Goal: Task Accomplishment & Management: Manage account settings

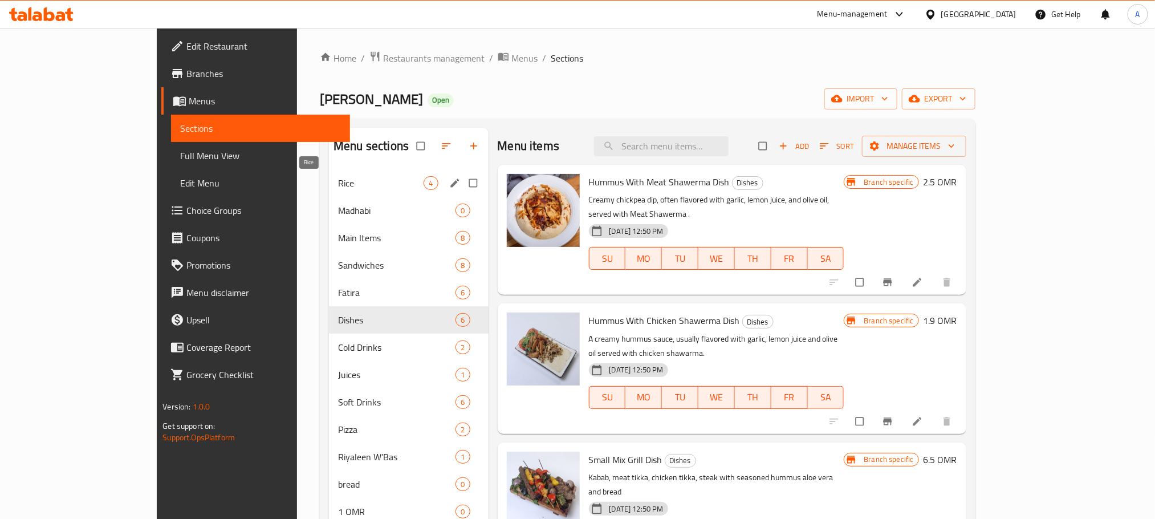
click at [338, 178] on span "Rice" at bounding box center [381, 183] width 86 height 14
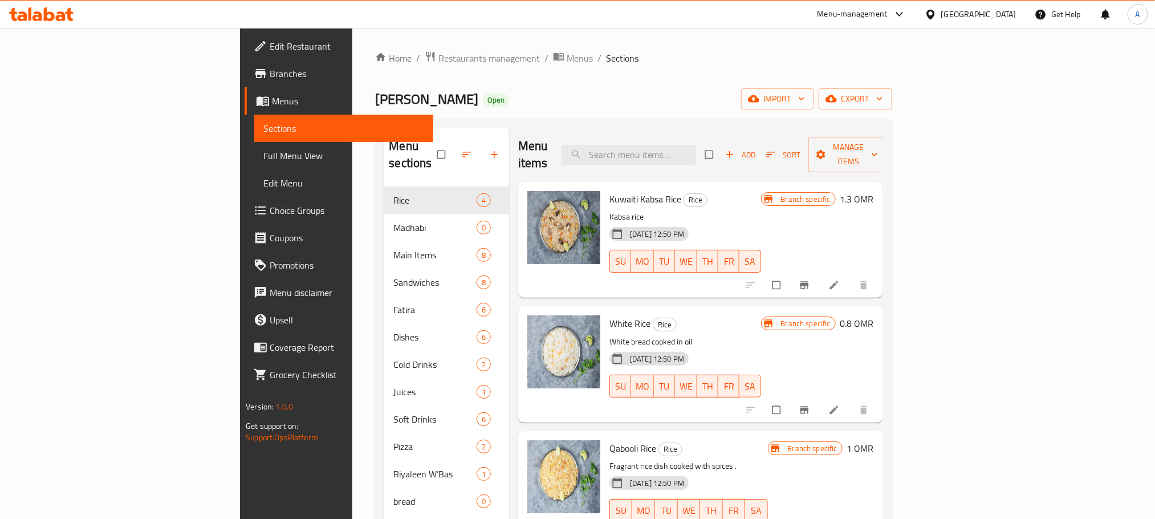
click at [801, 148] on span "Sort" at bounding box center [783, 154] width 35 height 13
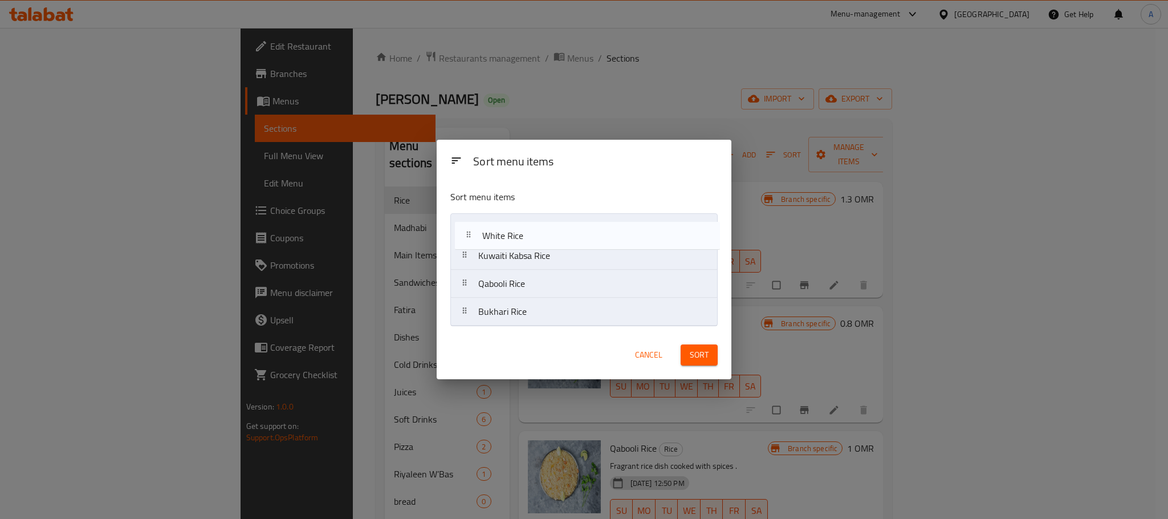
drag, startPoint x: 510, startPoint y: 257, endPoint x: 515, endPoint y: 233, distance: 24.4
click at [515, 233] on nav "Kuwaiti Kabsa Rice White Rice Qabooli Rice Bukhari Rice" at bounding box center [583, 269] width 267 height 113
drag, startPoint x: 511, startPoint y: 259, endPoint x: 507, endPoint y: 315, distance: 56.0
click at [507, 315] on nav "White Rice Kuwaiti Kabsa Rice Qabooli Rice Bukhari Rice" at bounding box center [583, 269] width 267 height 113
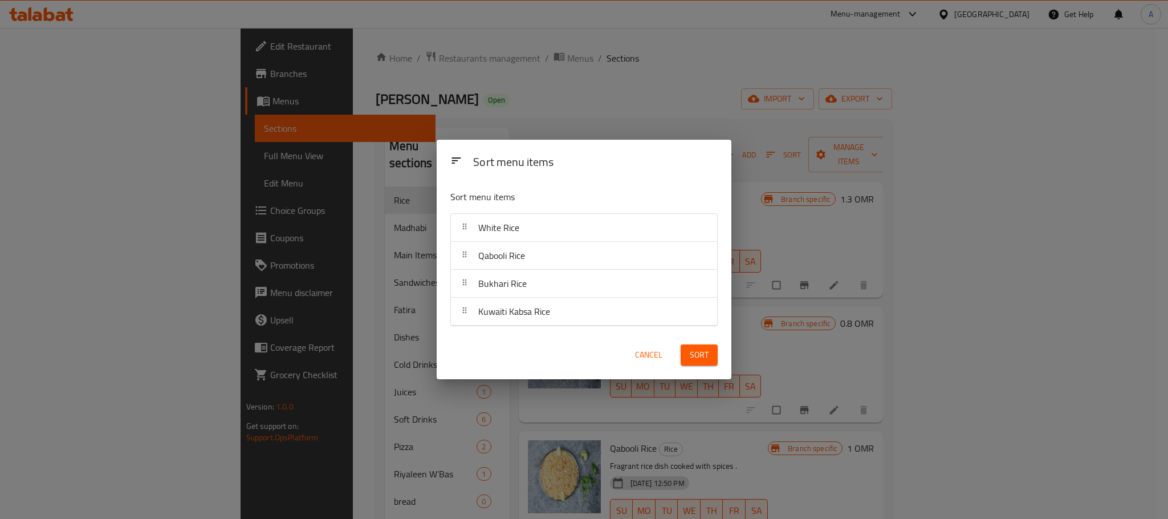
click at [688, 346] on button "Sort" at bounding box center [699, 354] width 37 height 21
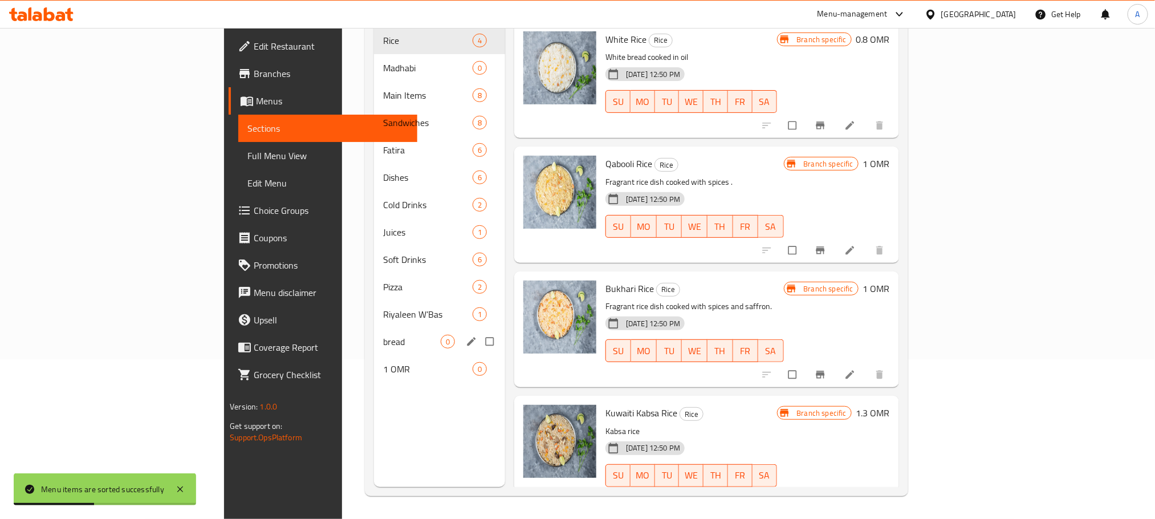
scroll to position [74, 0]
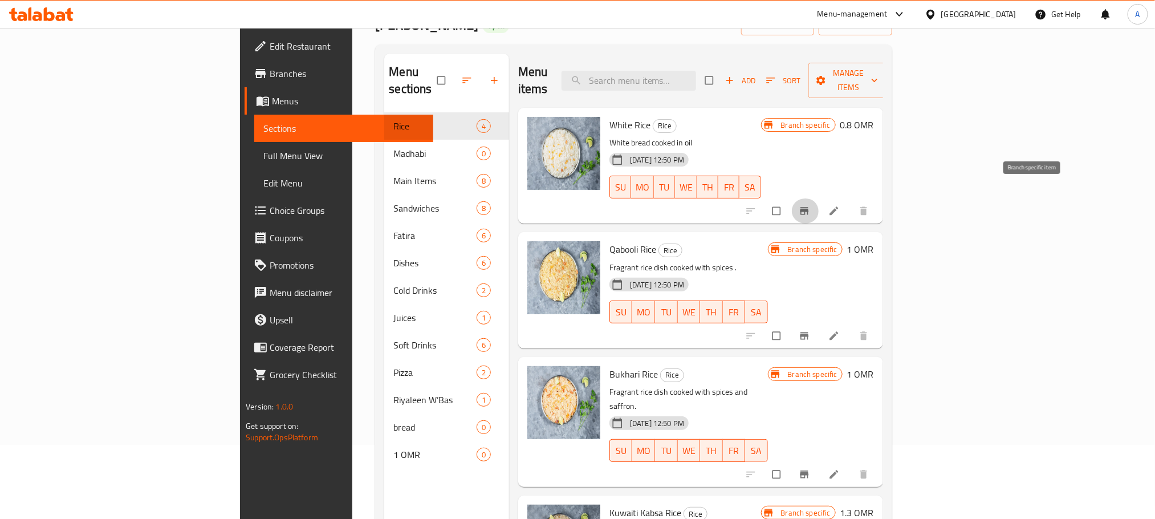
click at [808, 207] on icon "Branch-specific-item" at bounding box center [804, 210] width 9 height 7
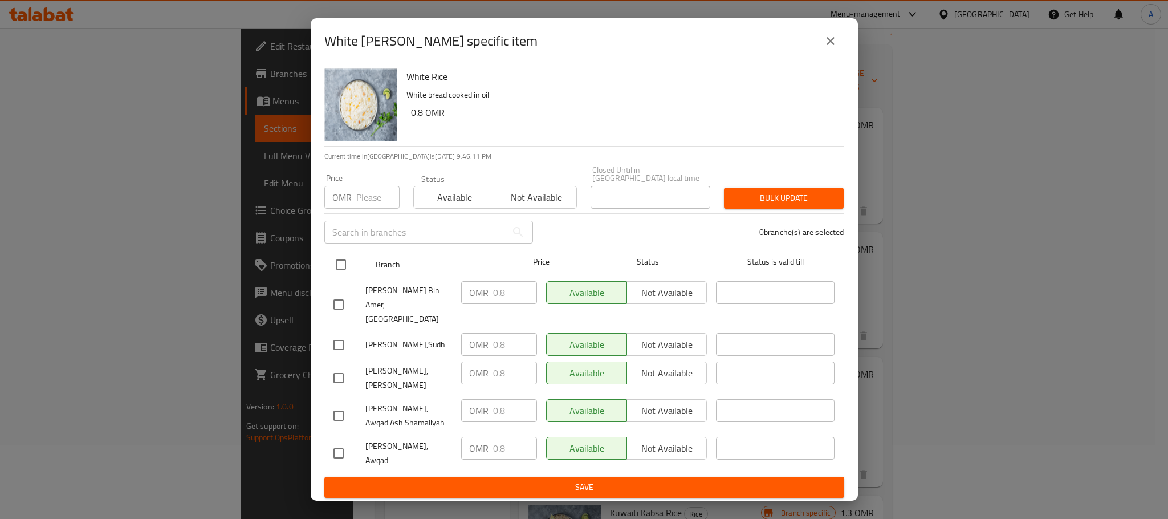
click at [344, 270] on input "checkbox" at bounding box center [341, 265] width 24 height 24
checkbox input "true"
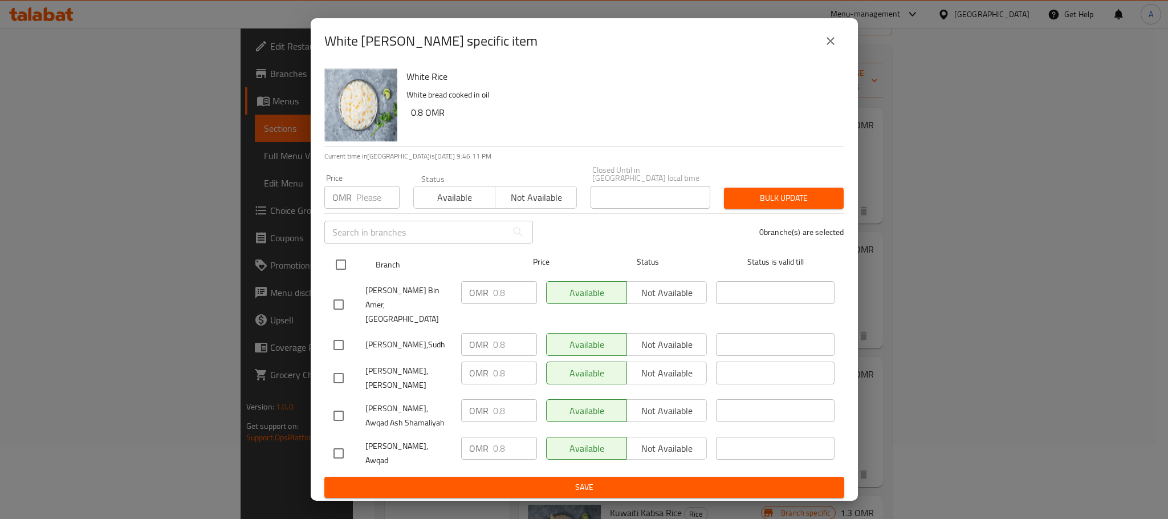
checkbox input "true"
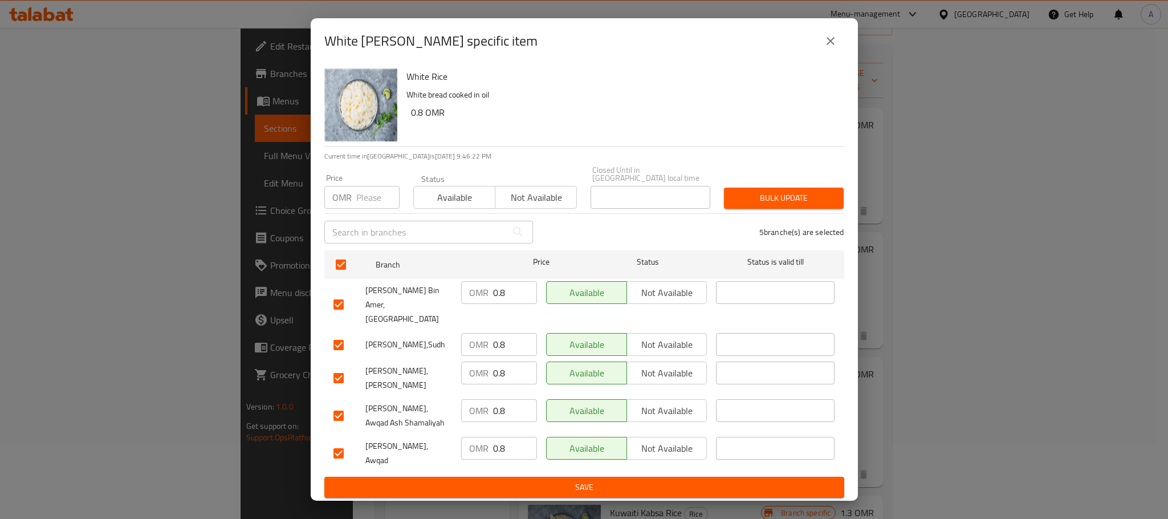
click at [505, 298] on input "0.8" at bounding box center [515, 292] width 44 height 23
type input "0.7"
click at [528, 477] on button "Save" at bounding box center [584, 487] width 520 height 21
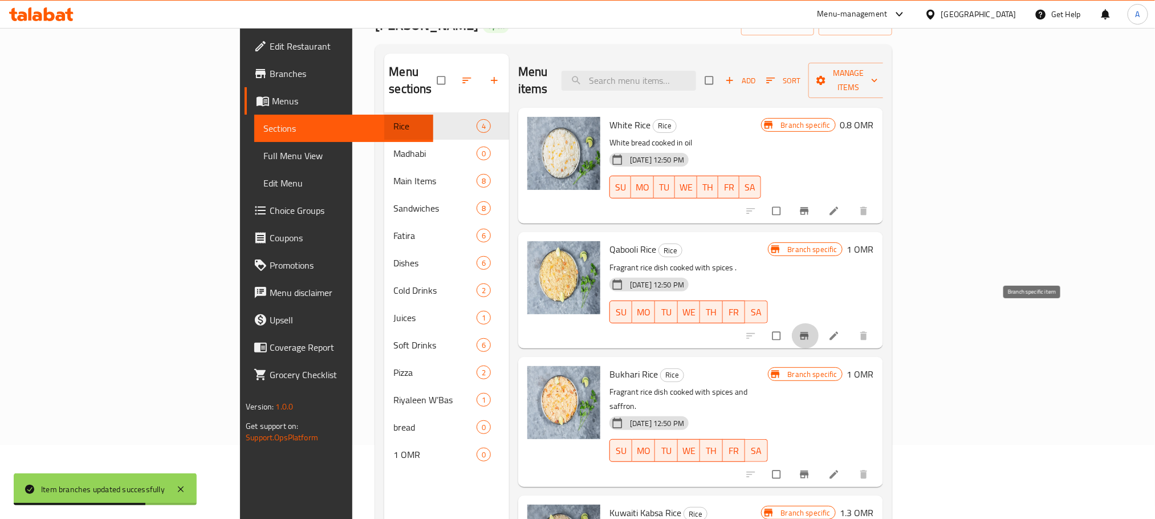
click at [819, 323] on button "Branch-specific-item" at bounding box center [805, 335] width 27 height 25
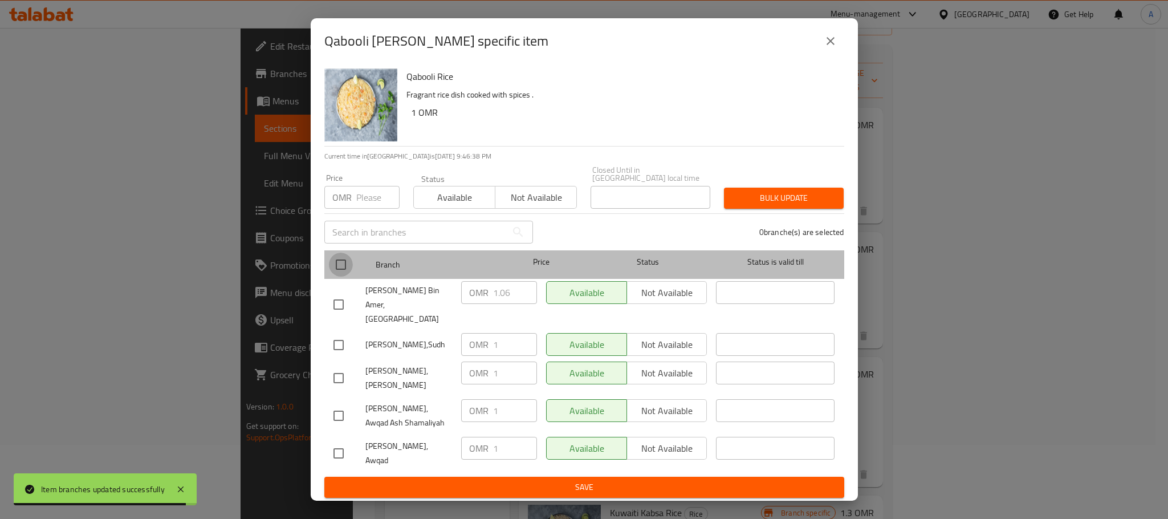
click at [342, 265] on input "checkbox" at bounding box center [341, 265] width 24 height 24
checkbox input "true"
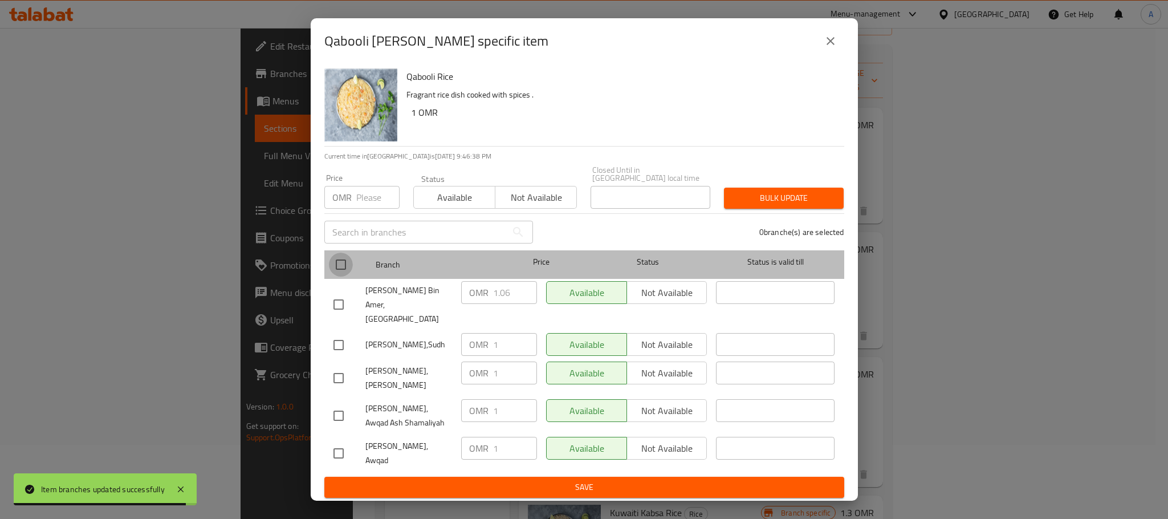
checkbox input "true"
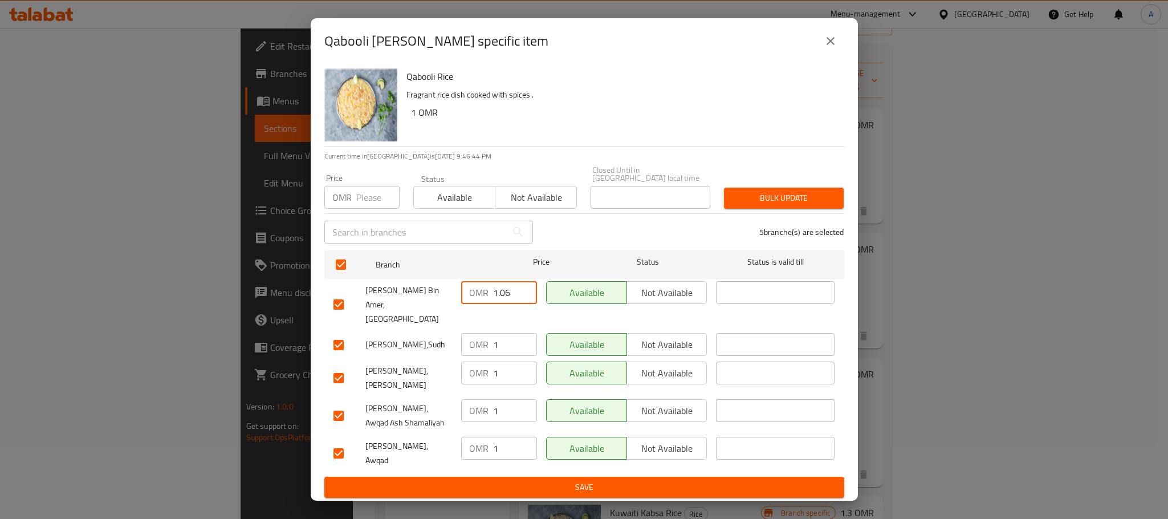
drag, startPoint x: 510, startPoint y: 299, endPoint x: 483, endPoint y: 296, distance: 27.6
click at [483, 296] on div "OMR 1.06 ​" at bounding box center [499, 292] width 76 height 23
type input "0.8"
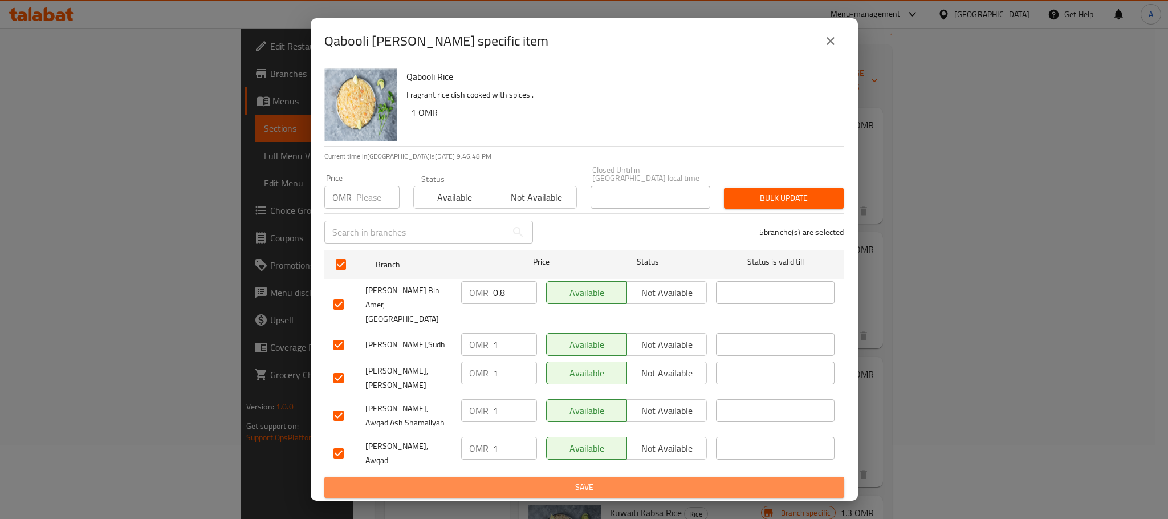
click at [640, 480] on span "Save" at bounding box center [584, 487] width 502 height 14
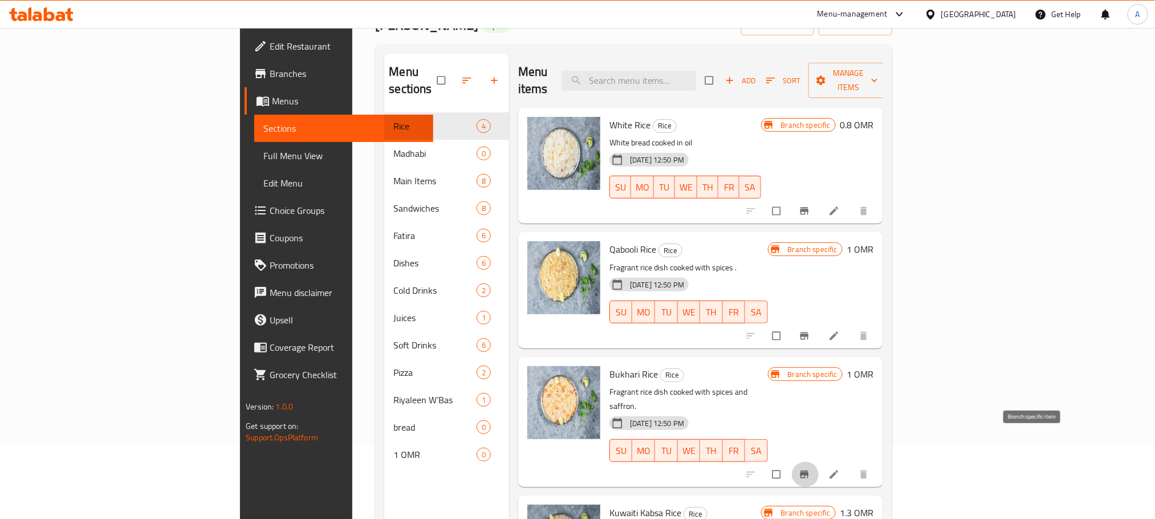
click at [808, 471] on icon "Branch-specific-item" at bounding box center [804, 474] width 9 height 7
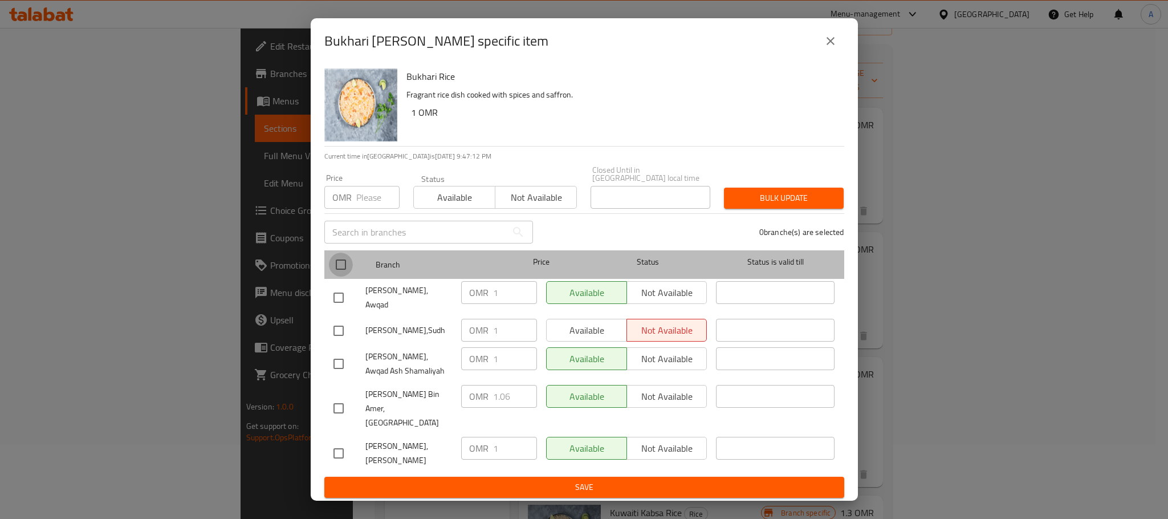
click at [333, 274] on input "checkbox" at bounding box center [341, 265] width 24 height 24
checkbox input "true"
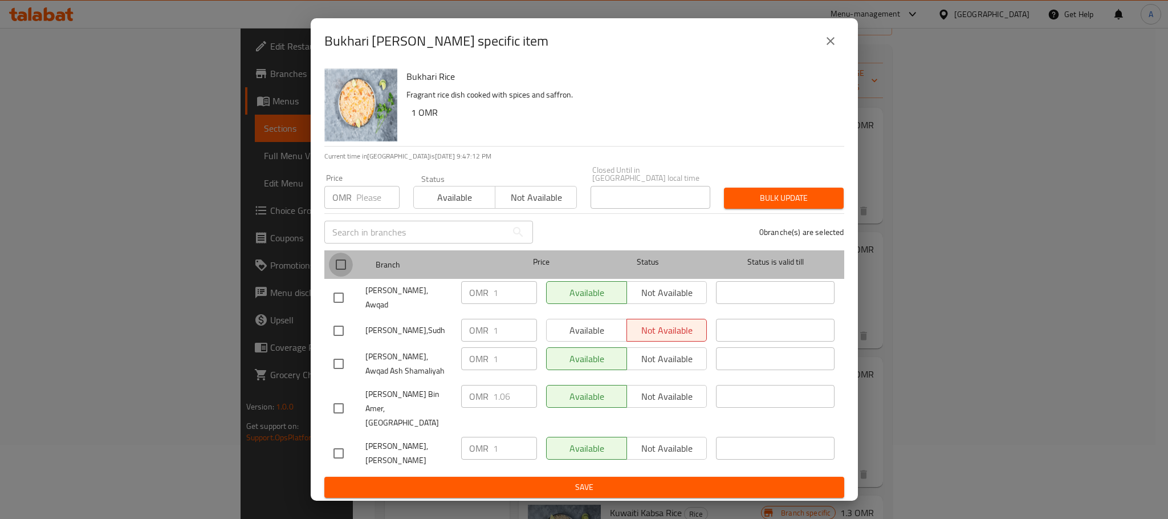
checkbox input "true"
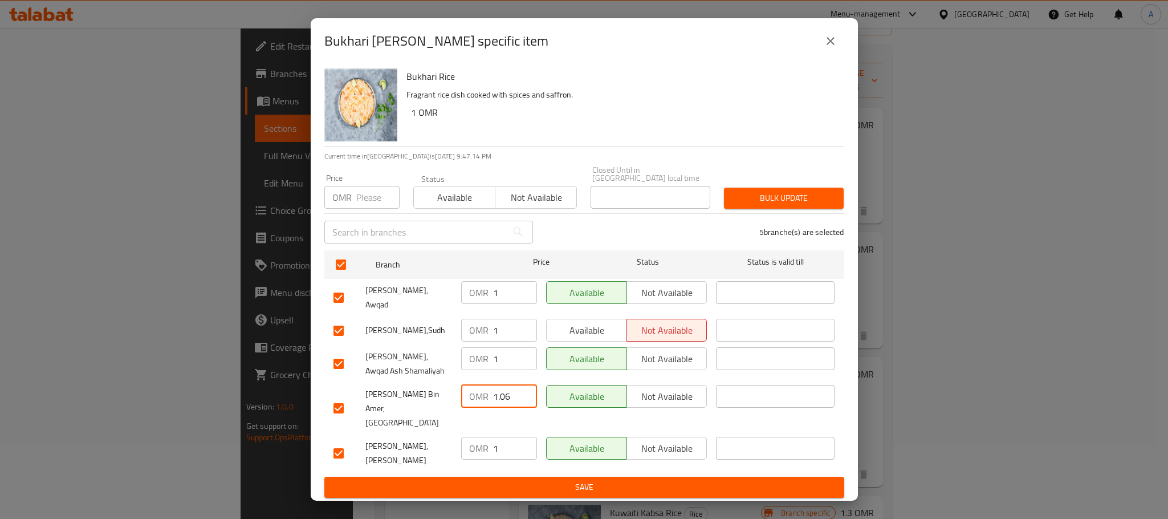
drag, startPoint x: 514, startPoint y: 402, endPoint x: 479, endPoint y: 402, distance: 34.8
click at [479, 402] on div "OMR 1.06 ​" at bounding box center [499, 396] width 76 height 23
type input "0.8"
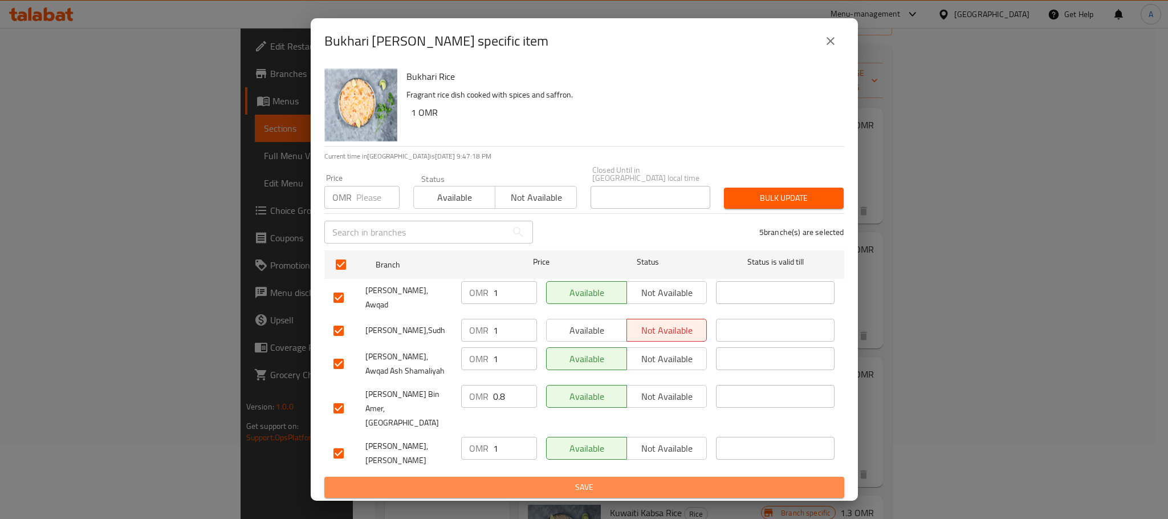
click at [554, 480] on span "Save" at bounding box center [584, 487] width 502 height 14
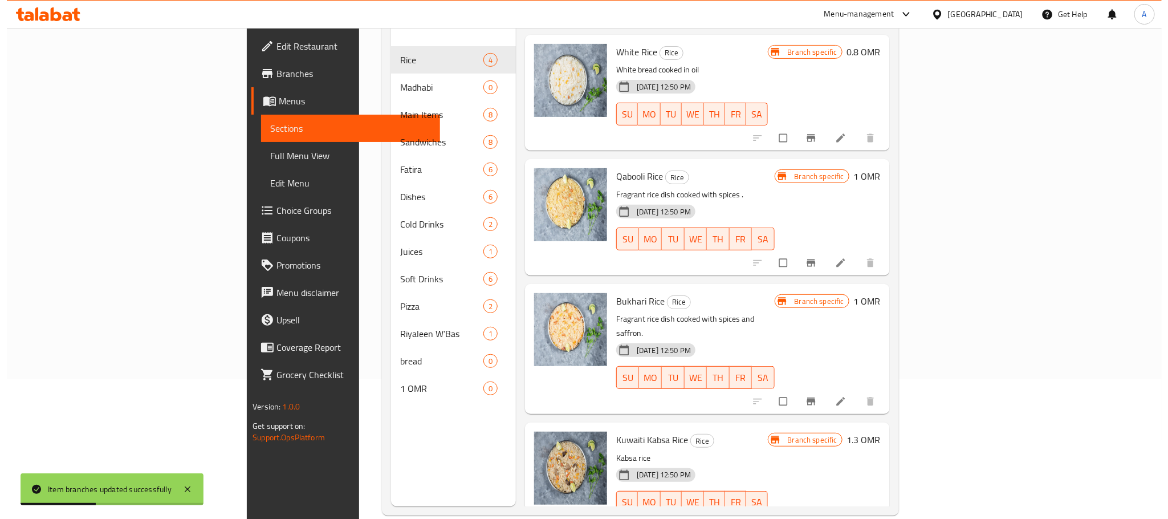
scroll to position [160, 0]
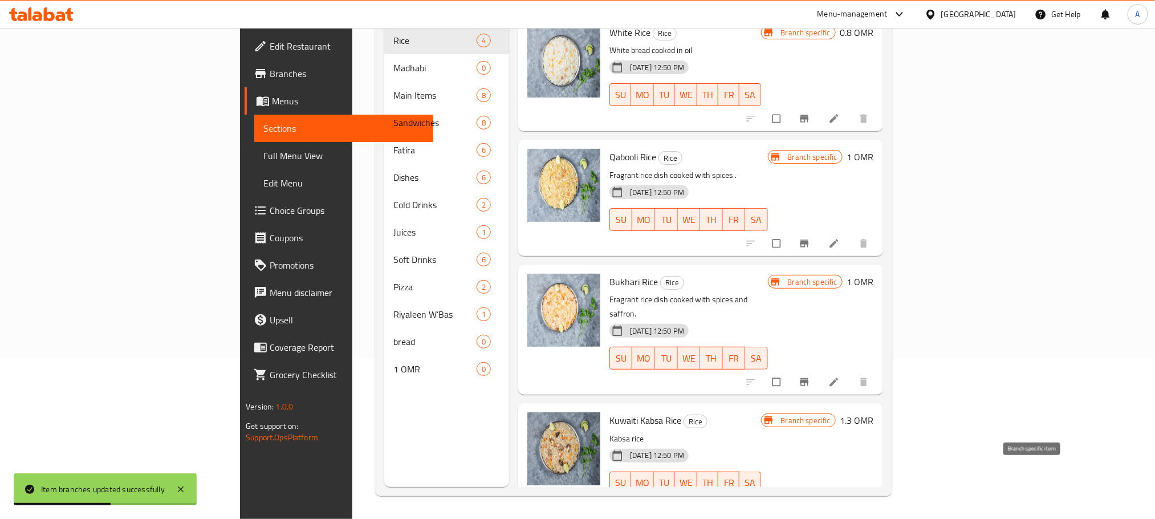
click at [810, 501] on icon "Branch-specific-item" at bounding box center [804, 506] width 11 height 11
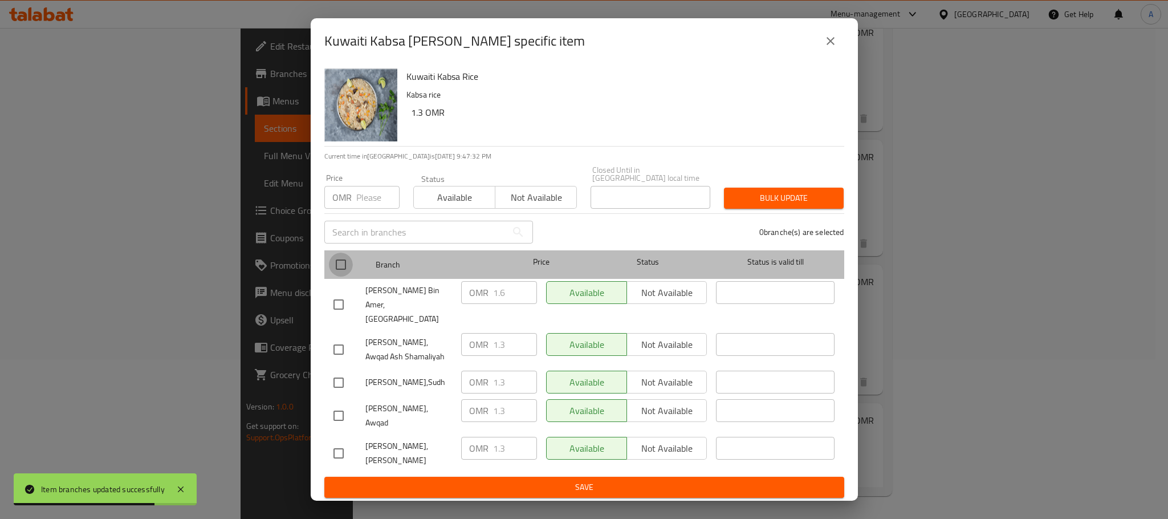
click at [339, 269] on input "checkbox" at bounding box center [341, 265] width 24 height 24
checkbox input "true"
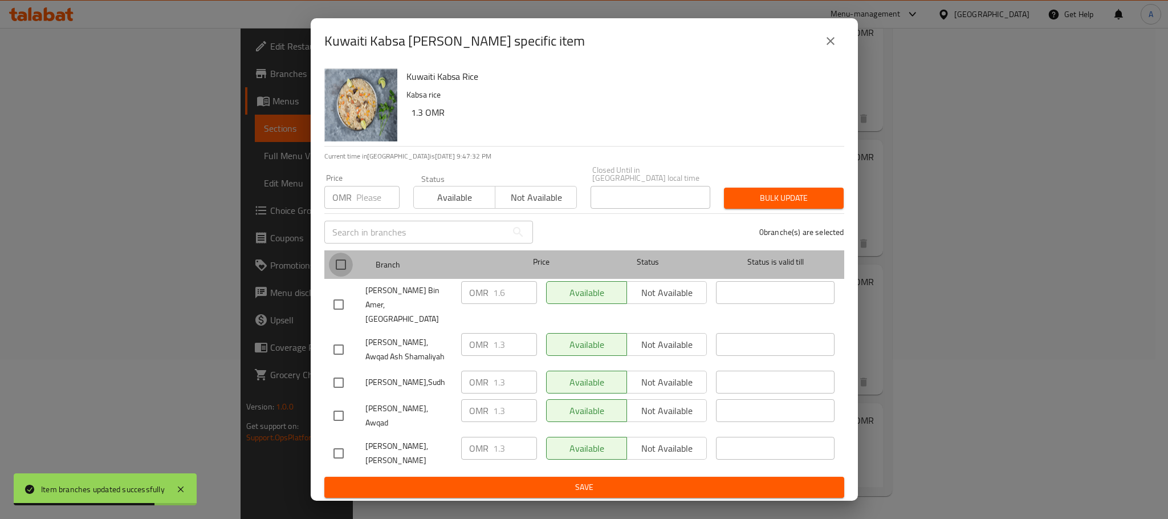
checkbox input "true"
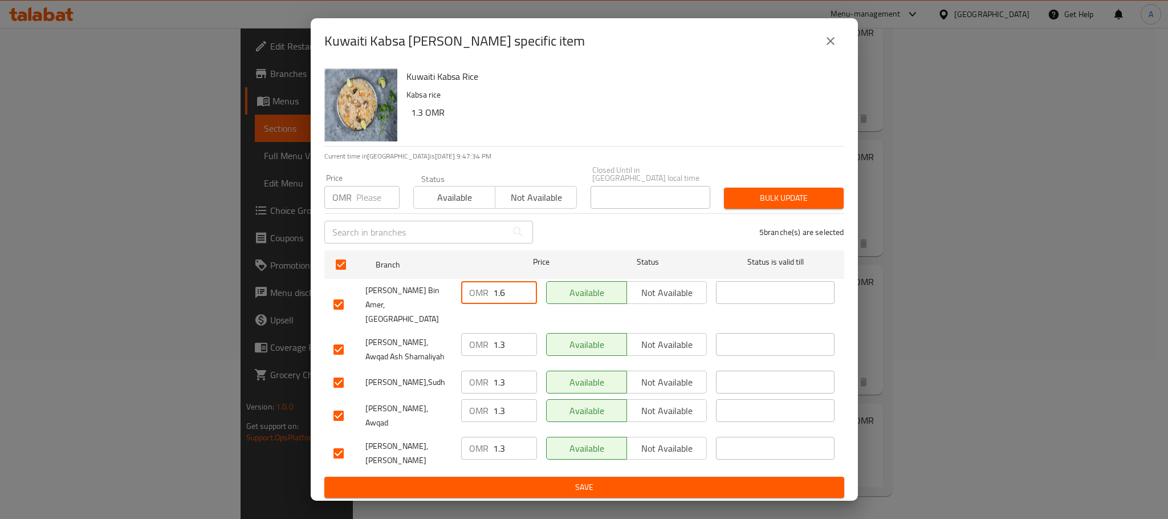
click at [504, 299] on input "1.6" at bounding box center [515, 292] width 44 height 23
type input "1.2"
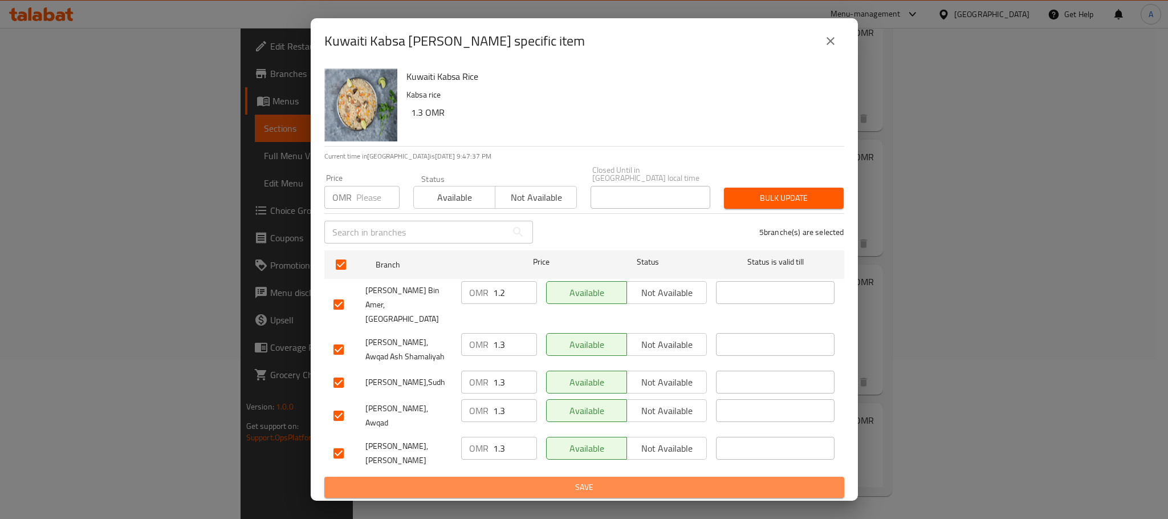
click at [556, 480] on span "Save" at bounding box center [584, 487] width 502 height 14
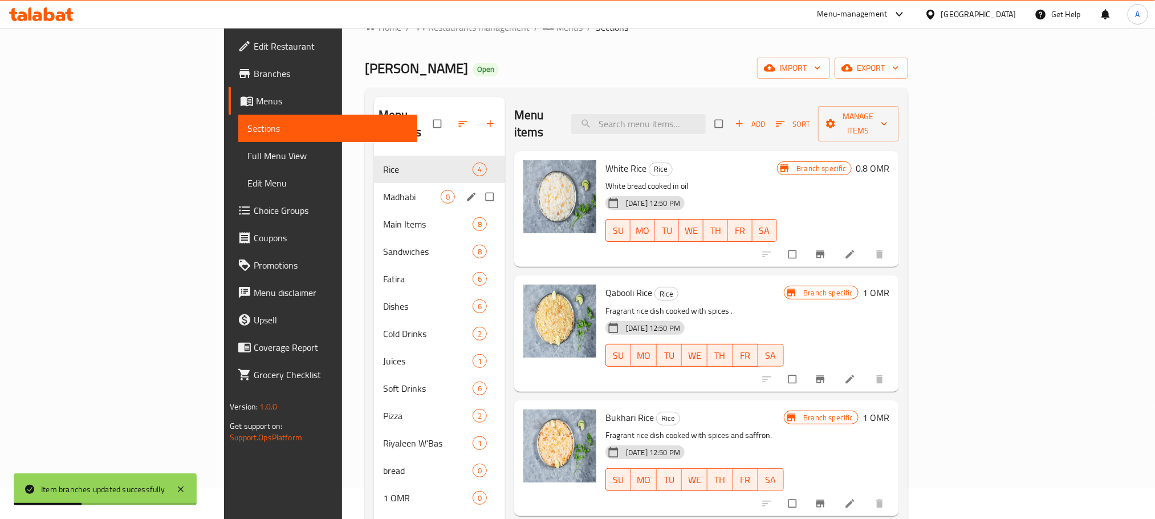
scroll to position [0, 0]
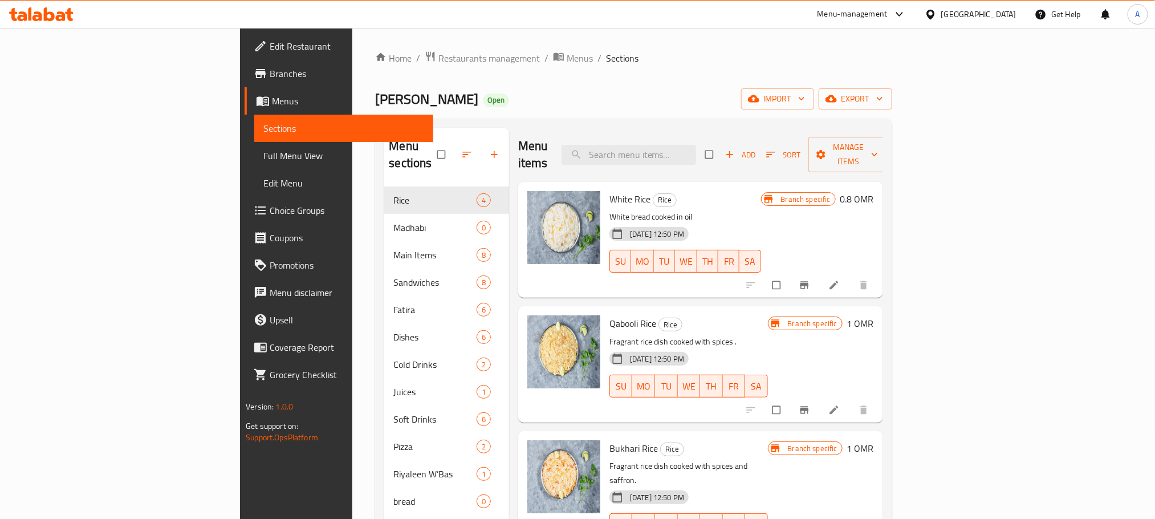
click at [914, 281] on div "Home / Restaurants management / Menus / Sections Madhabi Bin Amer Open import e…" at bounding box center [633, 353] width 562 height 650
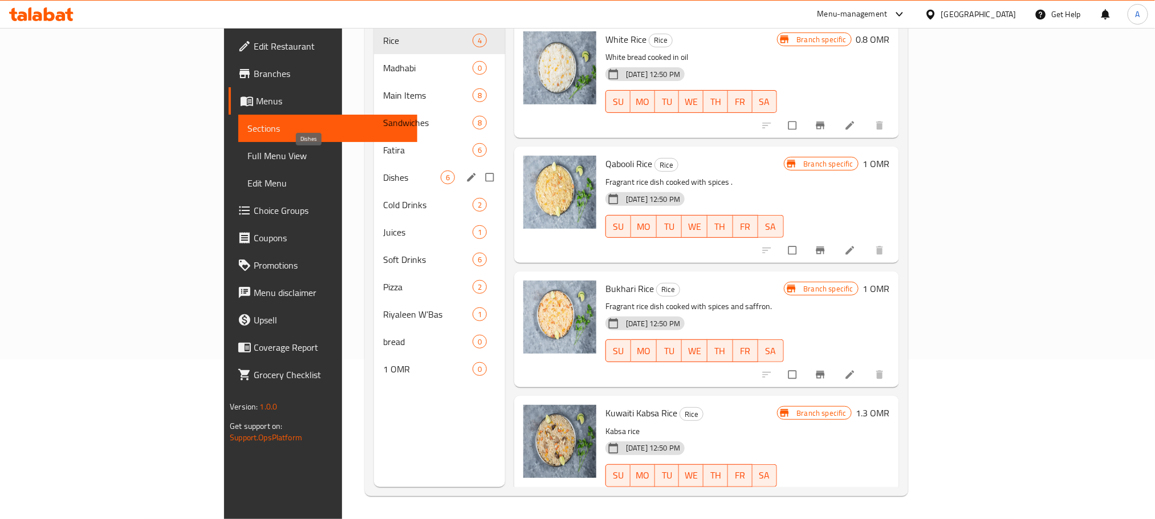
scroll to position [74, 0]
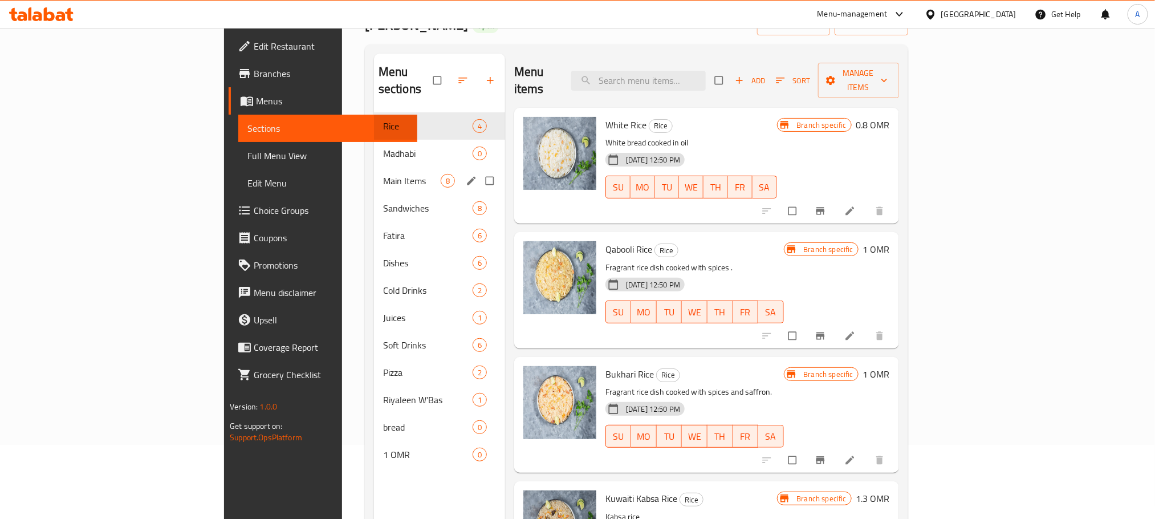
click at [374, 167] on div "Main Items 8" at bounding box center [439, 180] width 131 height 27
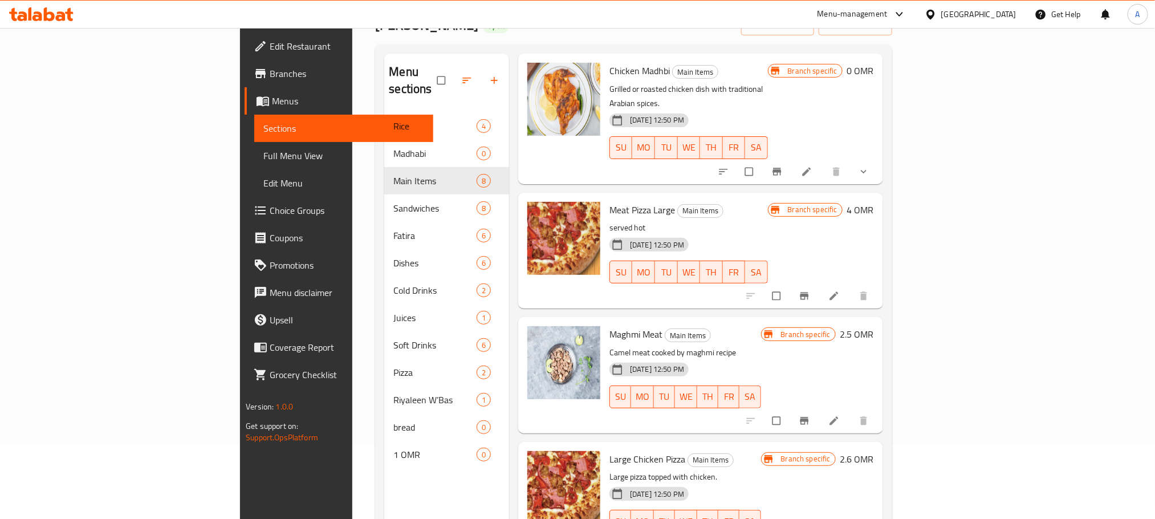
scroll to position [505, 0]
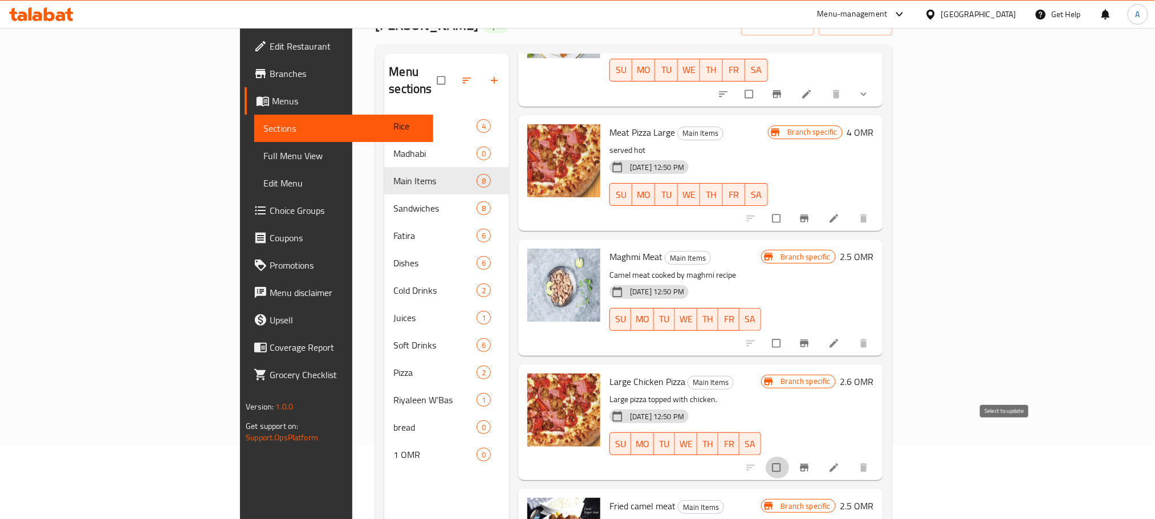
click at [789, 457] on input "checkbox" at bounding box center [778, 468] width 24 height 22
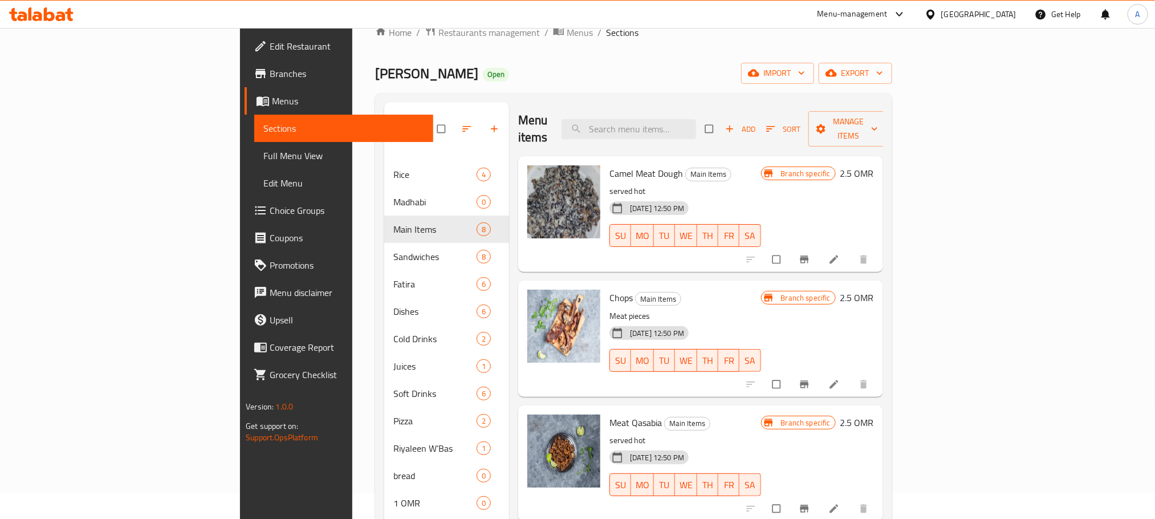
scroll to position [0, 0]
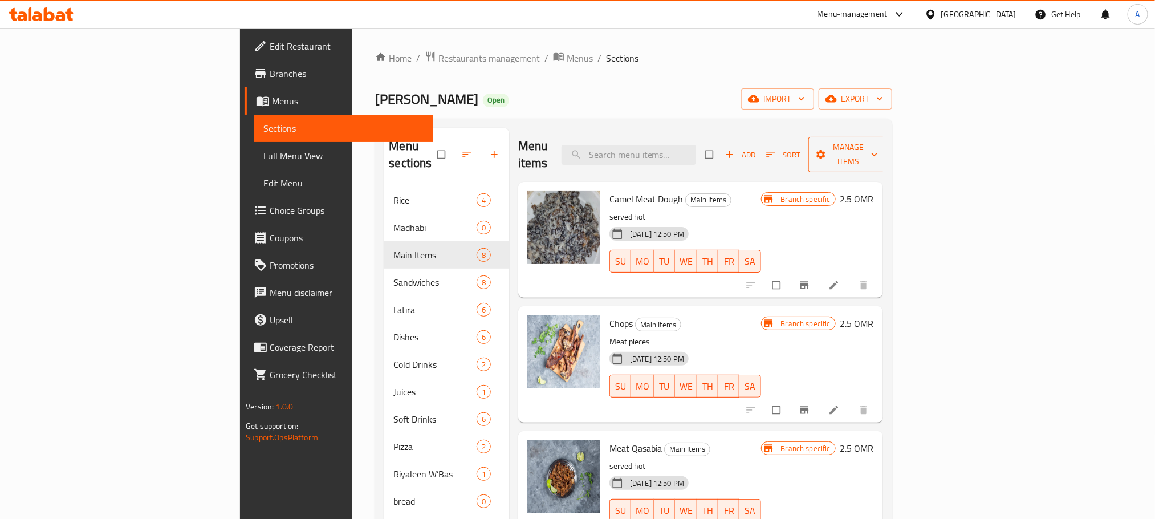
click at [880, 143] on span "Manage items" at bounding box center [848, 154] width 63 height 29
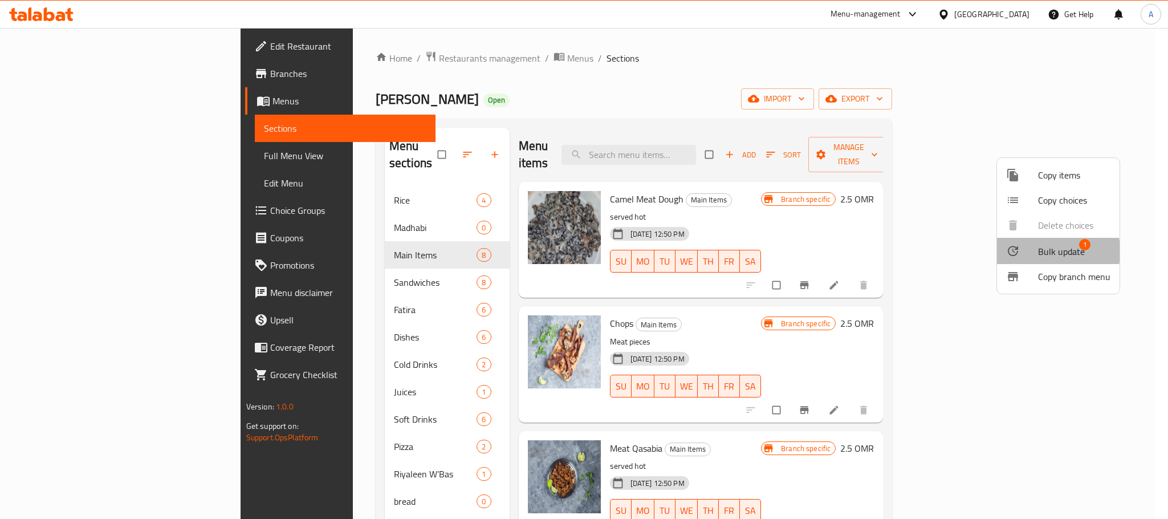
click at [1036, 251] on div at bounding box center [1022, 251] width 32 height 14
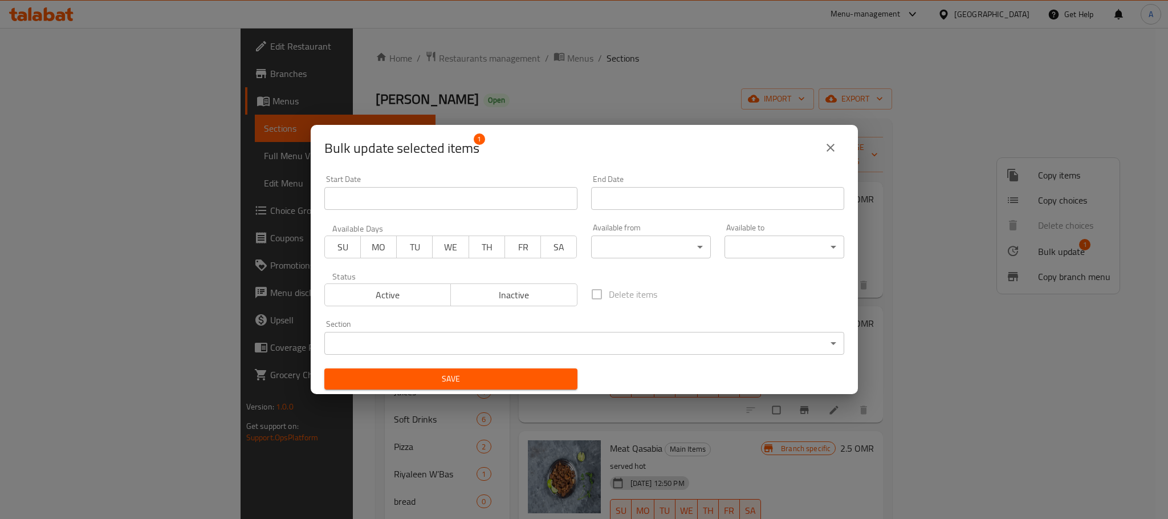
click at [505, 342] on body "​ Menu-management Oman Get Help A Edit Restaurant Branches Menus Sections Full …" at bounding box center [584, 273] width 1168 height 491
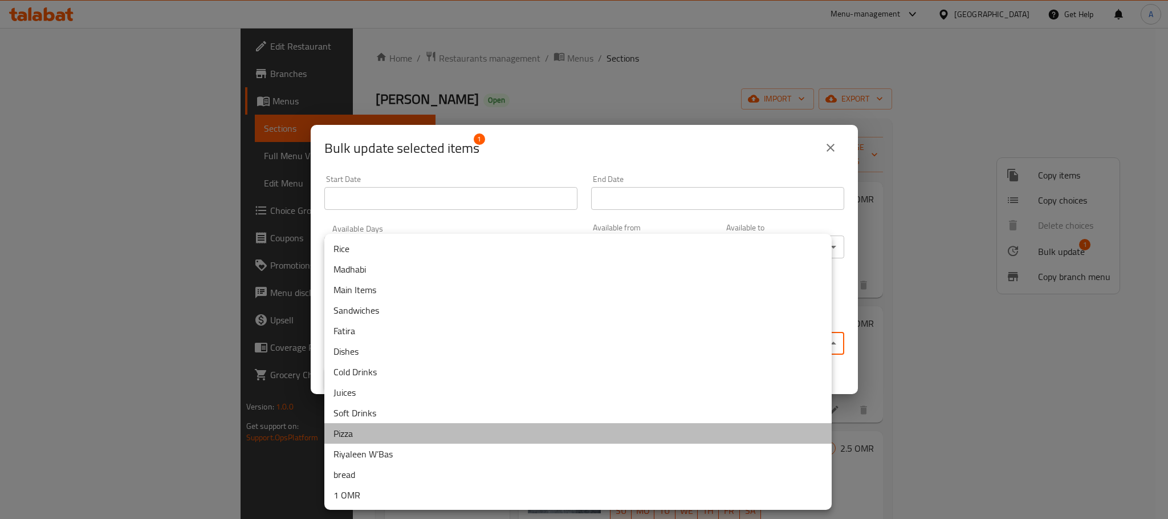
click at [377, 428] on li "Pizza" at bounding box center [577, 433] width 507 height 21
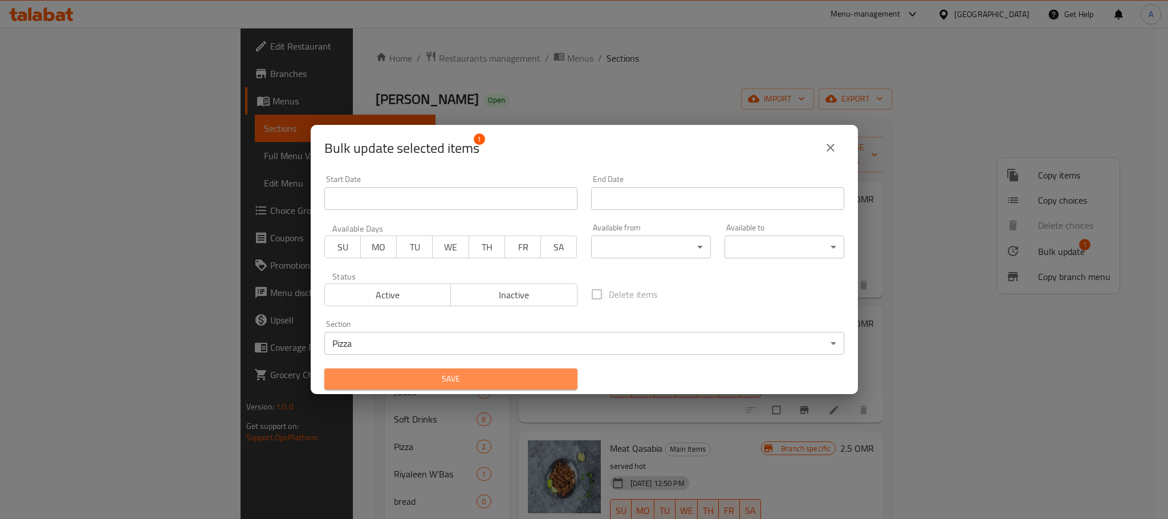
click at [514, 373] on span "Save" at bounding box center [450, 379] width 235 height 14
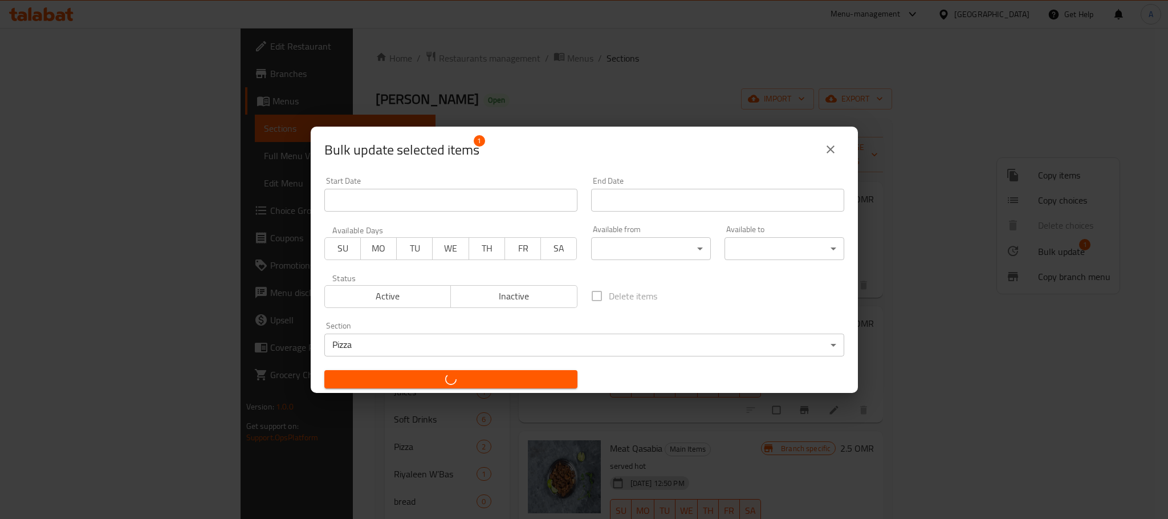
checkbox input "false"
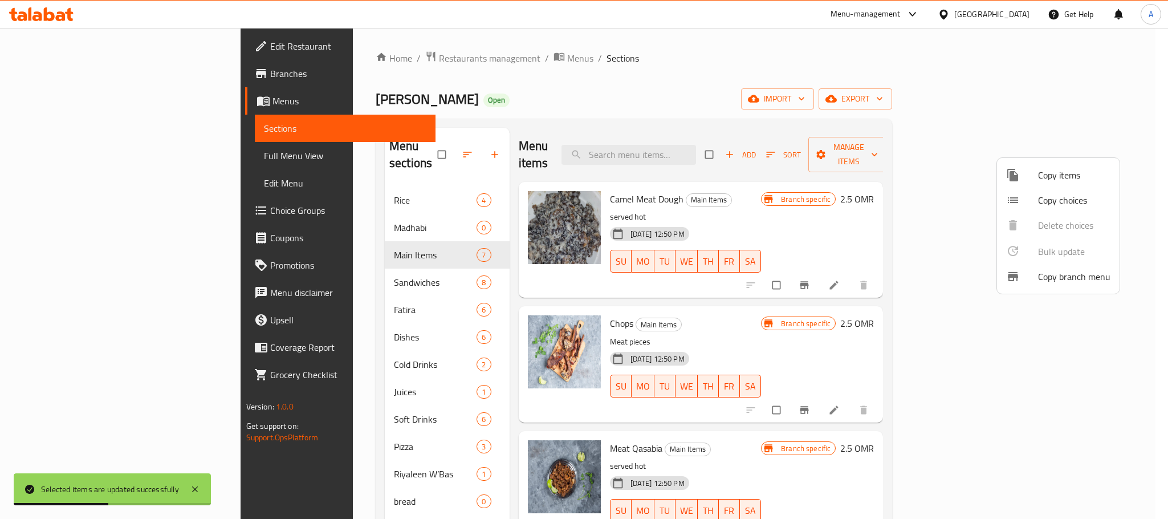
click at [900, 172] on div at bounding box center [584, 259] width 1168 height 519
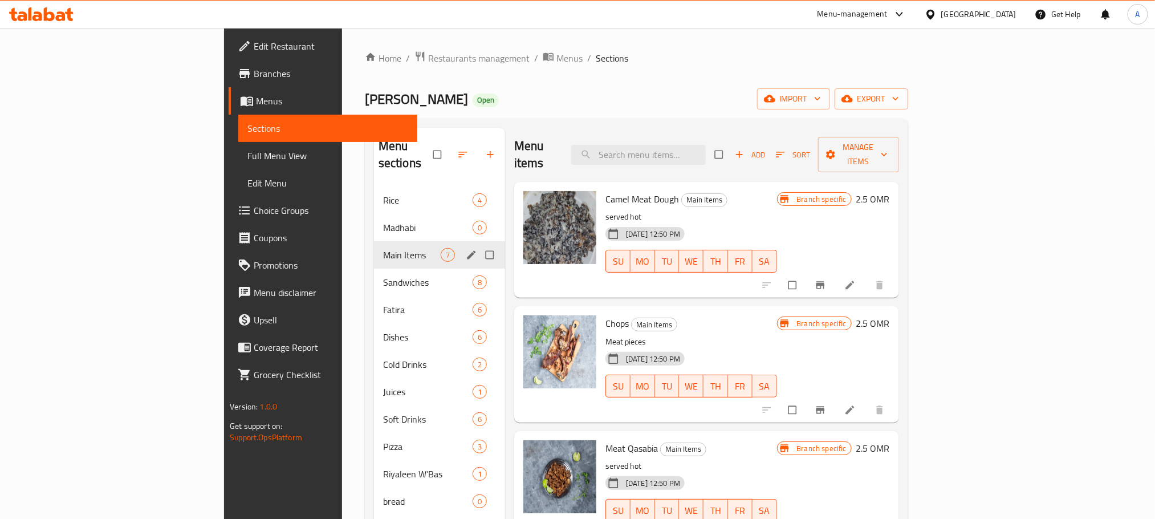
click at [479, 244] on input "Menu sections" at bounding box center [491, 255] width 24 height 22
checkbox input "true"
click at [466, 249] on icon "edit" at bounding box center [471, 254] width 11 height 11
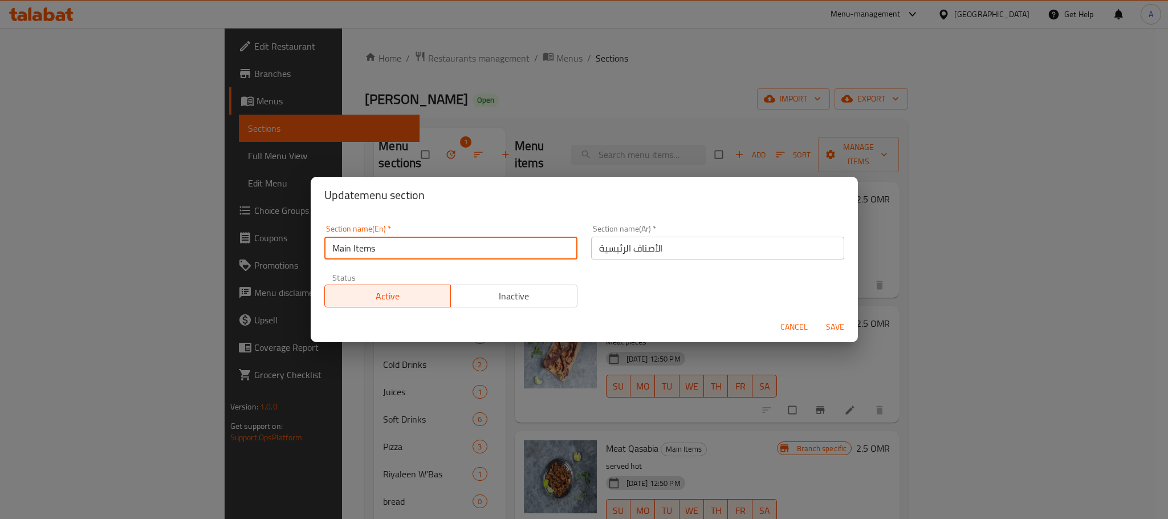
drag, startPoint x: 376, startPoint y: 247, endPoint x: 312, endPoint y: 247, distance: 64.4
click at [312, 247] on div "Section name(En)   * Main Items Section name(En) * Section name(Ar)   * الأصناف…" at bounding box center [584, 262] width 547 height 99
type input "Meat"
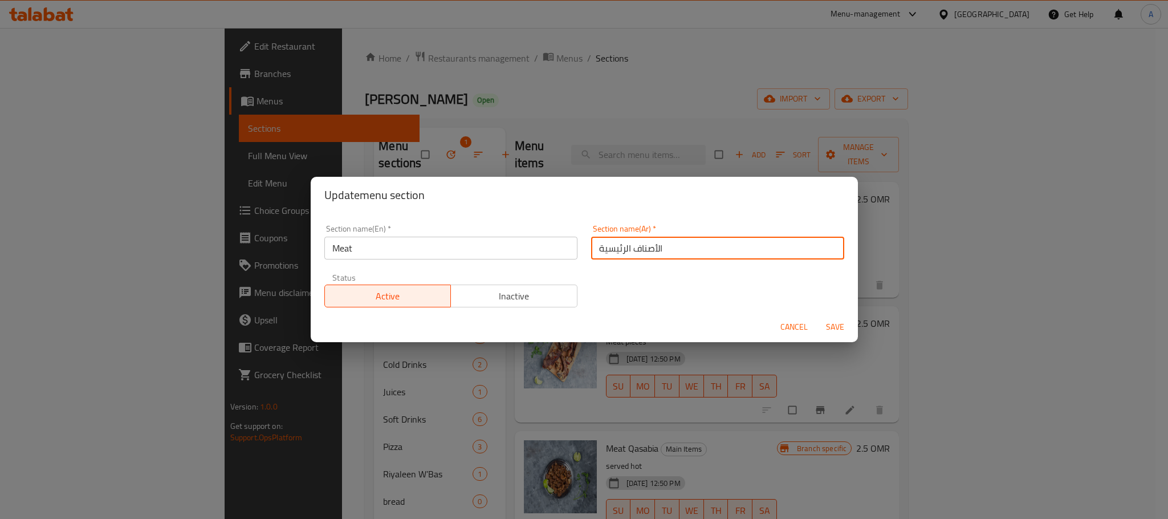
click at [635, 248] on input "الأصناف الرئيسية" at bounding box center [717, 248] width 253 height 23
type input "لحم"
click at [599, 186] on h2 "Update menu section" at bounding box center [584, 195] width 520 height 18
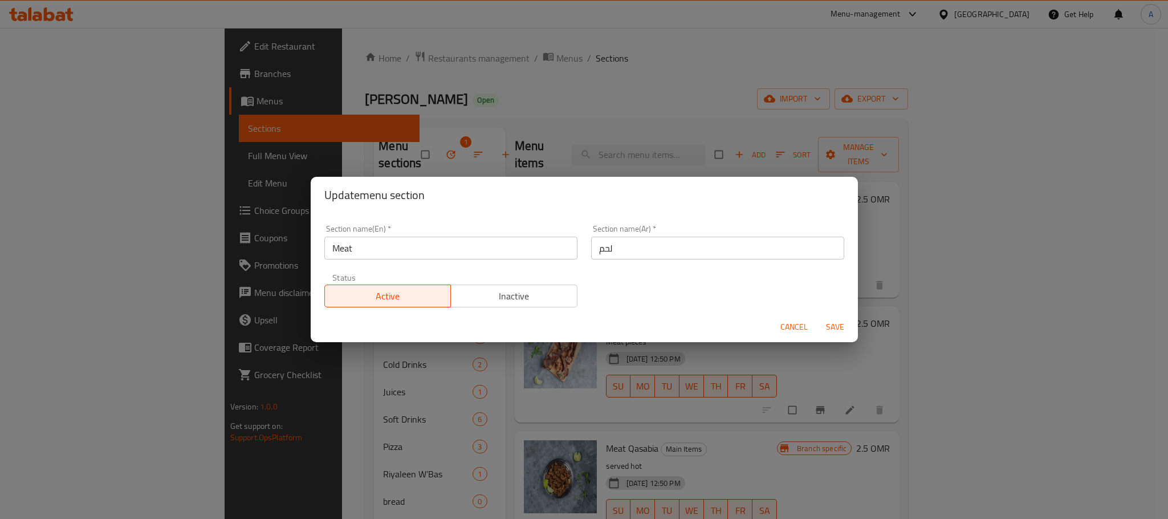
click at [833, 325] on span "Save" at bounding box center [834, 327] width 27 height 14
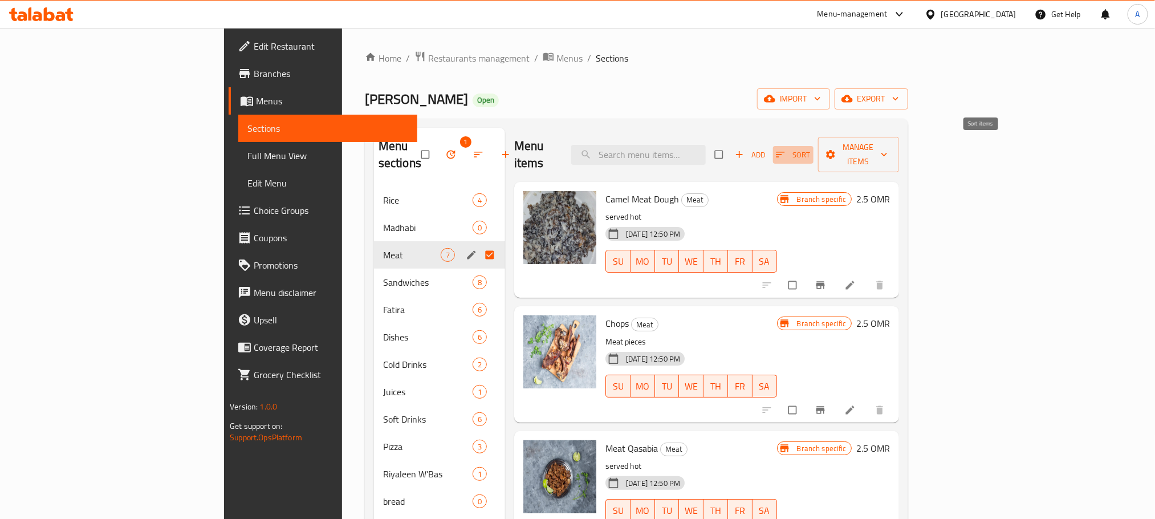
click at [811, 148] on span "Sort" at bounding box center [793, 154] width 35 height 13
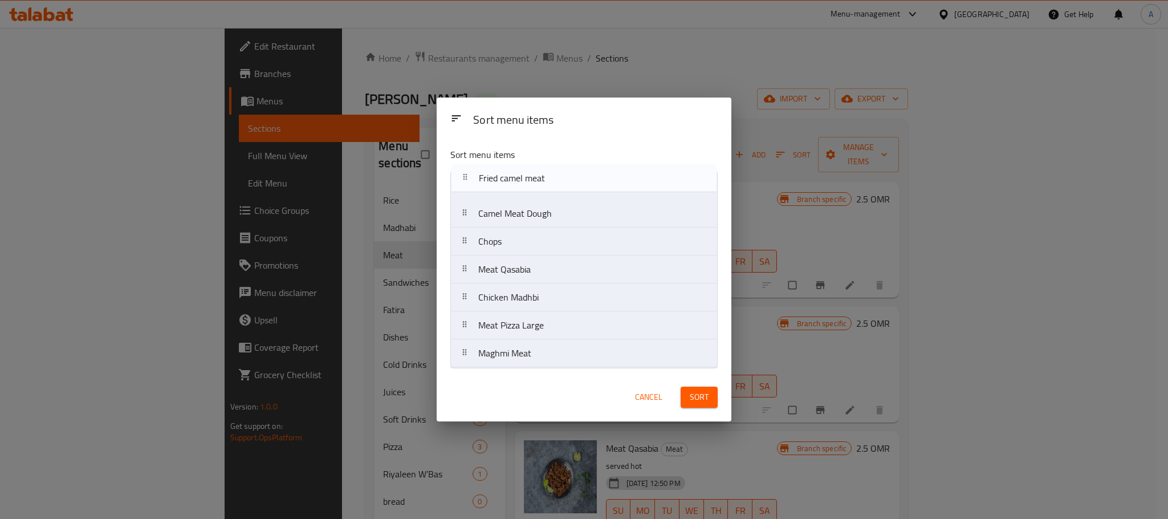
drag, startPoint x: 556, startPoint y: 358, endPoint x: 556, endPoint y: 178, distance: 179.6
click at [556, 178] on nav "Camel Meat Dough Chops Meat Qasabia Chicken Madhbi Meat Pizza Large Maghmi Meat…" at bounding box center [583, 269] width 267 height 197
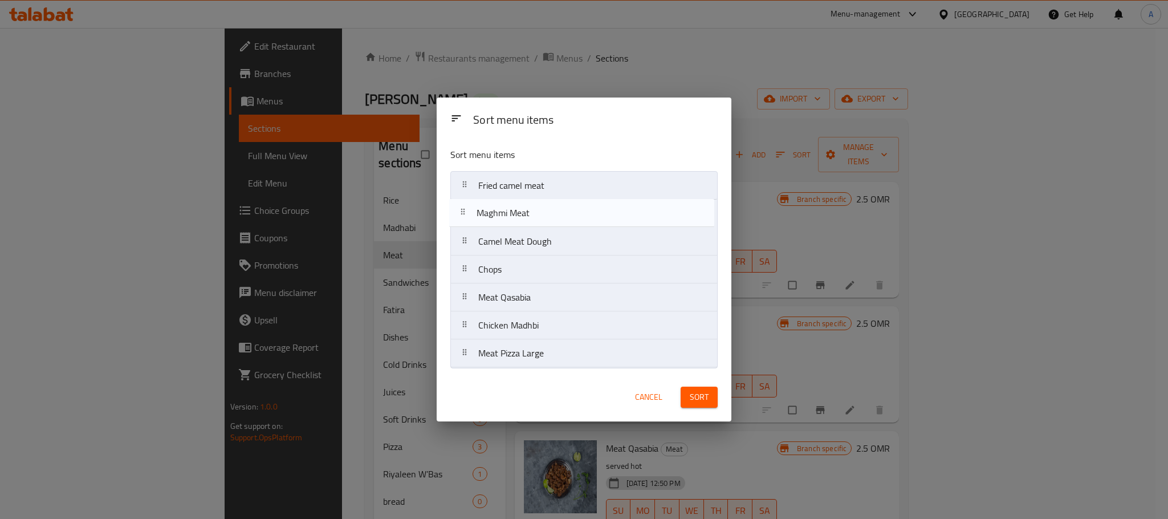
drag, startPoint x: 547, startPoint y: 354, endPoint x: 542, endPoint y: 206, distance: 148.3
click at [542, 206] on nav "Fried camel meat Camel Meat Dough Chops Meat Qasabia Chicken Madhbi Meat Pizza …" at bounding box center [583, 269] width 267 height 197
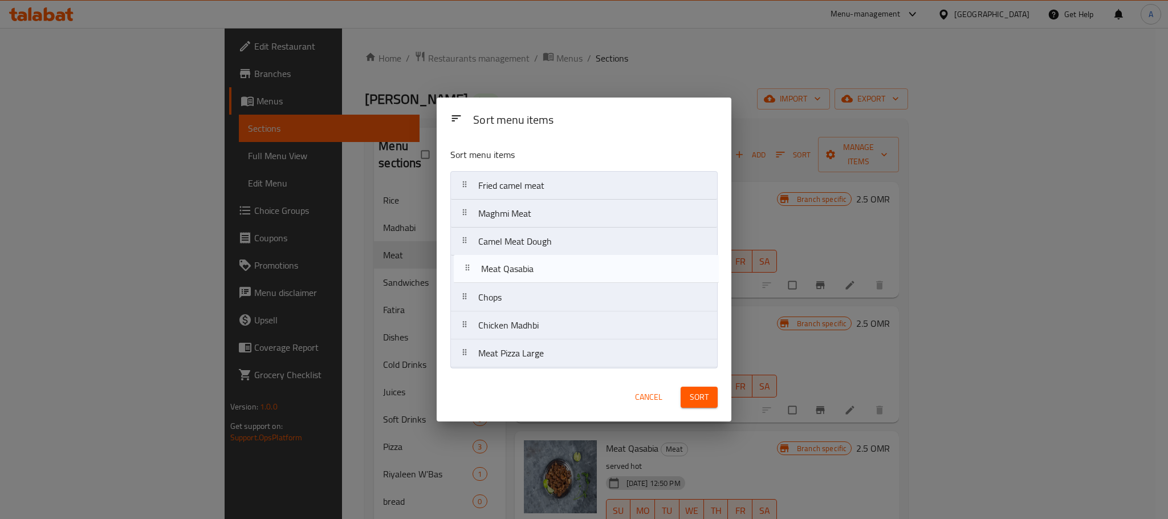
drag, startPoint x: 519, startPoint y: 298, endPoint x: 522, endPoint y: 264, distance: 34.4
click at [522, 264] on nav "Fried camel meat Maghmi Meat Camel Meat Dough Chops Meat Qasabia Chicken Madhbi…" at bounding box center [583, 269] width 267 height 197
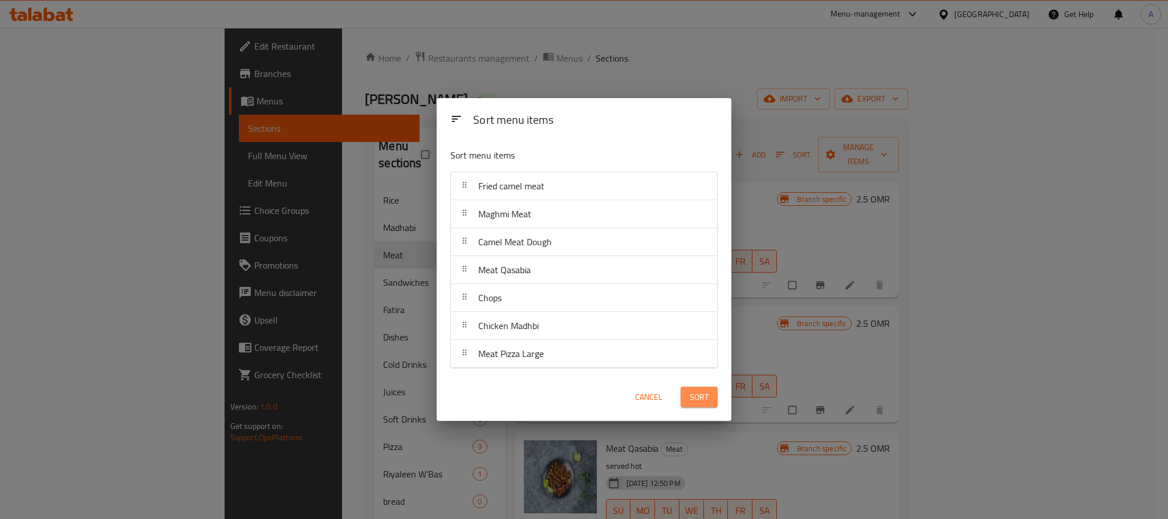
click at [697, 395] on span "Sort" at bounding box center [699, 397] width 19 height 14
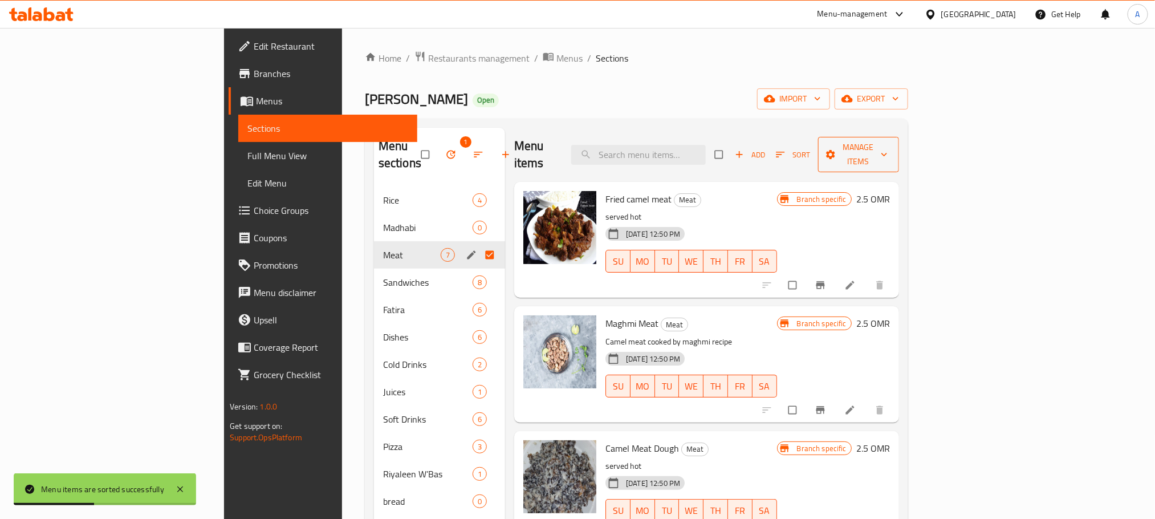
click at [890, 140] on span "Manage items" at bounding box center [858, 154] width 63 height 29
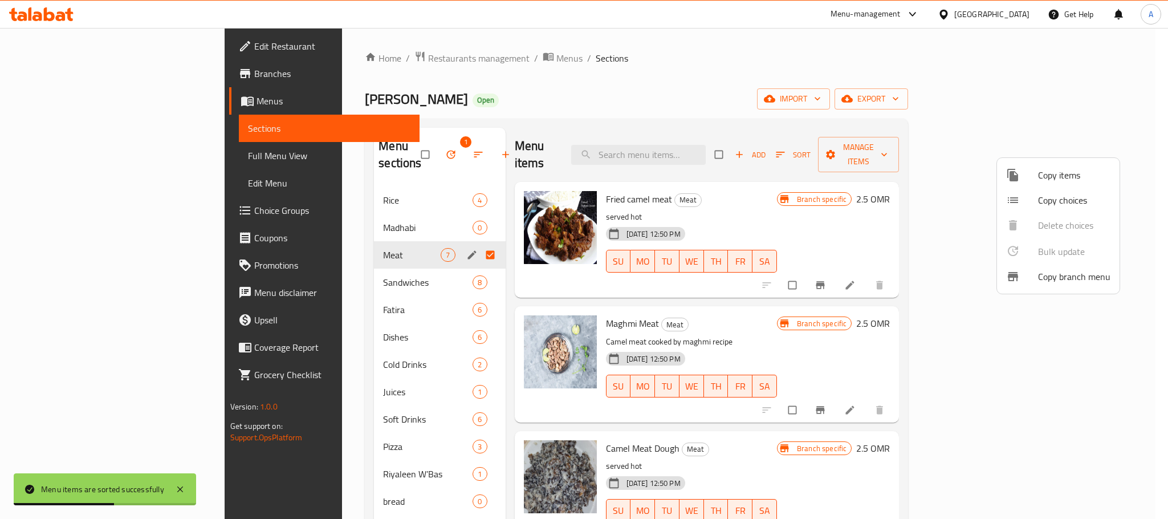
click at [953, 188] on div at bounding box center [584, 259] width 1168 height 519
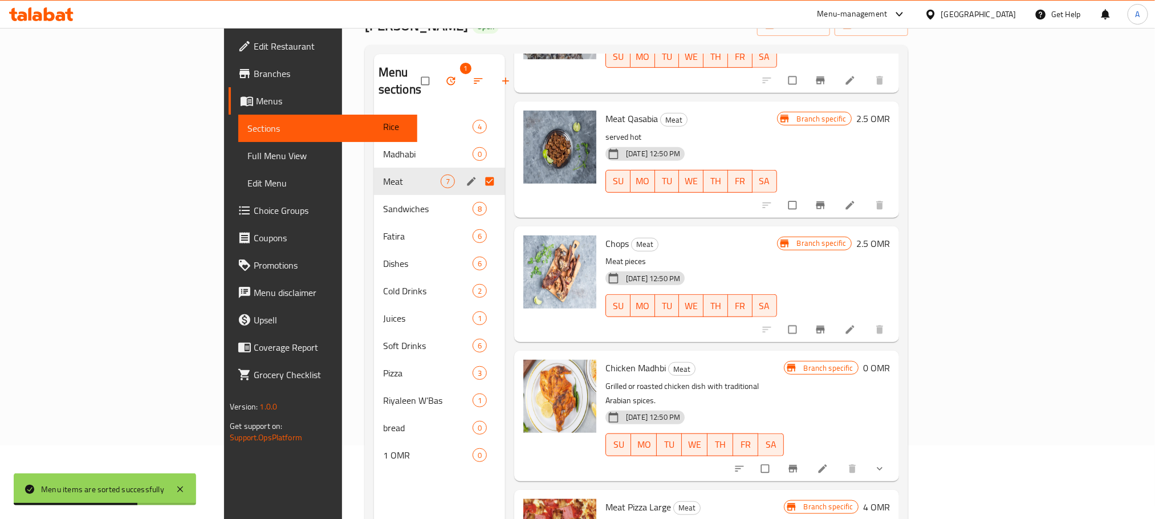
scroll to position [160, 0]
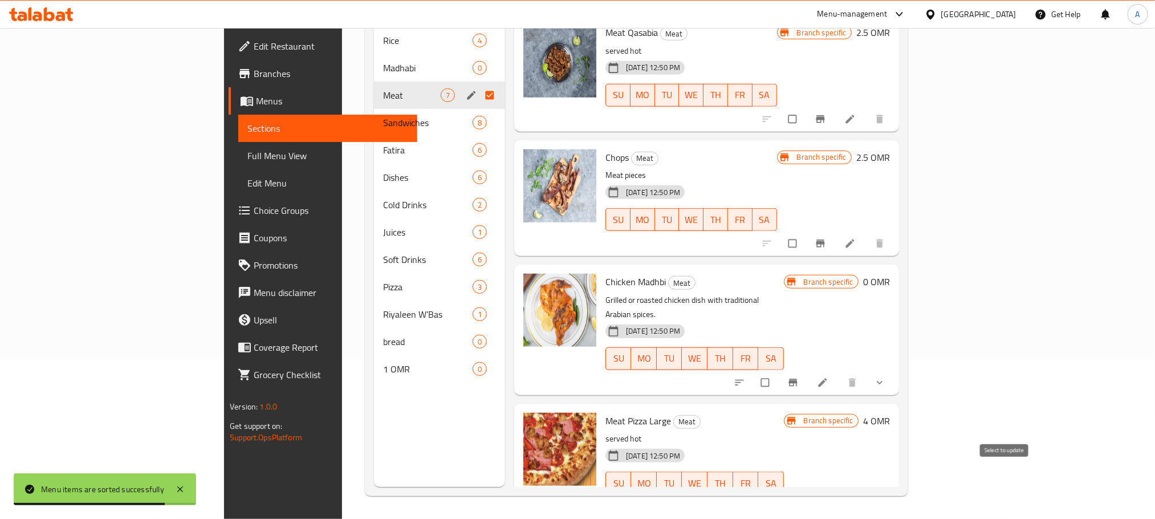
click at [805, 496] on input "checkbox" at bounding box center [793, 507] width 24 height 22
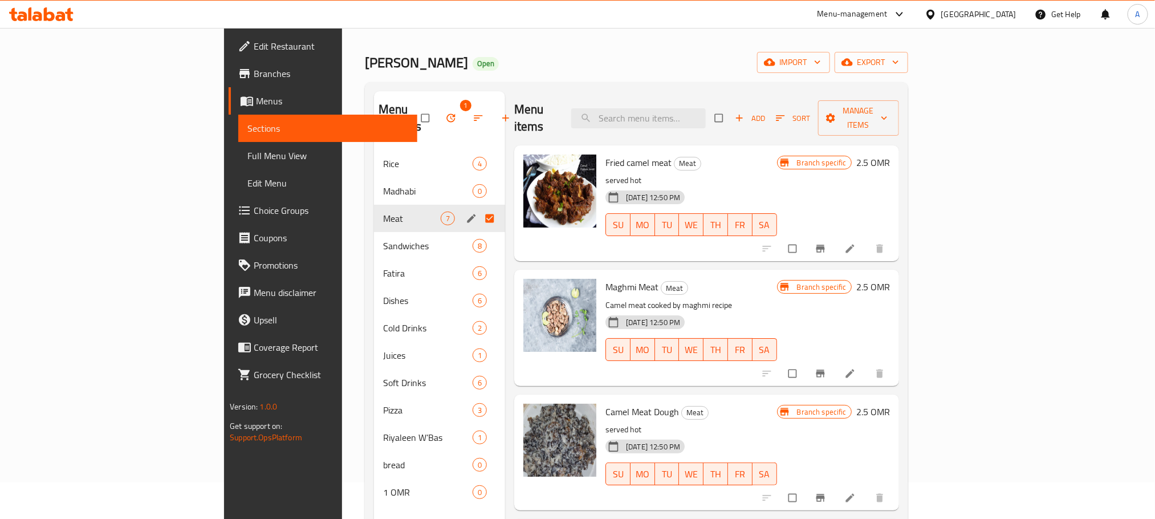
scroll to position [0, 0]
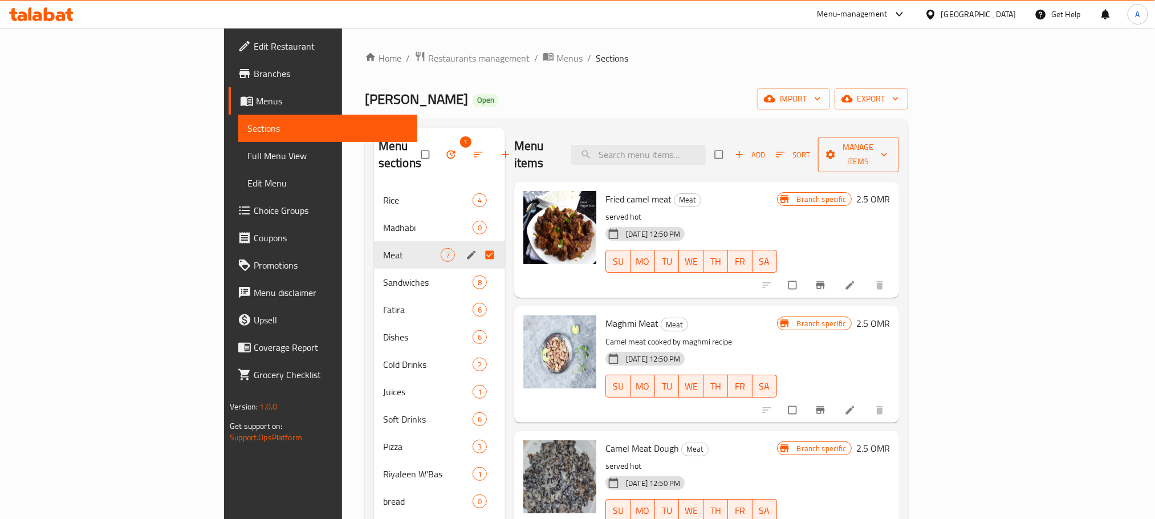
click at [899, 137] on button "Manage items" at bounding box center [858, 154] width 81 height 35
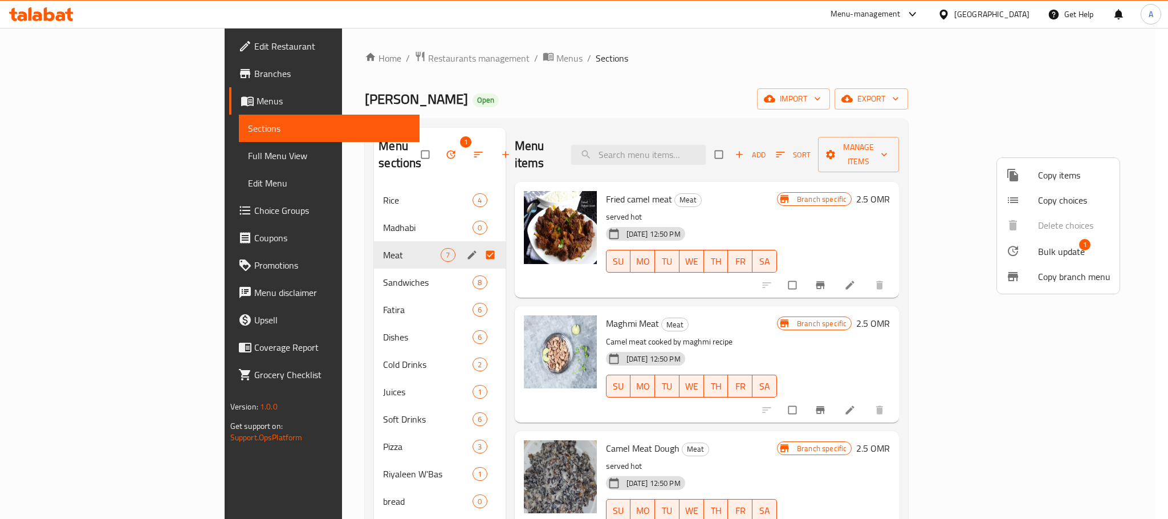
click at [1042, 250] on span "Bulk update" at bounding box center [1061, 252] width 47 height 14
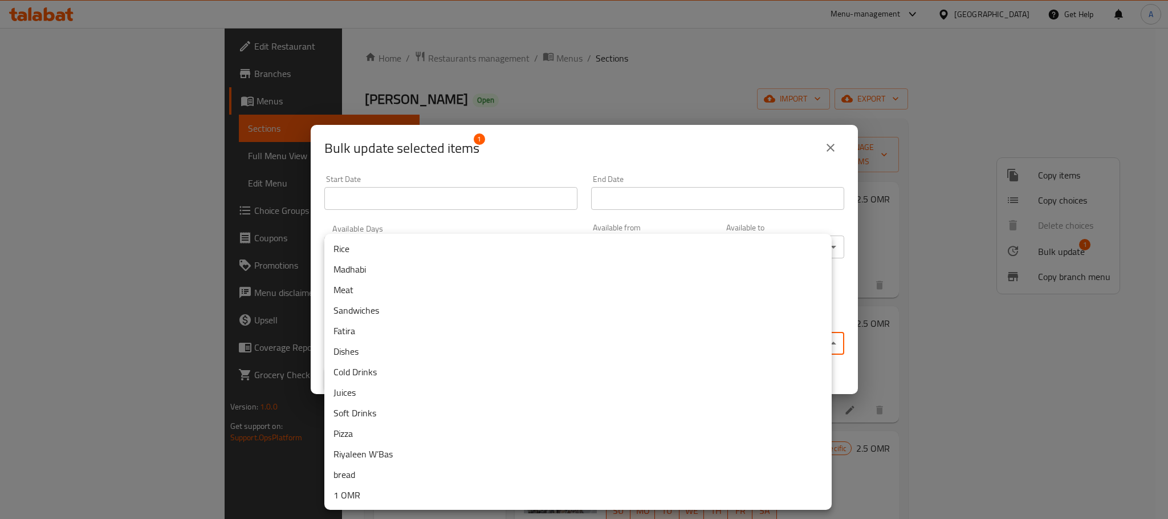
click at [583, 339] on body "​ Menu-management Oman Get Help A Edit Restaurant Branches Menus Sections Full …" at bounding box center [584, 273] width 1168 height 491
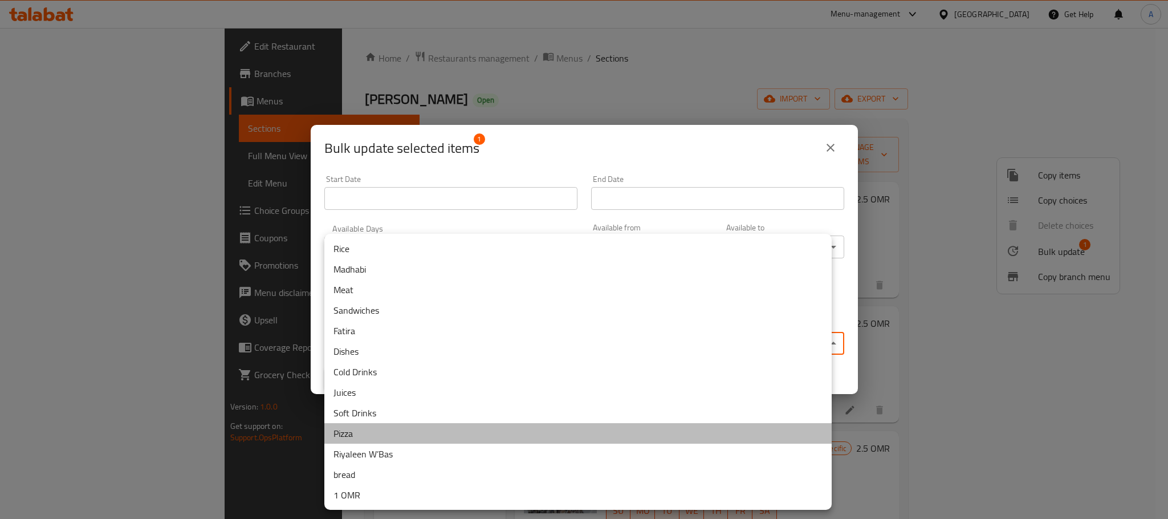
click at [371, 431] on li "Pizza" at bounding box center [577, 433] width 507 height 21
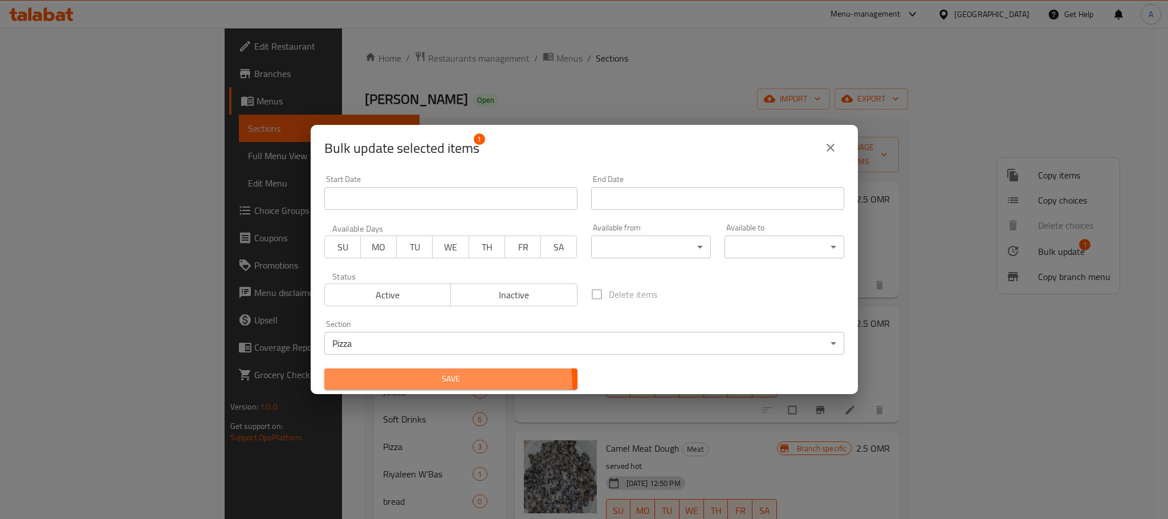
click at [426, 385] on span "Save" at bounding box center [450, 379] width 235 height 14
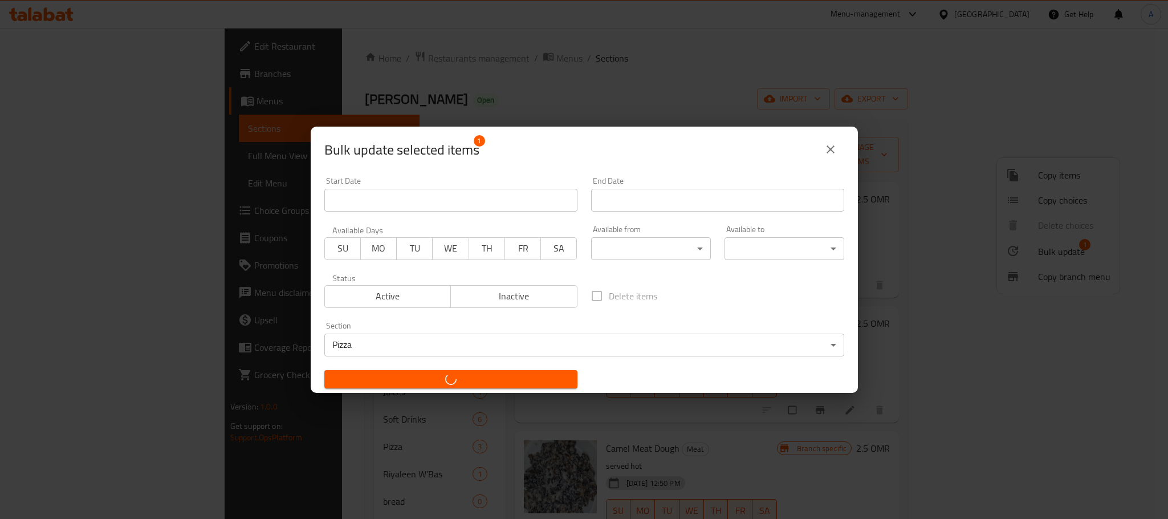
checkbox input "false"
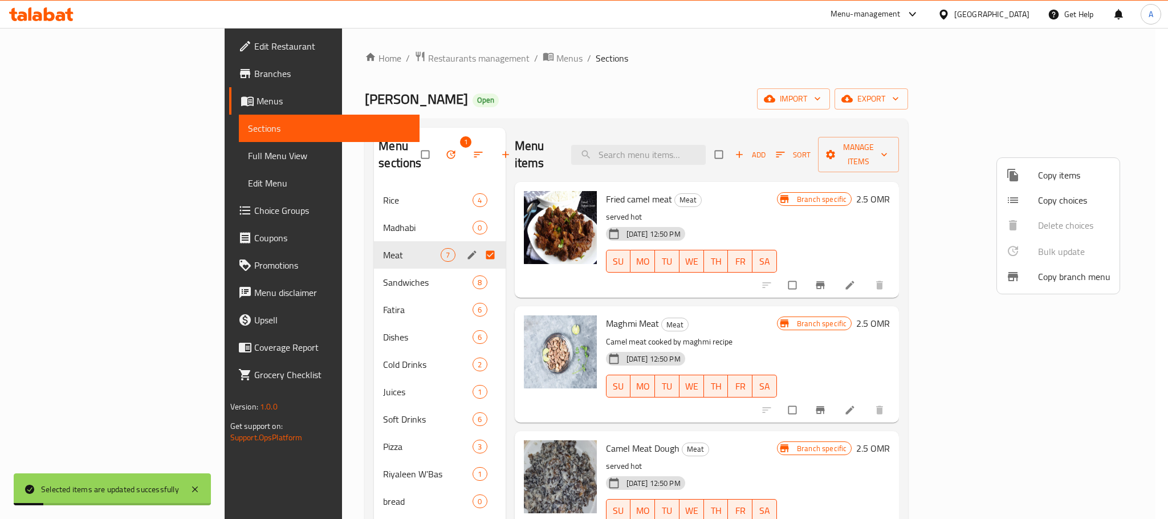
click at [295, 436] on div at bounding box center [584, 259] width 1168 height 519
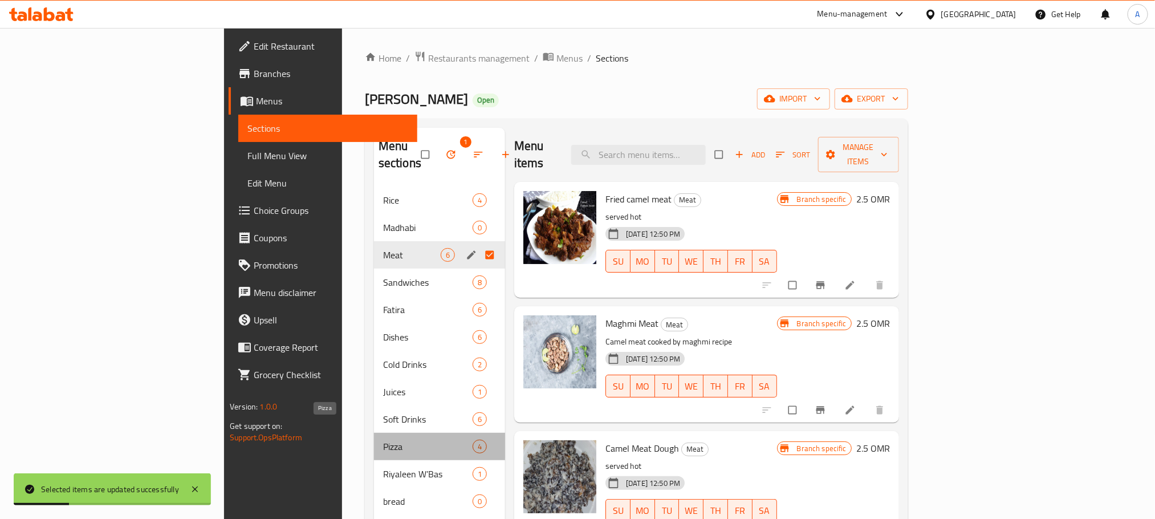
click at [383, 439] on span "Pizza" at bounding box center [427, 446] width 89 height 14
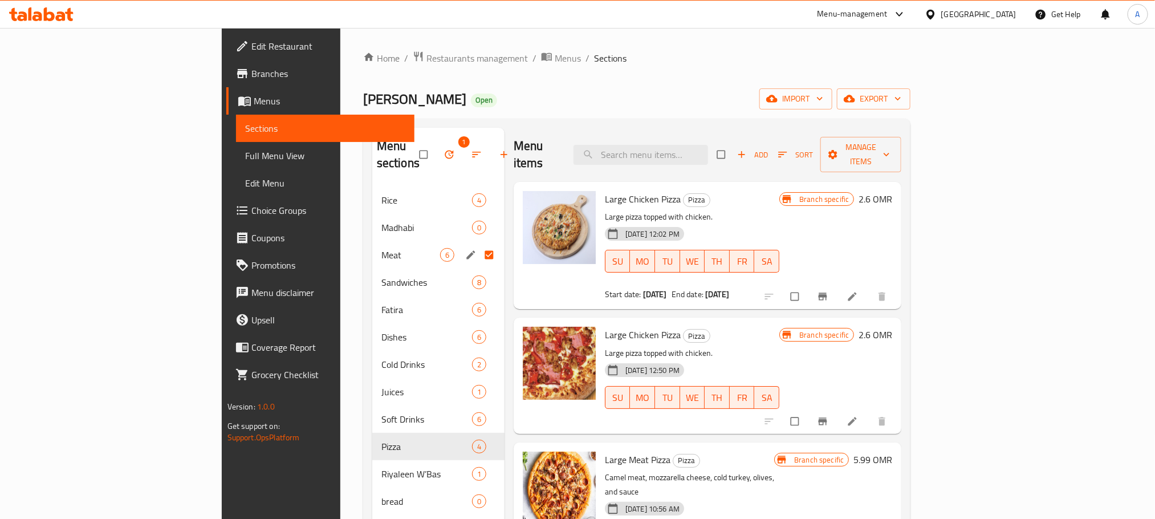
click at [372, 241] on div "Meat 6" at bounding box center [438, 254] width 132 height 27
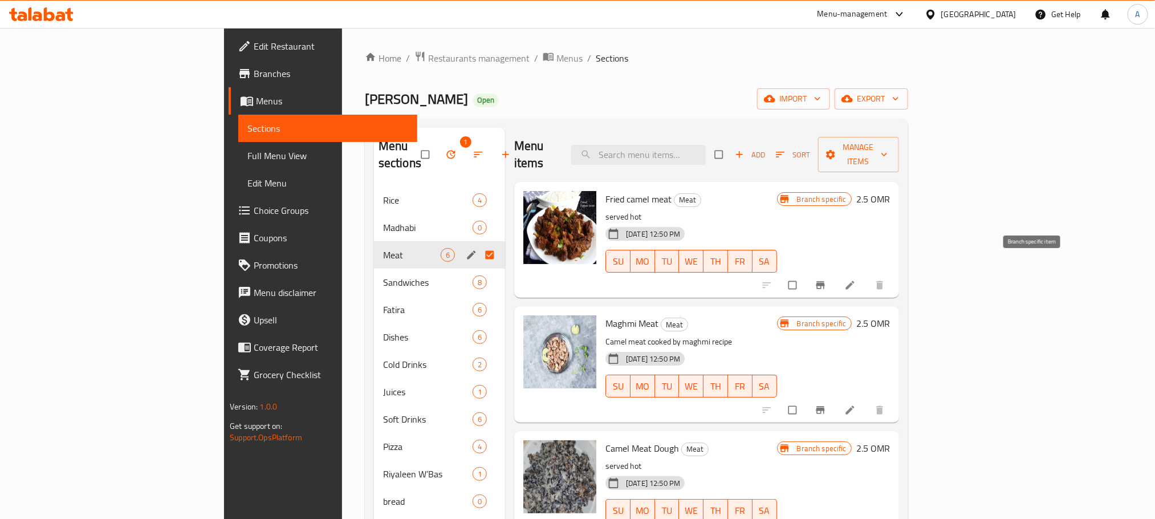
click at [824, 282] on icon "Branch-specific-item" at bounding box center [820, 285] width 9 height 7
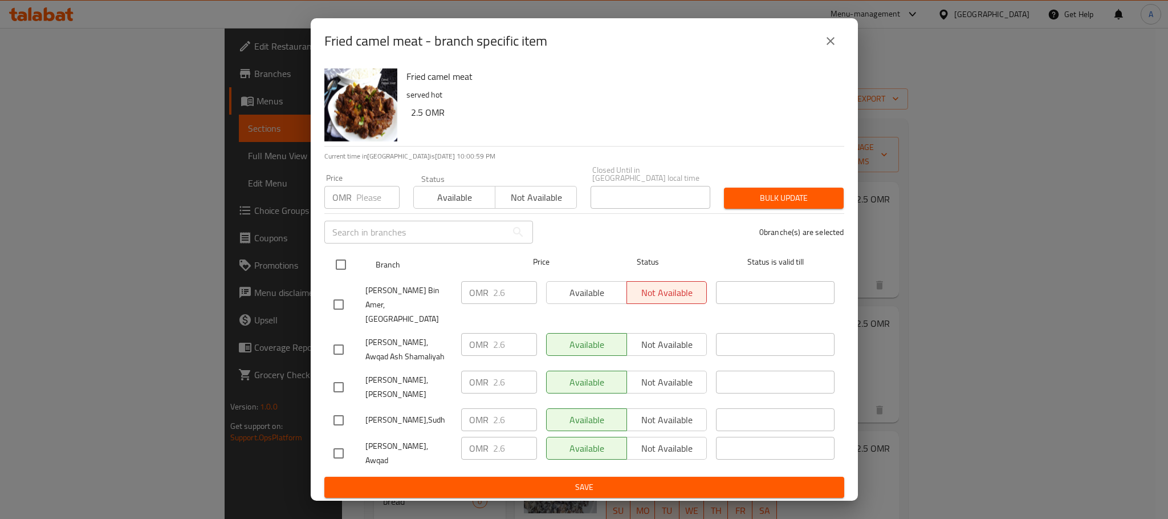
click at [337, 267] on input "checkbox" at bounding box center [341, 265] width 24 height 24
checkbox input "true"
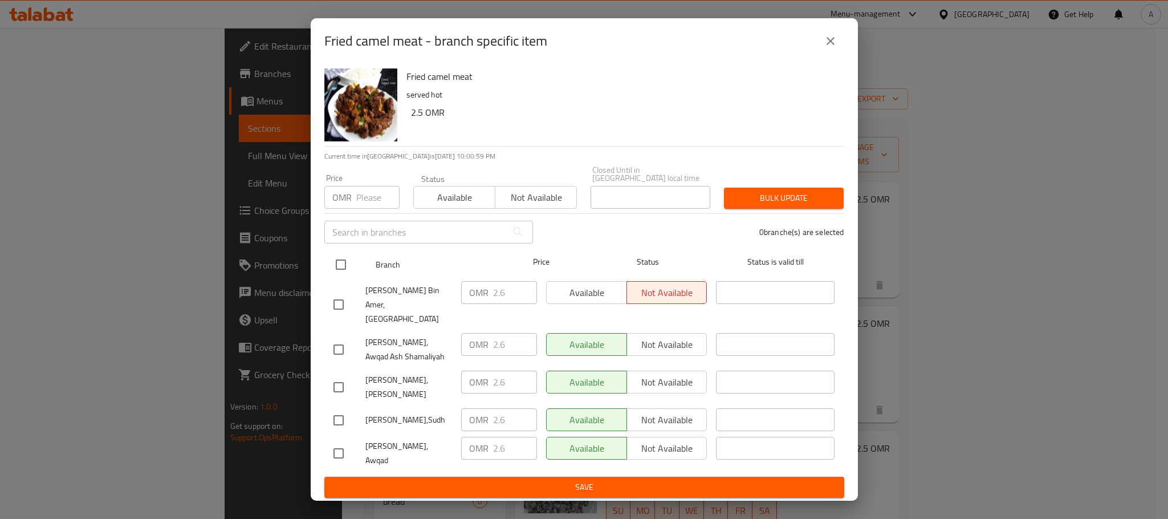
checkbox input "true"
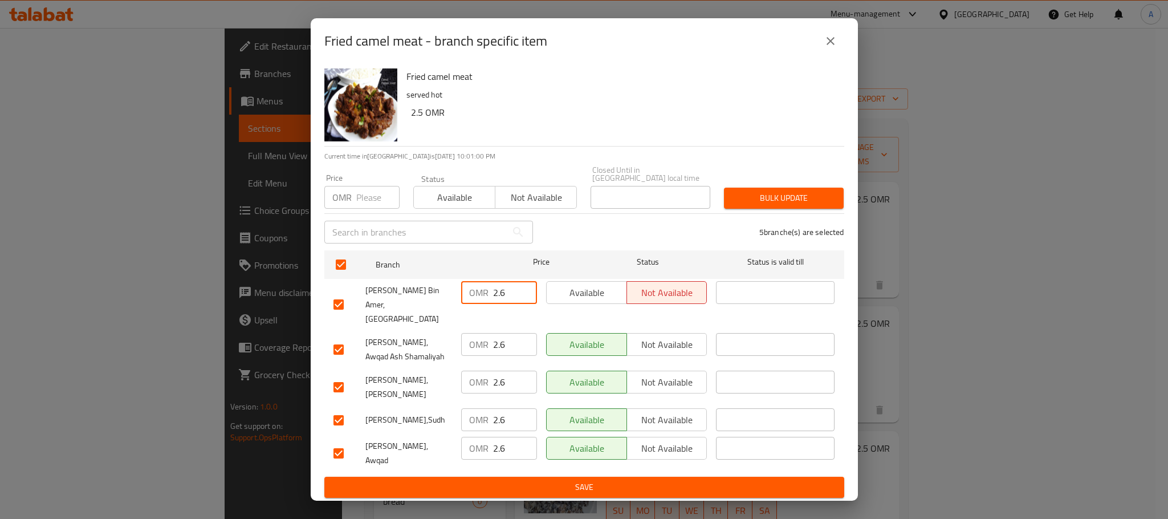
drag, startPoint x: 513, startPoint y: 295, endPoint x: 485, endPoint y: 301, distance: 29.2
click at [485, 301] on div "OMR 2.6 ​" at bounding box center [499, 292] width 76 height 23
type input "3"
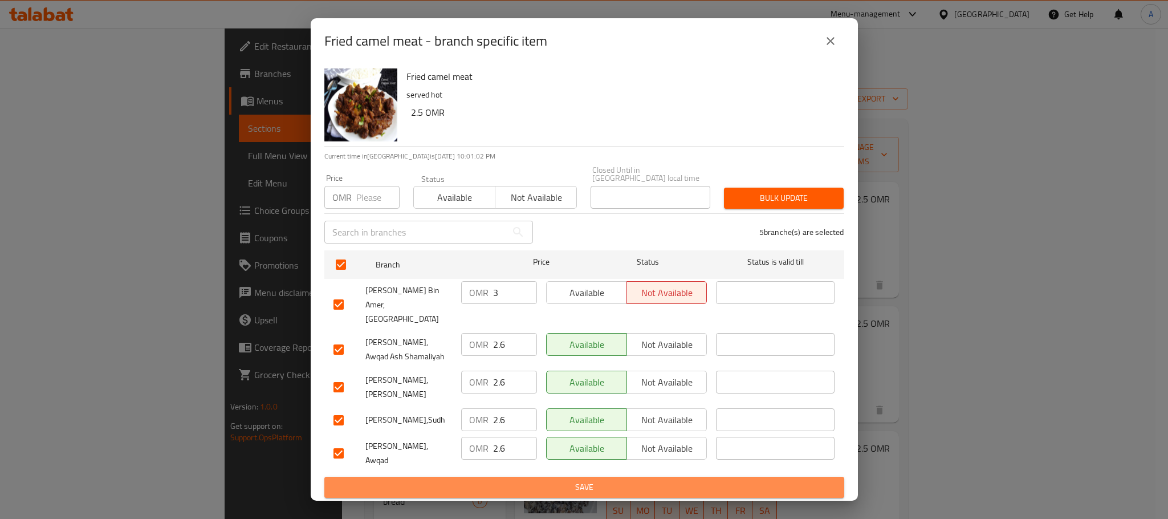
click at [518, 480] on span "Save" at bounding box center [584, 487] width 502 height 14
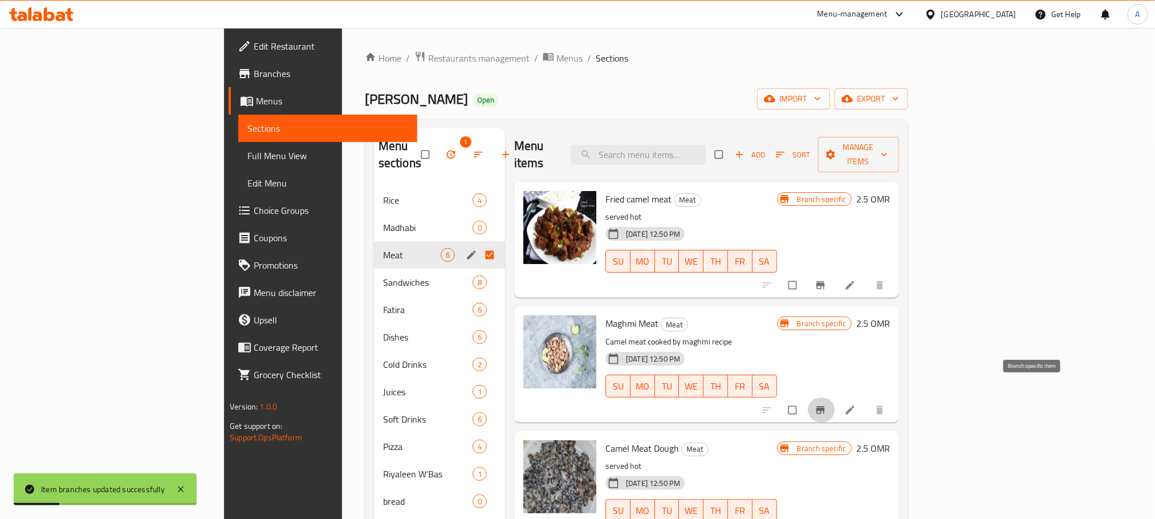
click at [835, 400] on button "Branch-specific-item" at bounding box center [821, 409] width 27 height 25
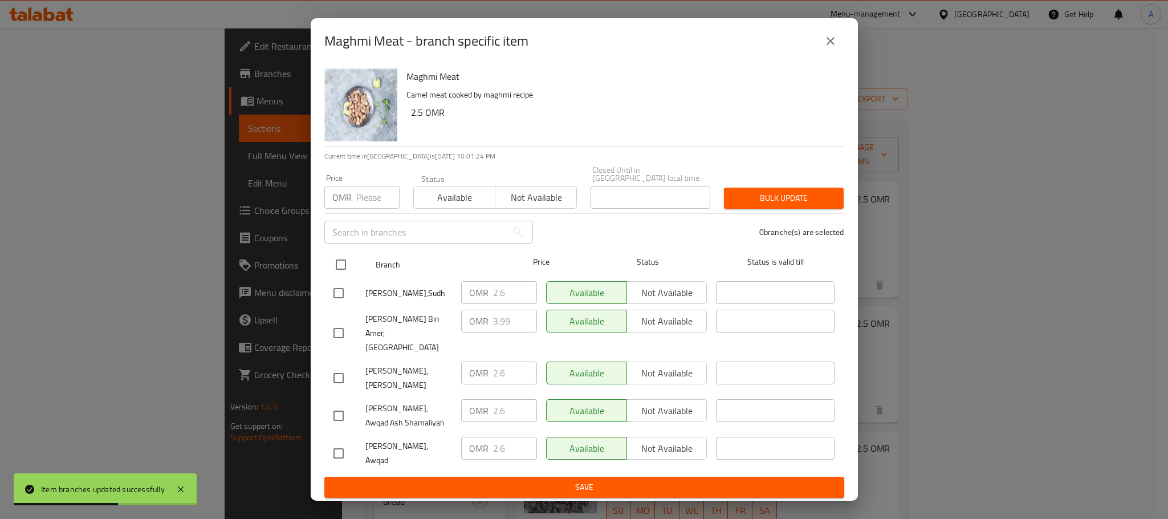
click at [337, 270] on input "checkbox" at bounding box center [341, 265] width 24 height 24
checkbox input "true"
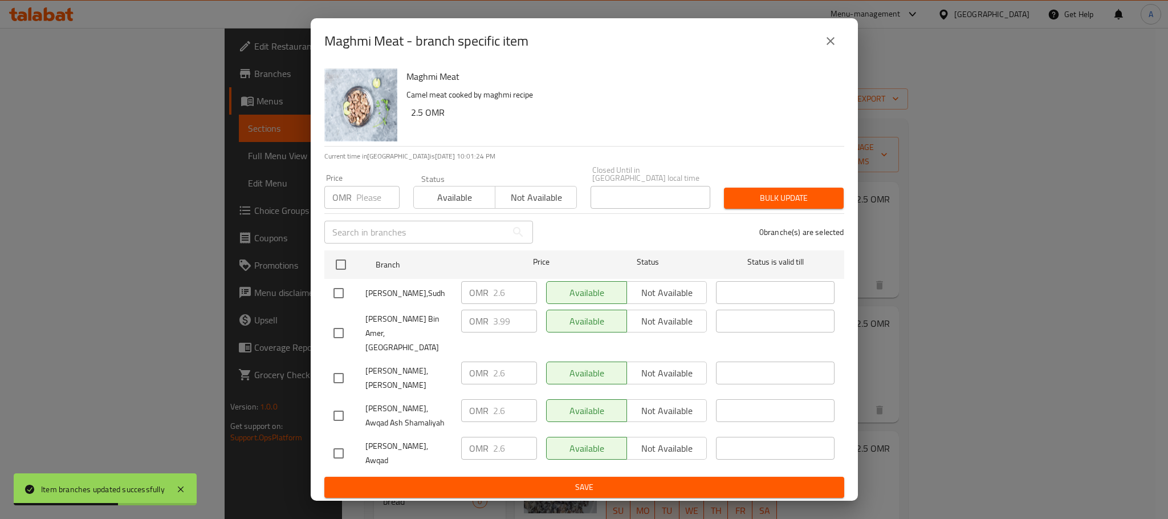
checkbox input "true"
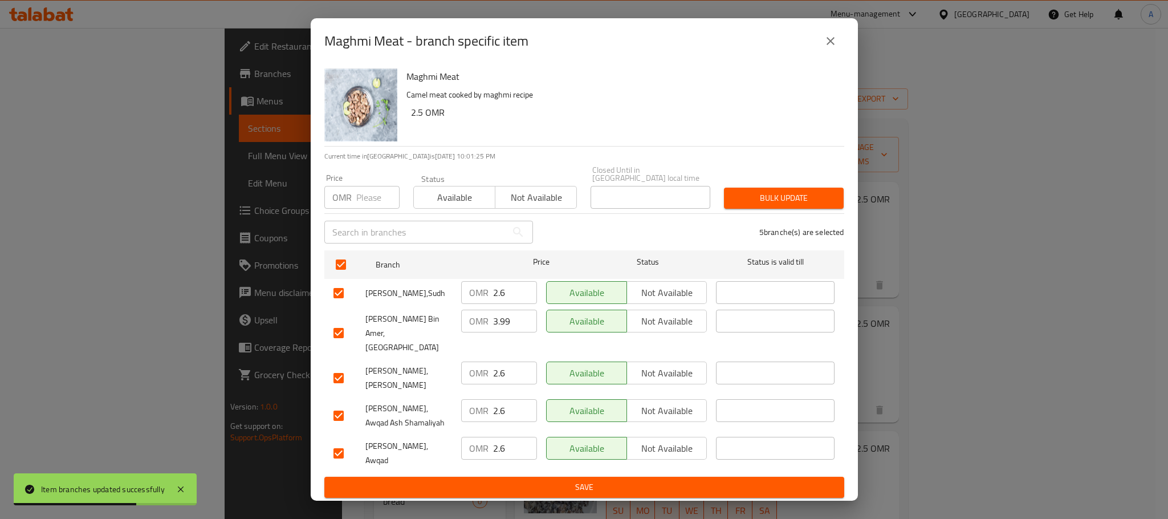
click at [512, 330] on input "3.99" at bounding box center [515, 321] width 44 height 23
type input "3"
click at [527, 478] on button "Save" at bounding box center [584, 487] width 520 height 21
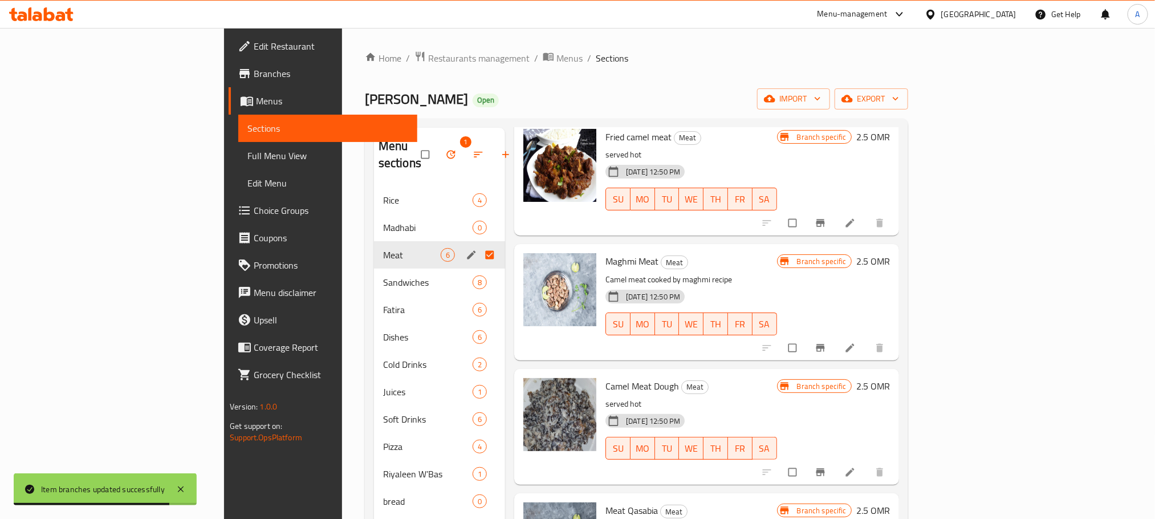
scroll to position [171, 0]
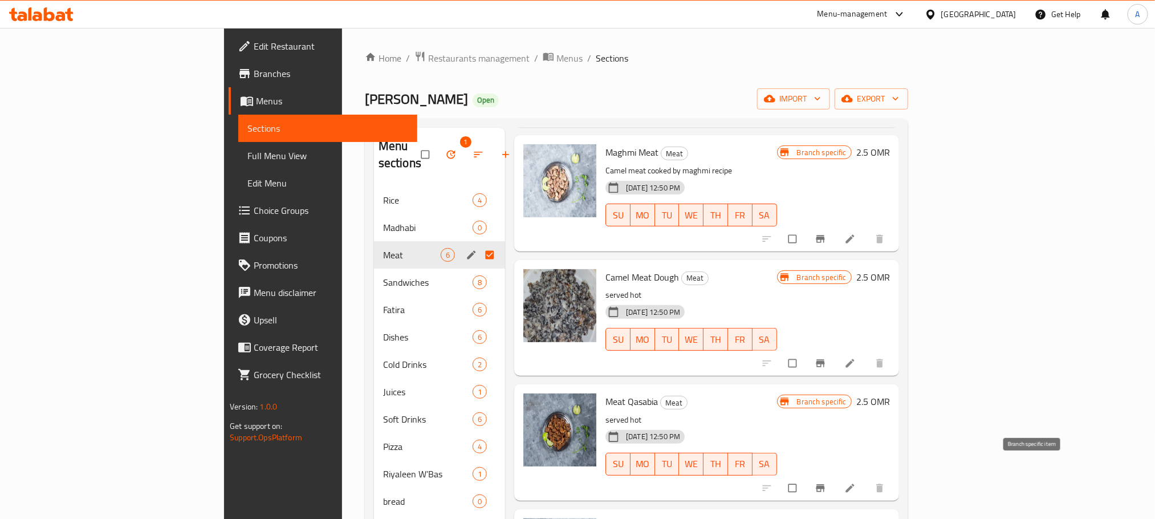
click at [826, 482] on icon "Branch-specific-item" at bounding box center [820, 487] width 11 height 11
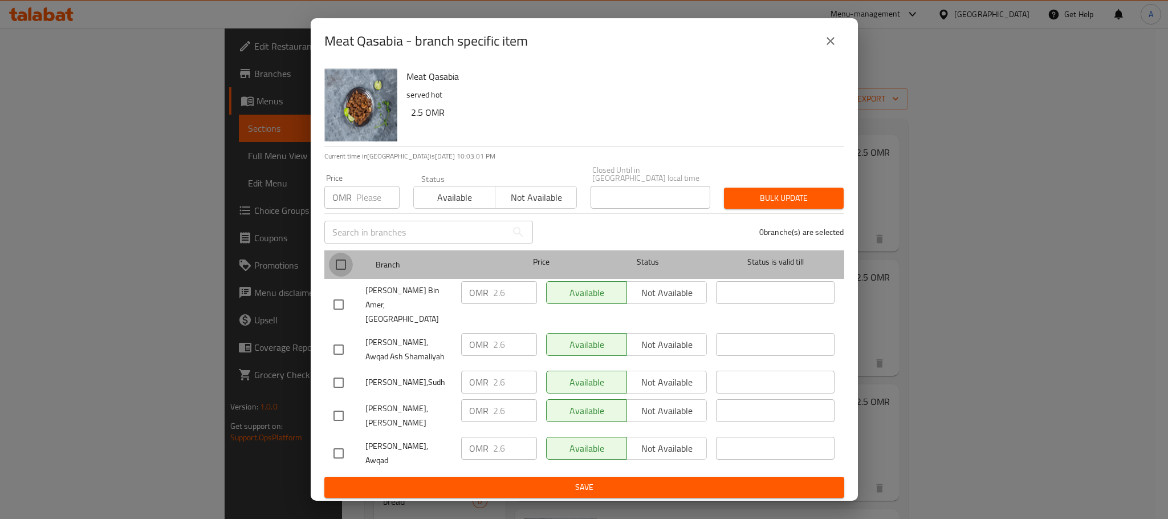
click at [339, 267] on input "checkbox" at bounding box center [341, 265] width 24 height 24
checkbox input "true"
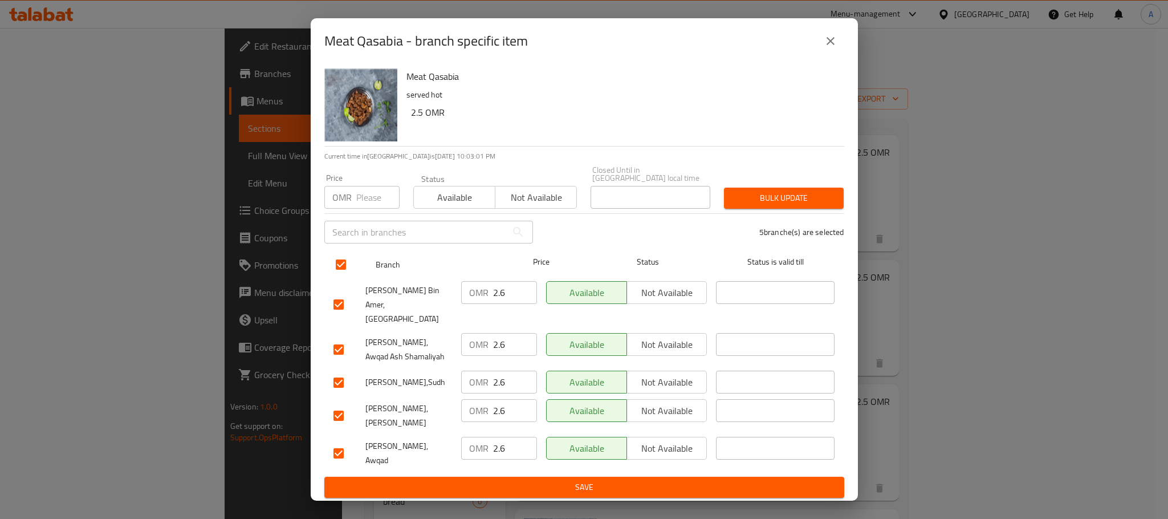
checkbox input "true"
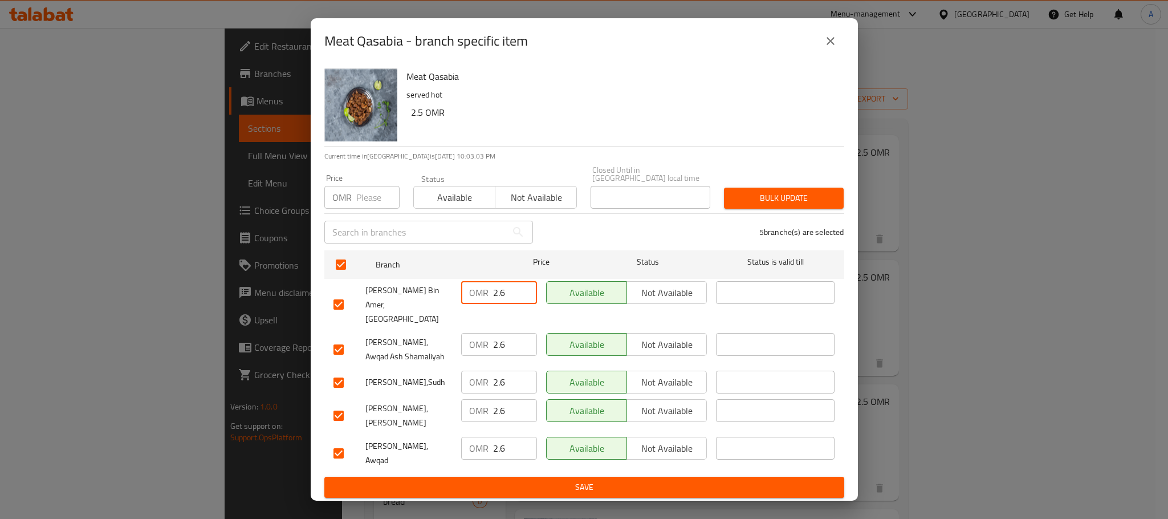
drag, startPoint x: 510, startPoint y: 295, endPoint x: 475, endPoint y: 298, distance: 34.9
click at [475, 298] on div "OMR 2.6 ​" at bounding box center [499, 292] width 76 height 23
type input "3"
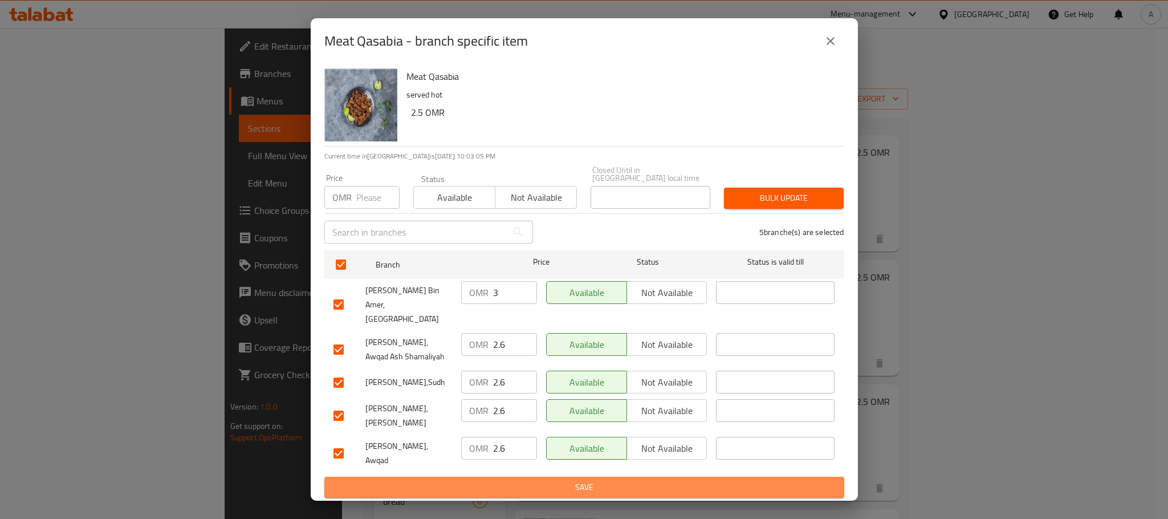
click at [488, 480] on span "Save" at bounding box center [584, 487] width 502 height 14
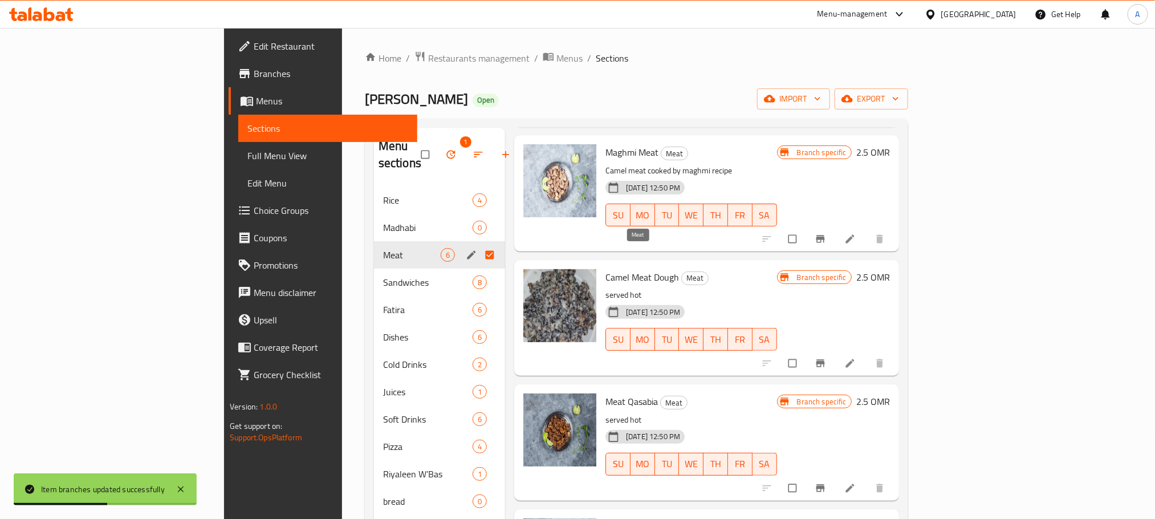
scroll to position [257, 0]
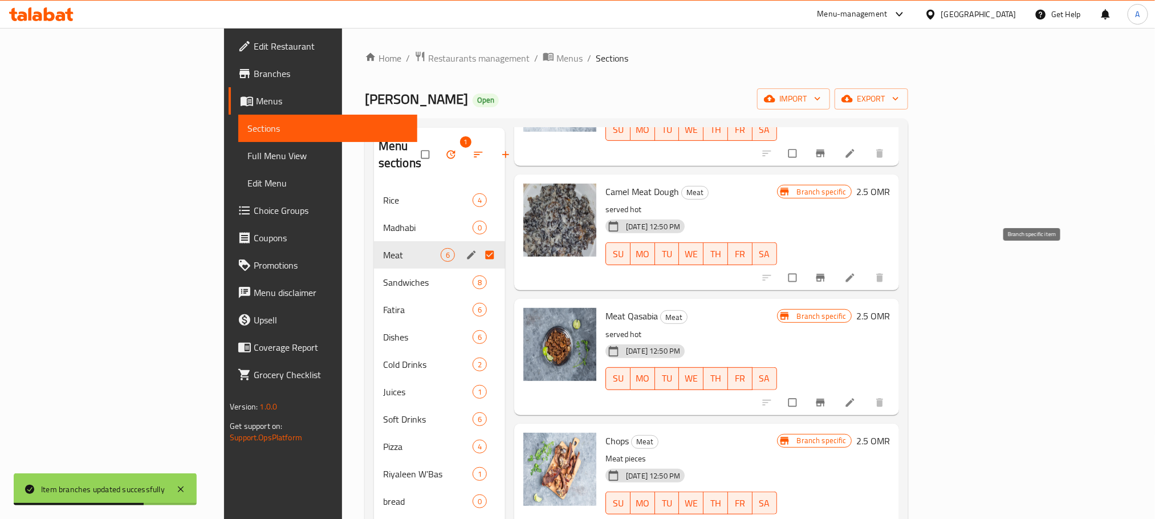
click at [824, 274] on icon "Branch-specific-item" at bounding box center [820, 277] width 9 height 7
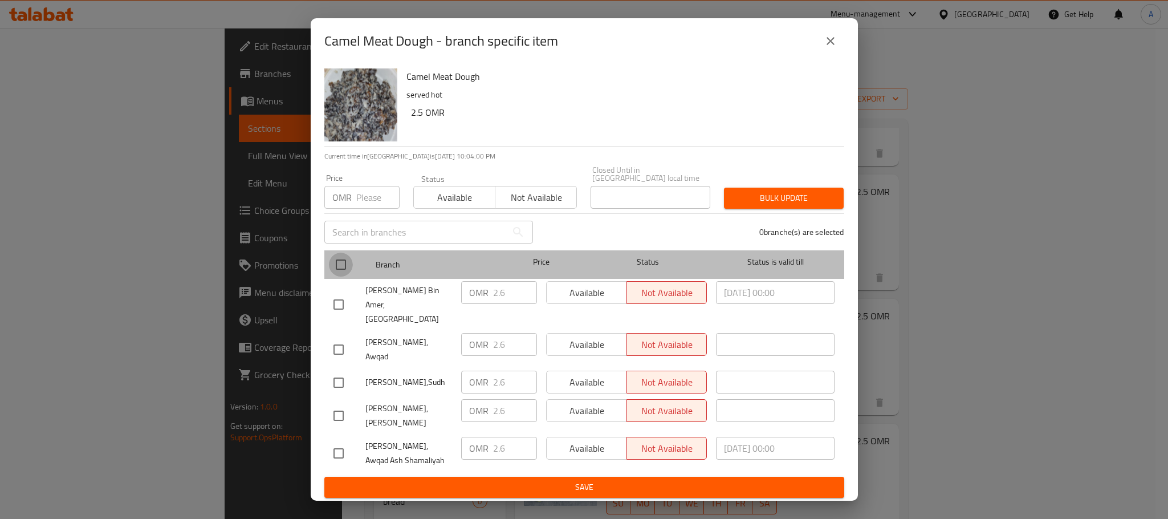
click at [340, 274] on input "checkbox" at bounding box center [341, 265] width 24 height 24
checkbox input "true"
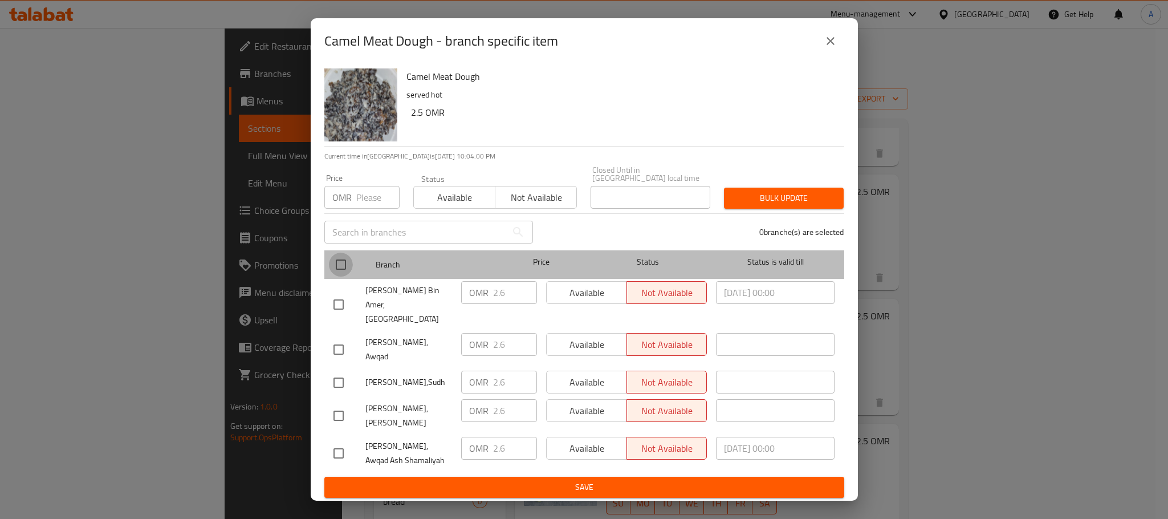
checkbox input "true"
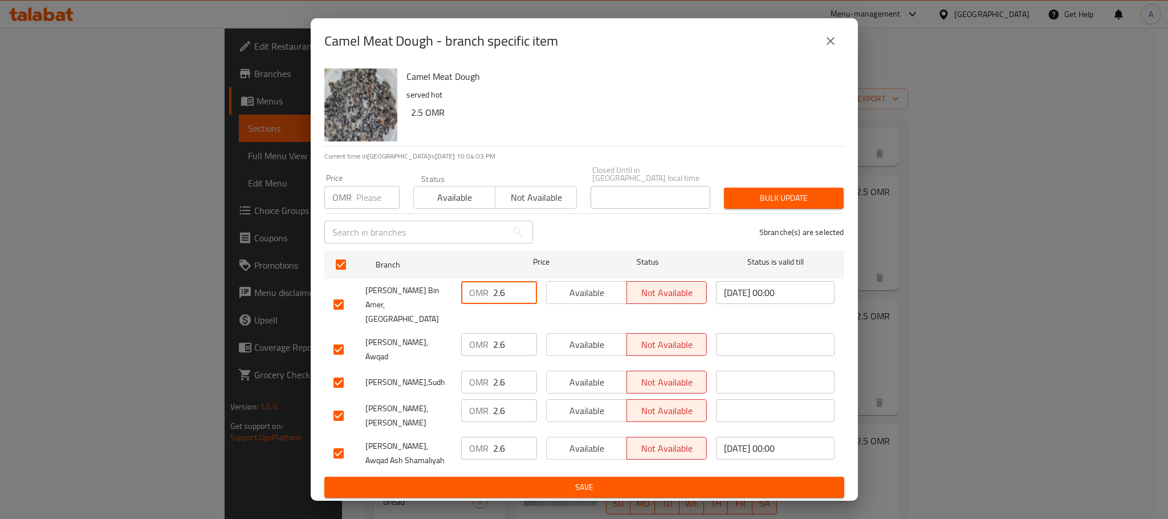
drag, startPoint x: 505, startPoint y: 298, endPoint x: 484, endPoint y: 300, distance: 21.2
click at [484, 300] on div "OMR 2.6 ​" at bounding box center [499, 292] width 76 height 23
type input "3"
click at [502, 480] on span "Save" at bounding box center [584, 487] width 502 height 14
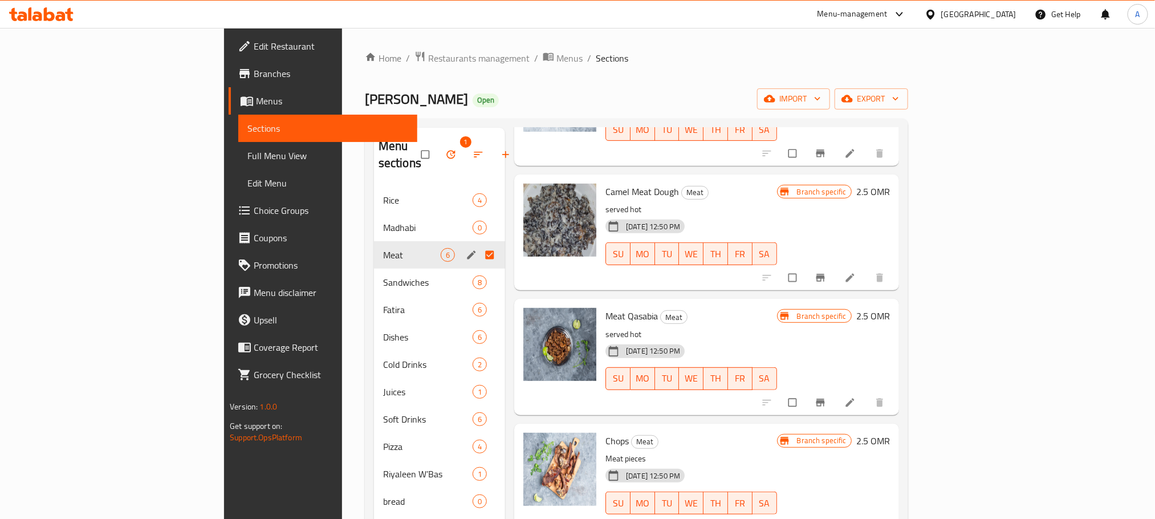
click at [479, 244] on input "Menu sections" at bounding box center [491, 255] width 24 height 22
checkbox input "false"
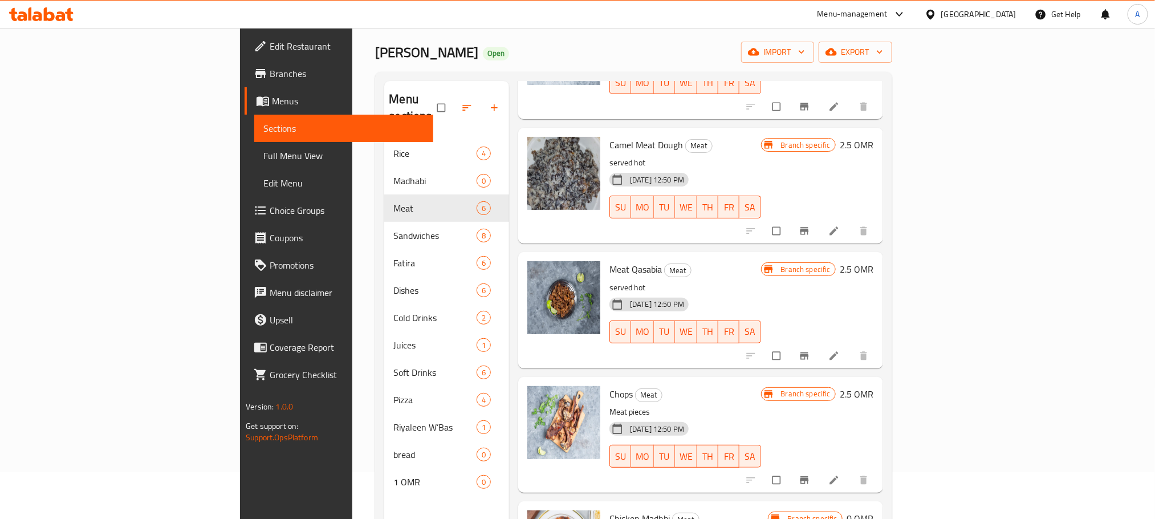
scroll to position [160, 0]
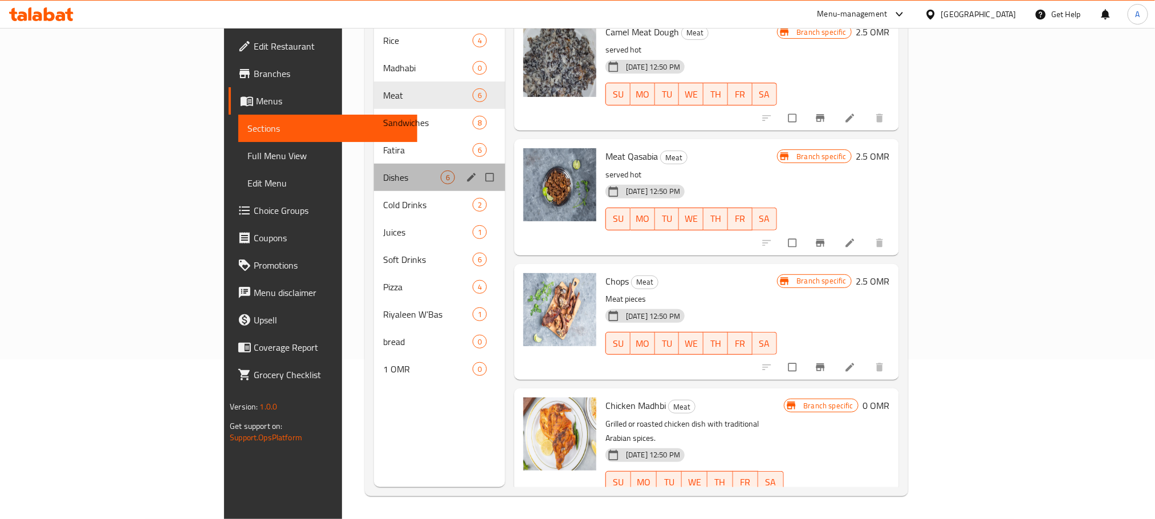
click at [374, 164] on div "Dishes 6" at bounding box center [439, 177] width 131 height 27
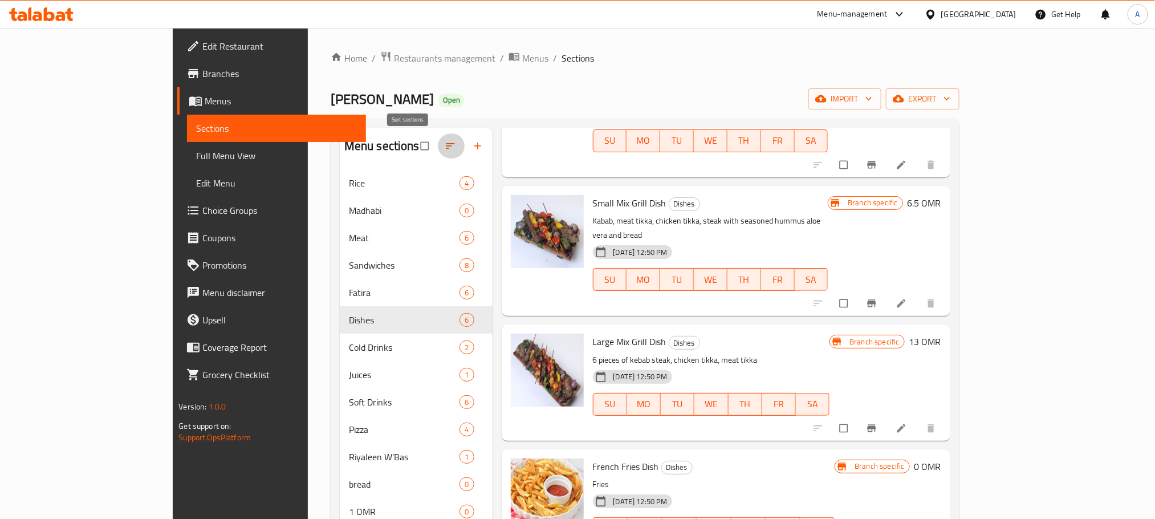
click at [445, 146] on icon "button" at bounding box center [450, 145] width 11 height 11
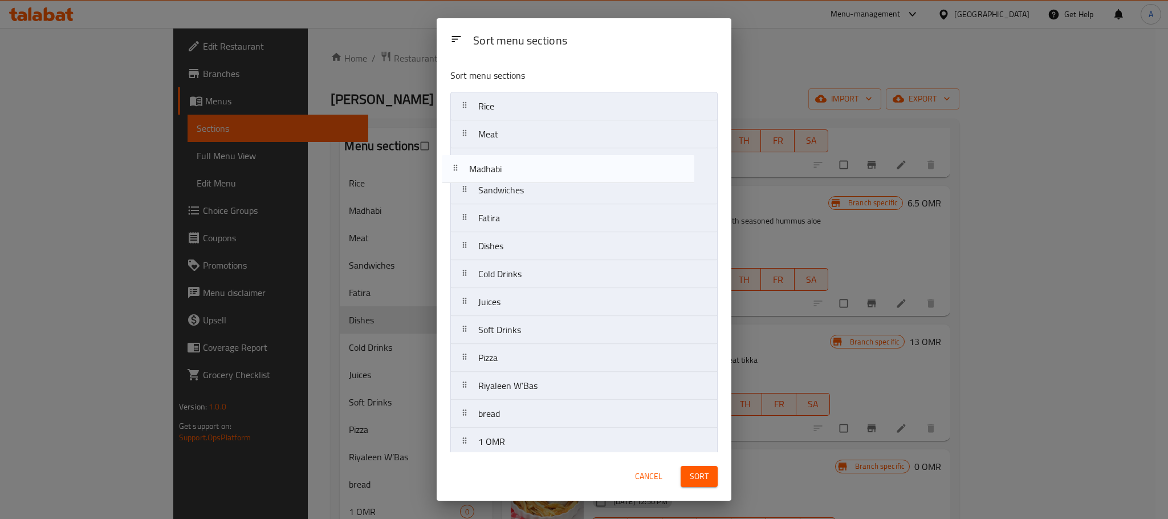
drag, startPoint x: 542, startPoint y: 137, endPoint x: 531, endPoint y: 175, distance: 39.3
click at [531, 175] on nav "Rice Madhabi Meat Sandwiches Fatira Dishes Cold Drinks Juices Soft Drinks Pizza…" at bounding box center [583, 274] width 267 height 364
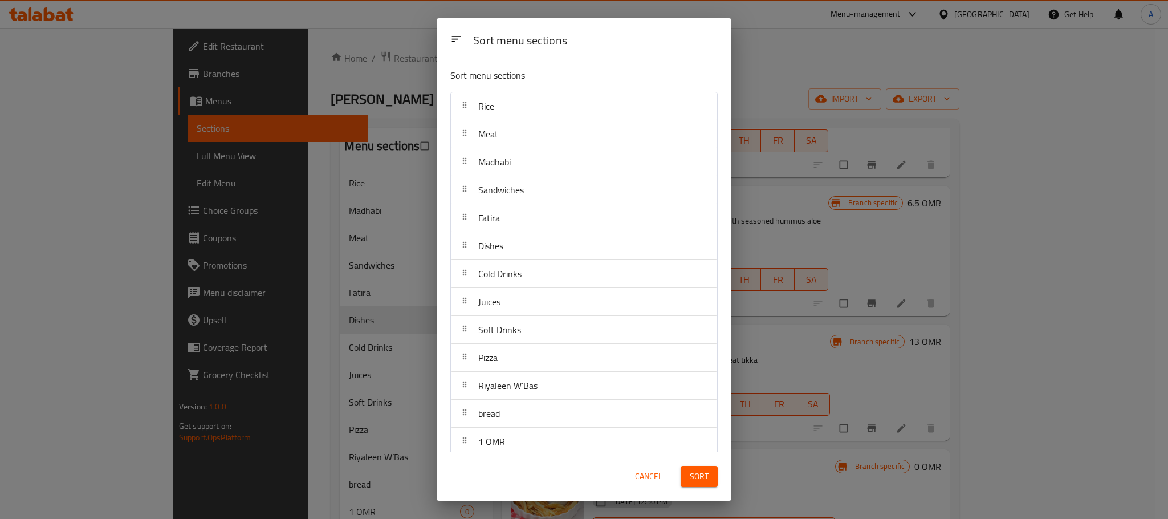
click at [691, 481] on span "Sort" at bounding box center [699, 476] width 19 height 14
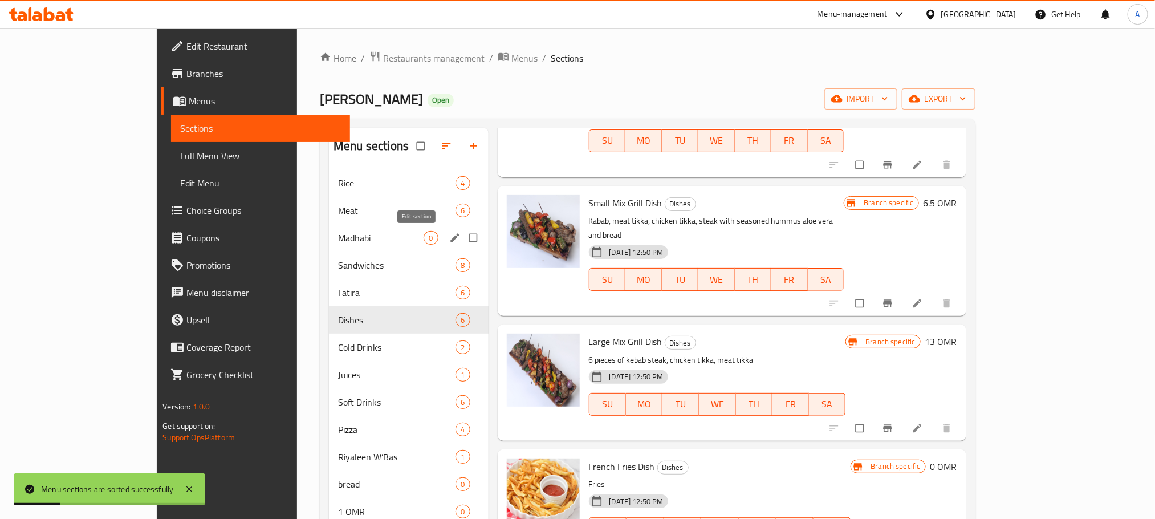
click at [449, 238] on icon "edit" at bounding box center [454, 237] width 11 height 11
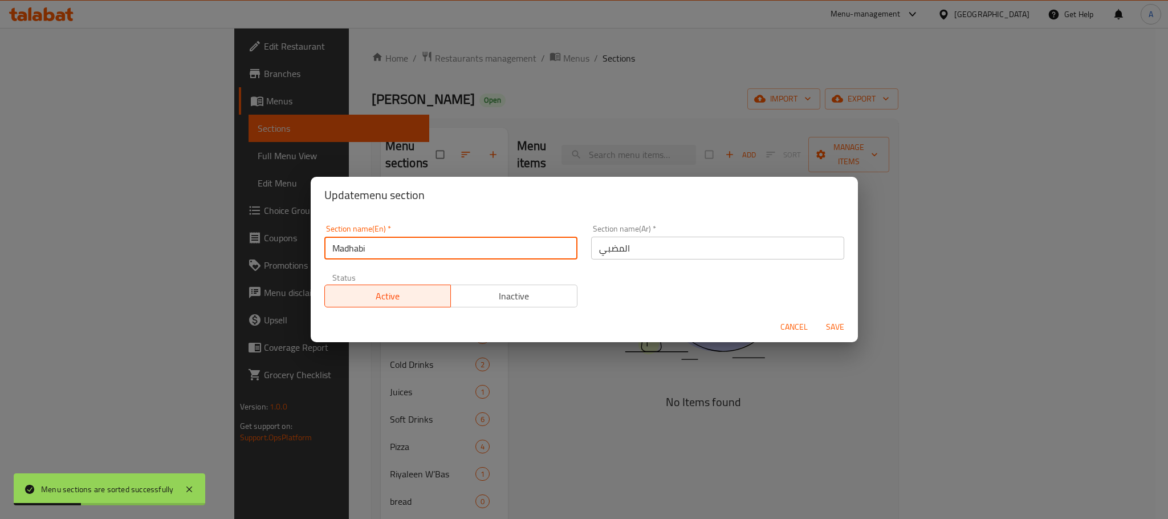
drag, startPoint x: 373, startPoint y: 246, endPoint x: 318, endPoint y: 251, distance: 55.0
click at [318, 251] on div "Section name(En)   * Madhabi Section name(En) *" at bounding box center [451, 242] width 267 height 48
click at [778, 325] on button "Cancel" at bounding box center [794, 326] width 36 height 21
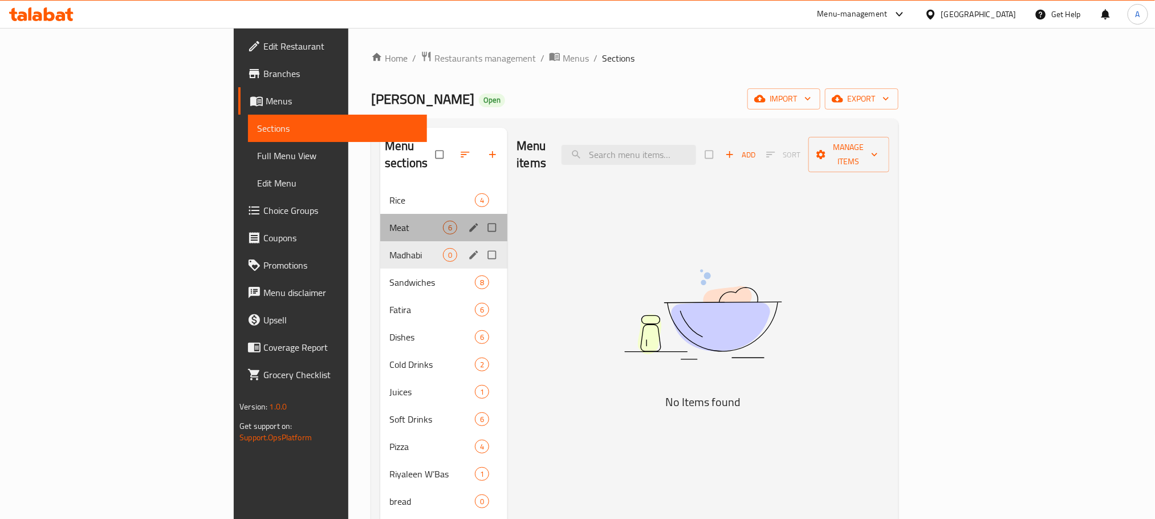
click at [380, 218] on div "Meat 6" at bounding box center [443, 227] width 127 height 27
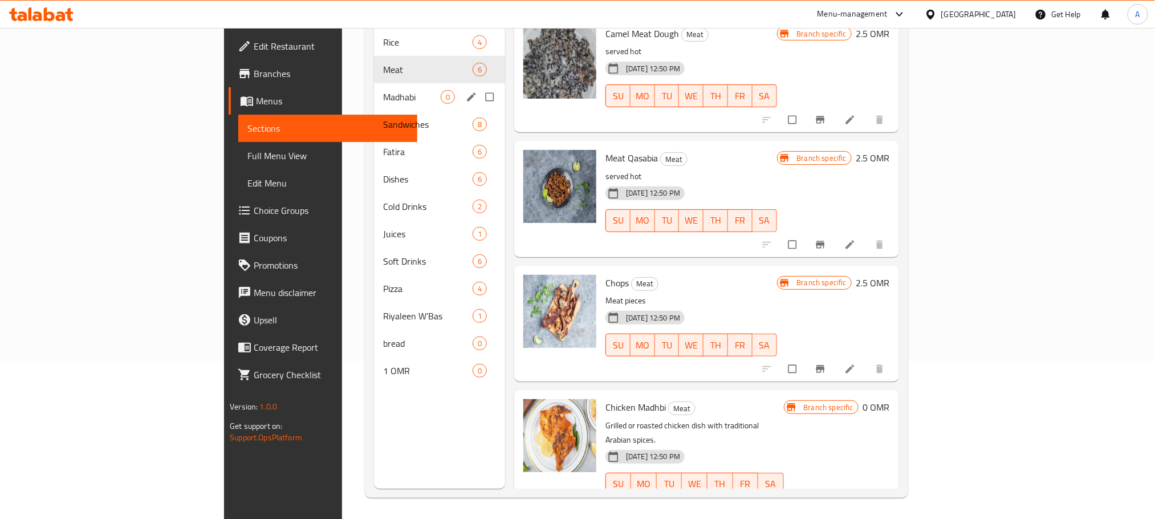
scroll to position [160, 0]
click at [778, 495] on input "checkbox" at bounding box center [766, 506] width 24 height 22
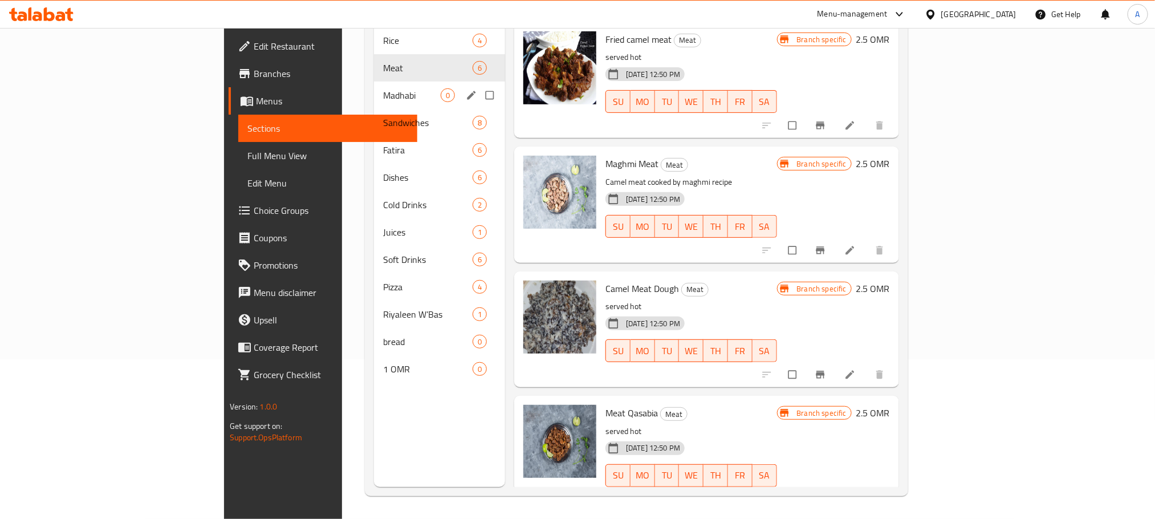
scroll to position [0, 0]
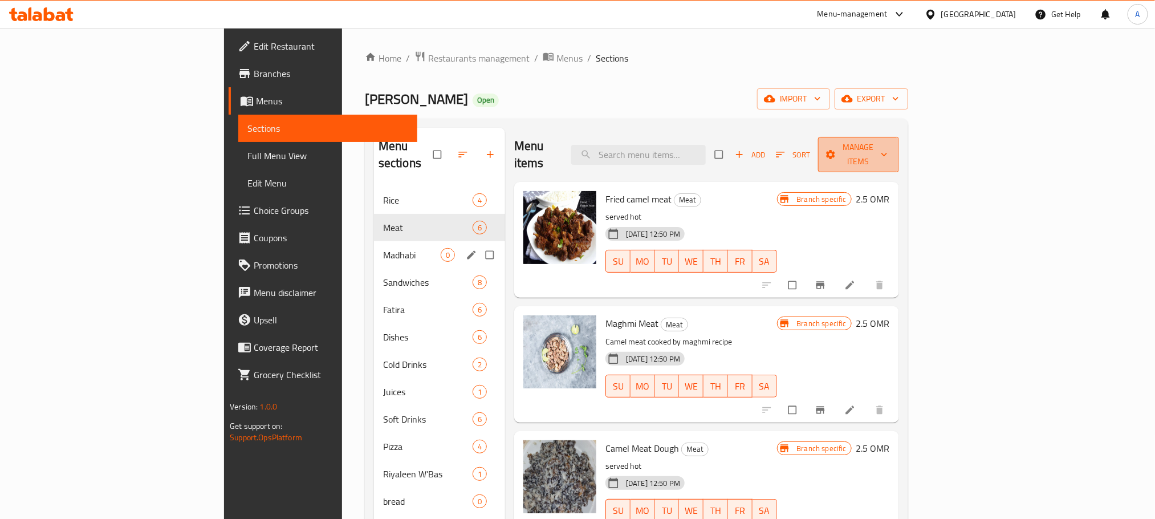
click at [890, 144] on span "Manage items" at bounding box center [858, 154] width 63 height 29
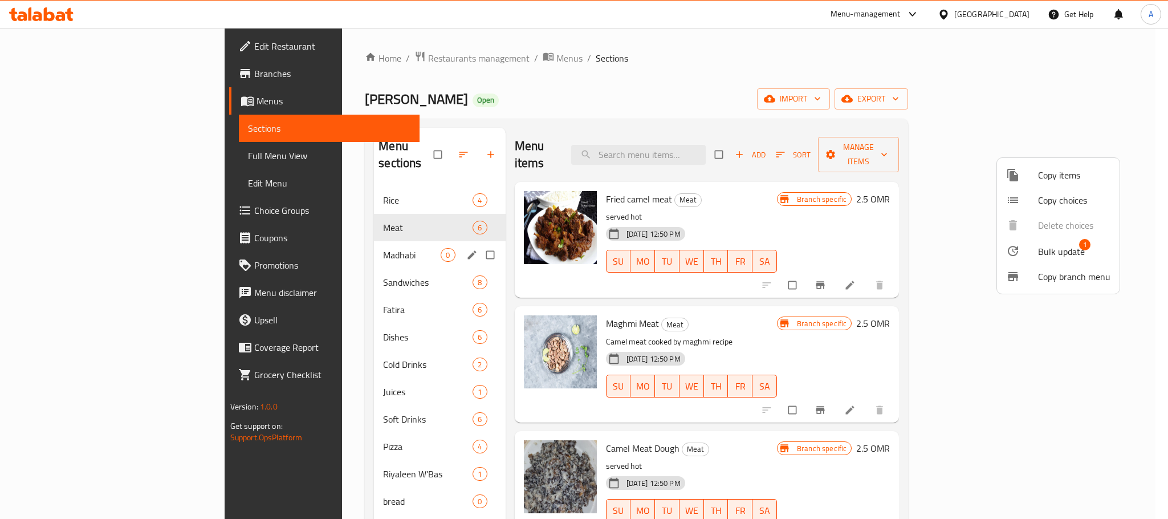
click at [1057, 250] on span "Bulk update" at bounding box center [1061, 252] width 47 height 14
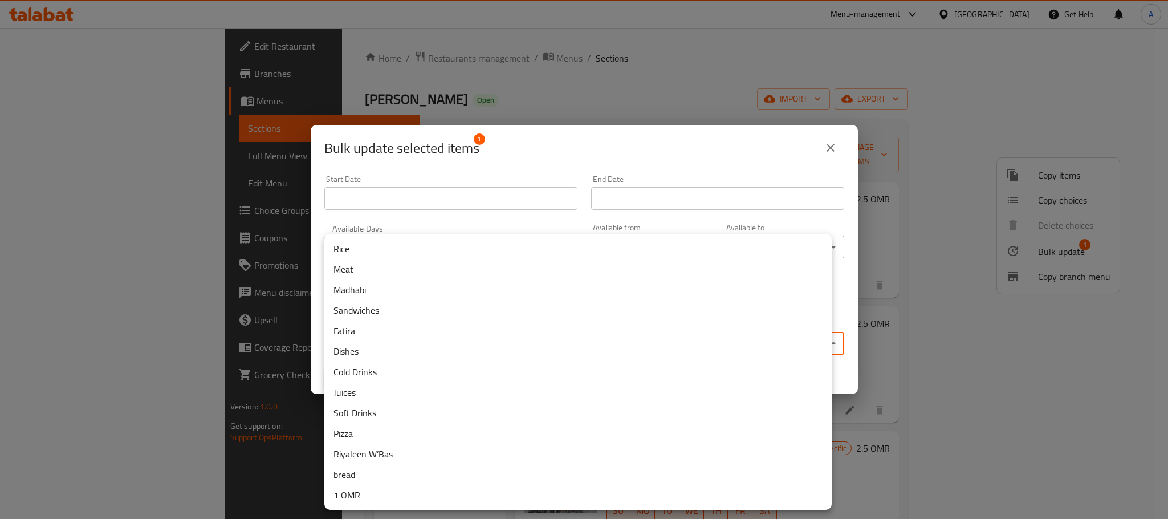
click at [527, 344] on body "​ Menu-management Oman Get Help A Edit Restaurant Branches Menus Sections Full …" at bounding box center [584, 273] width 1168 height 491
click at [433, 294] on li "Madhabi" at bounding box center [577, 289] width 507 height 21
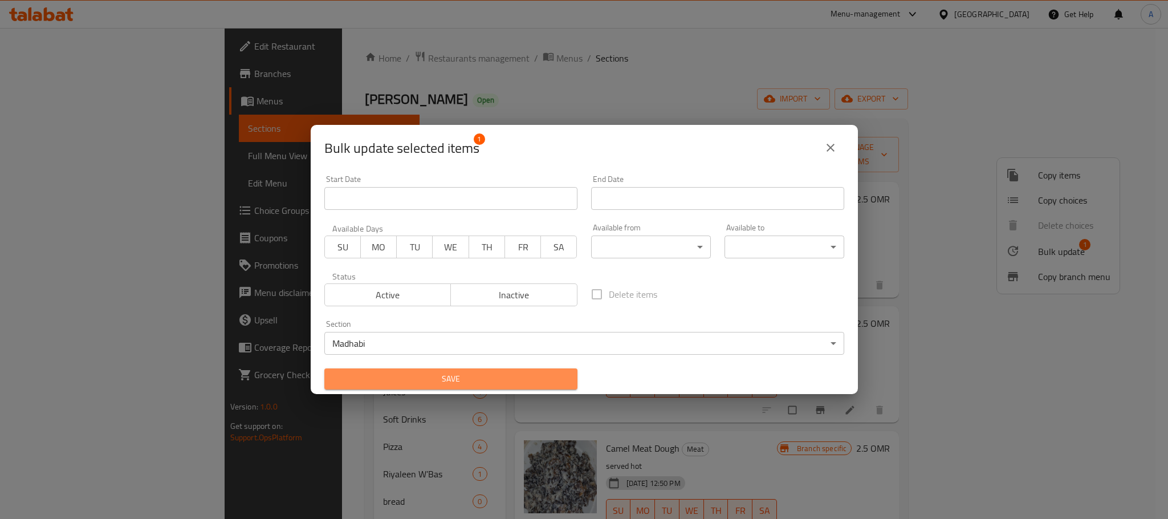
click at [556, 381] on span "Save" at bounding box center [450, 379] width 235 height 14
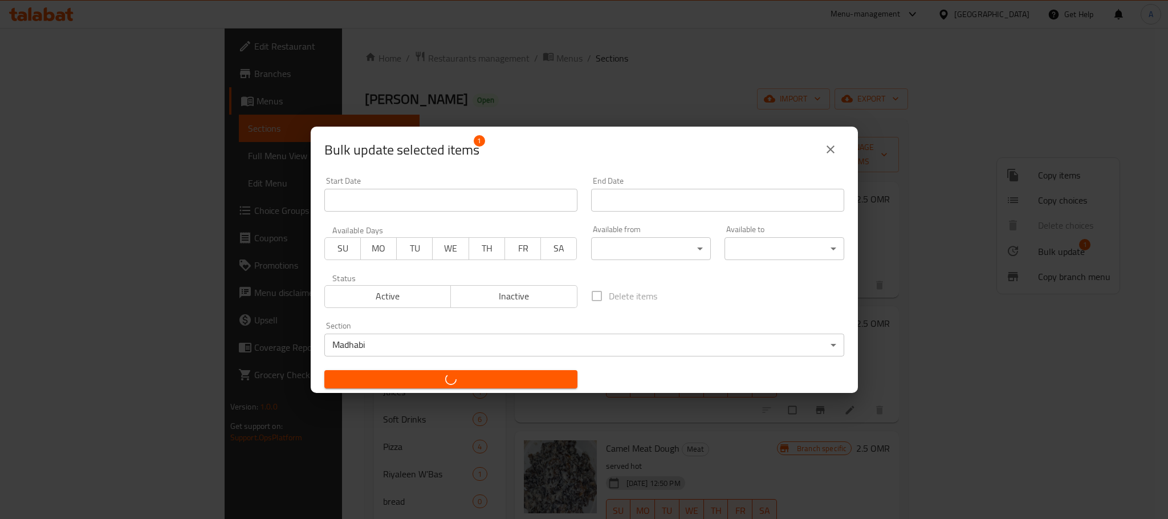
checkbox input "false"
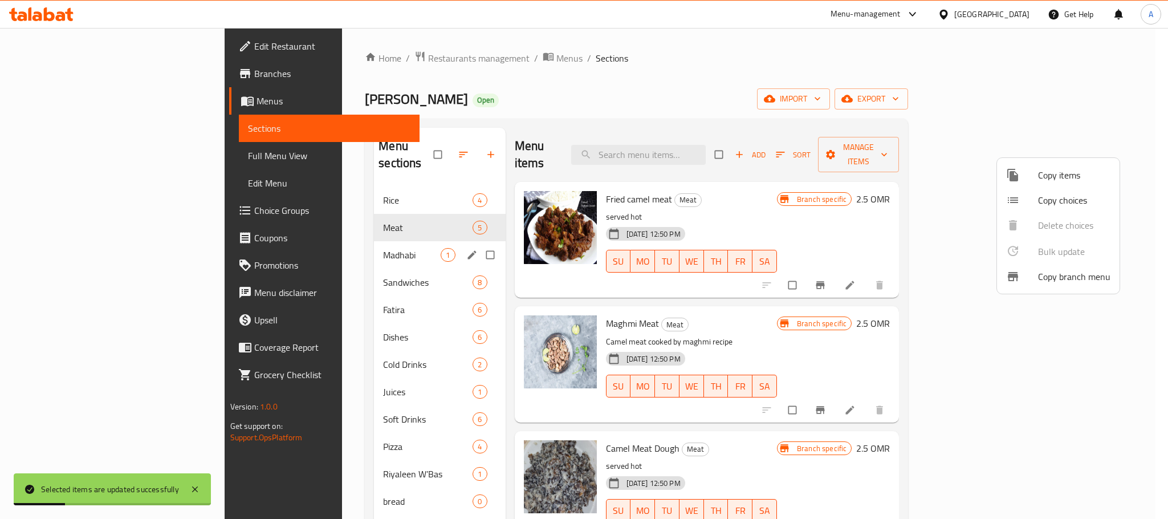
click at [245, 235] on div at bounding box center [584, 259] width 1168 height 519
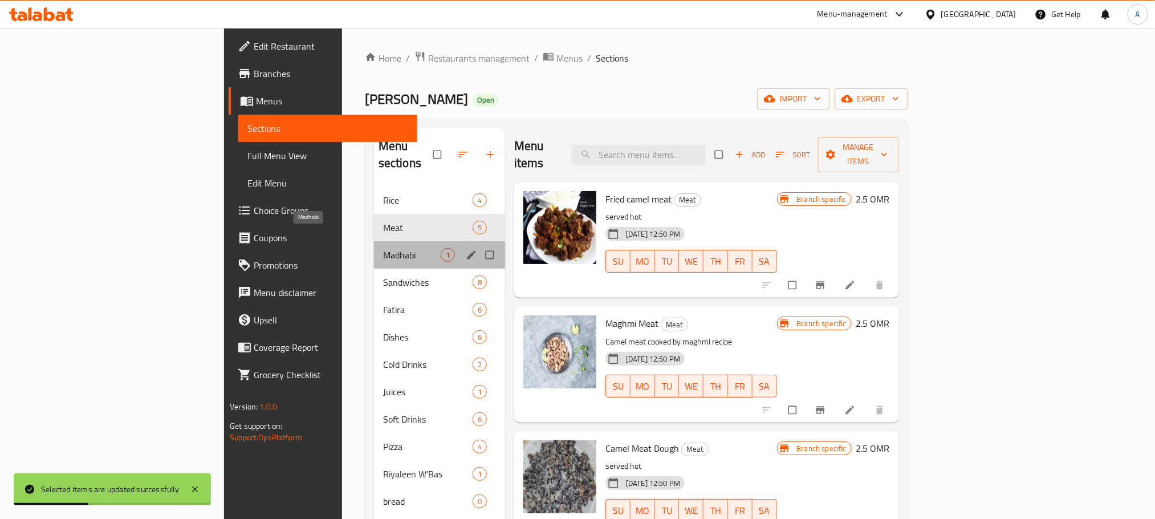
click at [383, 248] on span "Madhabi" at bounding box center [412, 255] width 58 height 14
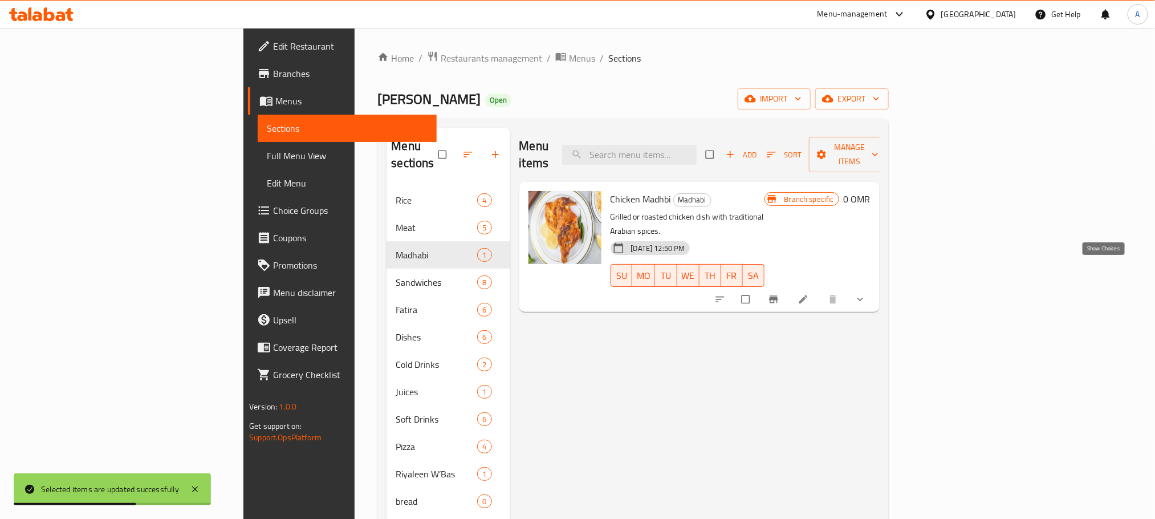
click at [866, 294] on icon "show more" at bounding box center [859, 299] width 11 height 11
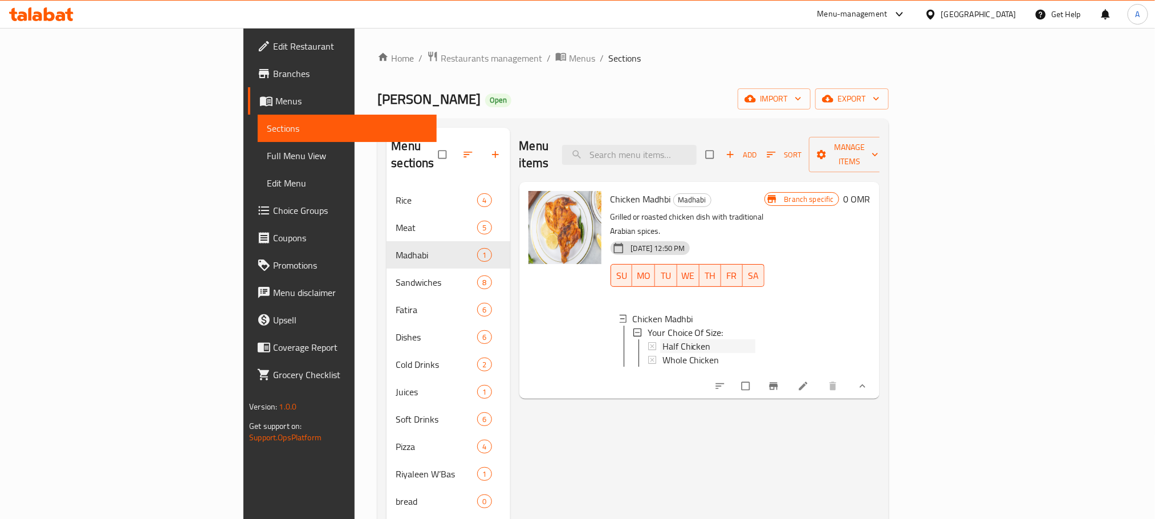
click at [662, 339] on span "Half Chicken" at bounding box center [686, 346] width 48 height 14
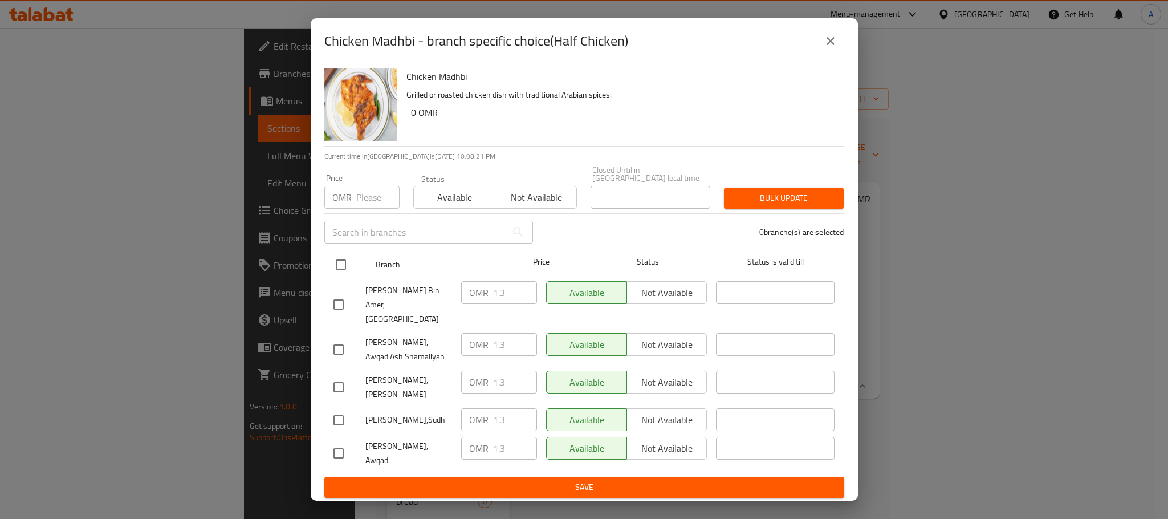
click at [340, 268] on input "checkbox" at bounding box center [341, 265] width 24 height 24
checkbox input "true"
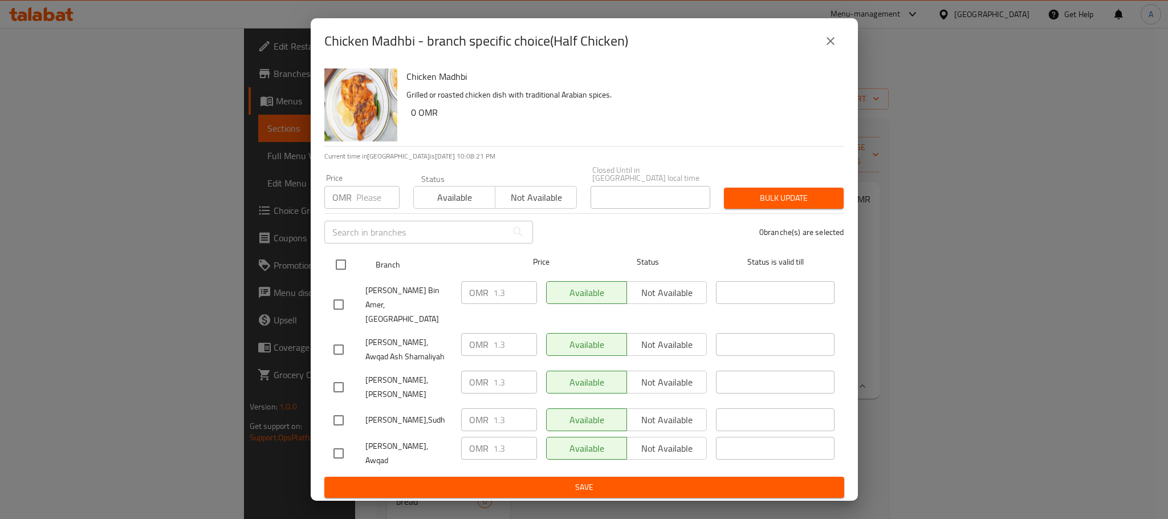
checkbox input "true"
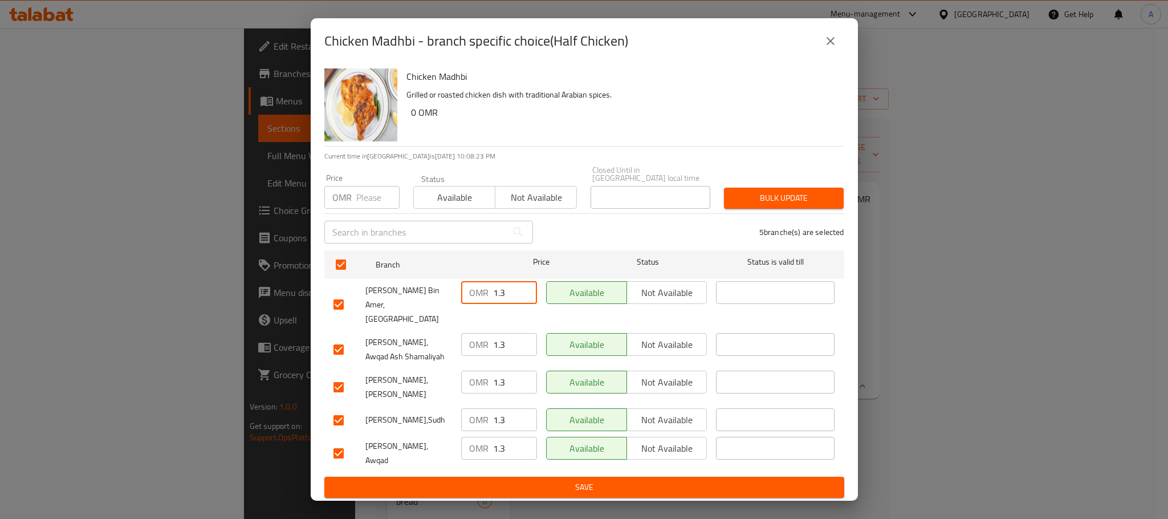
click at [508, 301] on input "1.3" at bounding box center [515, 292] width 44 height 23
type input "1.5"
click at [551, 480] on span "Save" at bounding box center [584, 487] width 502 height 14
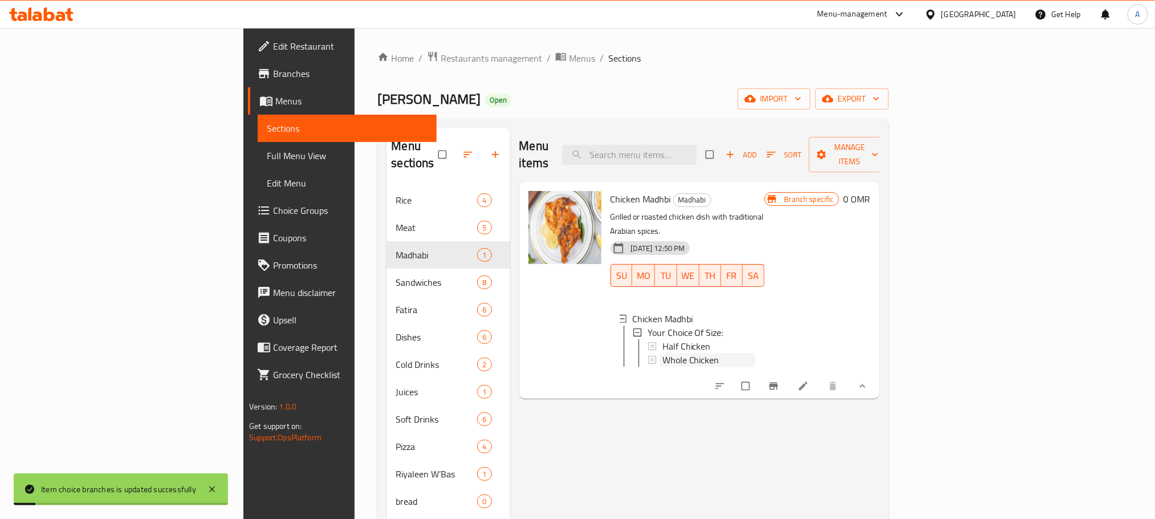
click at [662, 353] on span "Whole Chicken" at bounding box center [690, 360] width 57 height 14
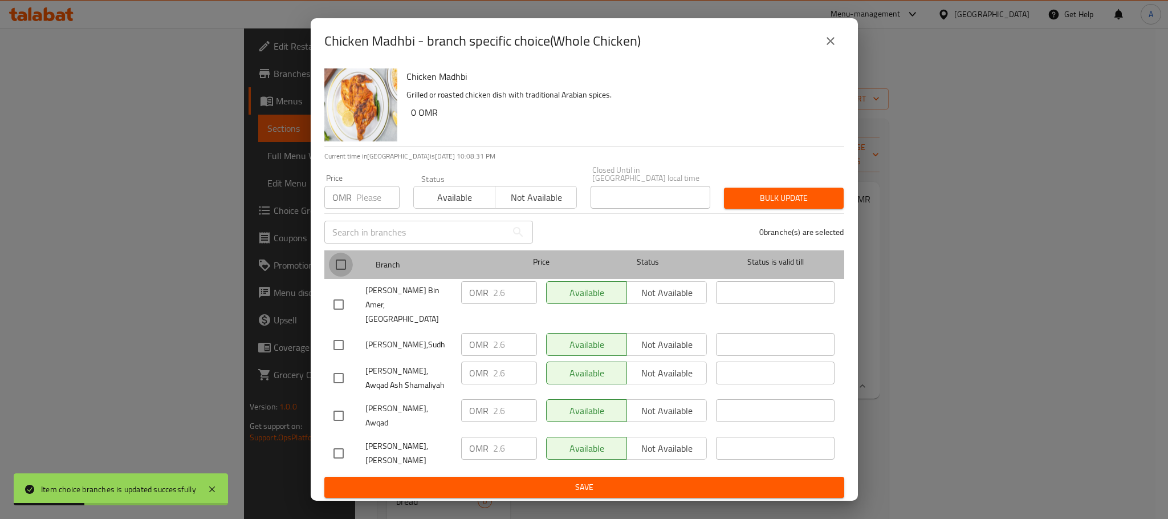
click at [336, 267] on input "checkbox" at bounding box center [341, 265] width 24 height 24
checkbox input "true"
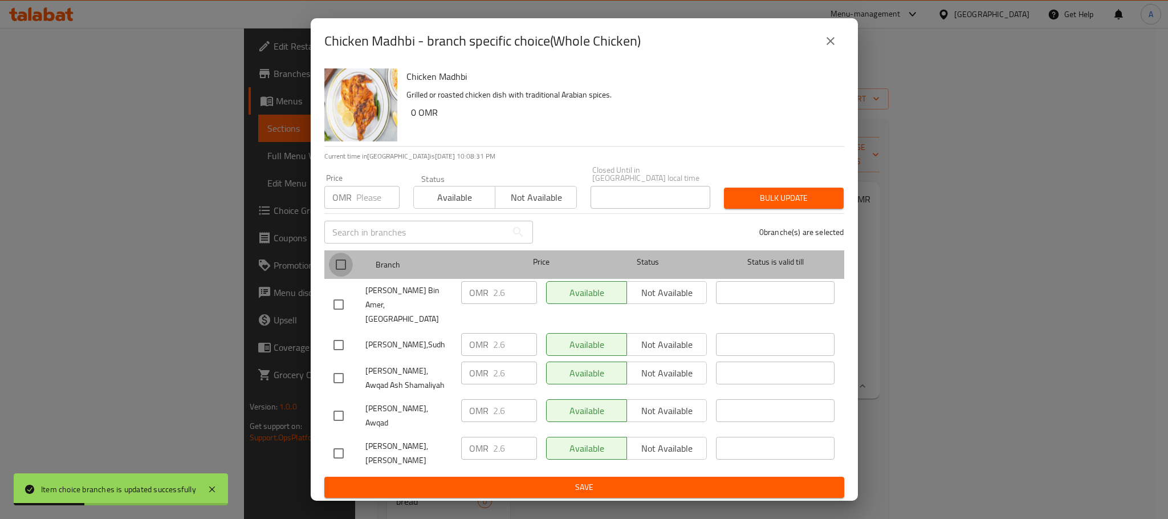
checkbox input "true"
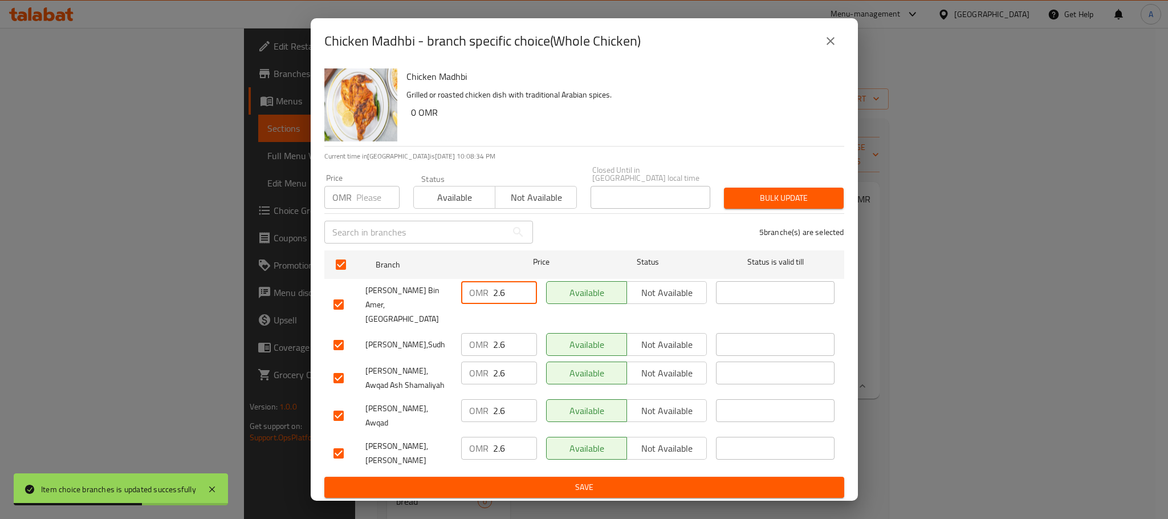
drag, startPoint x: 513, startPoint y: 291, endPoint x: 477, endPoint y: 295, distance: 36.1
click at [477, 295] on div "OMR 2.6 ​" at bounding box center [499, 292] width 76 height 23
type input "3"
click at [481, 480] on span "Save" at bounding box center [584, 487] width 502 height 14
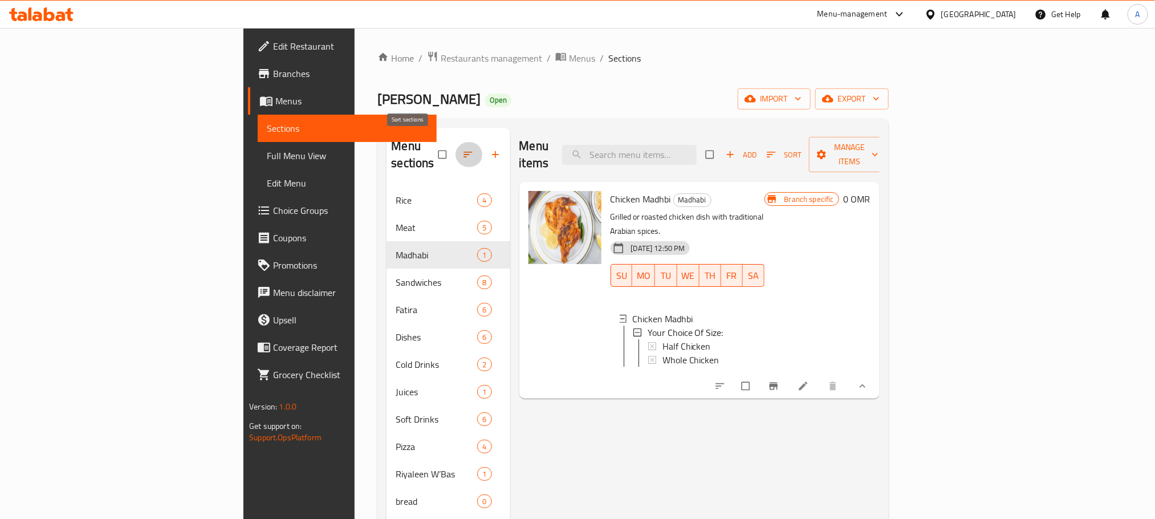
click at [455, 142] on button "button" at bounding box center [468, 154] width 27 height 25
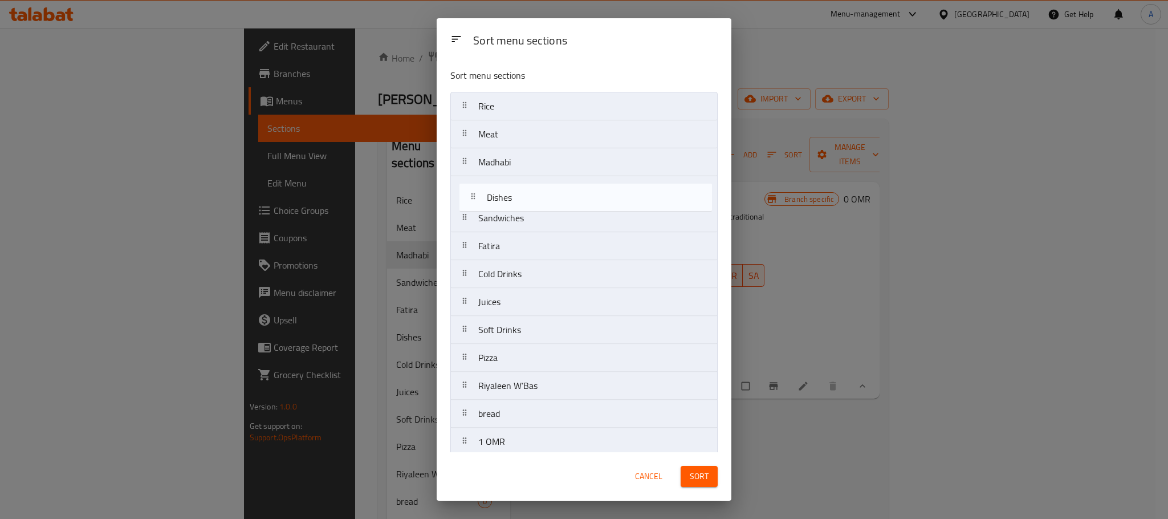
drag, startPoint x: 518, startPoint y: 255, endPoint x: 528, endPoint y: 140, distance: 115.6
click at [528, 140] on nav "Rice Meat Madhabi Sandwiches Fatira Dishes Cold Drinks Juices Soft Drinks Pizza…" at bounding box center [583, 274] width 267 height 364
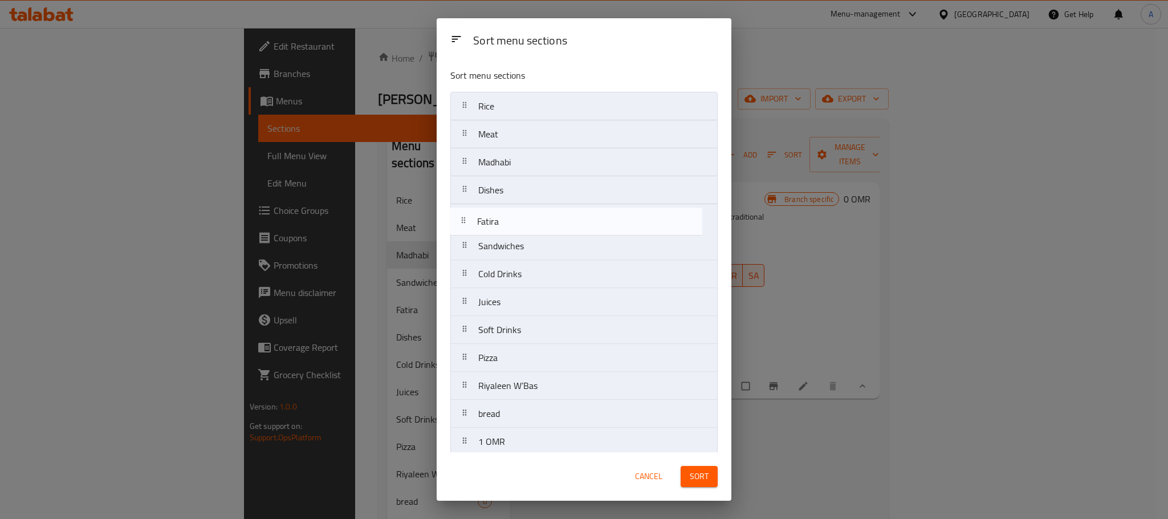
drag, startPoint x: 534, startPoint y: 248, endPoint x: 531, endPoint y: 215, distance: 32.7
click at [531, 215] on nav "Rice Meat Madhabi Dishes Sandwiches Fatira Cold Drinks Juices Soft Drinks Pizza…" at bounding box center [583, 274] width 267 height 364
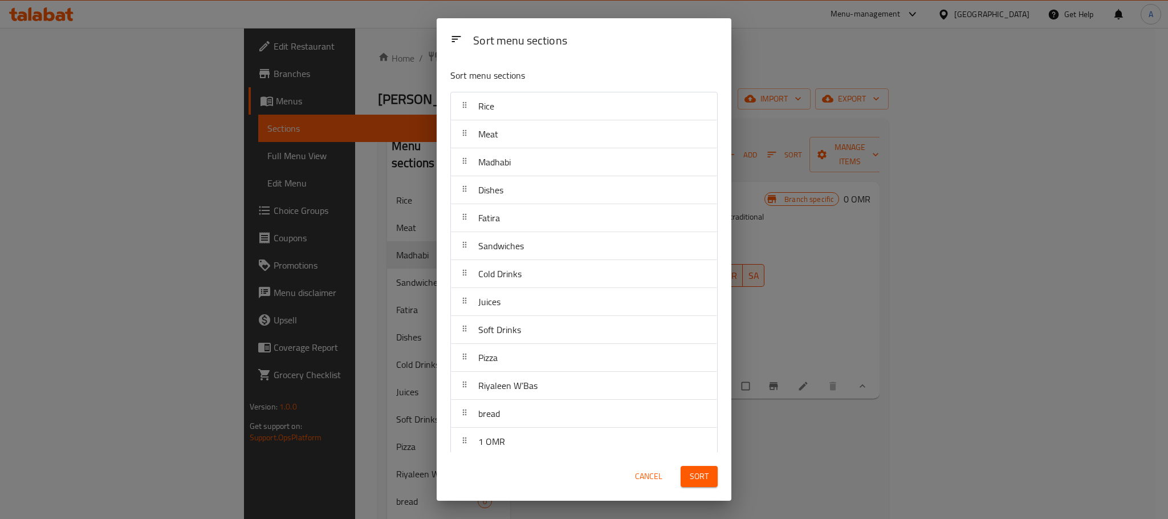
click at [691, 476] on span "Sort" at bounding box center [699, 476] width 19 height 14
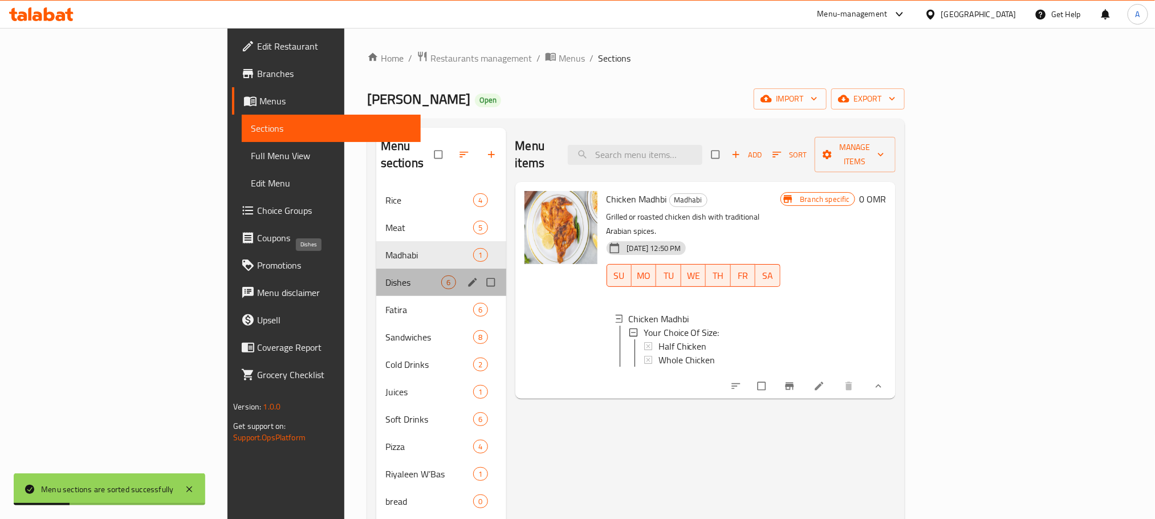
click at [385, 275] on span "Dishes" at bounding box center [413, 282] width 56 height 14
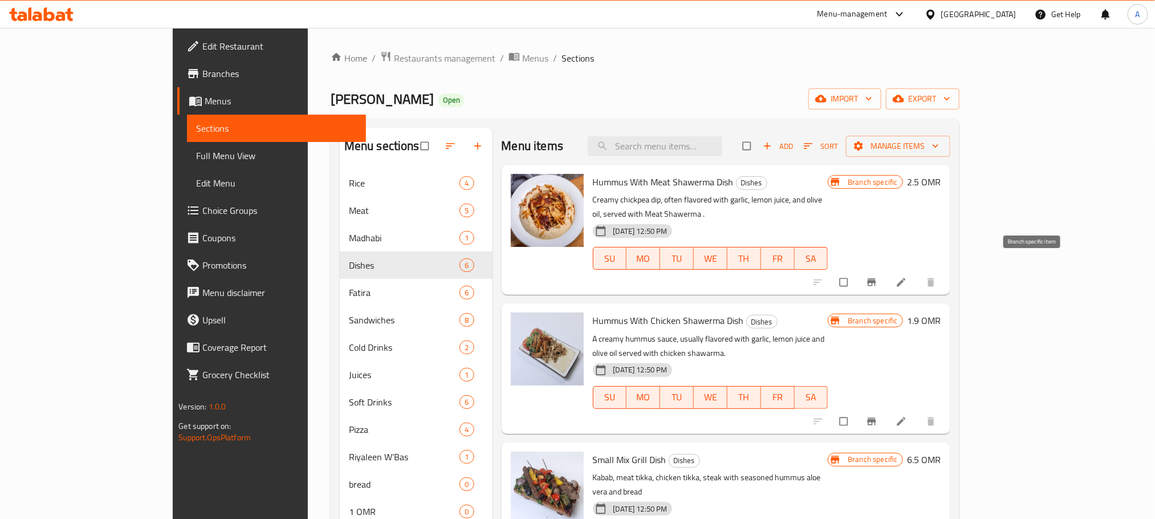
click at [877, 276] on icon "Branch-specific-item" at bounding box center [871, 281] width 11 height 11
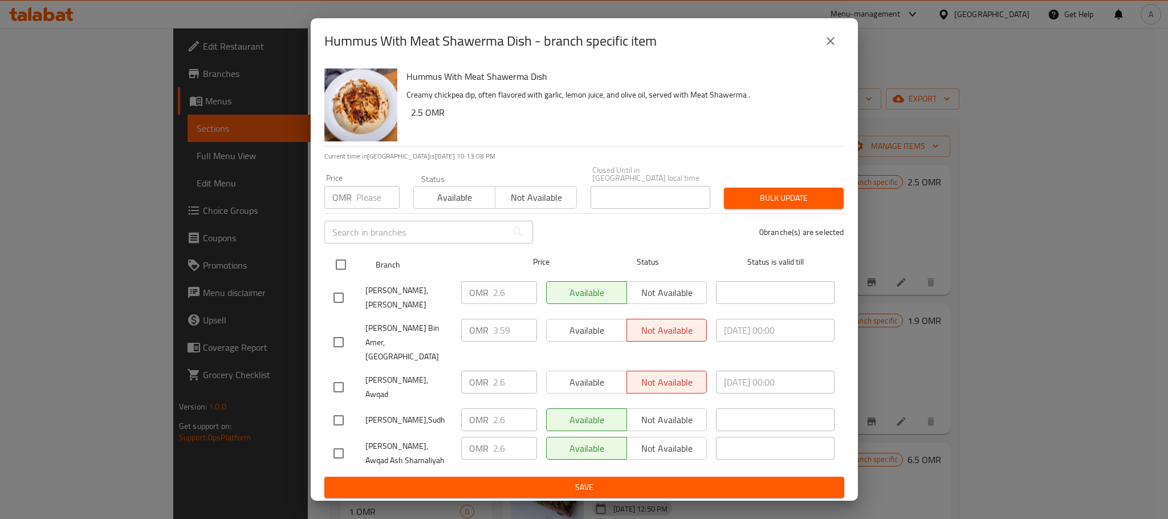
click at [343, 272] on input "checkbox" at bounding box center [341, 265] width 24 height 24
checkbox input "true"
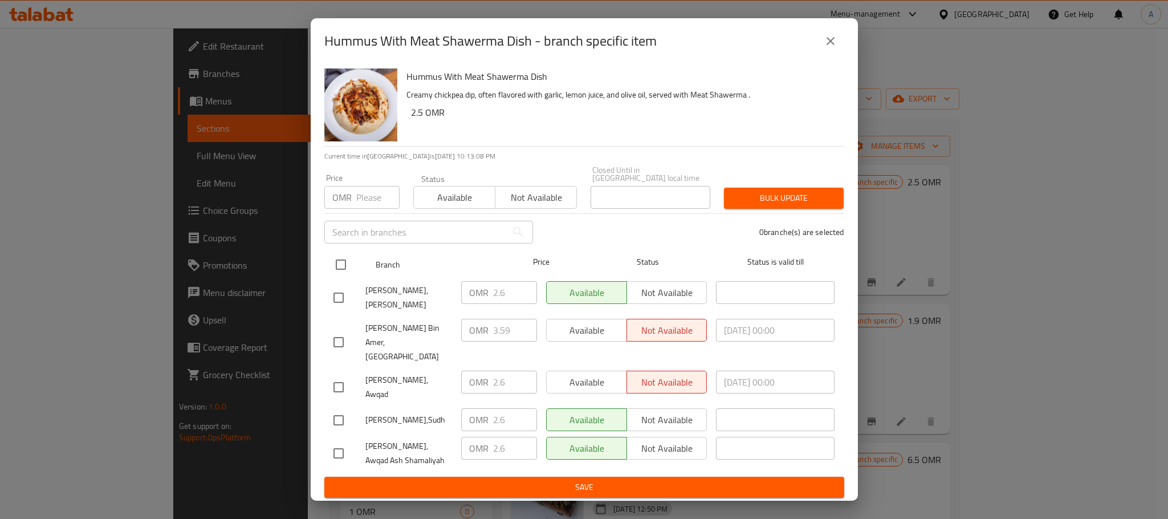
checkbox input "true"
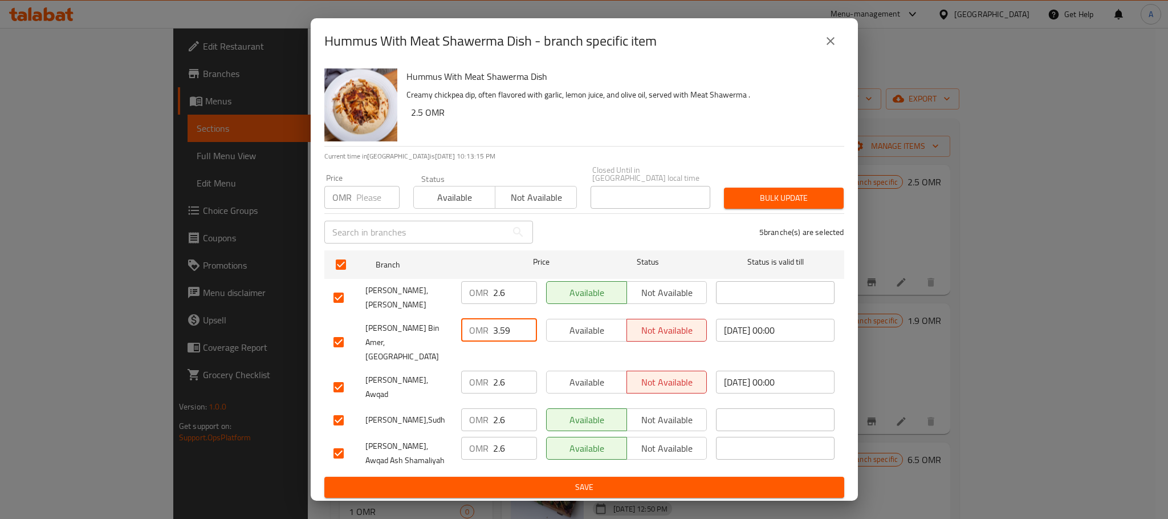
drag, startPoint x: 510, startPoint y: 328, endPoint x: 488, endPoint y: 327, distance: 22.3
click at [488, 327] on div "OMR 3.59 ​" at bounding box center [499, 330] width 76 height 23
type input "2.7"
click at [569, 480] on span "Save" at bounding box center [584, 487] width 502 height 14
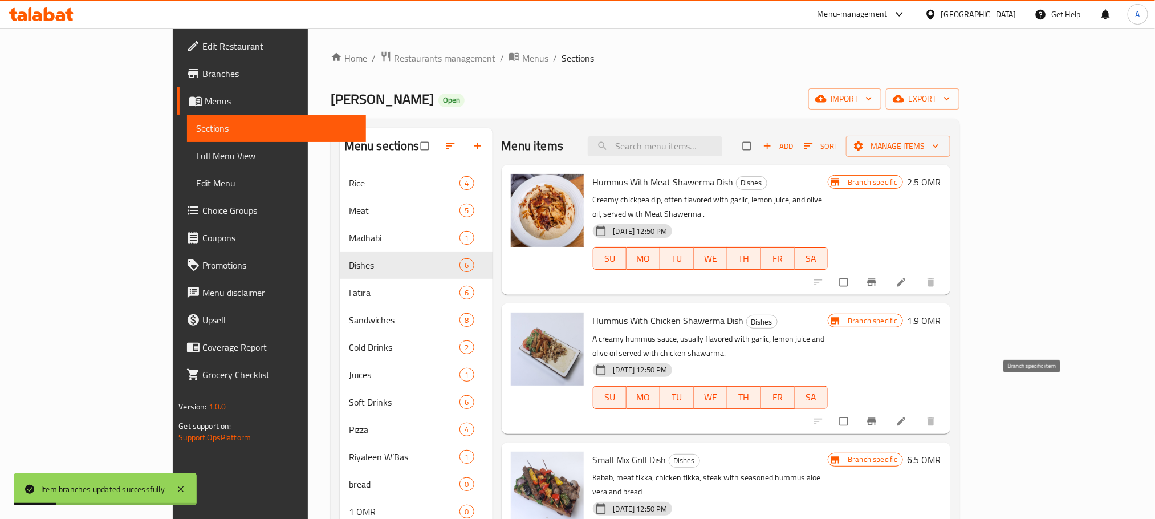
click at [876, 417] on icon "Branch-specific-item" at bounding box center [871, 420] width 9 height 7
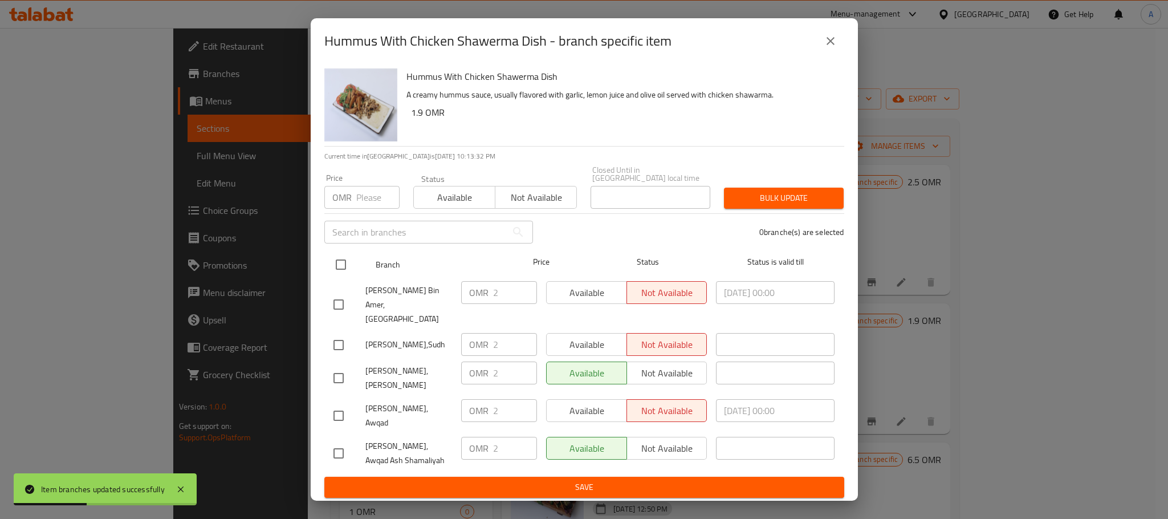
click at [343, 271] on input "checkbox" at bounding box center [341, 265] width 24 height 24
checkbox input "true"
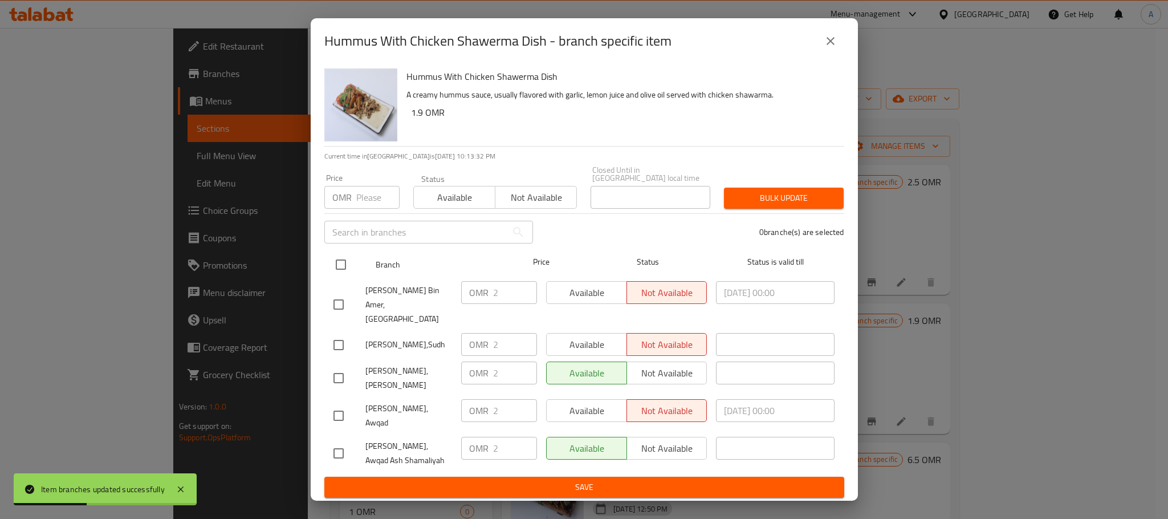
checkbox input "true"
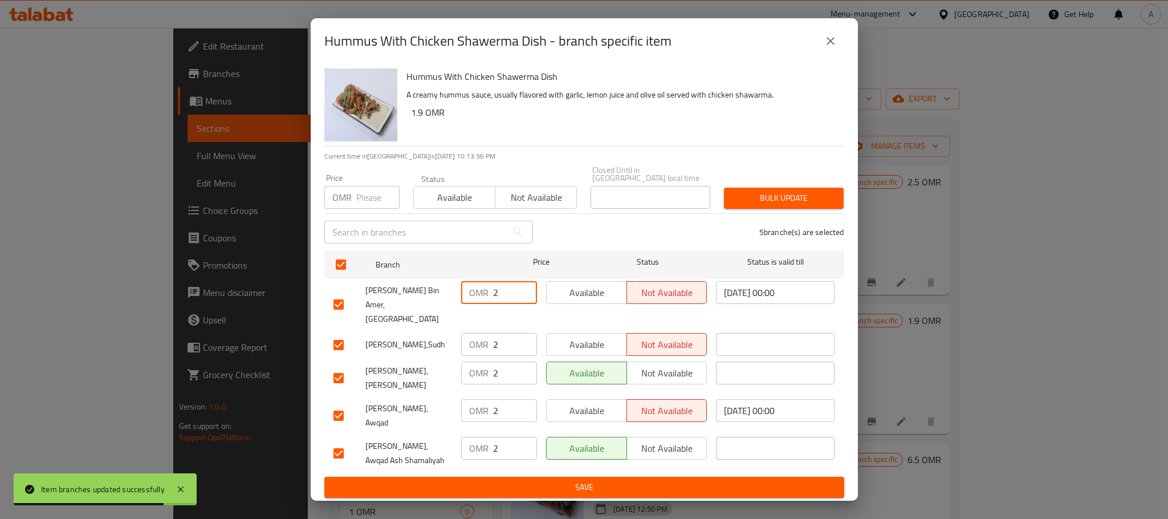
drag, startPoint x: 499, startPoint y: 300, endPoint x: 490, endPoint y: 299, distance: 9.7
click at [490, 299] on div "OMR 2 ​" at bounding box center [499, 292] width 76 height 23
type input "1.5"
click at [532, 480] on span "Save" at bounding box center [584, 487] width 502 height 14
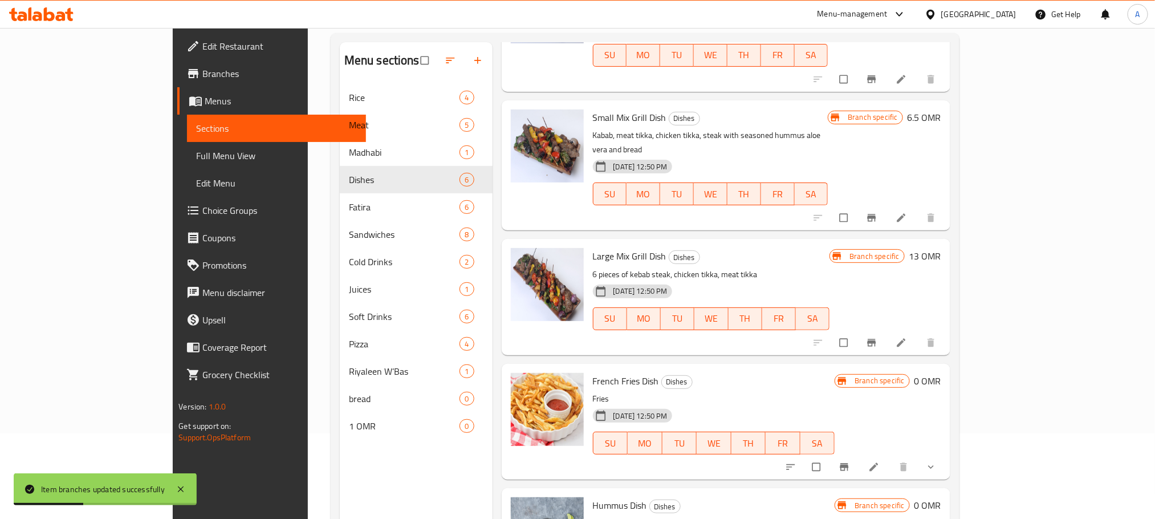
scroll to position [160, 0]
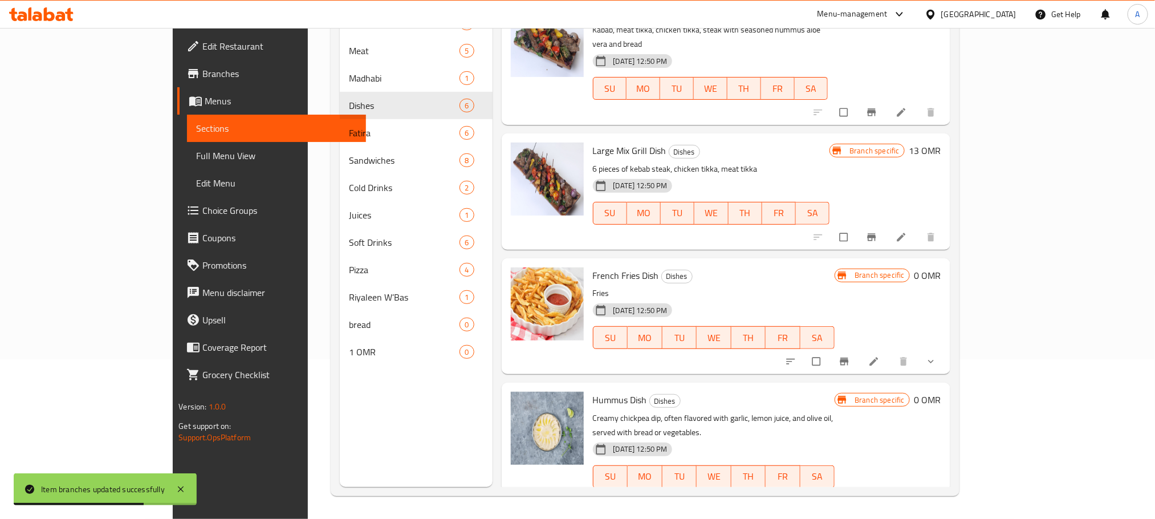
scroll to position [356, 0]
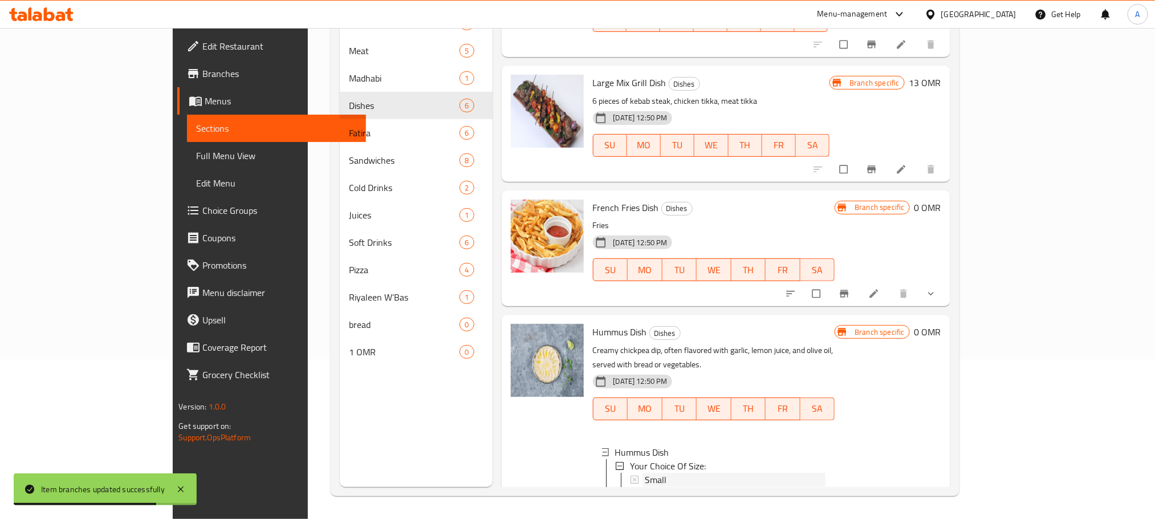
click at [645, 473] on div "Small" at bounding box center [735, 480] width 181 height 14
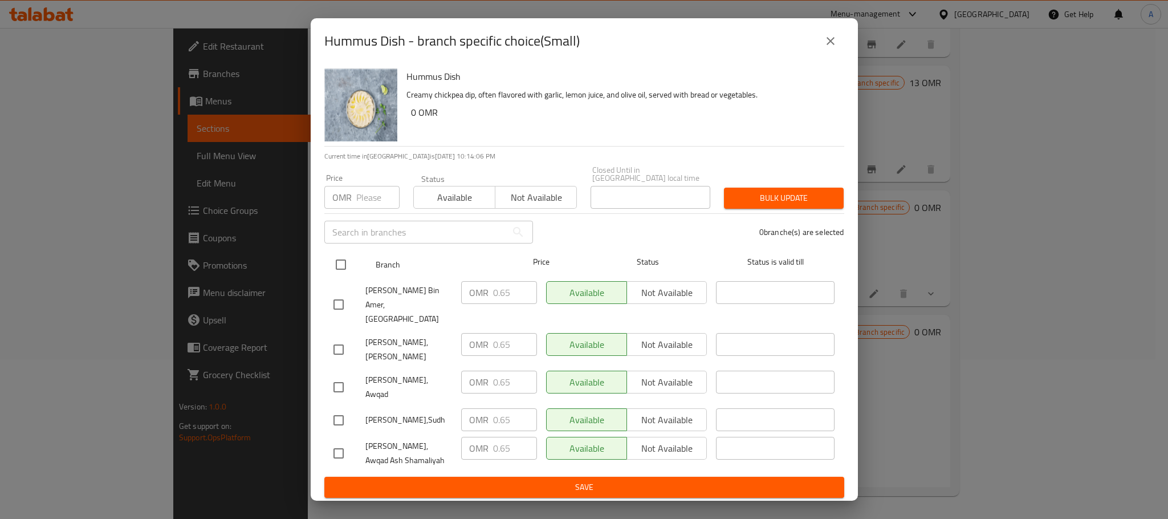
click at [341, 272] on input "checkbox" at bounding box center [341, 265] width 24 height 24
checkbox input "true"
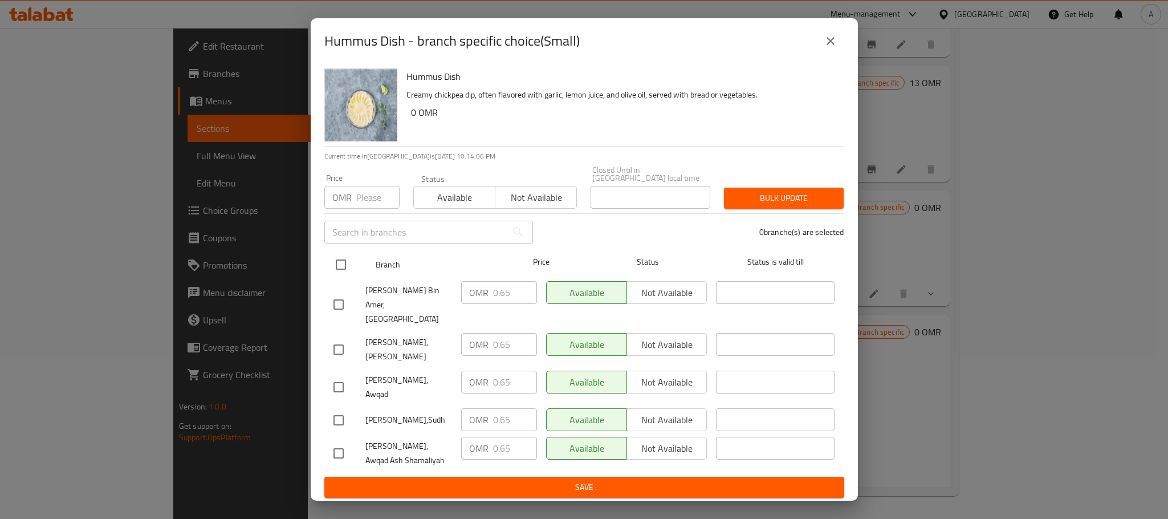
checkbox input "true"
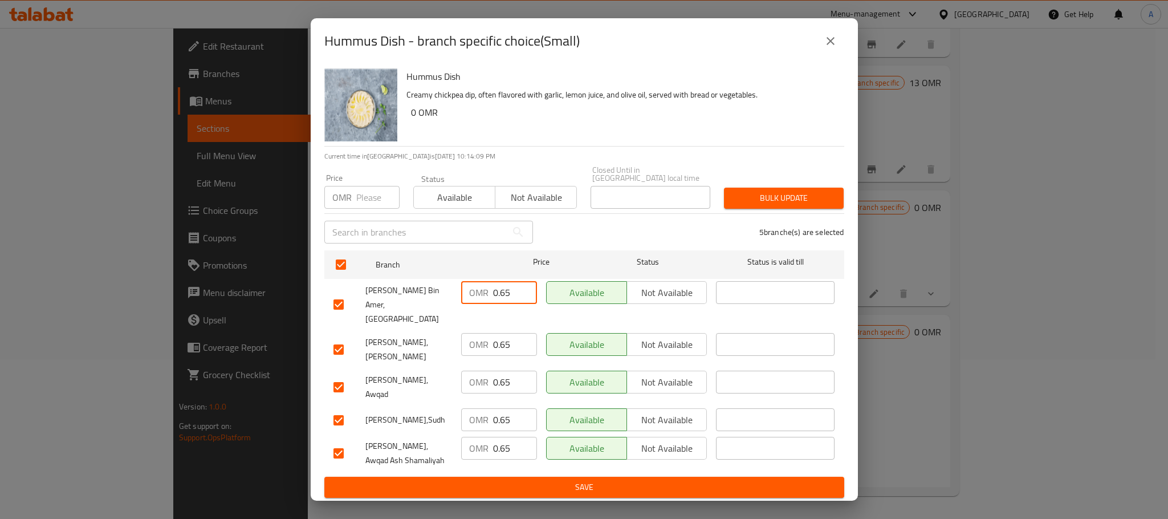
drag, startPoint x: 513, startPoint y: 300, endPoint x: 486, endPoint y: 303, distance: 26.9
click at [486, 303] on div "OMR 0.65 ​" at bounding box center [499, 292] width 76 height 23
type input "1"
click at [541, 480] on span "Save" at bounding box center [584, 487] width 502 height 14
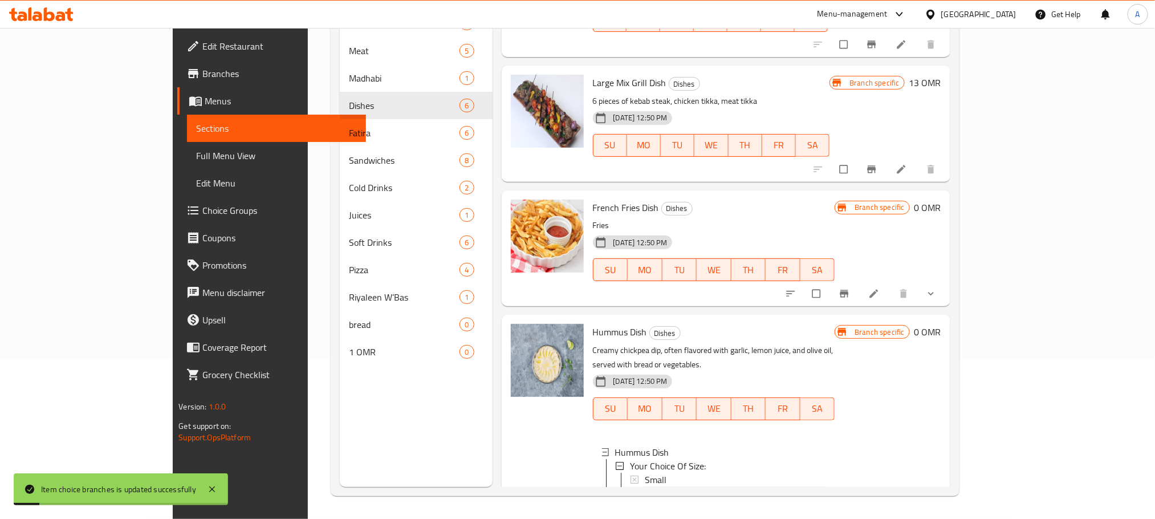
click at [645, 486] on div "Large" at bounding box center [735, 493] width 181 height 14
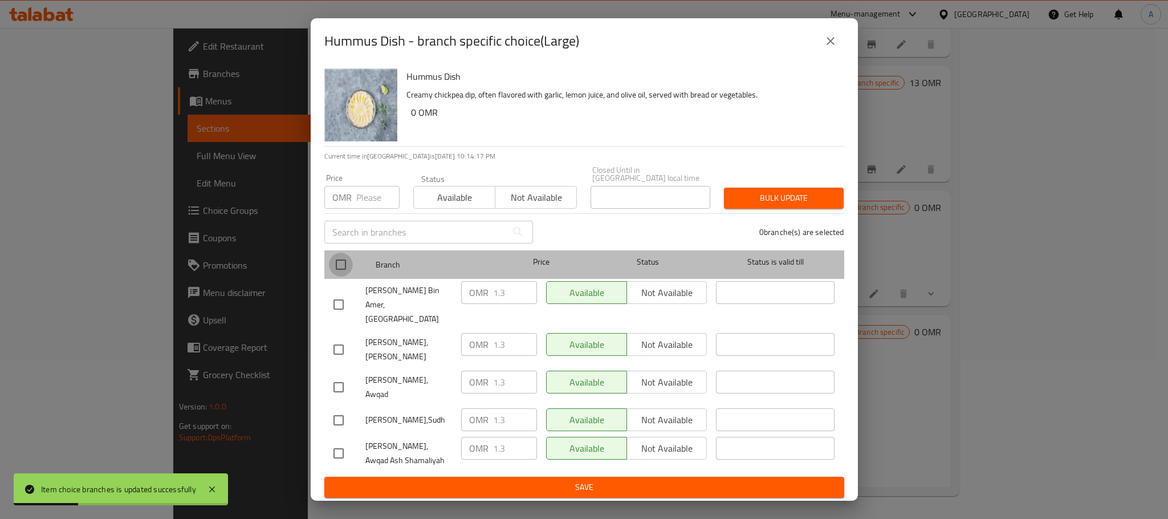
click at [344, 269] on input "checkbox" at bounding box center [341, 265] width 24 height 24
checkbox input "true"
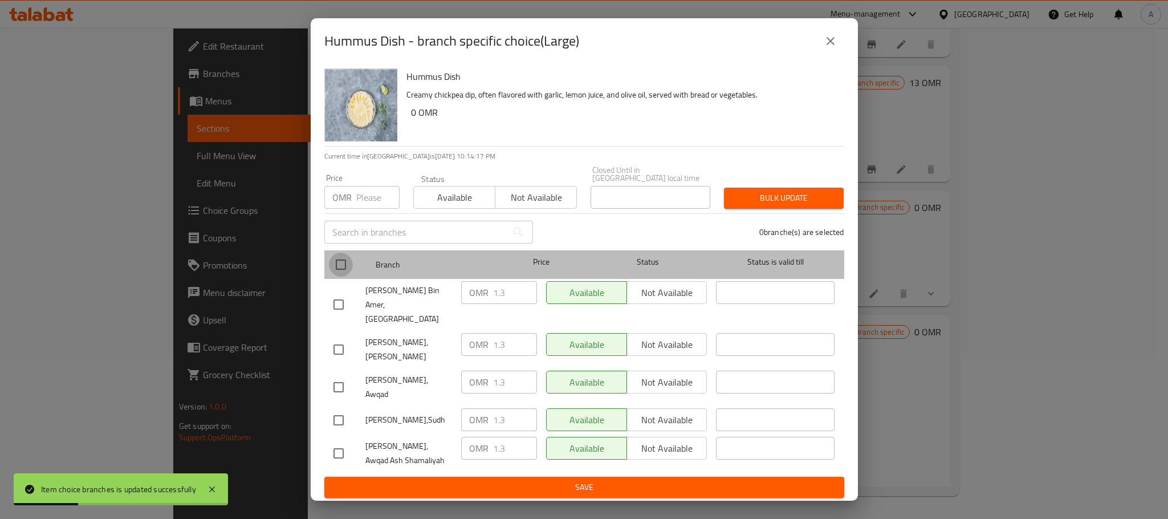
checkbox input "true"
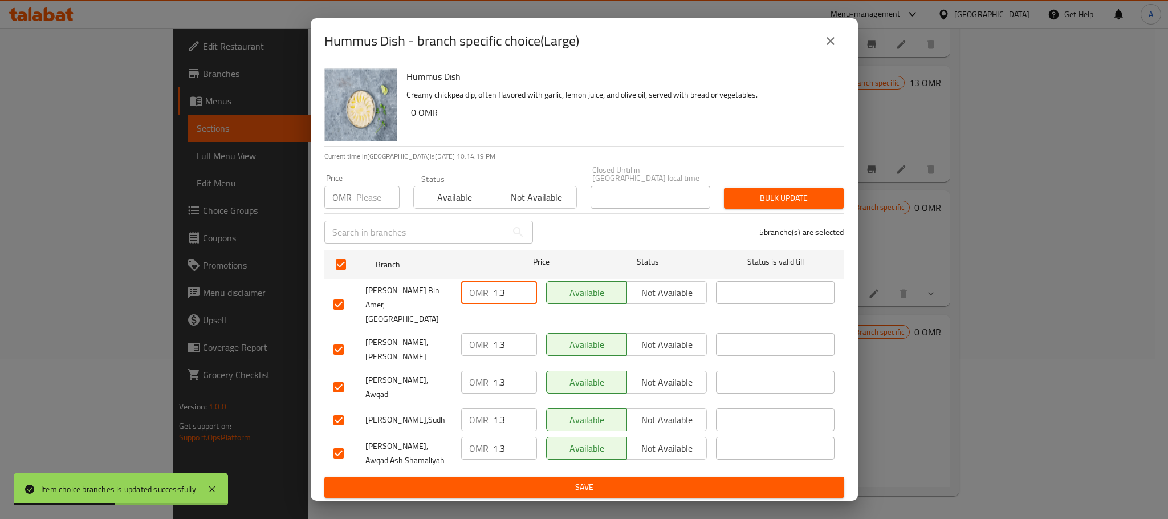
drag, startPoint x: 513, startPoint y: 296, endPoint x: 478, endPoint y: 299, distance: 35.5
click at [478, 299] on div "OMR 1.3 ​" at bounding box center [499, 292] width 76 height 23
type input "2"
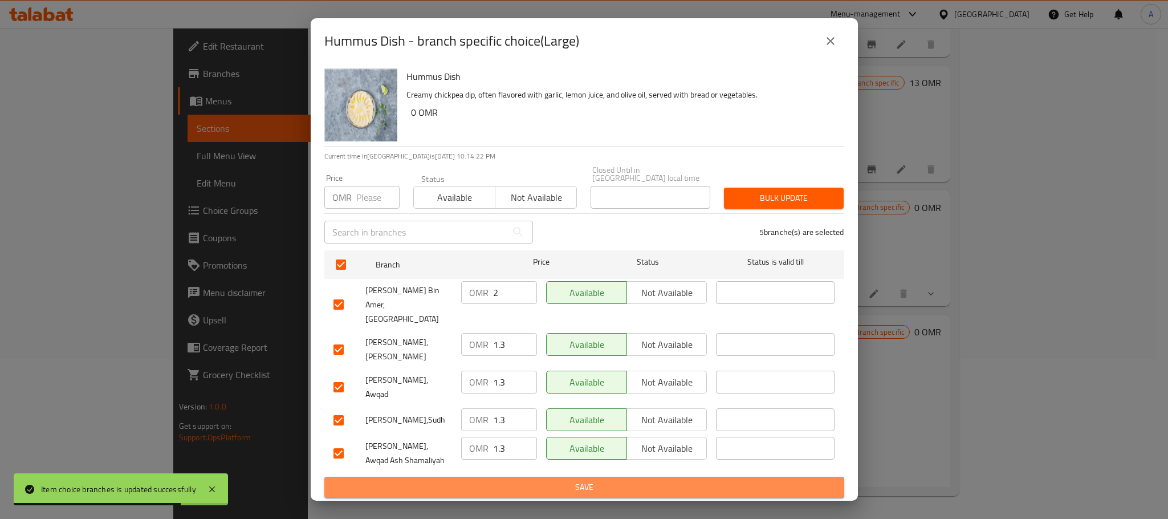
click at [532, 480] on span "Save" at bounding box center [584, 487] width 502 height 14
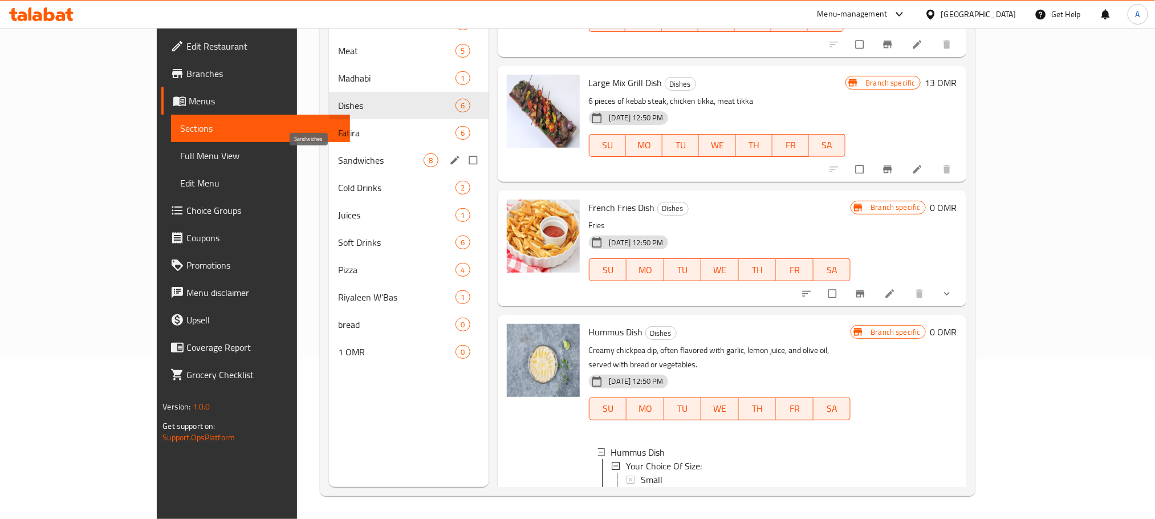
click at [338, 153] on span "Sandwiches" at bounding box center [381, 160] width 86 height 14
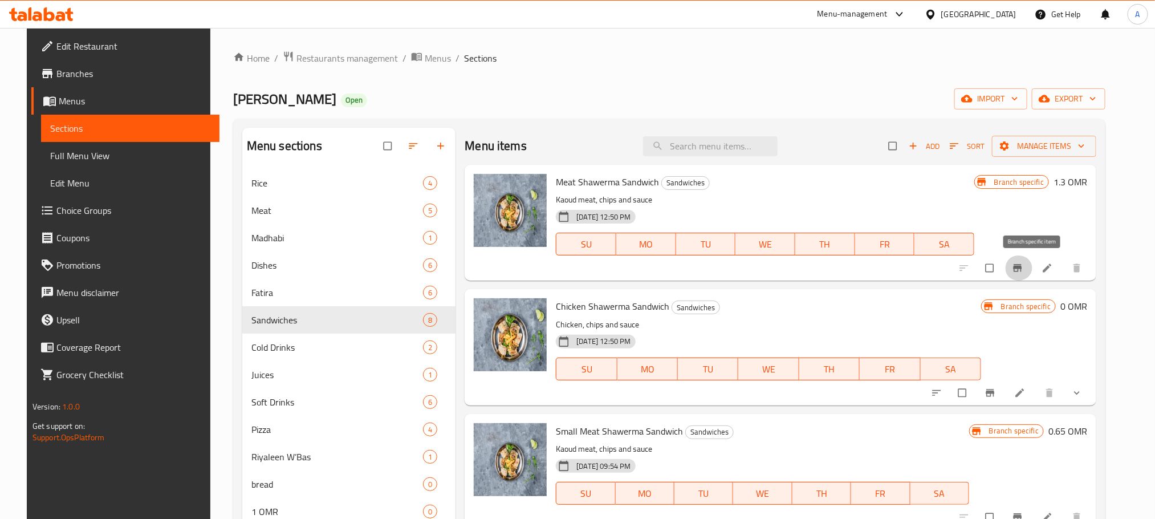
click at [1022, 268] on icon "Branch-specific-item" at bounding box center [1017, 267] width 9 height 7
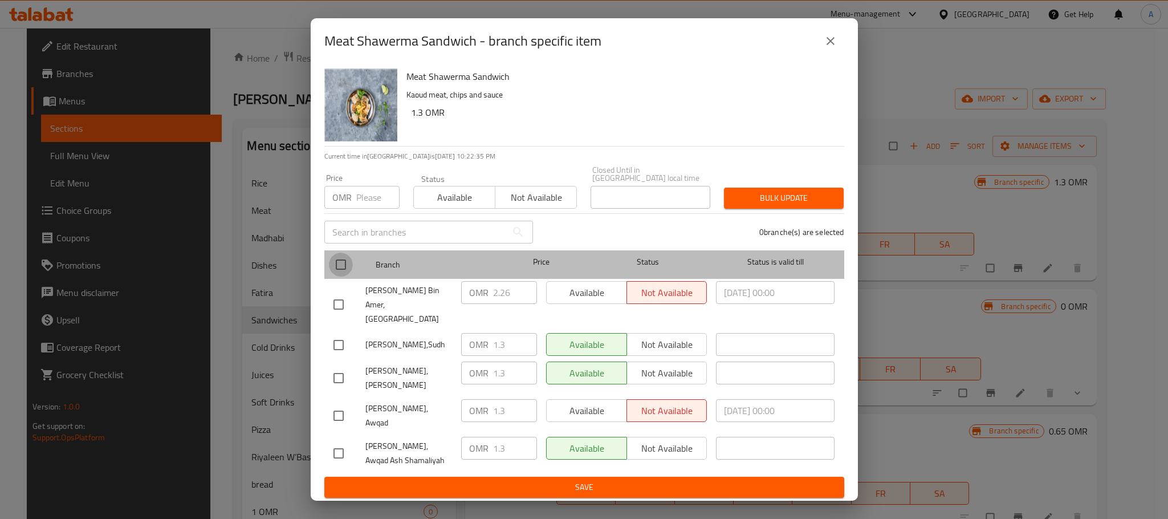
click at [340, 268] on input "checkbox" at bounding box center [341, 265] width 24 height 24
checkbox input "true"
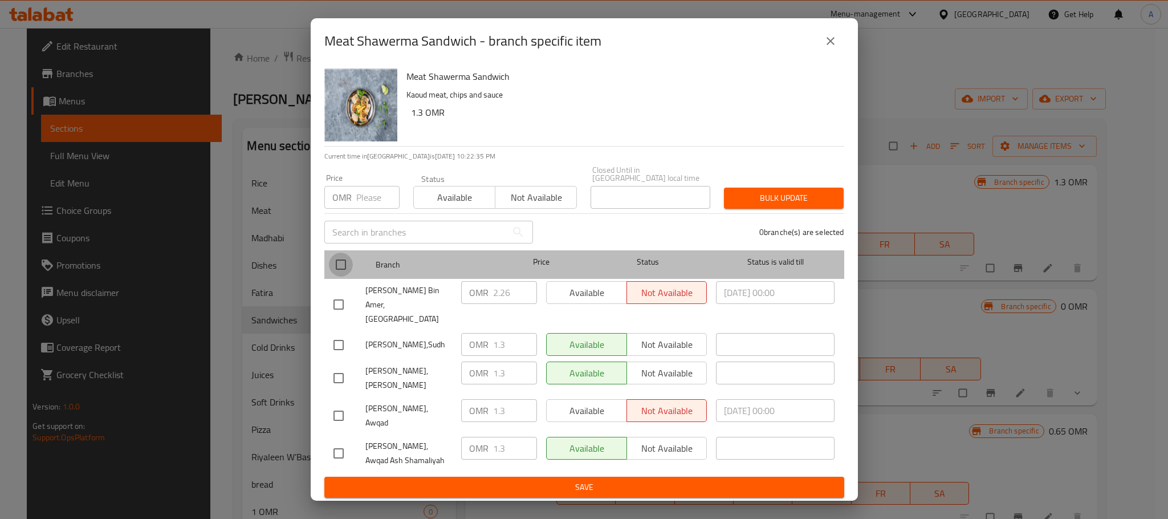
checkbox input "true"
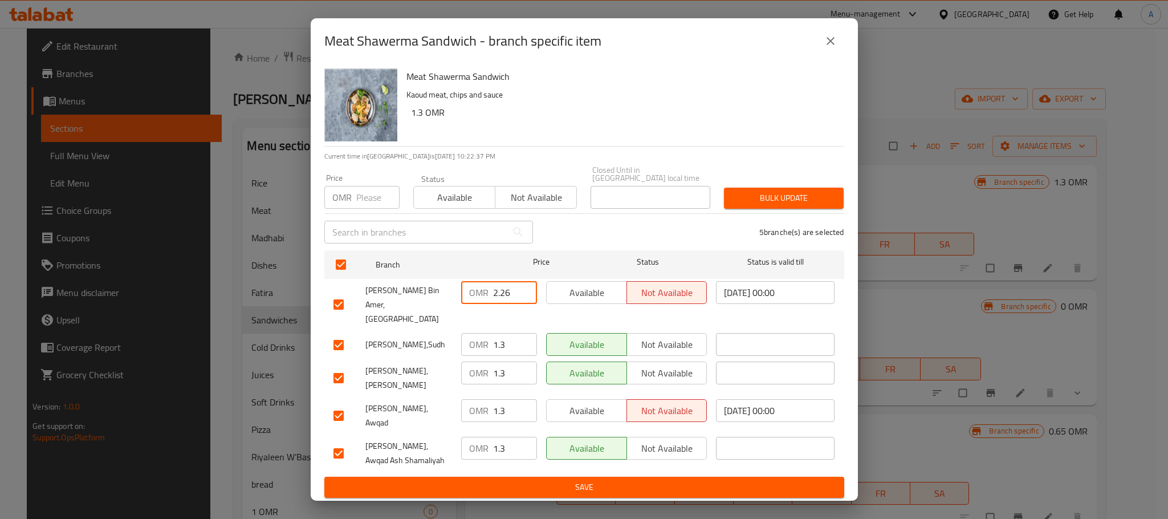
drag, startPoint x: 513, startPoint y: 300, endPoint x: 481, endPoint y: 300, distance: 32.5
click at [481, 300] on div "OMR 2.26 ​" at bounding box center [499, 292] width 76 height 23
type input "1.7"
click at [569, 480] on span "Save" at bounding box center [584, 487] width 502 height 14
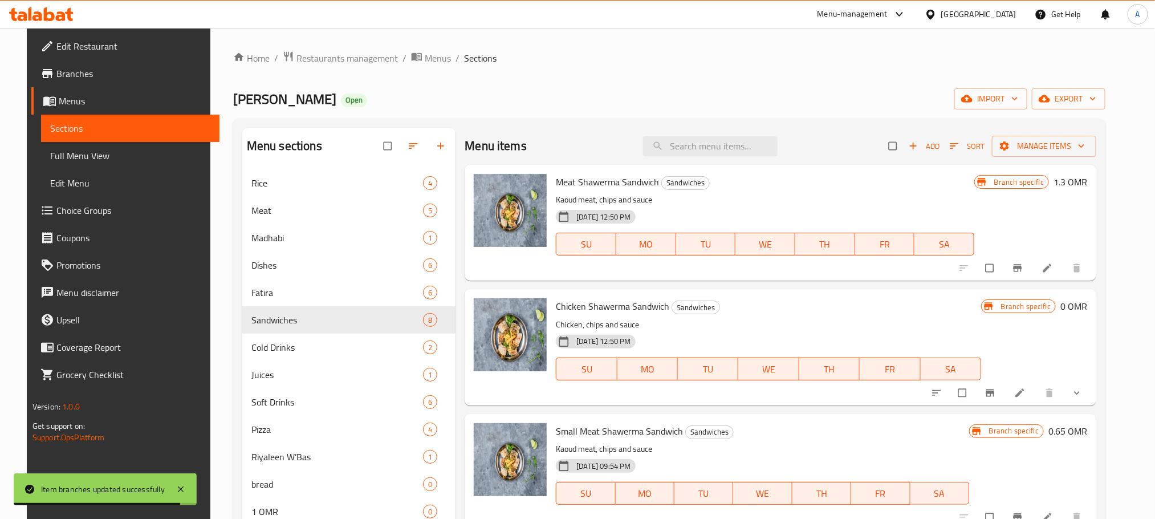
scroll to position [86, 0]
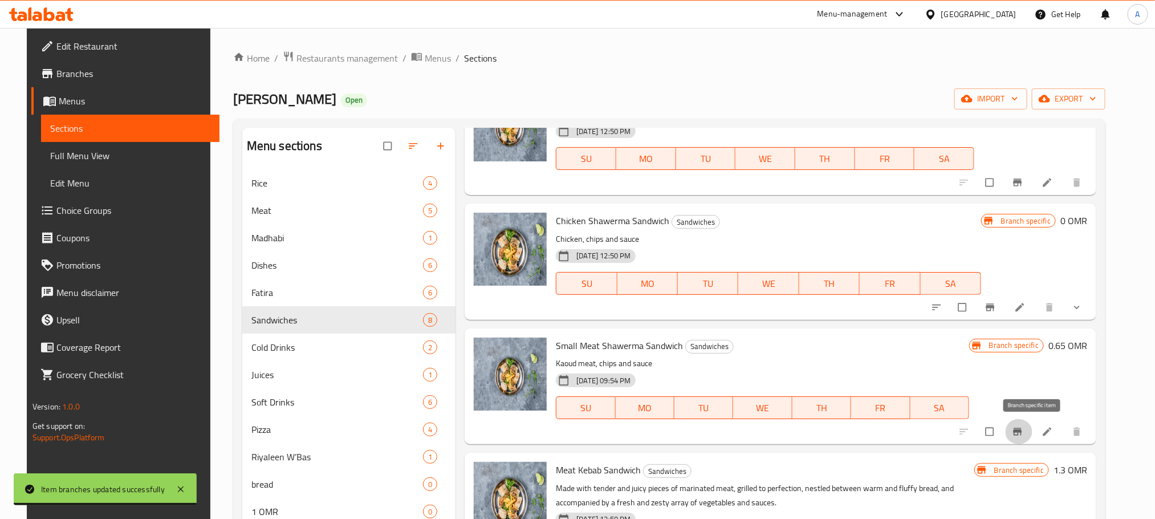
click at [1023, 428] on icon "Branch-specific-item" at bounding box center [1017, 431] width 11 height 11
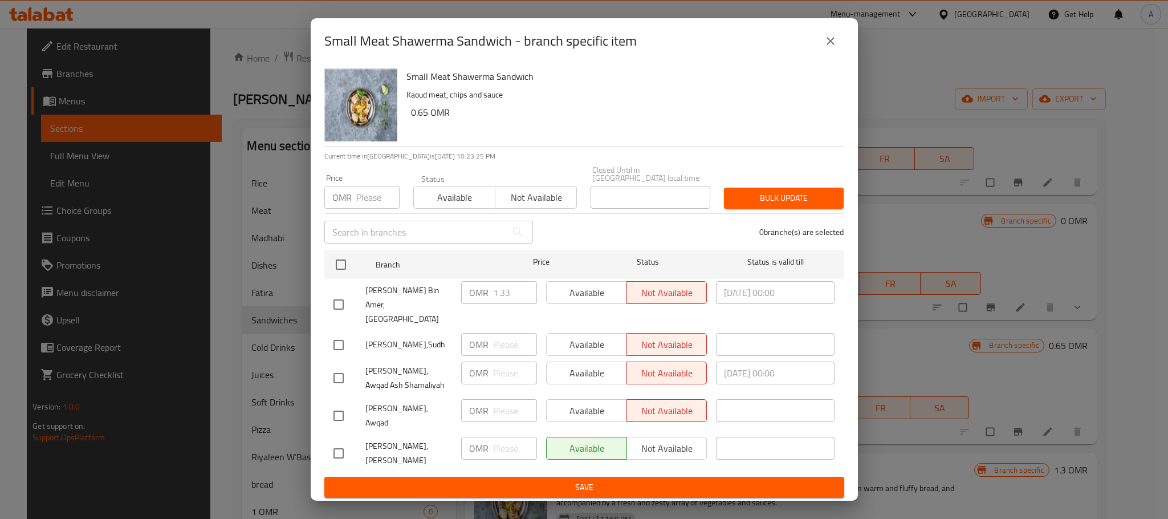
click at [823, 55] on button "close" at bounding box center [830, 40] width 27 height 27
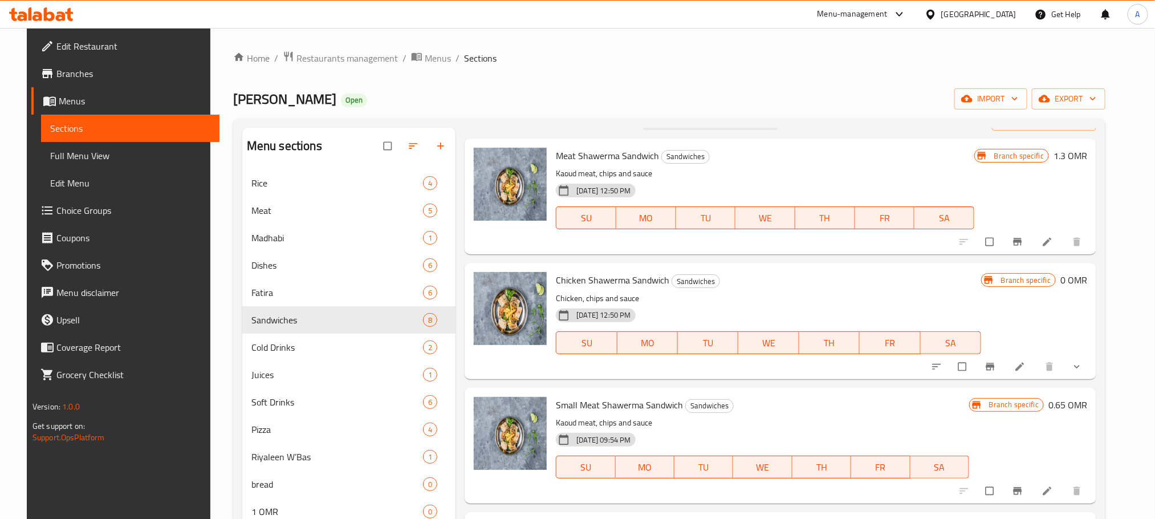
scroll to position [0, 0]
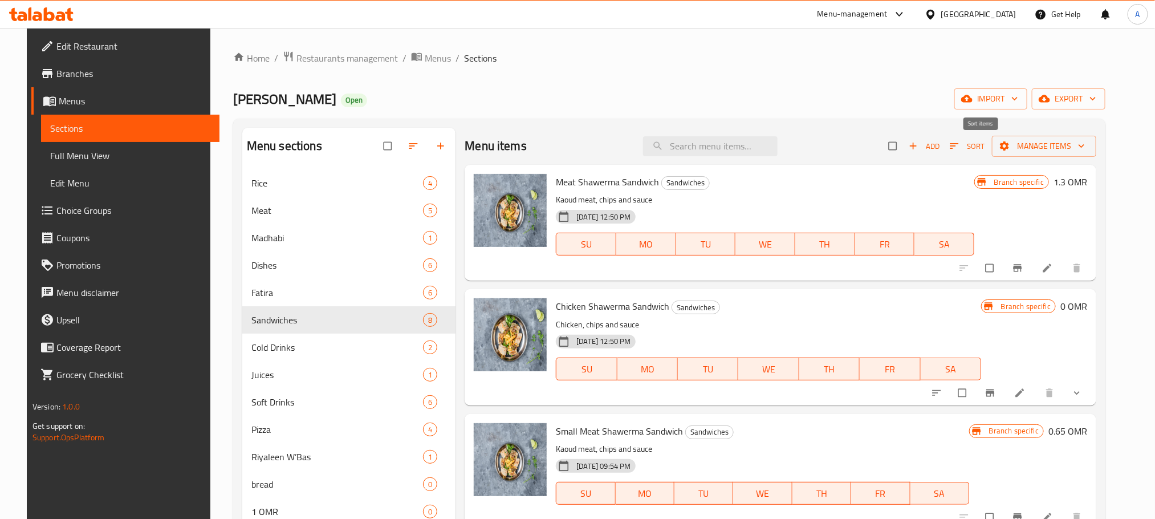
click at [983, 139] on button "Sort" at bounding box center [967, 146] width 40 height 18
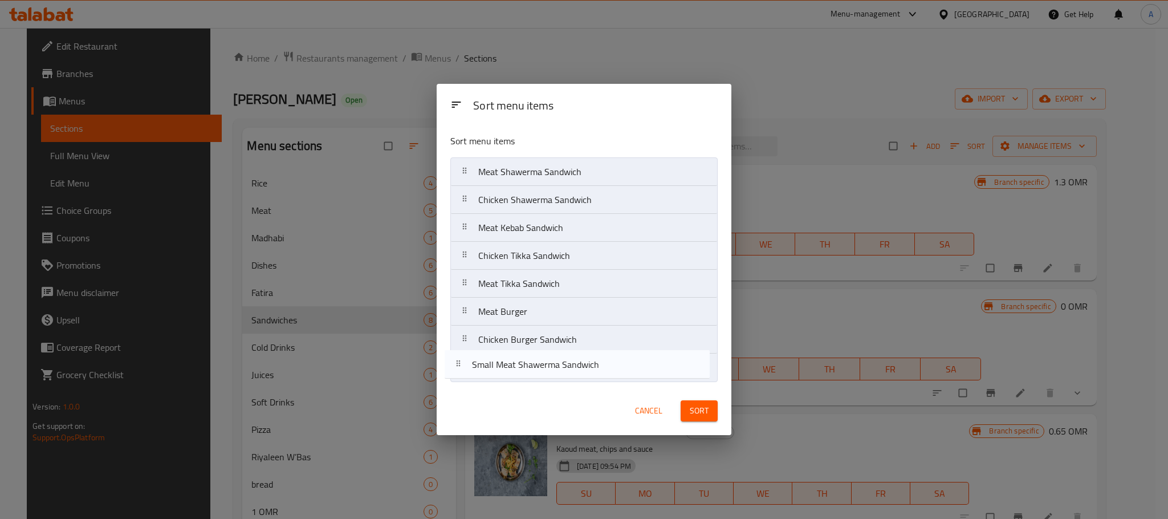
drag, startPoint x: 569, startPoint y: 238, endPoint x: 564, endPoint y: 378, distance: 140.9
click at [564, 378] on nav "Meat Shawerma Sandwich Chicken Shawerma Sandwich Small Meat Shawerma Sandwich M…" at bounding box center [583, 269] width 267 height 225
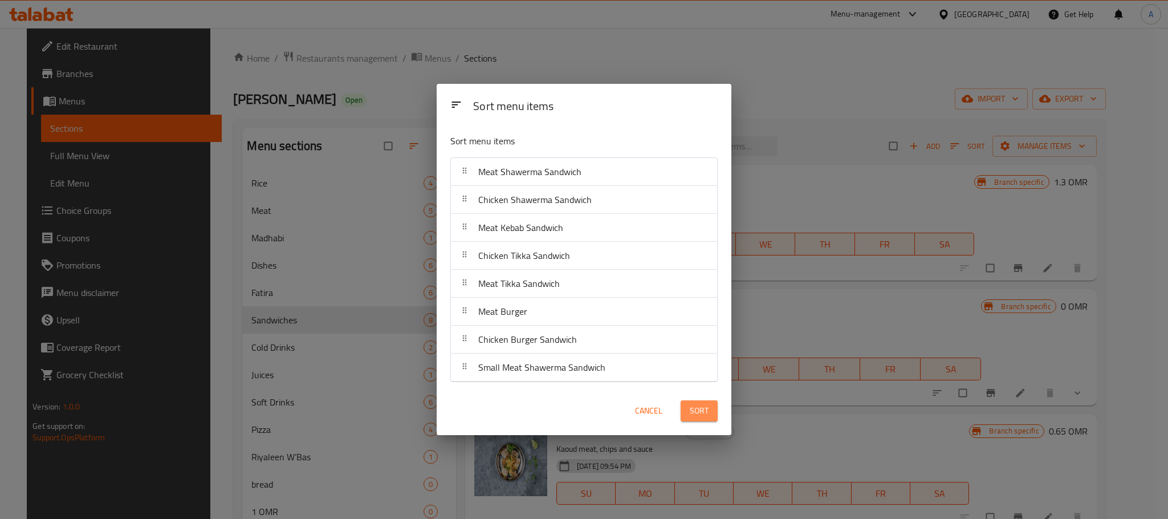
click at [698, 409] on span "Sort" at bounding box center [699, 411] width 19 height 14
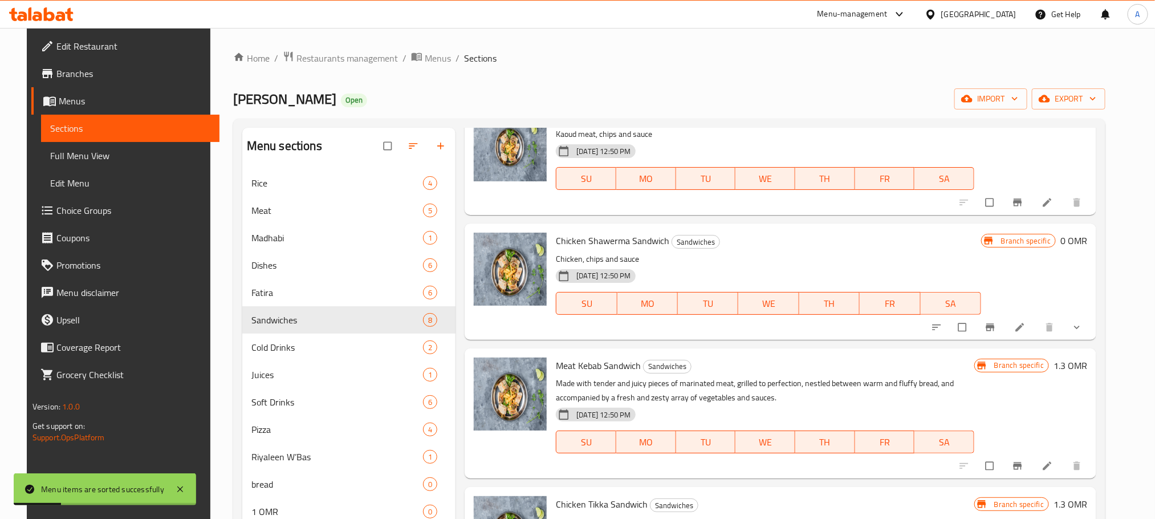
scroll to position [86, 0]
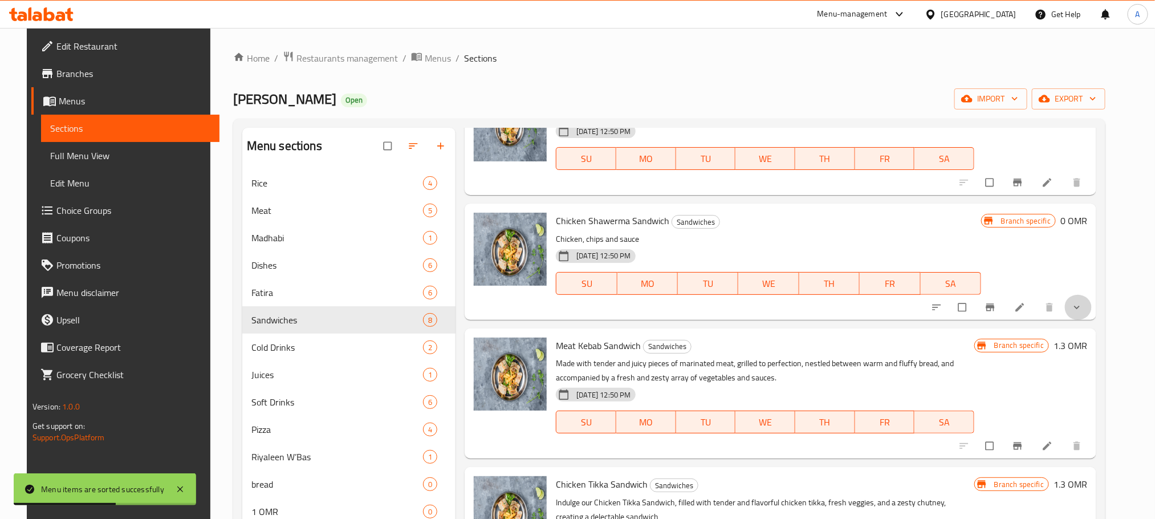
click at [1088, 315] on button "show more" at bounding box center [1077, 307] width 27 height 25
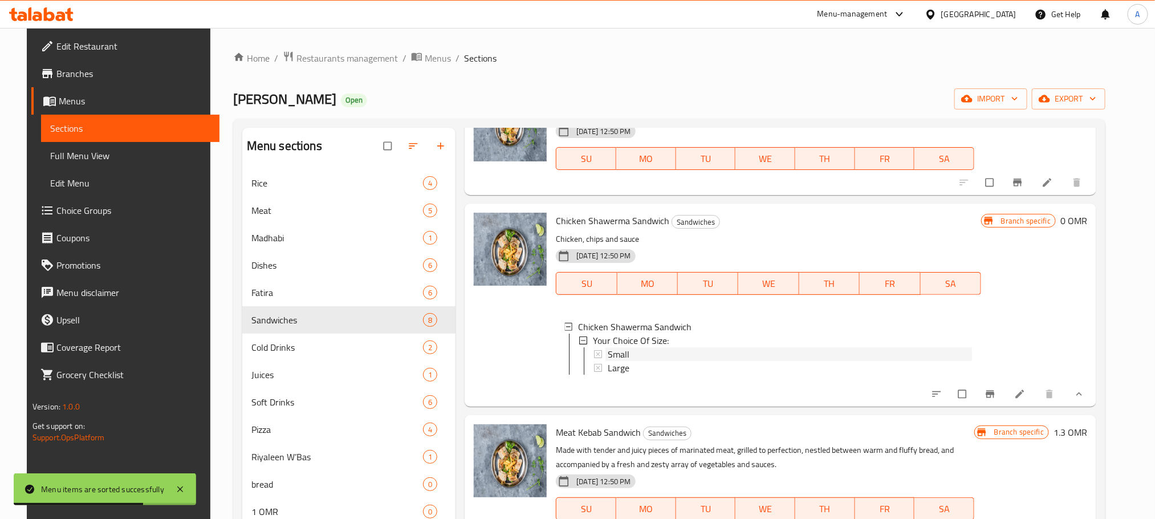
click at [647, 356] on div "Small" at bounding box center [790, 354] width 364 height 14
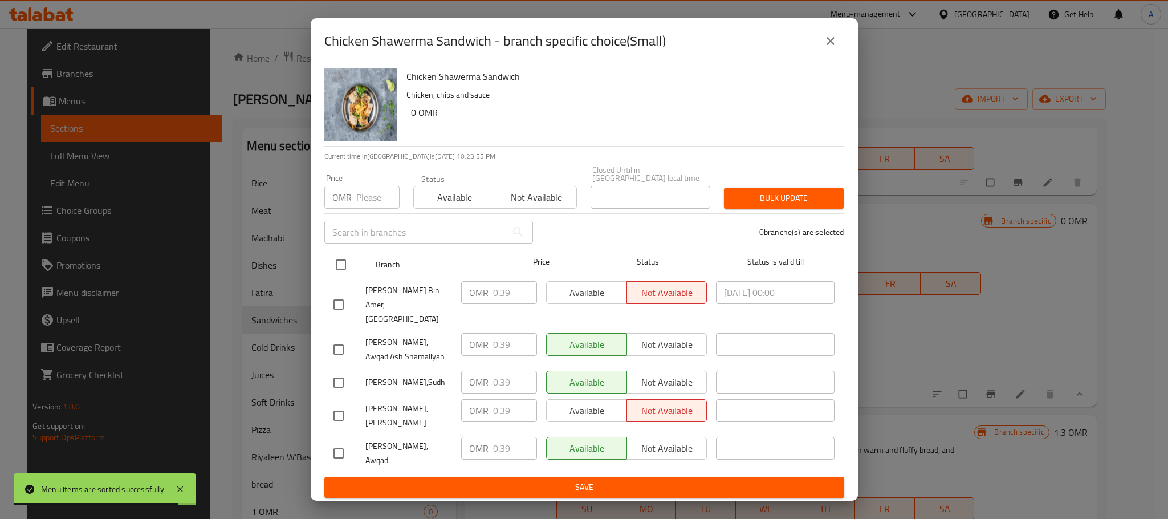
click at [342, 272] on input "checkbox" at bounding box center [341, 265] width 24 height 24
checkbox input "true"
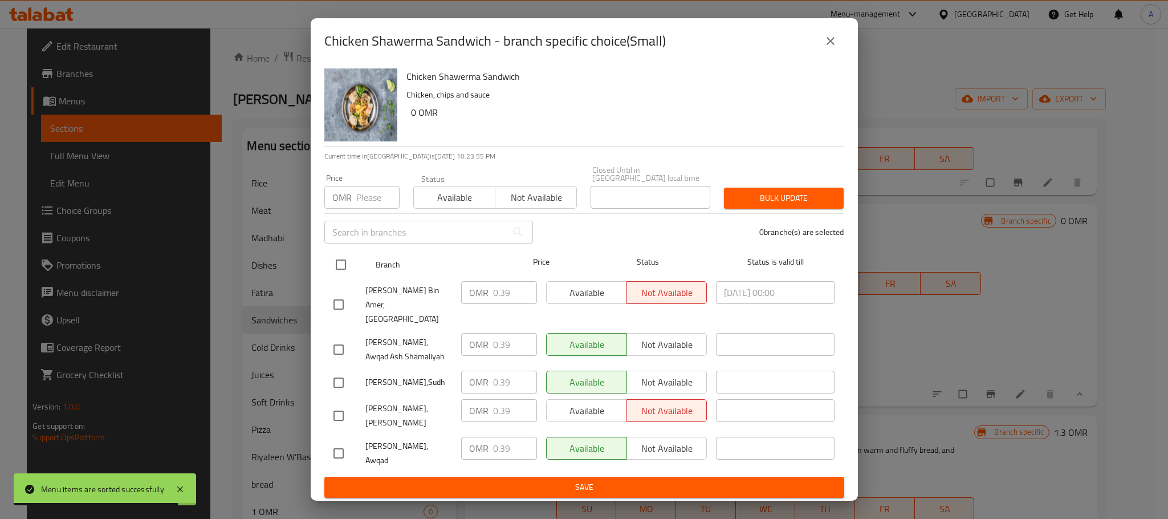
checkbox input "true"
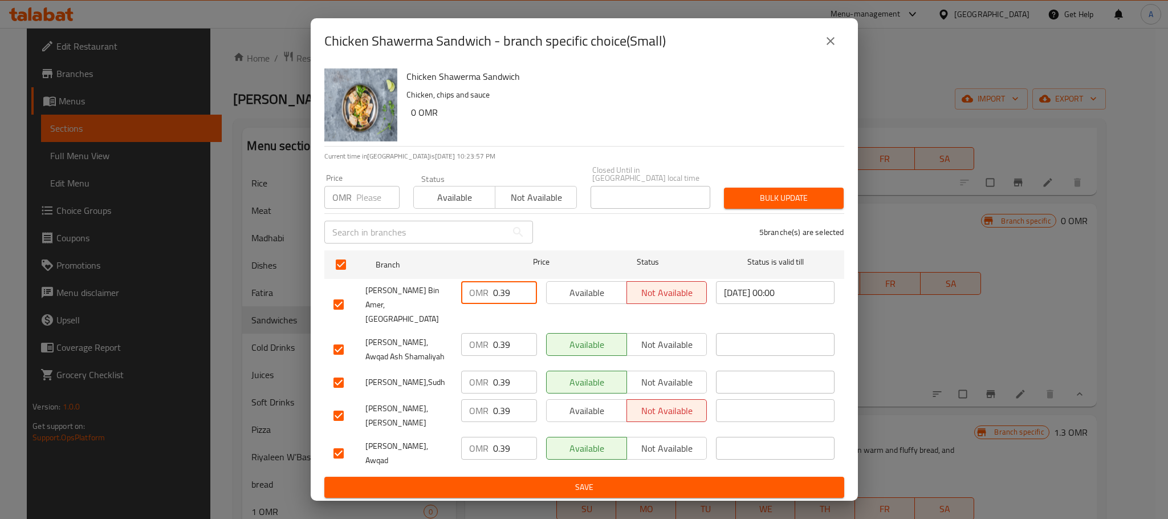
click at [510, 300] on input "0.39" at bounding box center [515, 292] width 44 height 23
type input "0.4"
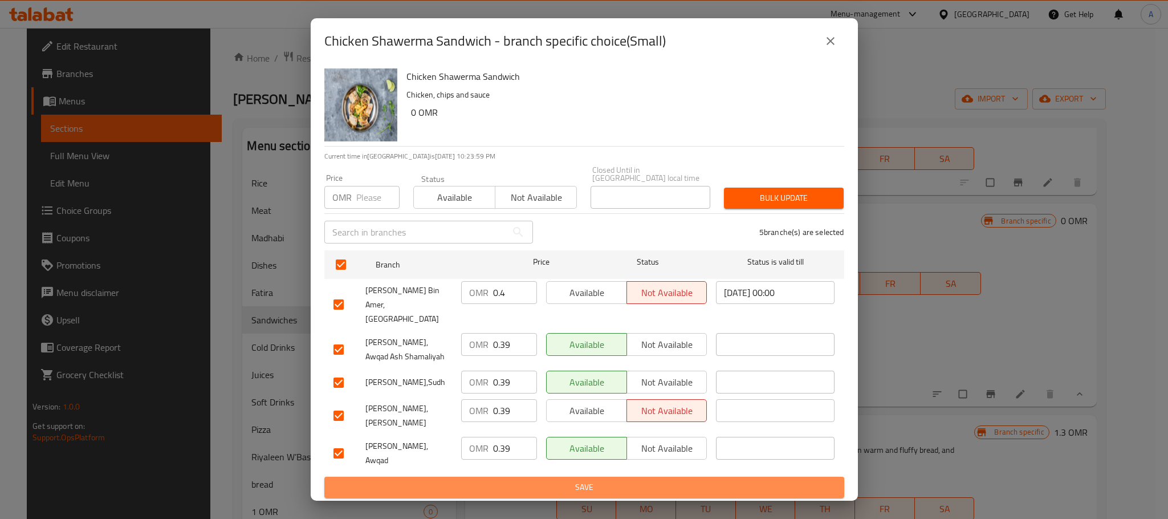
click at [544, 480] on span "Save" at bounding box center [584, 487] width 502 height 14
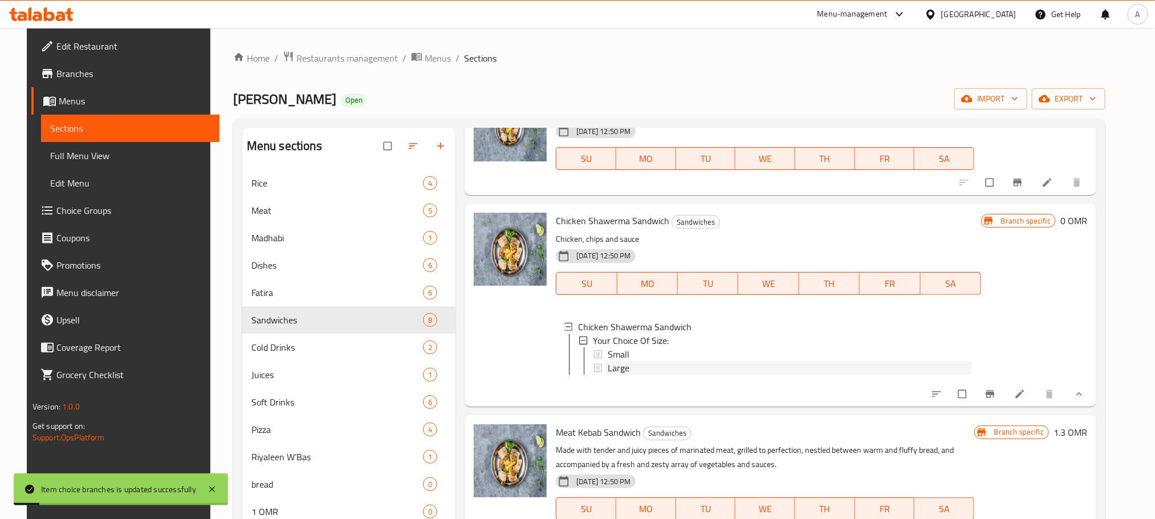
click at [630, 367] on div "Large" at bounding box center [790, 368] width 364 height 14
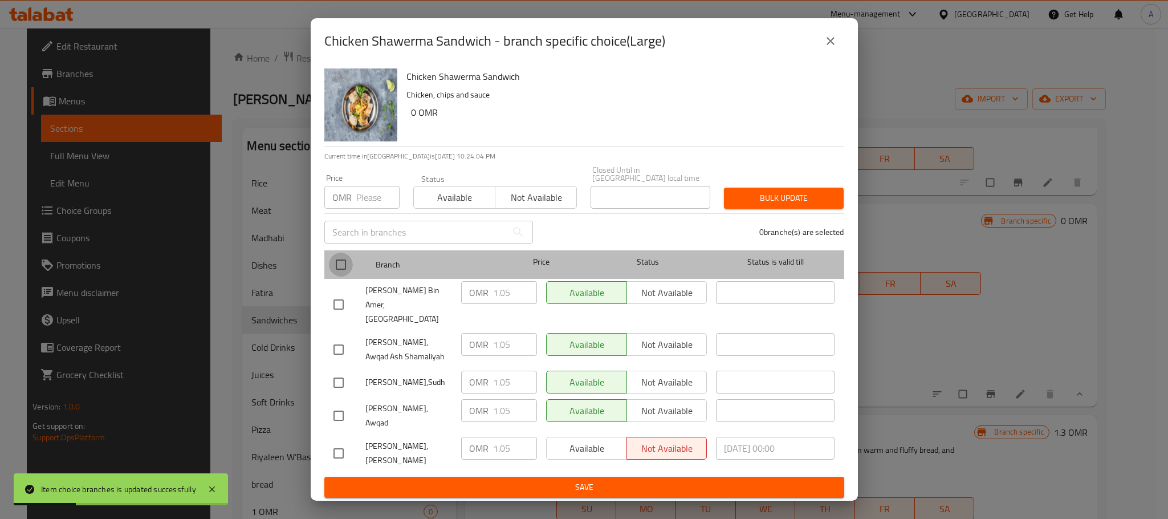
click at [339, 275] on input "checkbox" at bounding box center [341, 265] width 24 height 24
checkbox input "true"
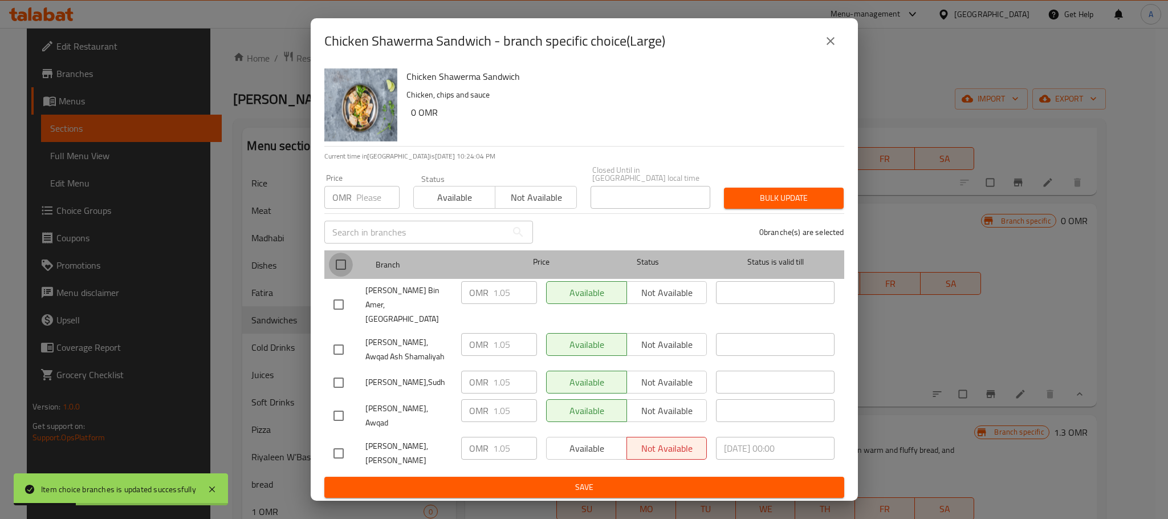
checkbox input "true"
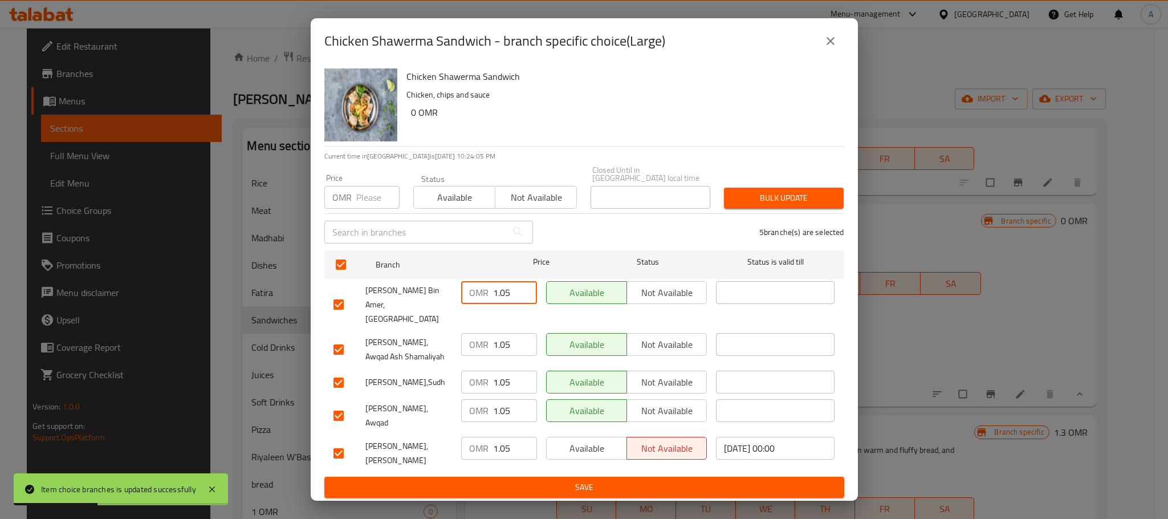
click at [510, 291] on input "1.05" at bounding box center [515, 292] width 44 height 23
type input "1"
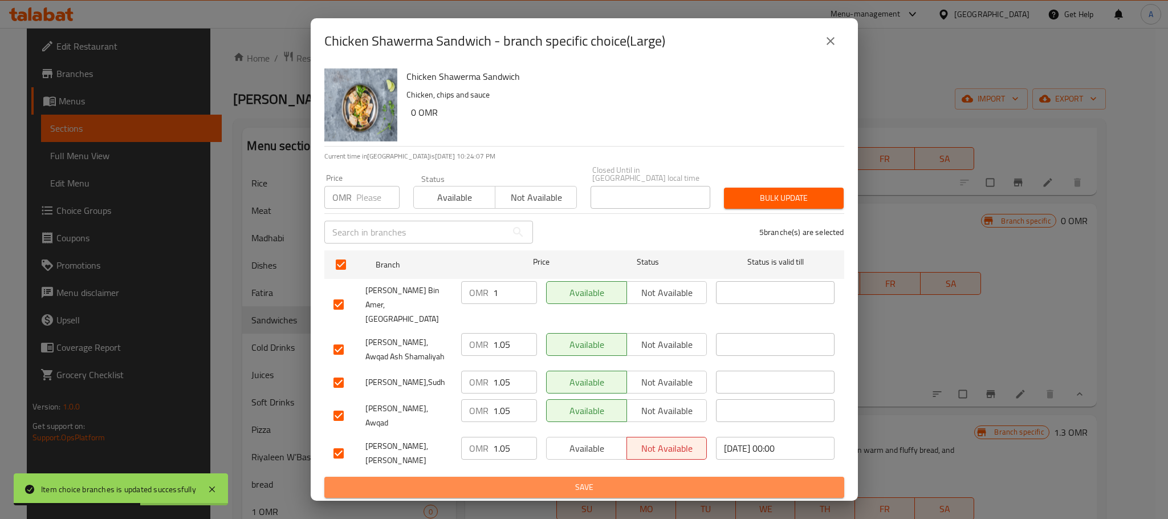
click at [556, 480] on span "Save" at bounding box center [584, 487] width 502 height 14
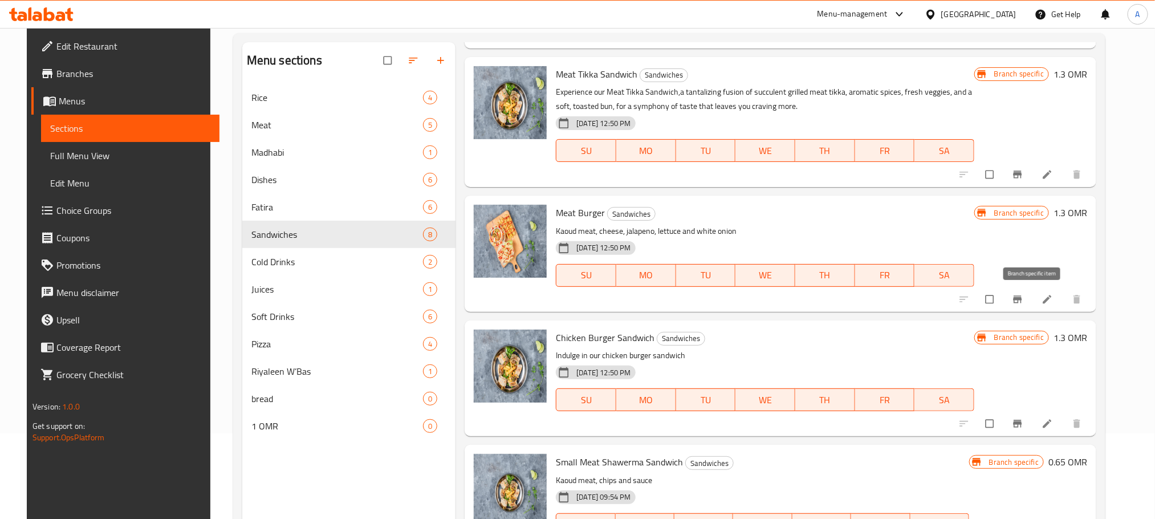
click at [1023, 300] on icon "Branch-specific-item" at bounding box center [1017, 299] width 11 height 11
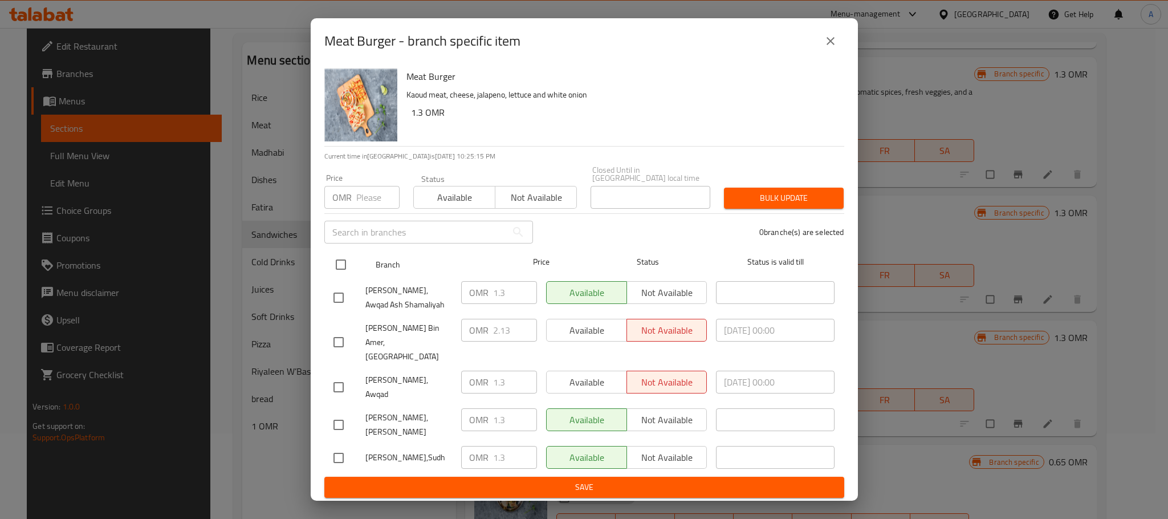
click at [343, 272] on input "checkbox" at bounding box center [341, 265] width 24 height 24
checkbox input "true"
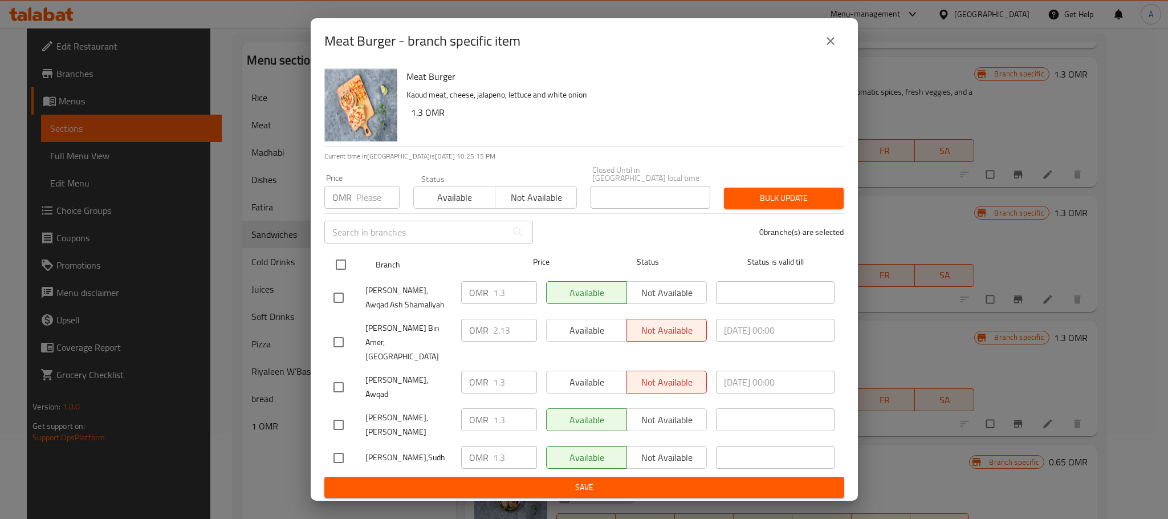
checkbox input "true"
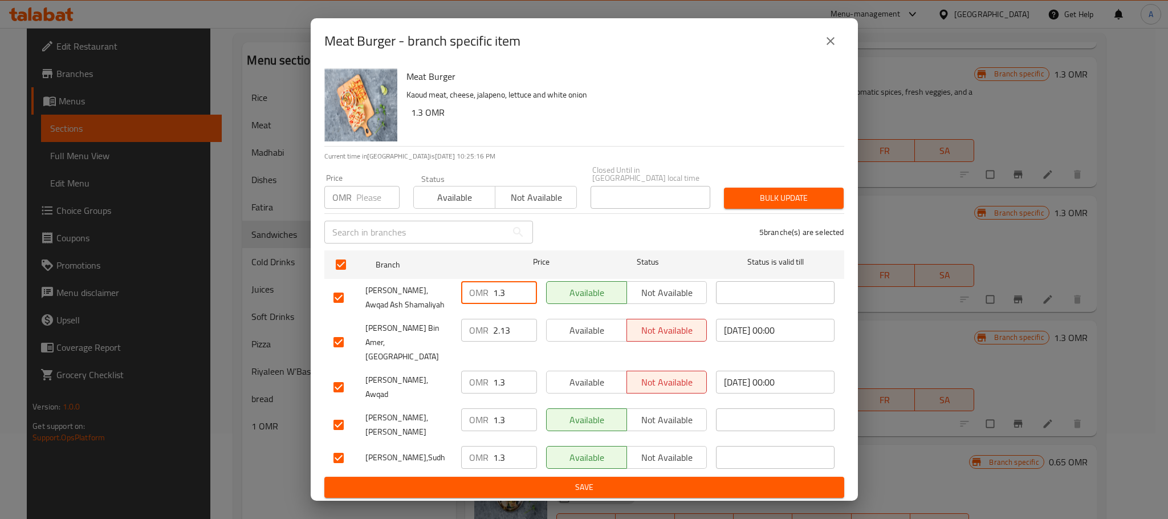
click at [510, 293] on input "1.3" at bounding box center [515, 292] width 44 height 23
drag, startPoint x: 511, startPoint y: 334, endPoint x: 482, endPoint y: 336, distance: 29.1
click at [482, 336] on div "OMR 2.13 ​" at bounding box center [499, 330] width 76 height 23
type input "1.6"
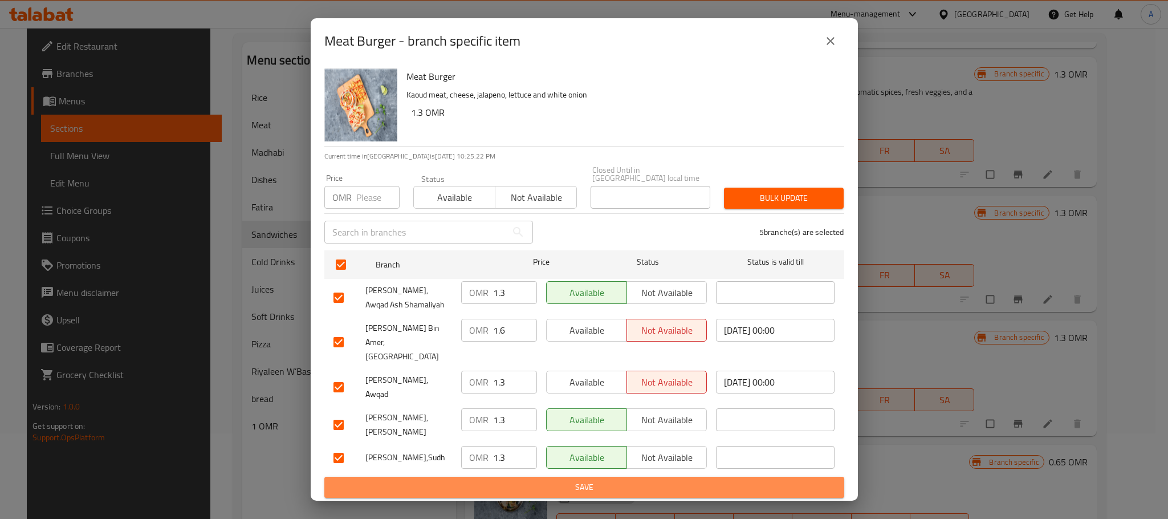
click at [593, 480] on span "Save" at bounding box center [584, 487] width 502 height 14
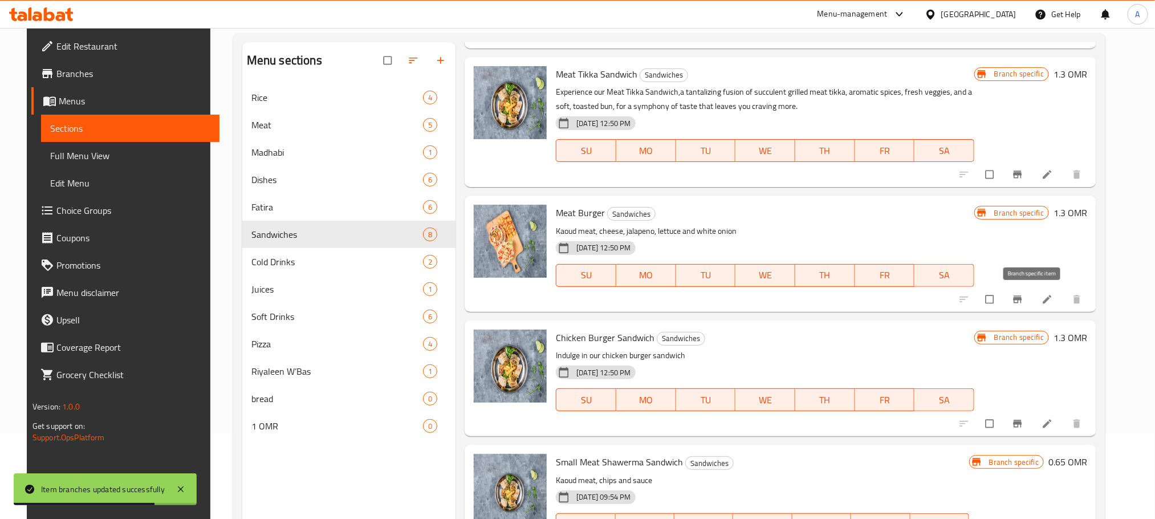
click at [1023, 302] on icon "Branch-specific-item" at bounding box center [1017, 299] width 11 height 11
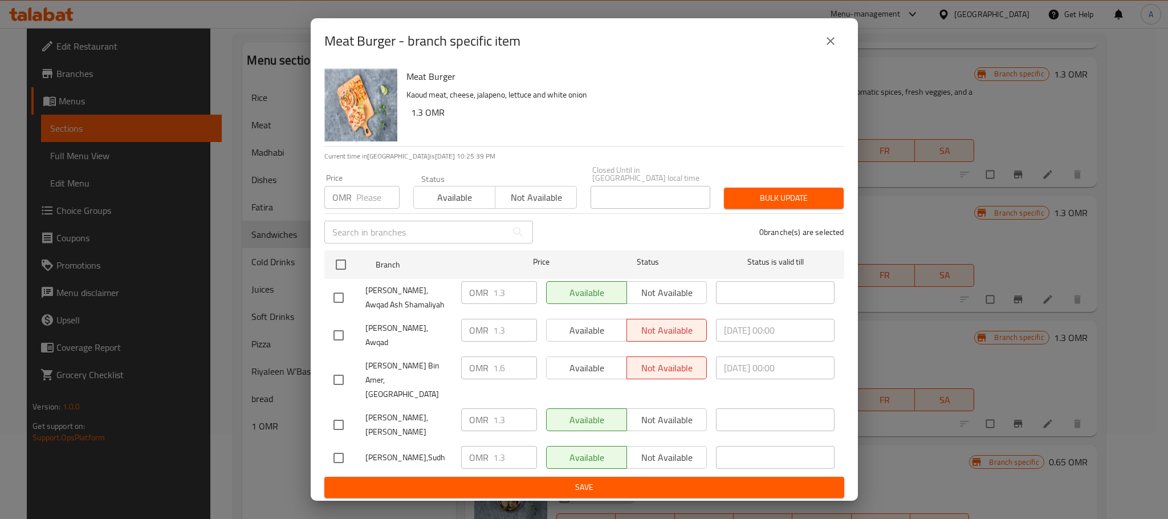
click at [833, 48] on icon "close" at bounding box center [831, 41] width 14 height 14
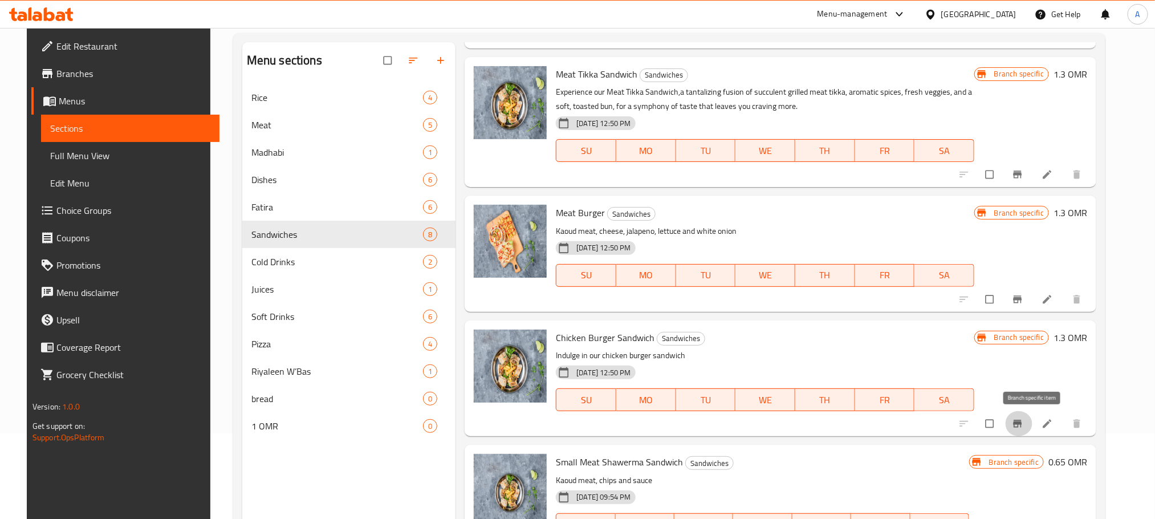
click at [1023, 428] on icon "Branch-specific-item" at bounding box center [1017, 423] width 11 height 11
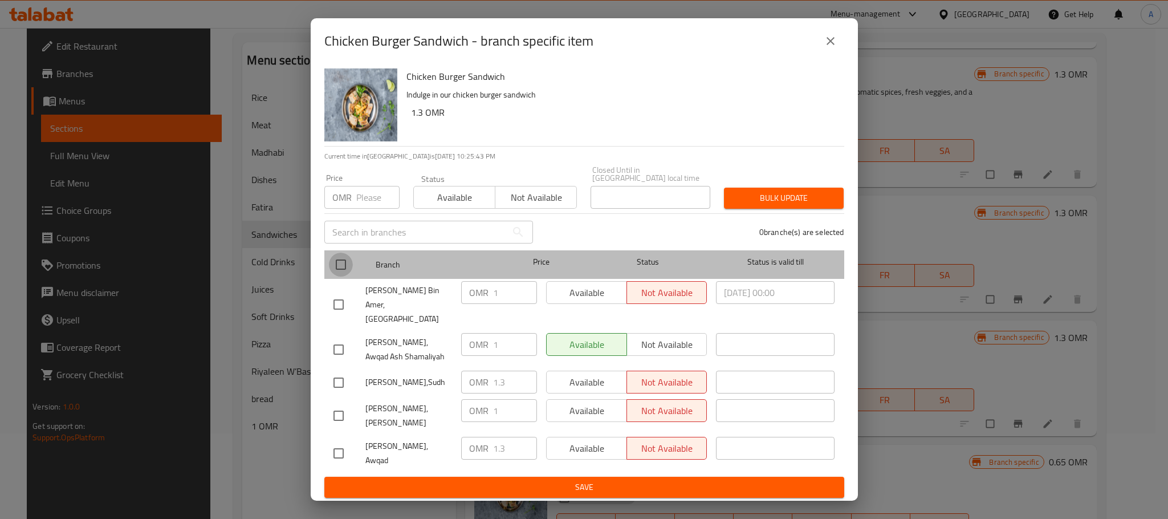
click at [345, 271] on input "checkbox" at bounding box center [341, 265] width 24 height 24
checkbox input "true"
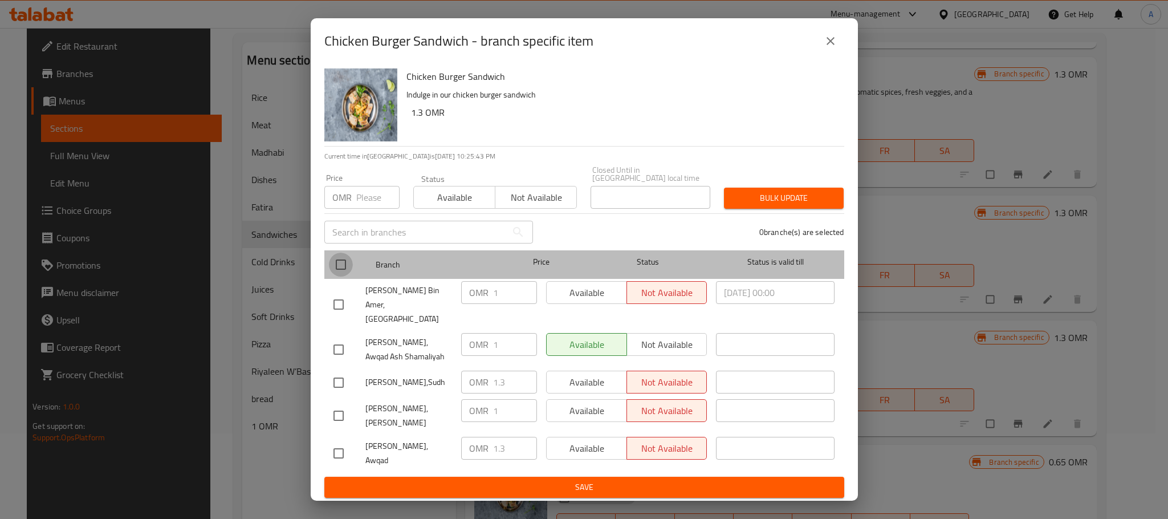
checkbox input "true"
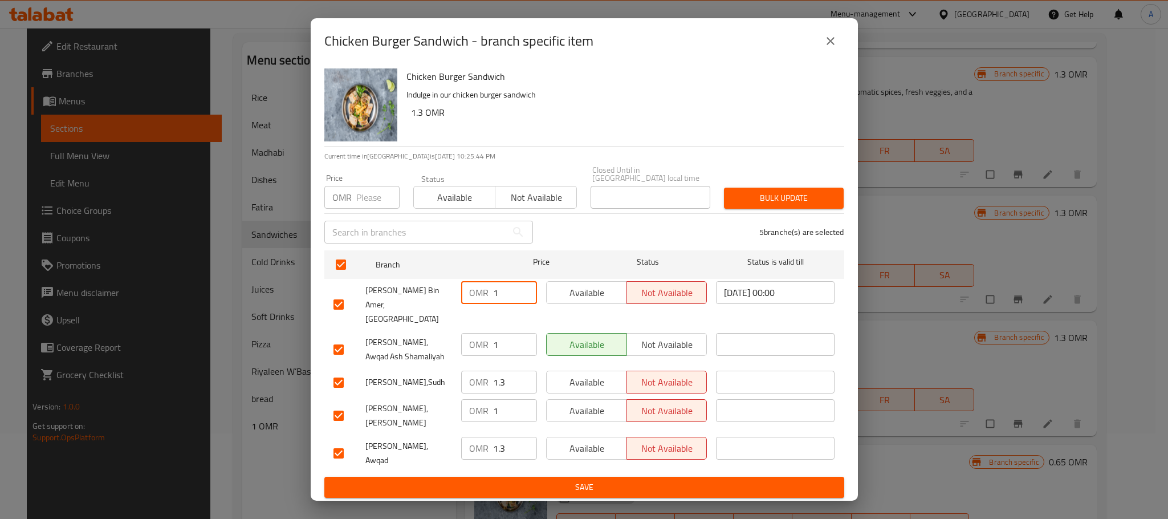
click at [503, 299] on input "1" at bounding box center [515, 292] width 44 height 23
type input "1.2"
click at [534, 480] on span "Save" at bounding box center [584, 487] width 502 height 14
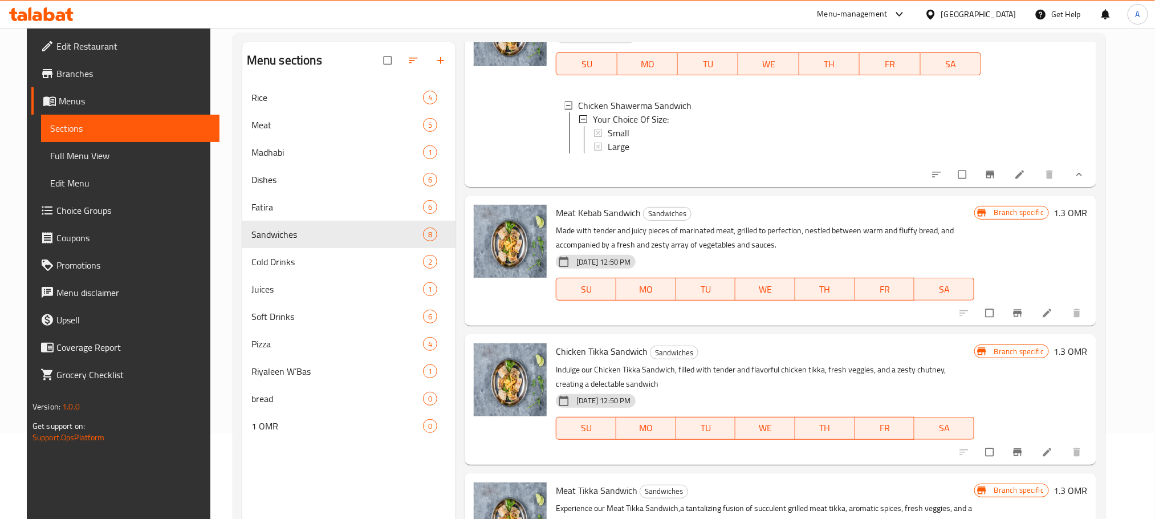
scroll to position [0, 0]
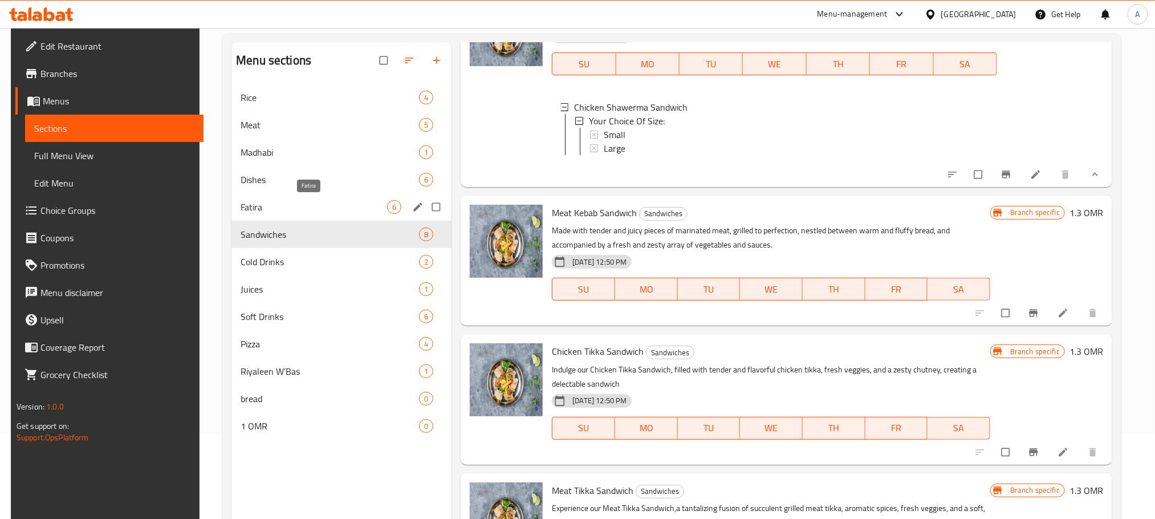
click at [286, 209] on span "Fatira" at bounding box center [314, 207] width 146 height 14
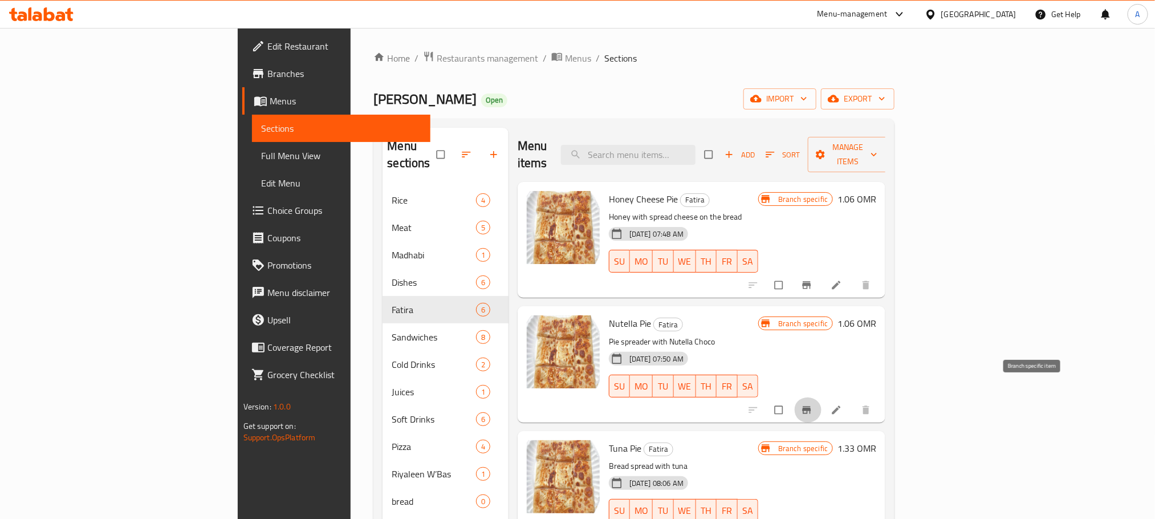
click at [811, 406] on icon "Branch-specific-item" at bounding box center [807, 409] width 9 height 7
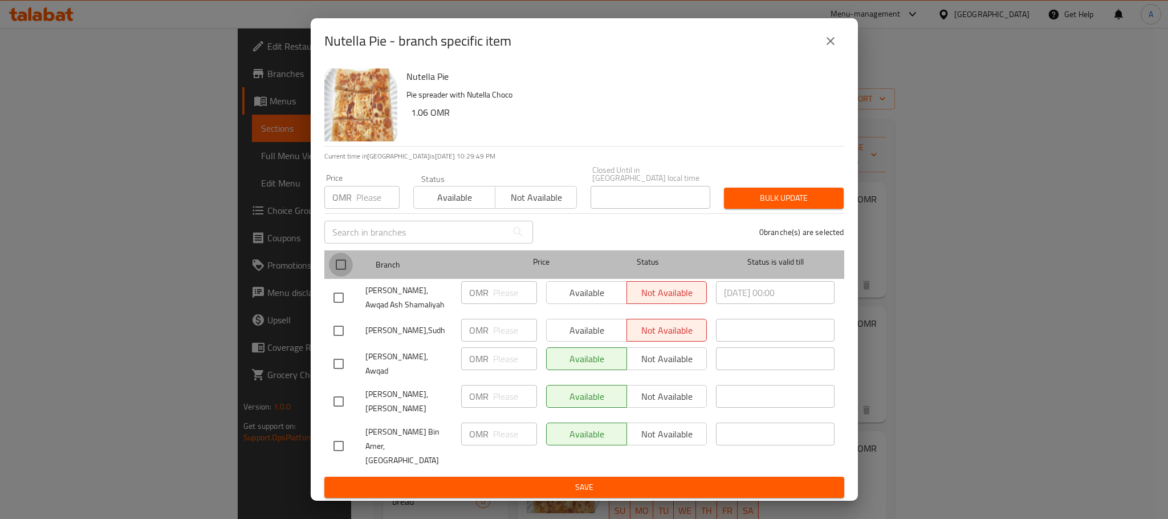
click at [341, 276] on input "checkbox" at bounding box center [341, 265] width 24 height 24
checkbox input "true"
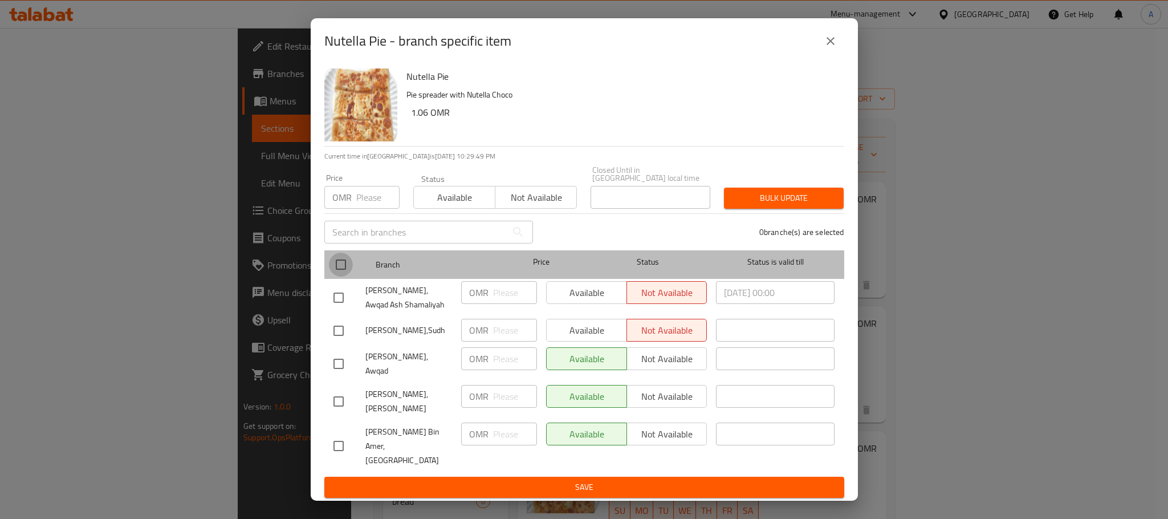
checkbox input "true"
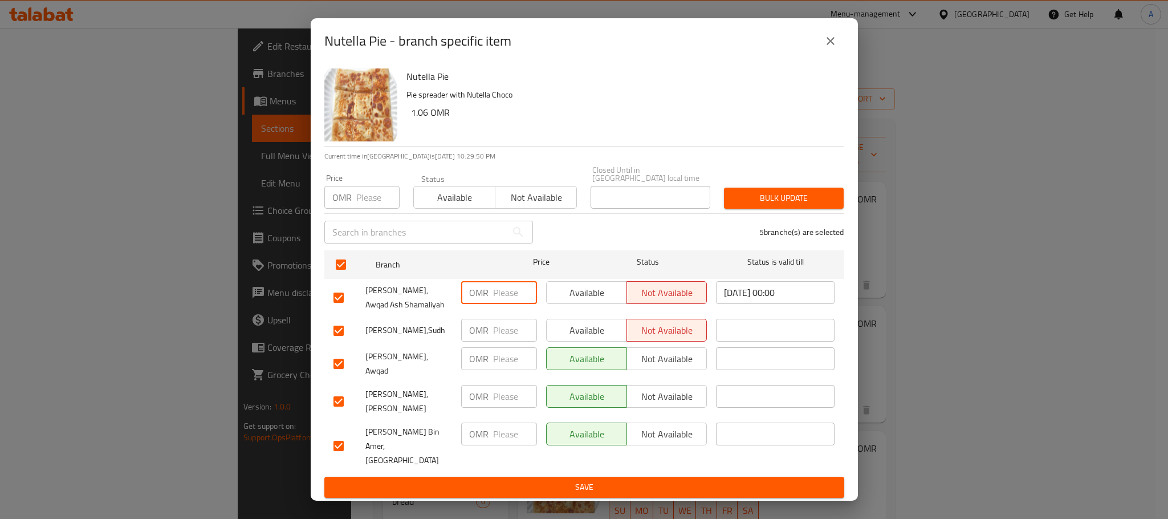
click at [505, 300] on input "number" at bounding box center [515, 292] width 44 height 23
drag, startPoint x: 490, startPoint y: 299, endPoint x: 466, endPoint y: 299, distance: 23.9
click at [466, 299] on div "OMR ​" at bounding box center [499, 292] width 76 height 23
click at [498, 432] on input "number" at bounding box center [515, 433] width 44 height 23
type input ".8"
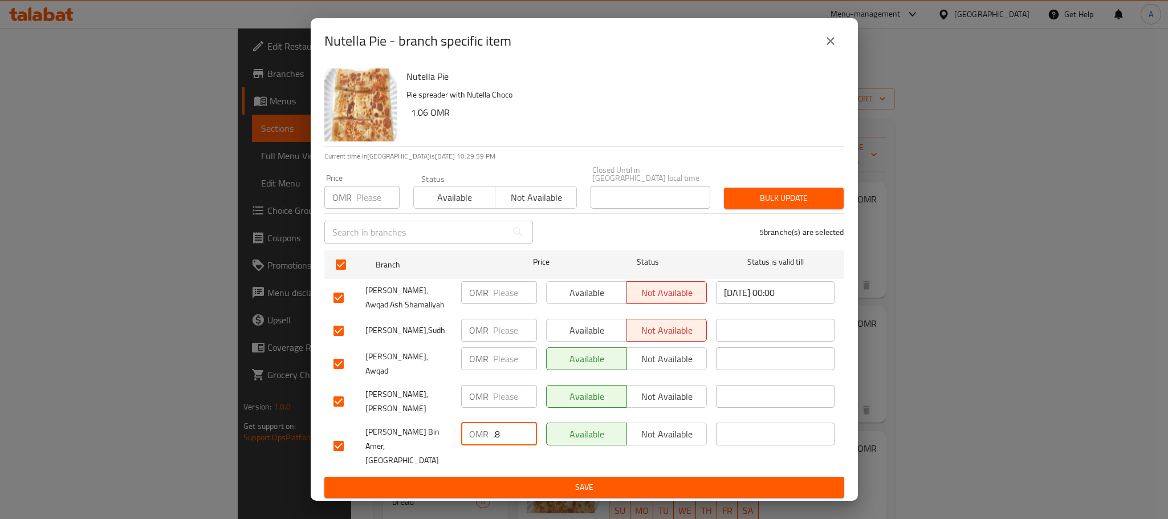
click at [508, 480] on span "Save" at bounding box center [584, 487] width 502 height 14
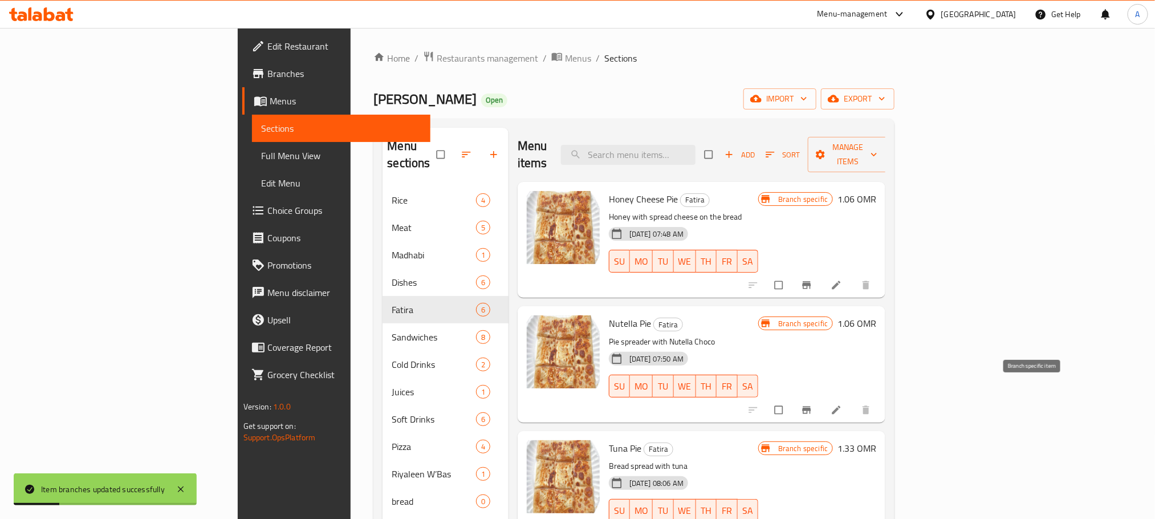
click at [812, 404] on icon "Branch-specific-item" at bounding box center [806, 409] width 11 height 11
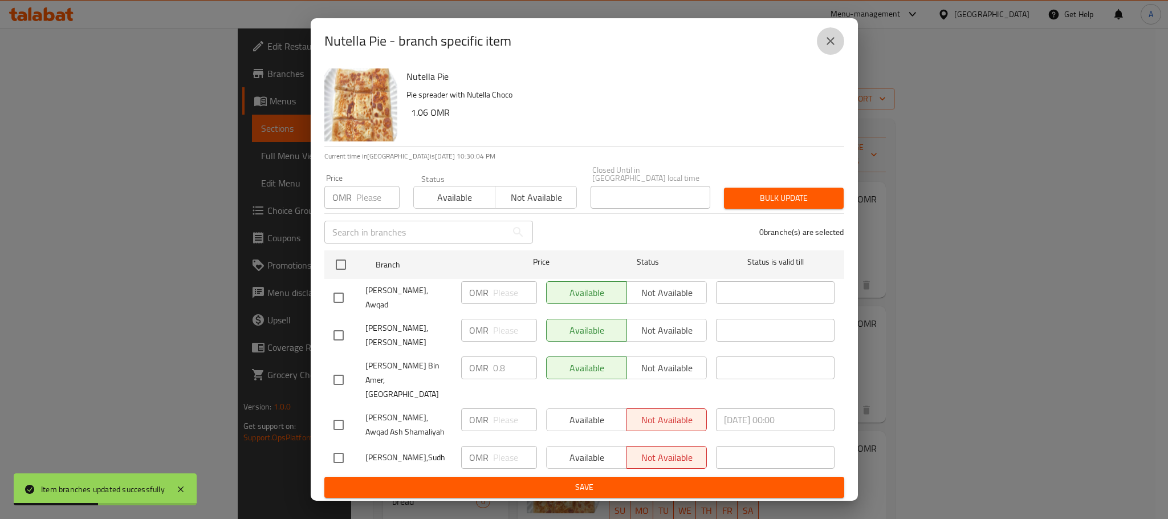
click at [831, 48] on icon "close" at bounding box center [831, 41] width 14 height 14
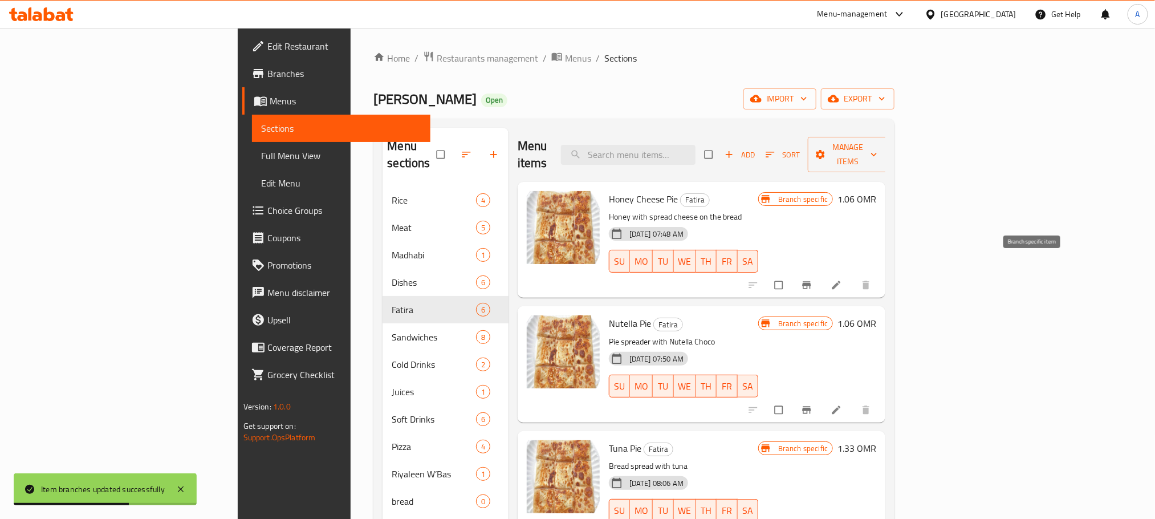
click at [821, 272] on button "Branch-specific-item" at bounding box center [807, 284] width 27 height 25
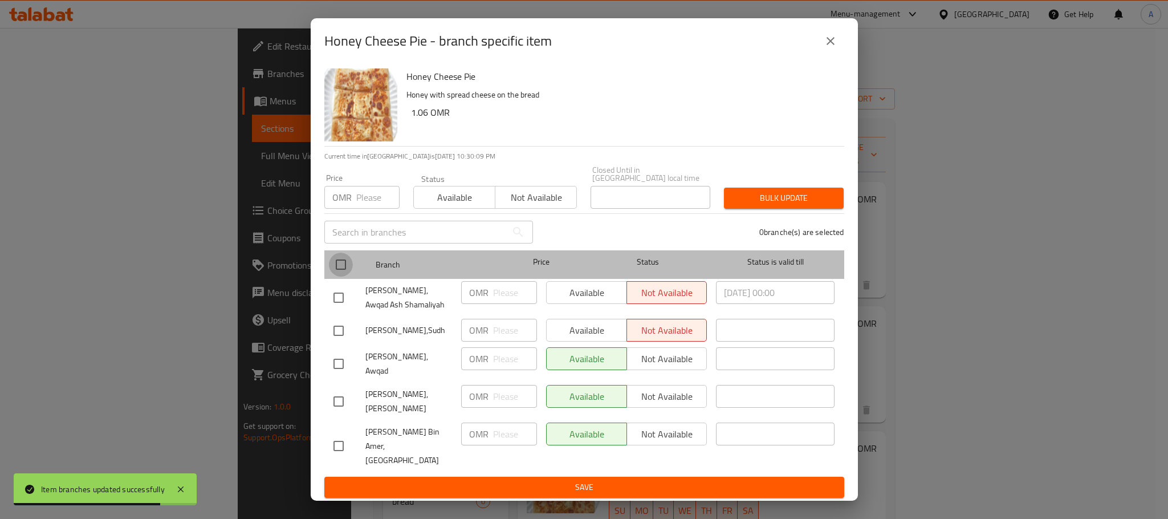
click at [337, 274] on input "checkbox" at bounding box center [341, 265] width 24 height 24
checkbox input "true"
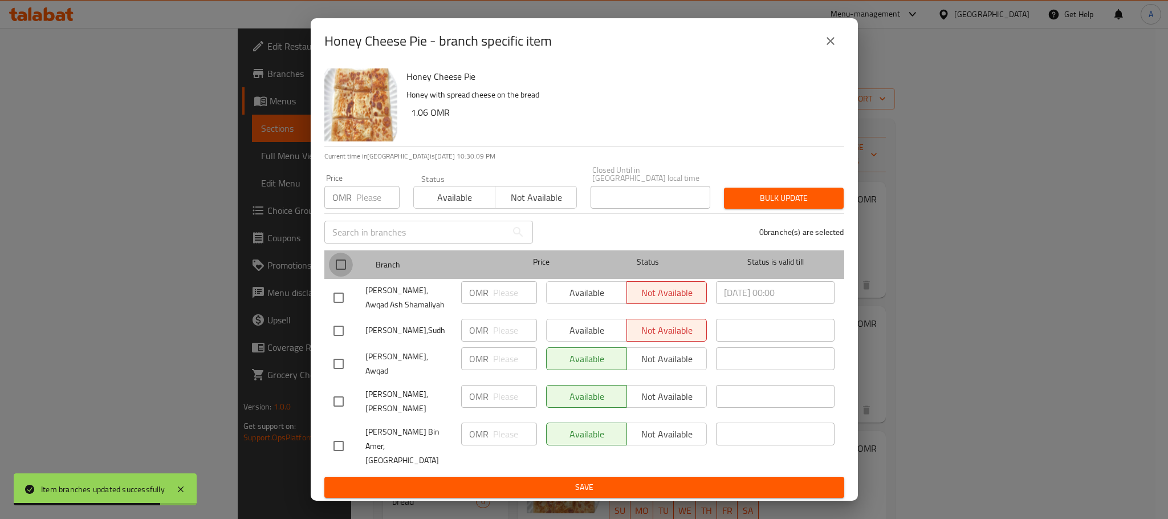
checkbox input "true"
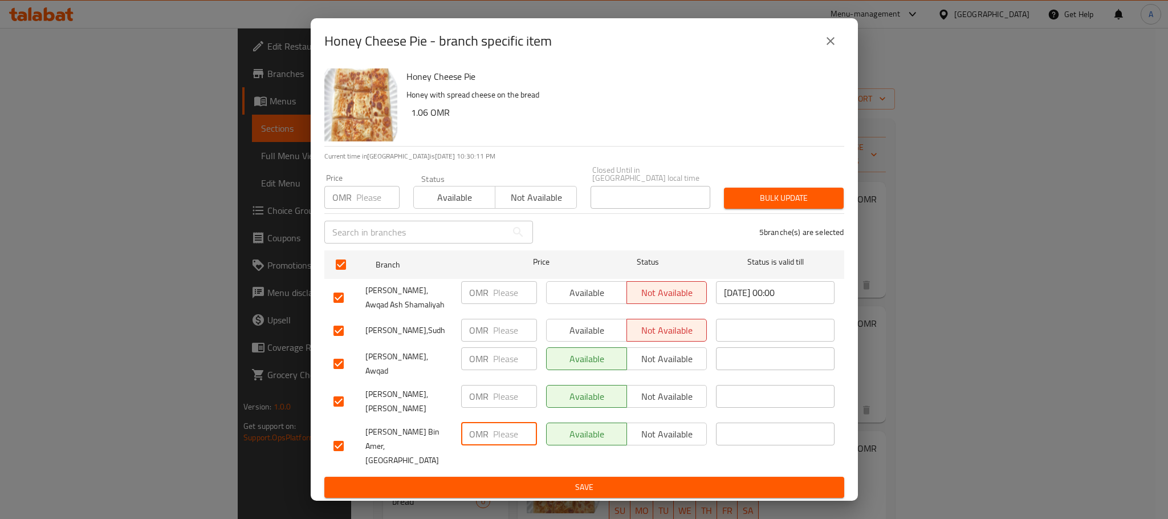
click at [514, 423] on input "number" at bounding box center [515, 433] width 44 height 23
type input ".8"
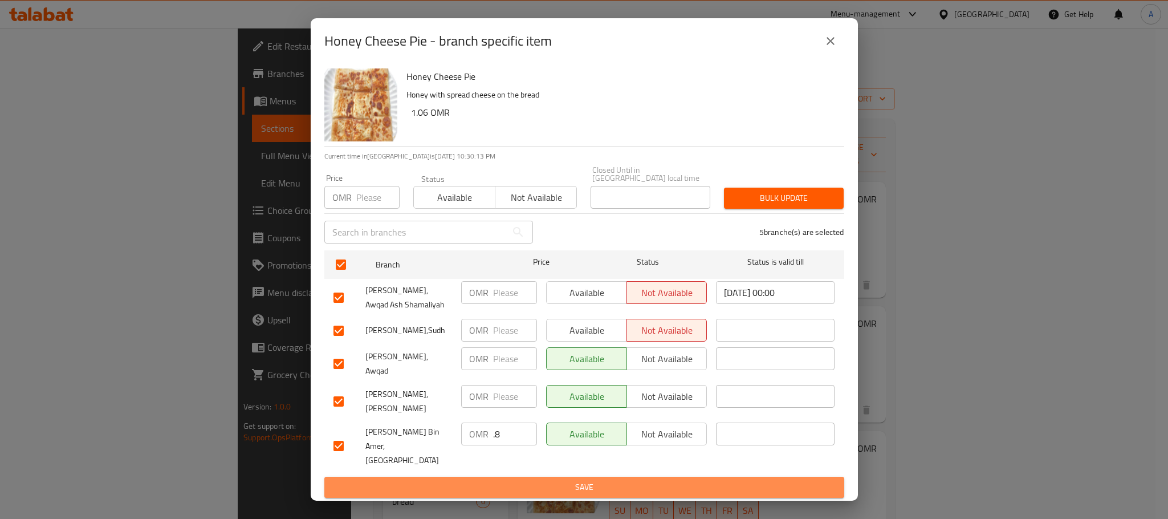
click at [510, 480] on span "Save" at bounding box center [584, 487] width 502 height 14
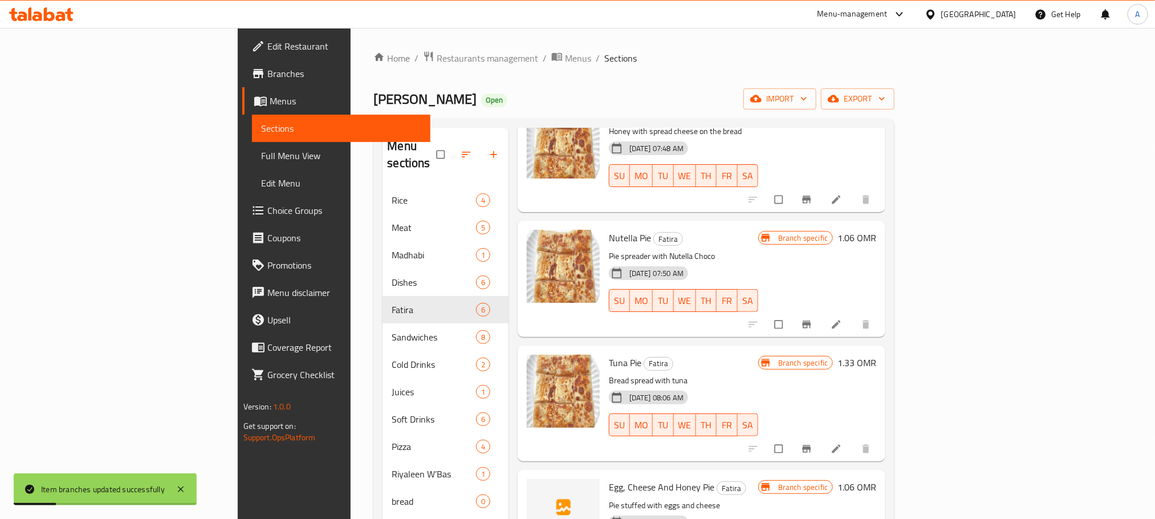
scroll to position [171, 0]
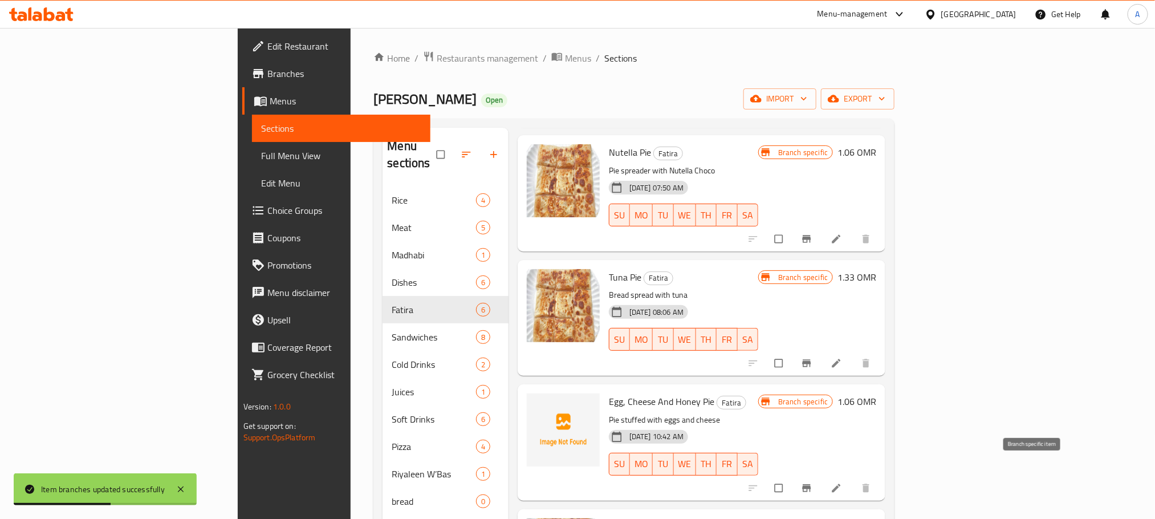
click at [812, 482] on icon "Branch-specific-item" at bounding box center [806, 487] width 11 height 11
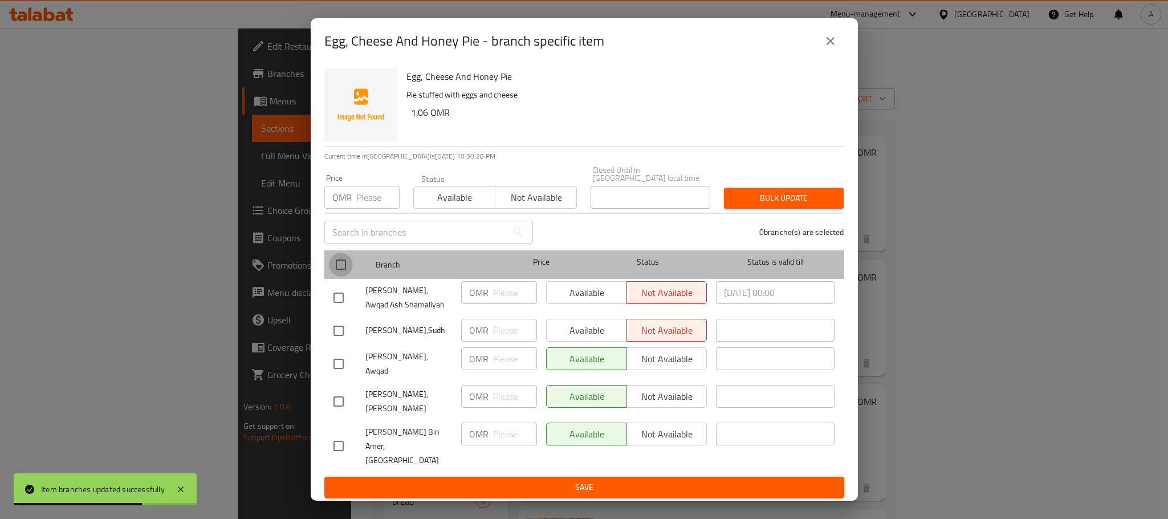
click at [343, 267] on input "checkbox" at bounding box center [341, 265] width 24 height 24
checkbox input "true"
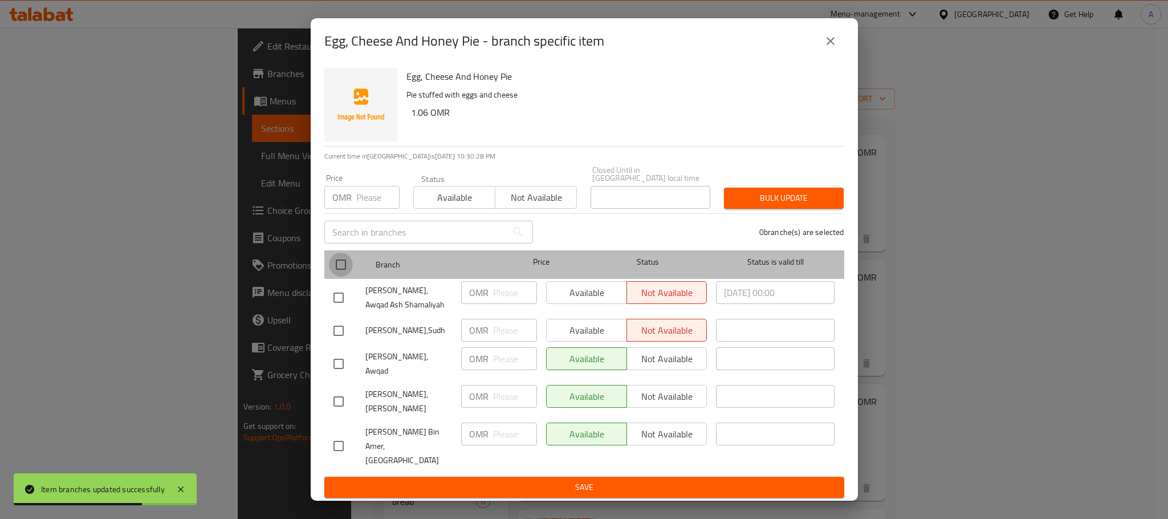
checkbox input "true"
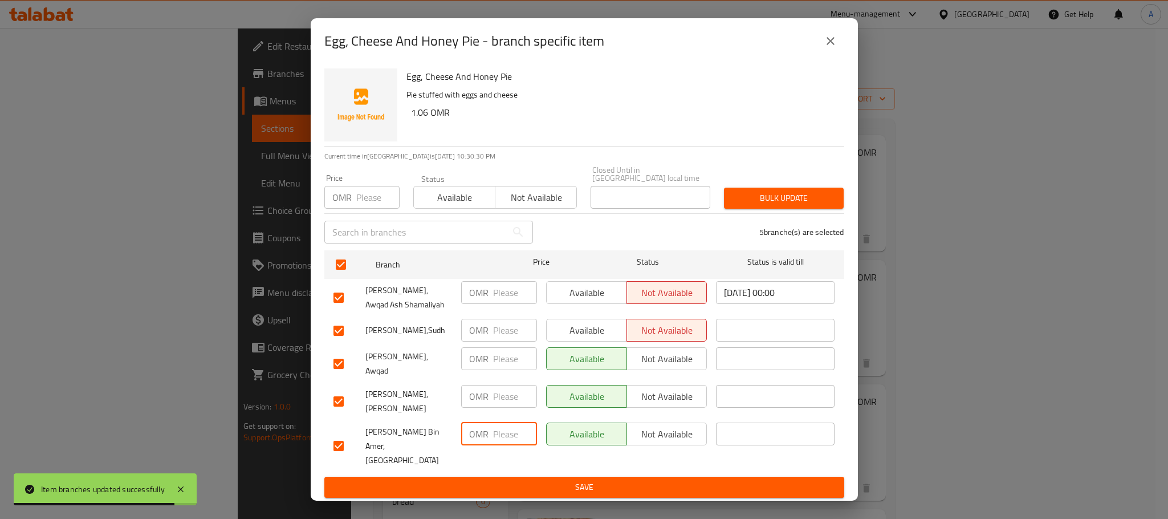
click at [516, 430] on input "number" at bounding box center [515, 433] width 44 height 23
type input ".8"
click at [508, 480] on span "Save" at bounding box center [584, 487] width 502 height 14
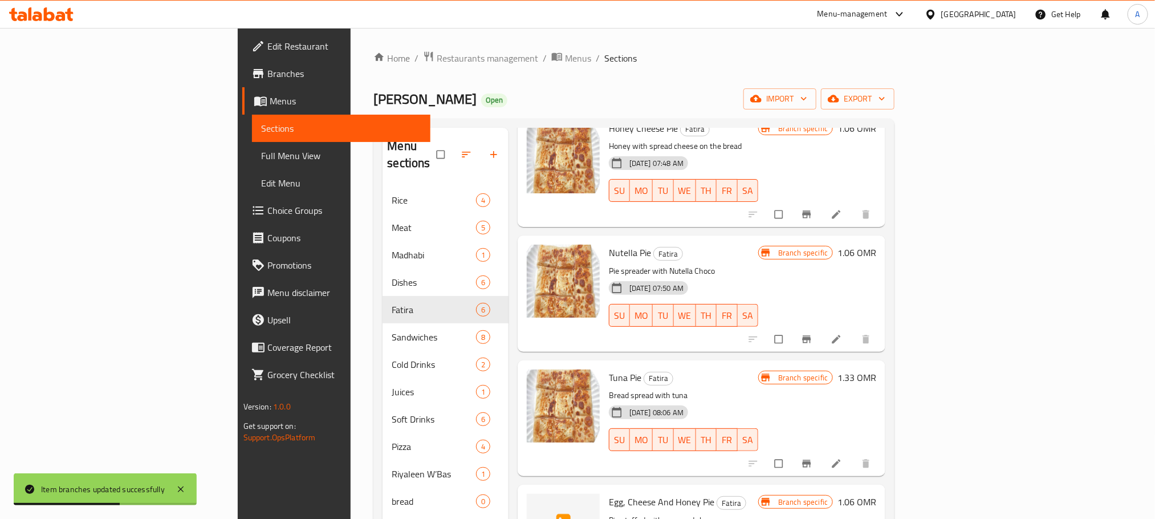
scroll to position [0, 0]
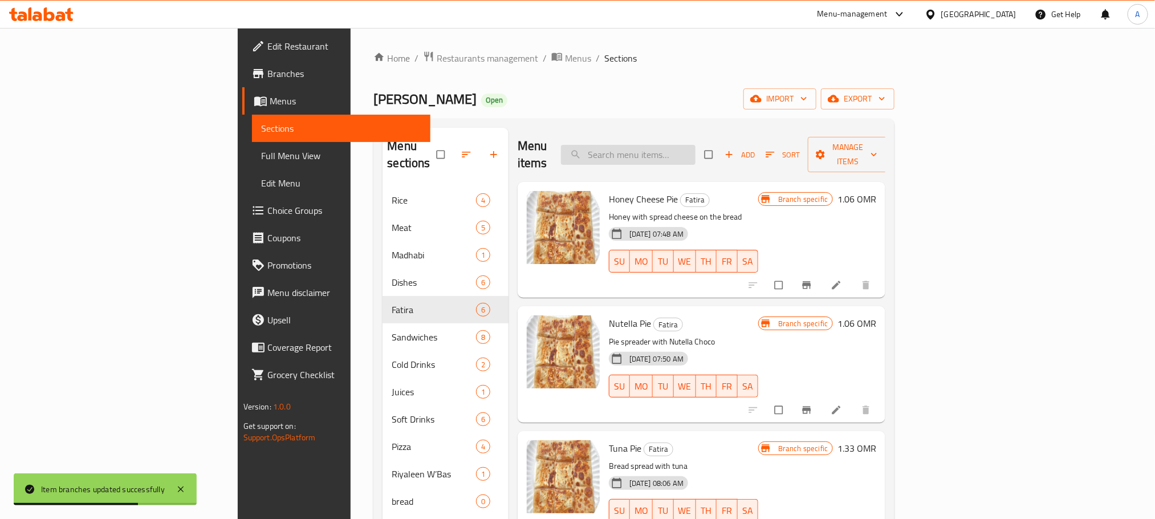
click at [695, 147] on input "search" at bounding box center [628, 155] width 135 height 20
type input "خ"
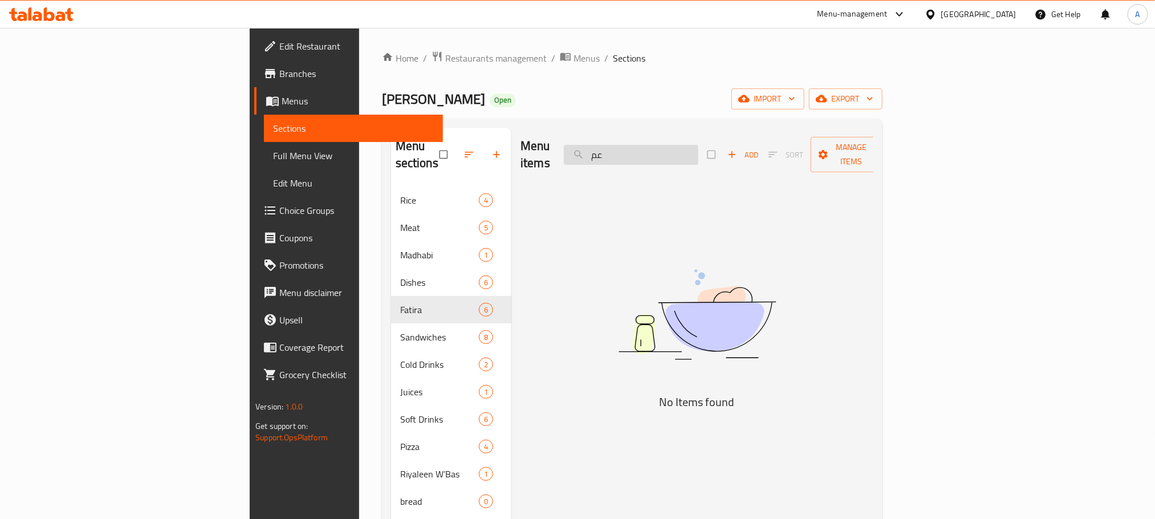
type input "ع"
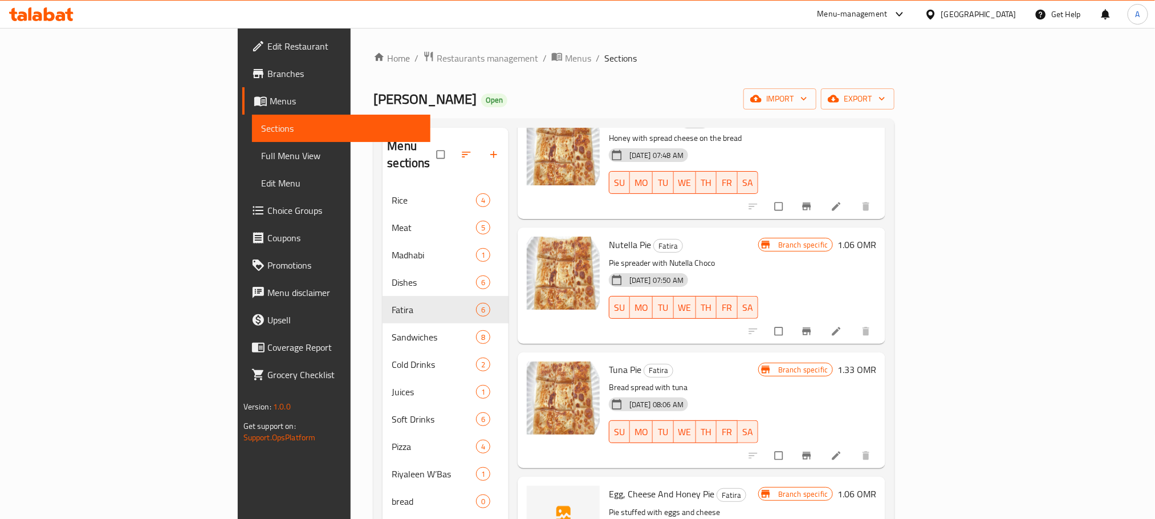
scroll to position [86, 0]
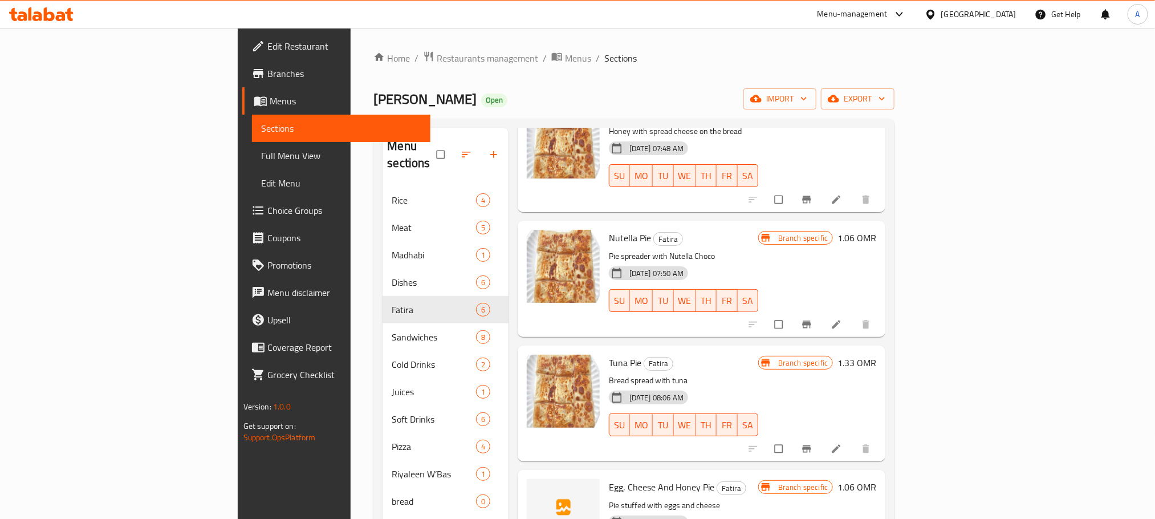
click at [811, 445] on icon "Branch-specific-item" at bounding box center [807, 448] width 9 height 7
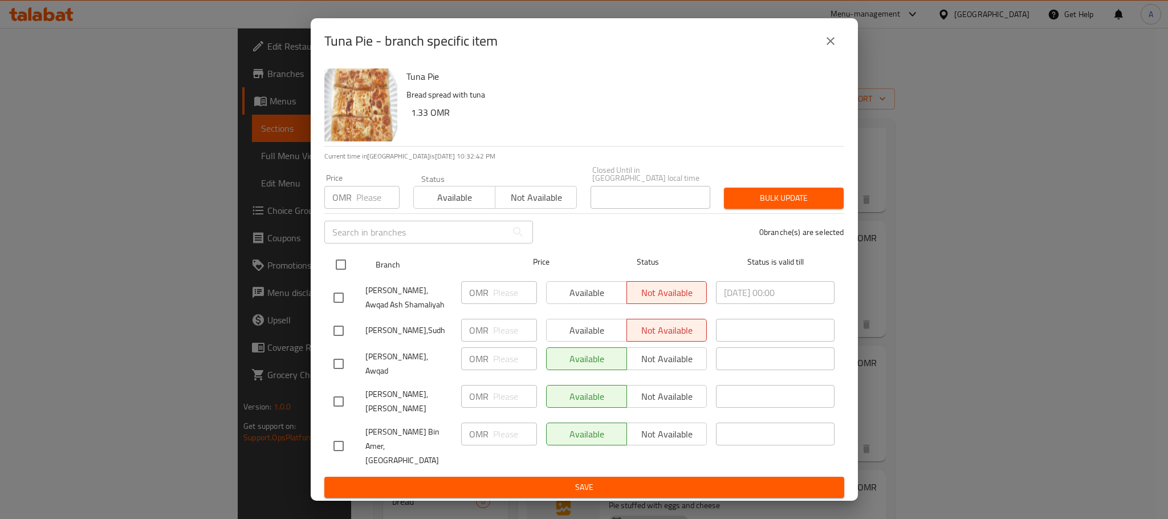
click at [343, 270] on input "checkbox" at bounding box center [341, 265] width 24 height 24
checkbox input "true"
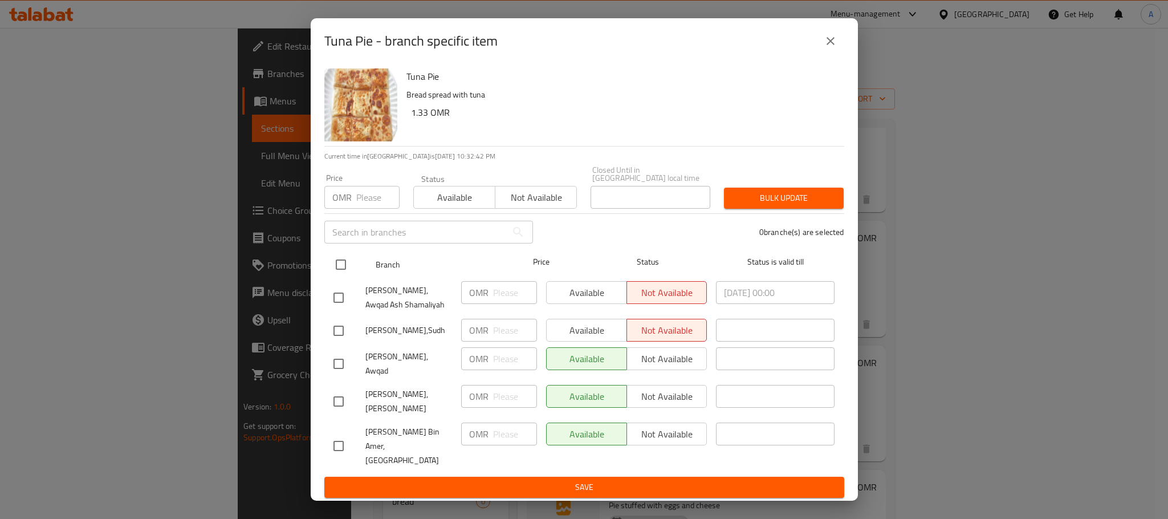
checkbox input "true"
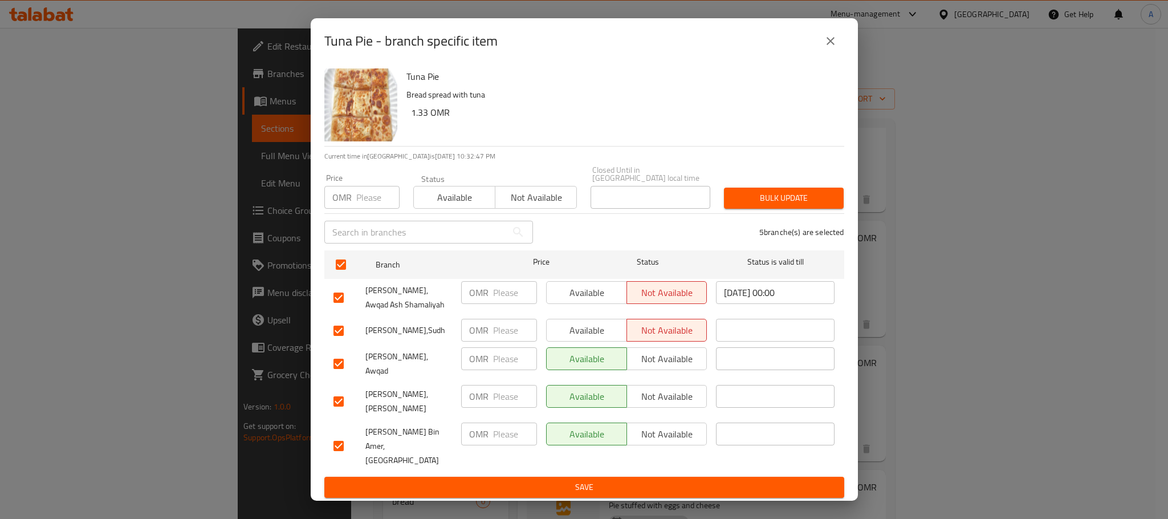
click at [507, 363] on input "number" at bounding box center [515, 358] width 44 height 23
click at [510, 426] on input "number" at bounding box center [515, 433] width 44 height 23
type input "8"
drag, startPoint x: 505, startPoint y: 426, endPoint x: 475, endPoint y: 426, distance: 29.6
click at [475, 426] on div "OMR 8 ​" at bounding box center [499, 433] width 76 height 23
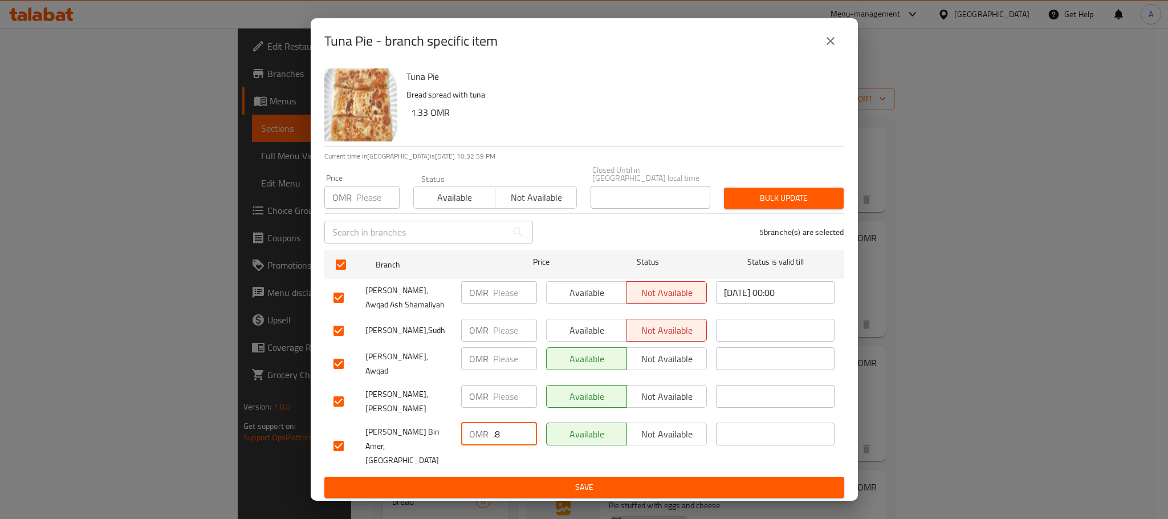
type input ".8"
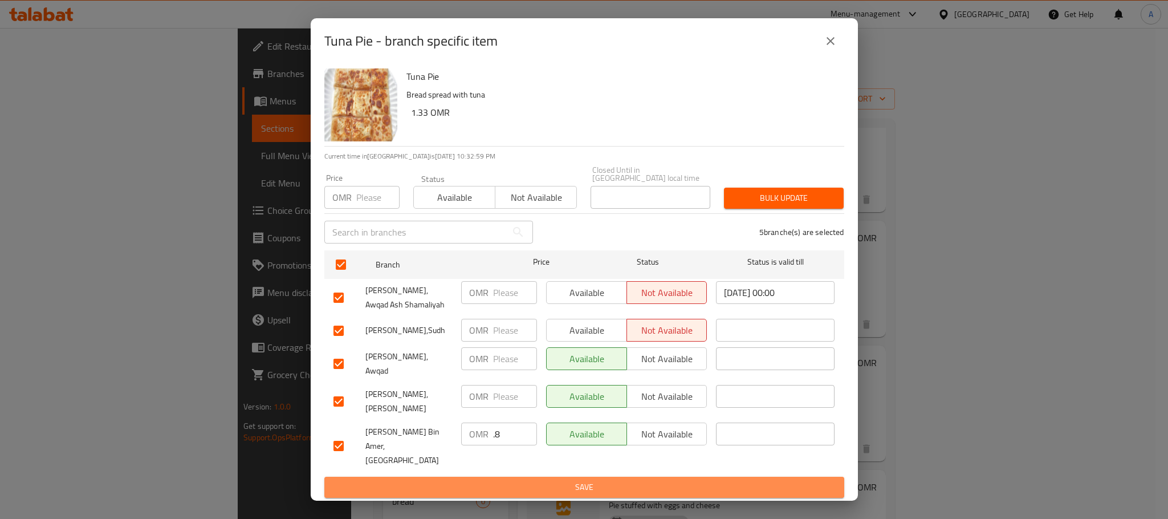
click at [495, 477] on button "Save" at bounding box center [584, 487] width 520 height 21
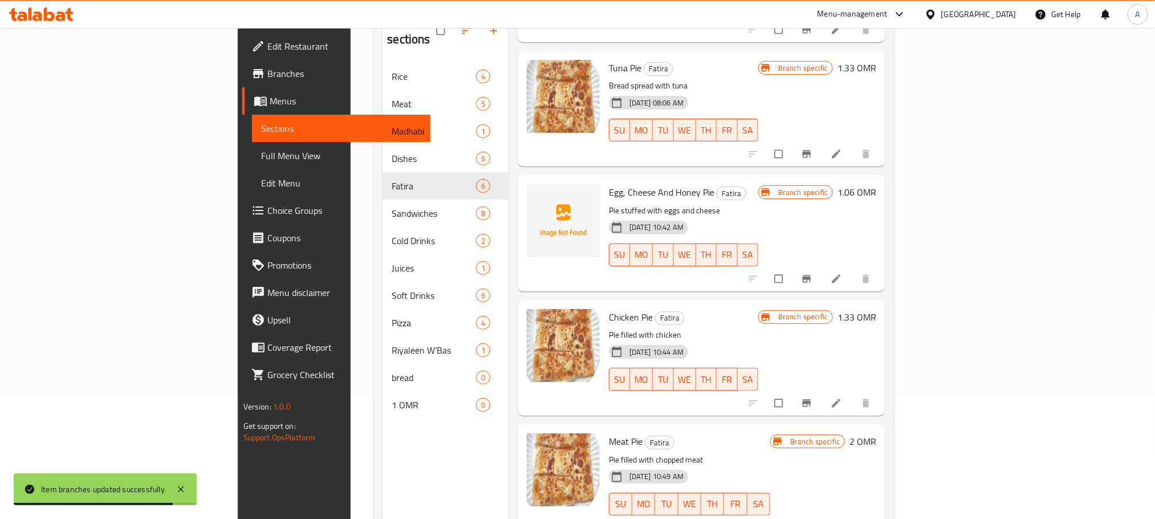
scroll to position [160, 0]
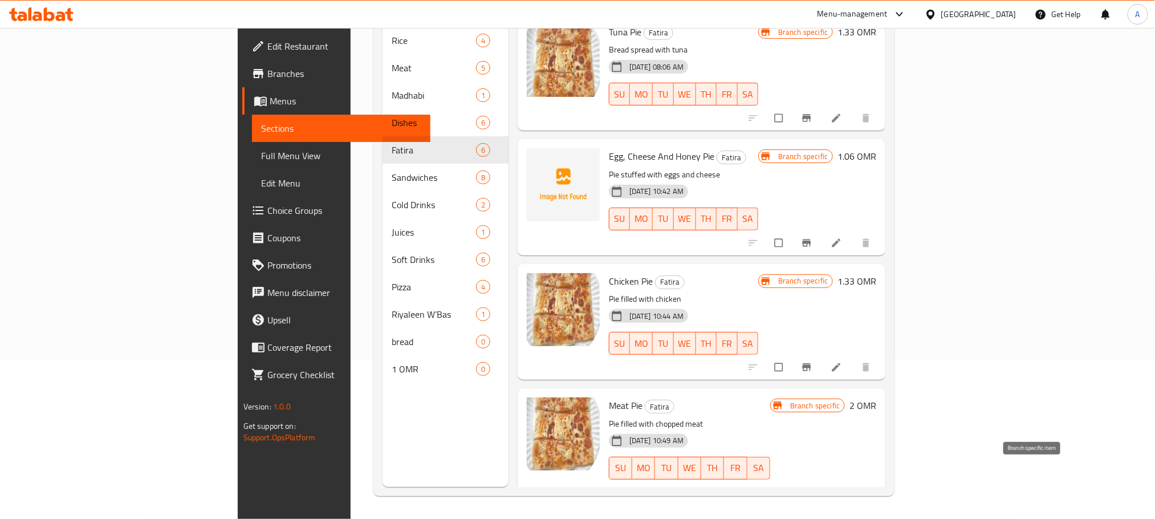
click at [821, 479] on button "Branch-specific-item" at bounding box center [807, 491] width 27 height 25
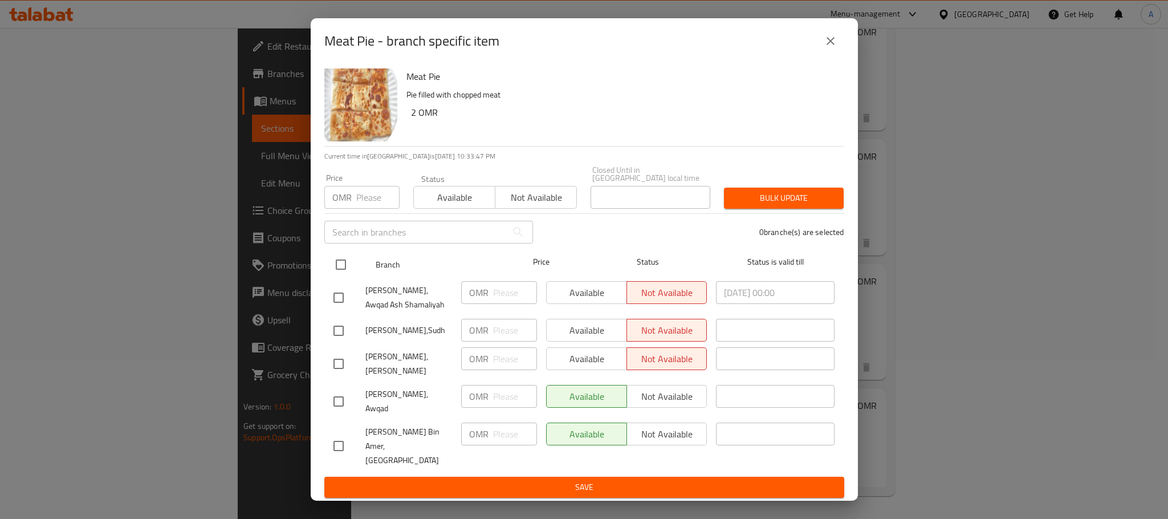
click at [337, 269] on input "checkbox" at bounding box center [341, 265] width 24 height 24
checkbox input "true"
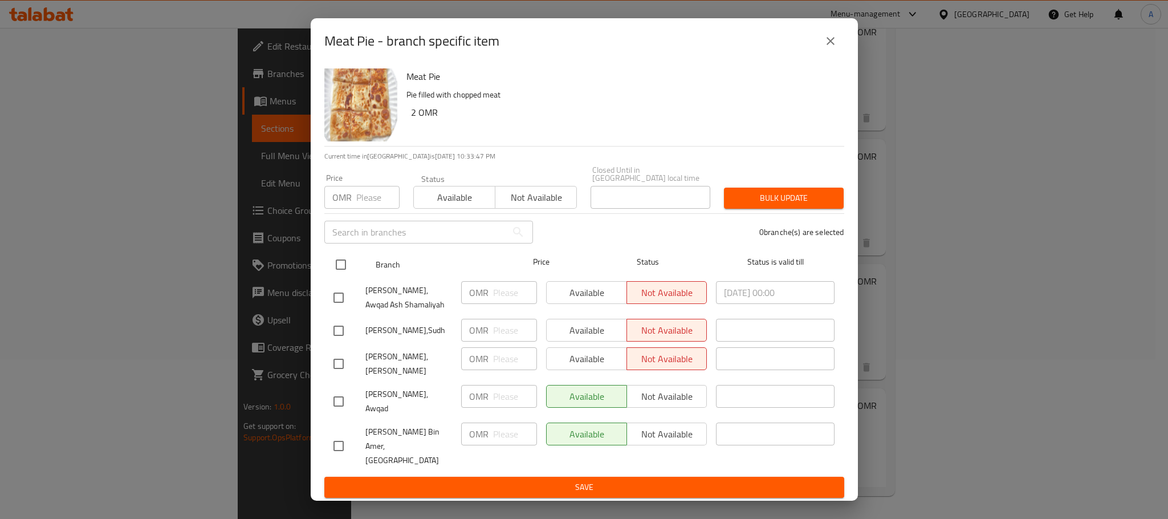
checkbox input "true"
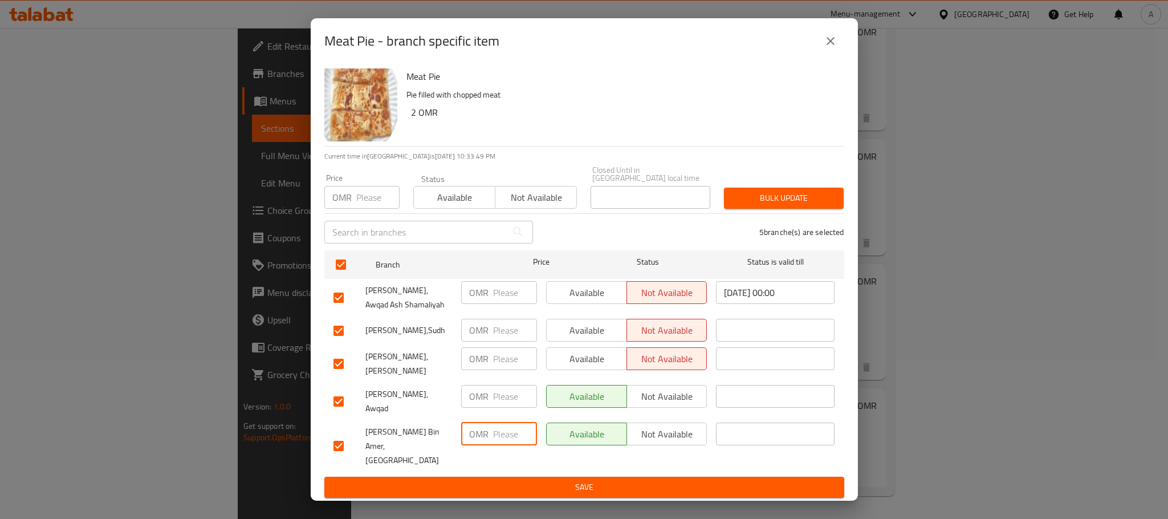
click at [506, 433] on input "number" at bounding box center [515, 433] width 44 height 23
type input "1.5"
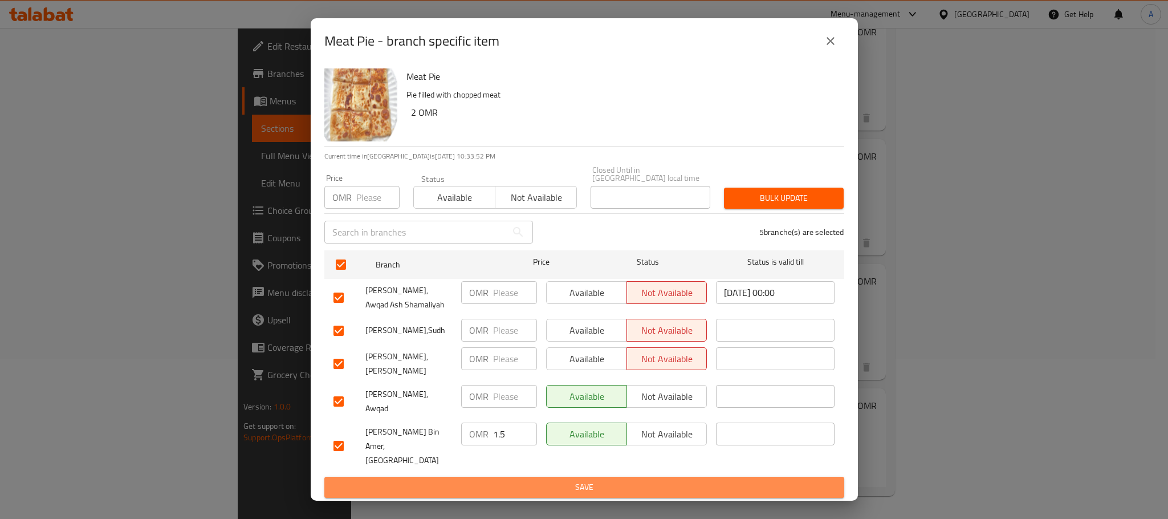
click at [507, 480] on span "Save" at bounding box center [584, 487] width 502 height 14
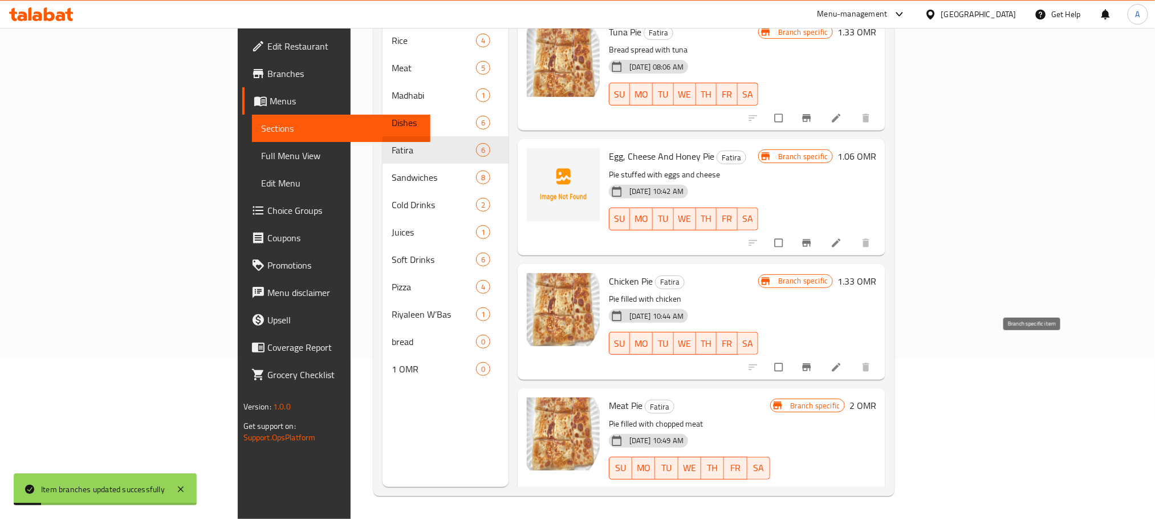
click at [811, 364] on icon "Branch-specific-item" at bounding box center [807, 367] width 9 height 7
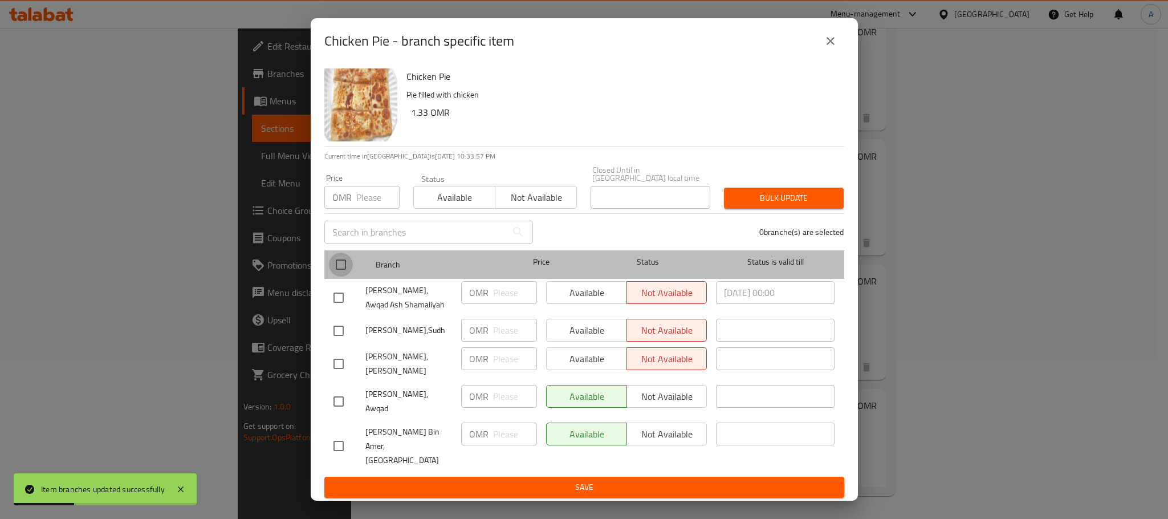
click at [341, 265] on input "checkbox" at bounding box center [341, 265] width 24 height 24
checkbox input "true"
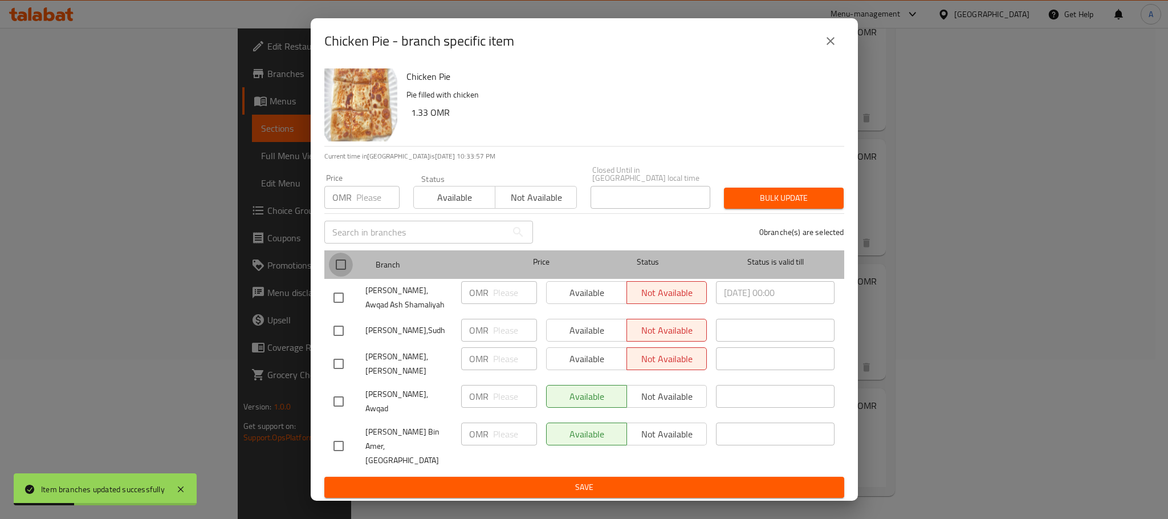
checkbox input "true"
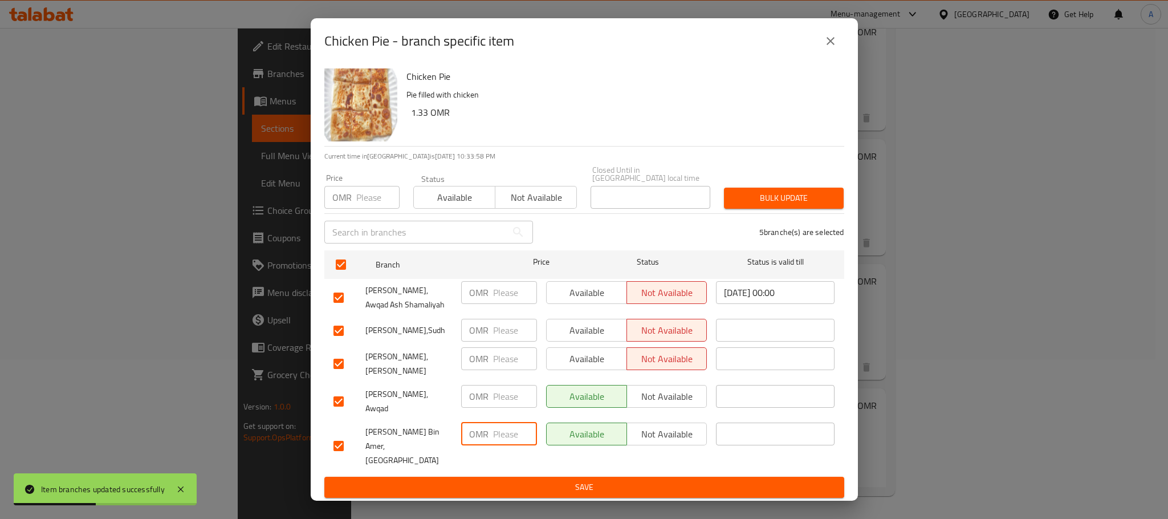
click at [503, 425] on input "number" at bounding box center [515, 433] width 44 height 23
type input "1.2"
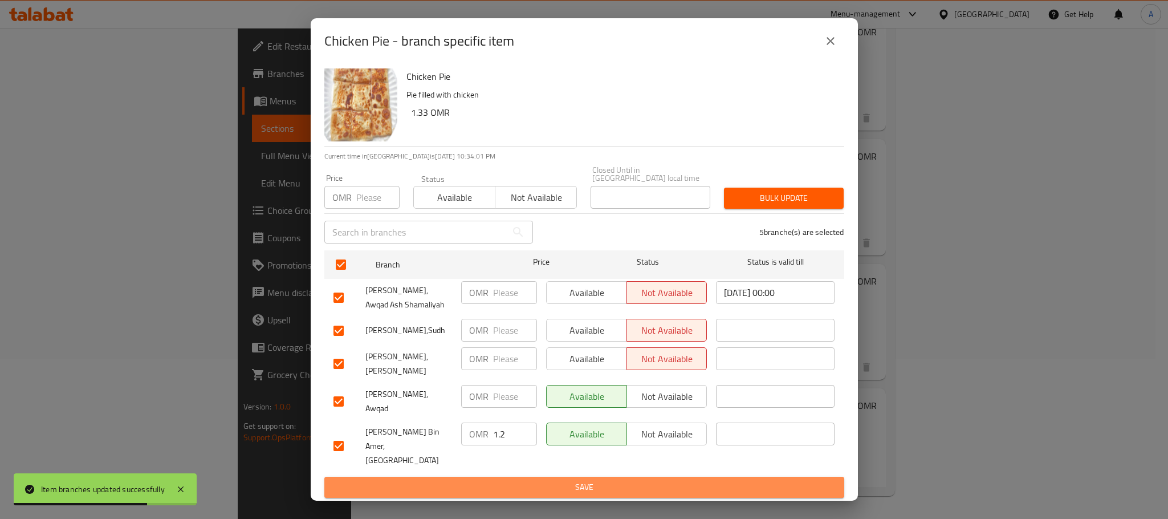
click at [503, 480] on span "Save" at bounding box center [584, 487] width 502 height 14
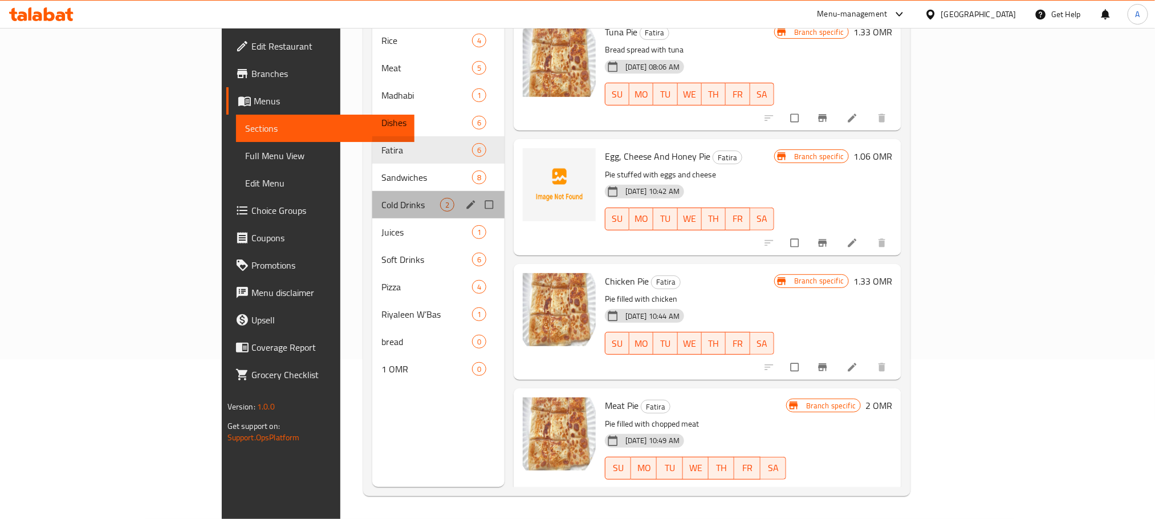
click at [372, 191] on div "Cold Drinks 2" at bounding box center [438, 204] width 132 height 27
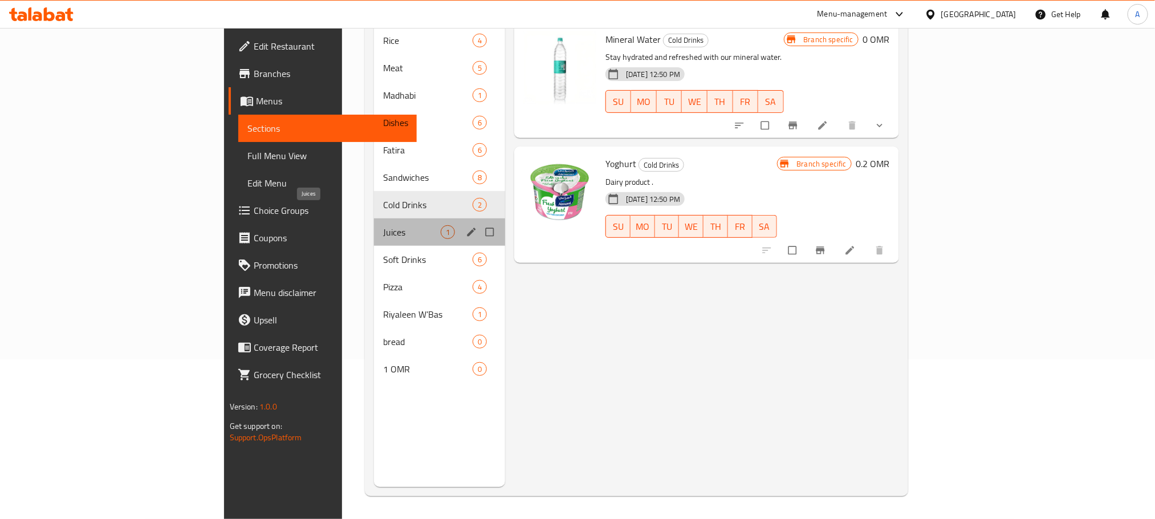
click at [383, 225] on span "Juices" at bounding box center [412, 232] width 58 height 14
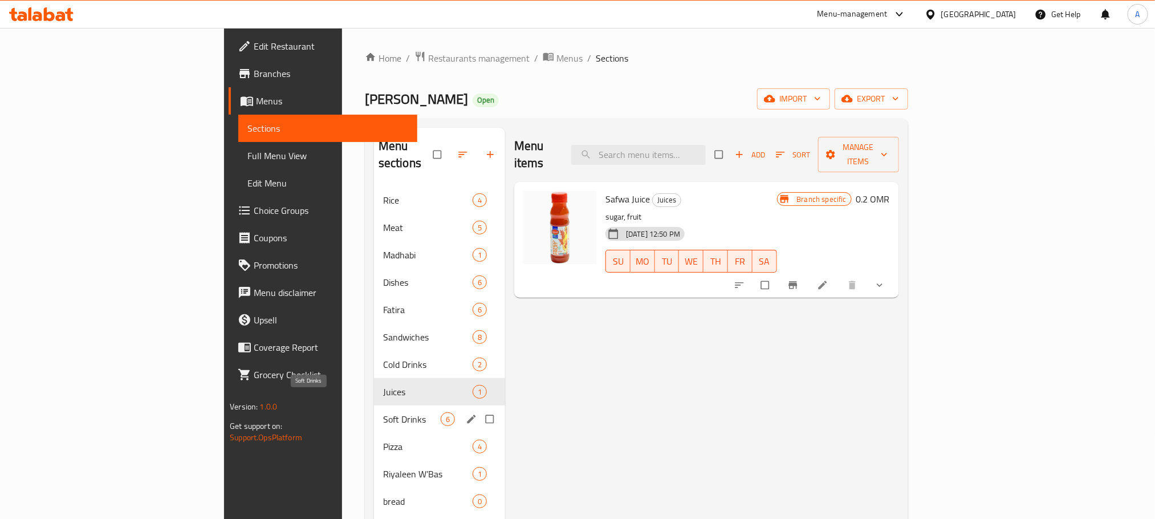
click at [383, 412] on span "Soft Drinks" at bounding box center [412, 419] width 58 height 14
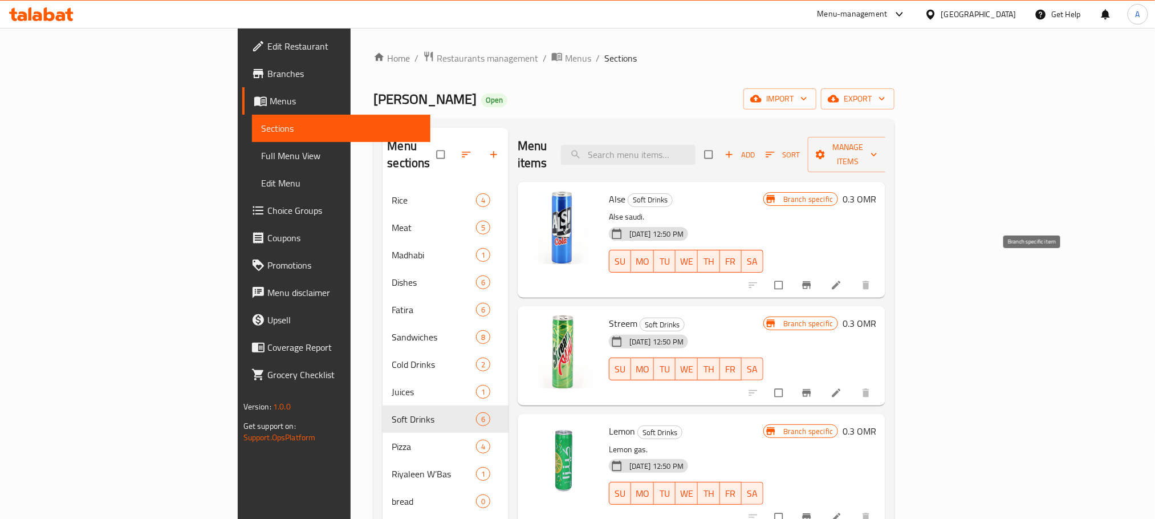
click at [812, 279] on icon "Branch-specific-item" at bounding box center [806, 284] width 11 height 11
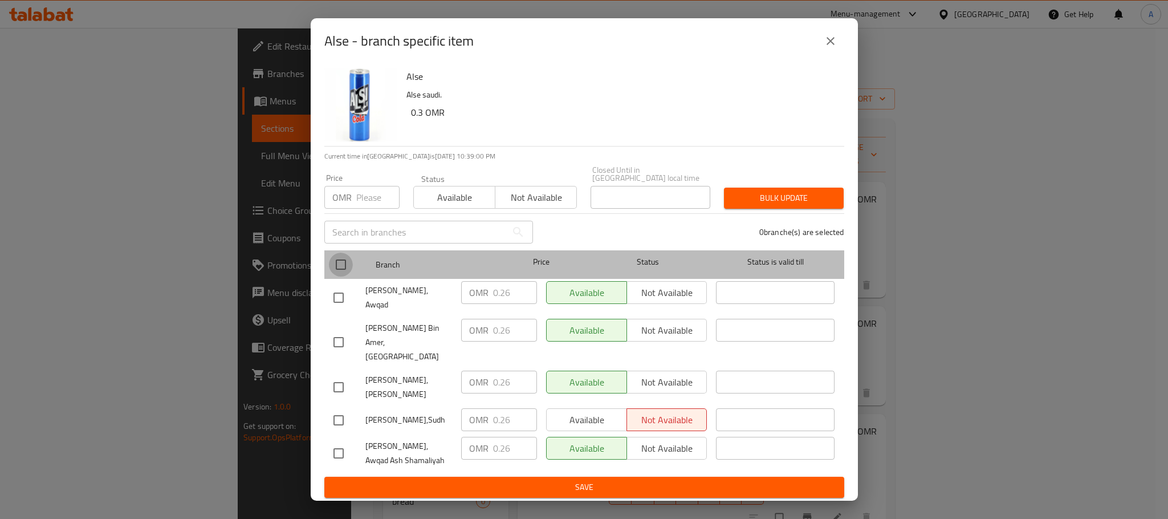
click at [347, 275] on input "checkbox" at bounding box center [341, 265] width 24 height 24
checkbox input "true"
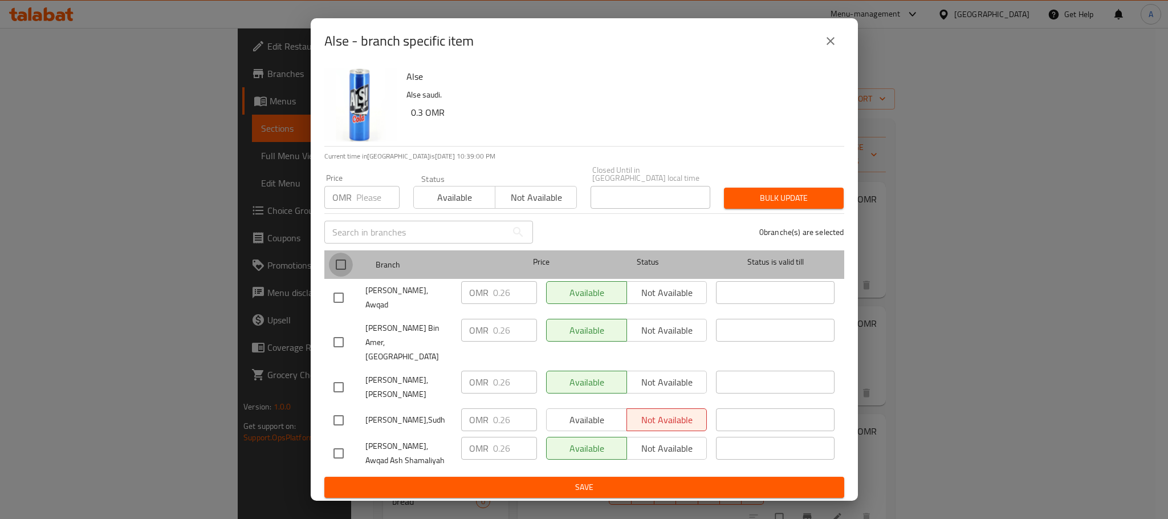
checkbox input "true"
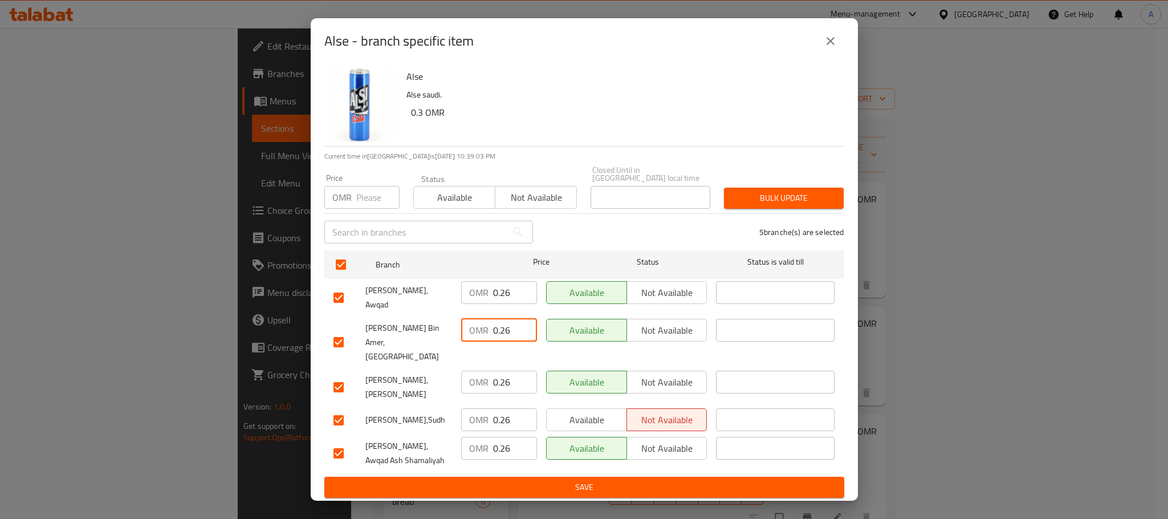
click at [508, 337] on input "0.26" at bounding box center [515, 330] width 44 height 23
type input "0.3"
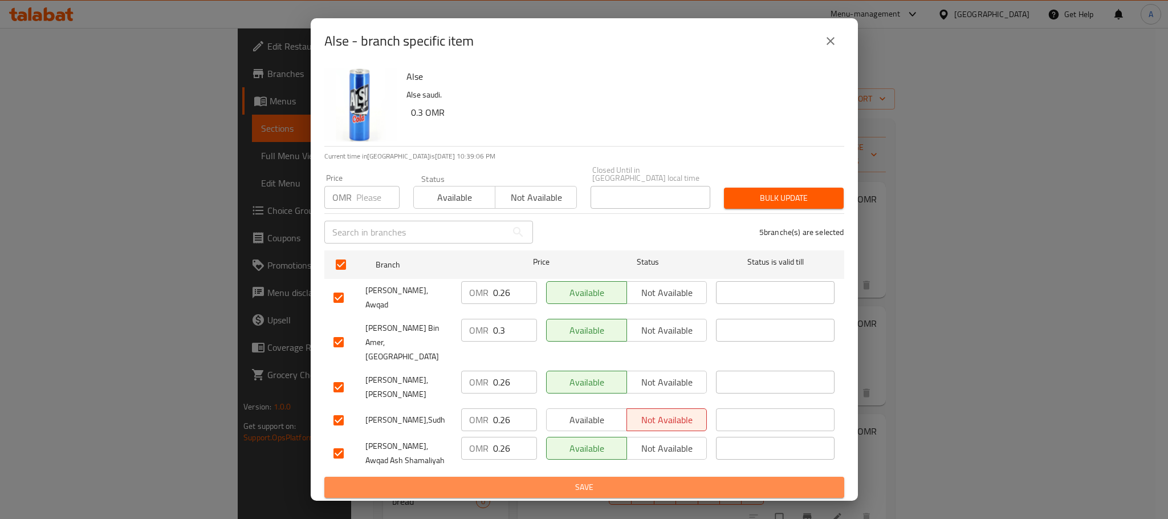
click at [536, 480] on span "Save" at bounding box center [584, 487] width 502 height 14
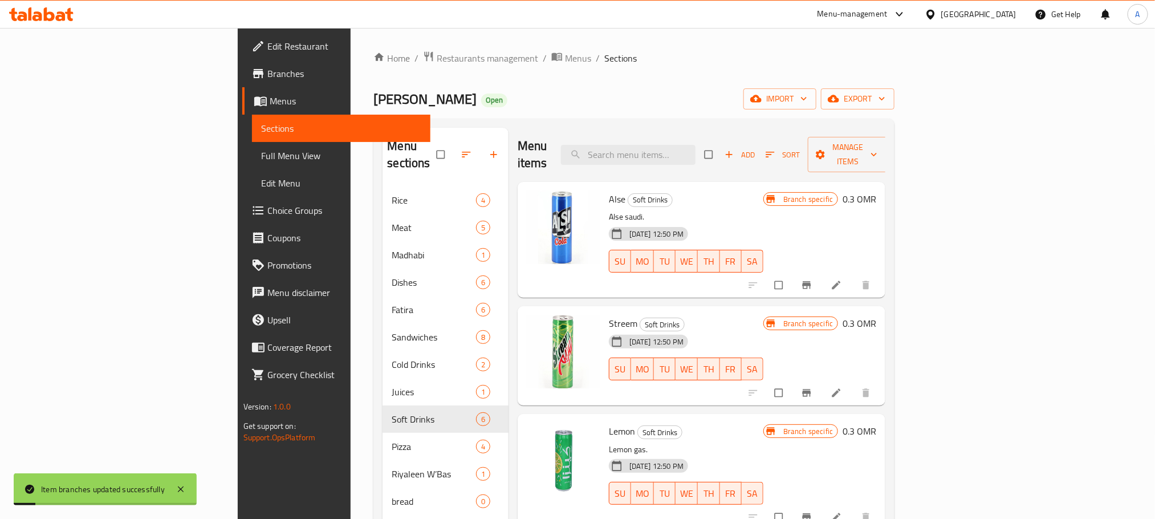
click at [812, 387] on icon "Branch-specific-item" at bounding box center [806, 392] width 11 height 11
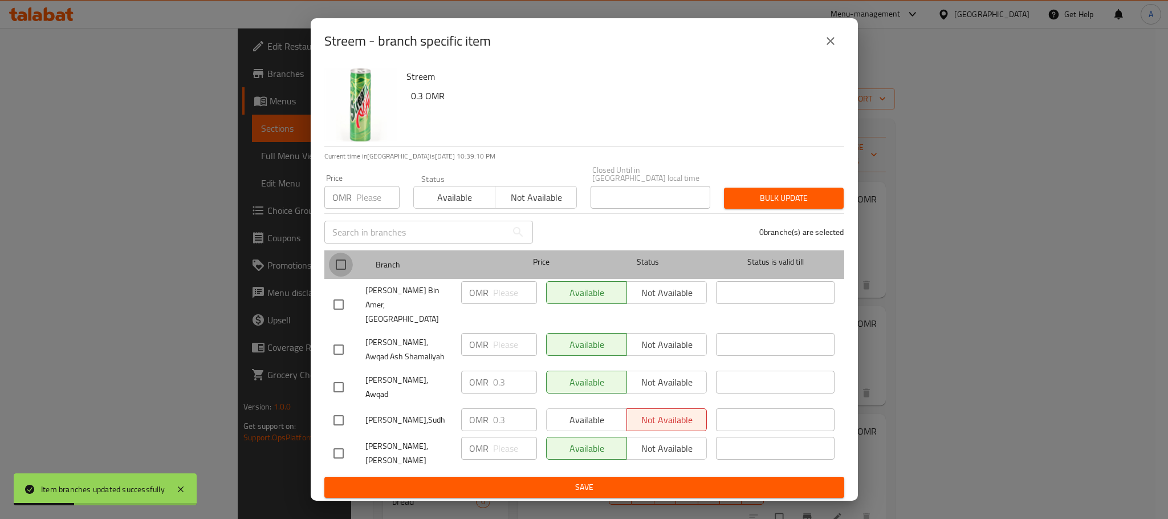
click at [340, 272] on input "checkbox" at bounding box center [341, 265] width 24 height 24
checkbox input "true"
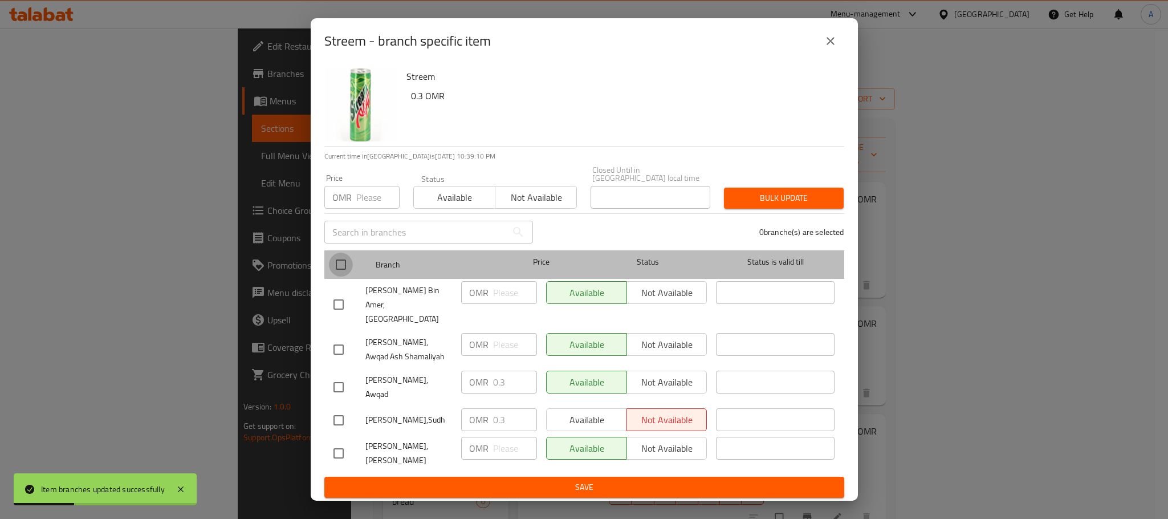
checkbox input "true"
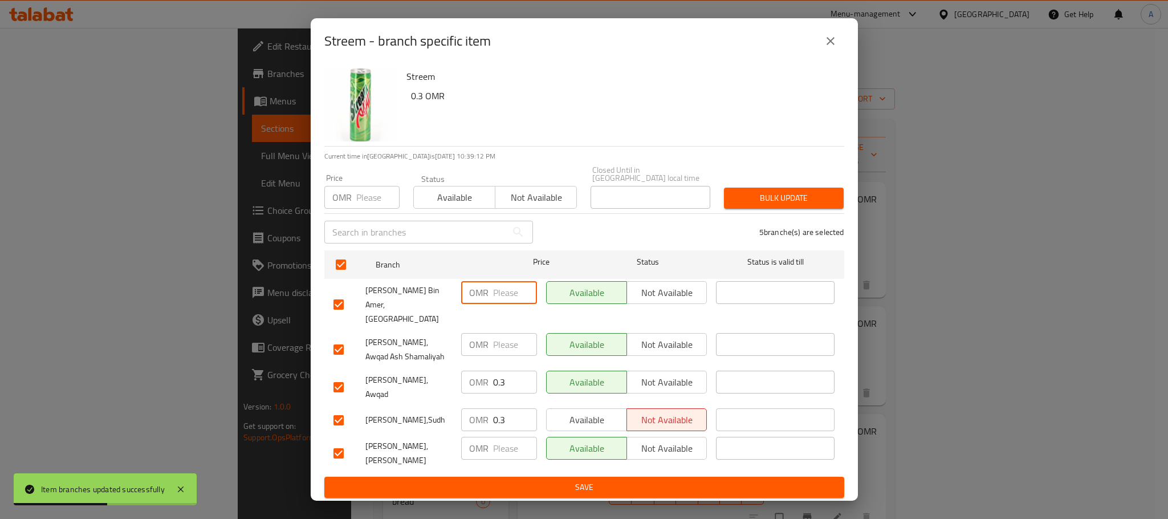
click at [505, 304] on input "number" at bounding box center [515, 292] width 44 height 23
type input ".3"
click at [544, 480] on span "Save" at bounding box center [584, 487] width 502 height 14
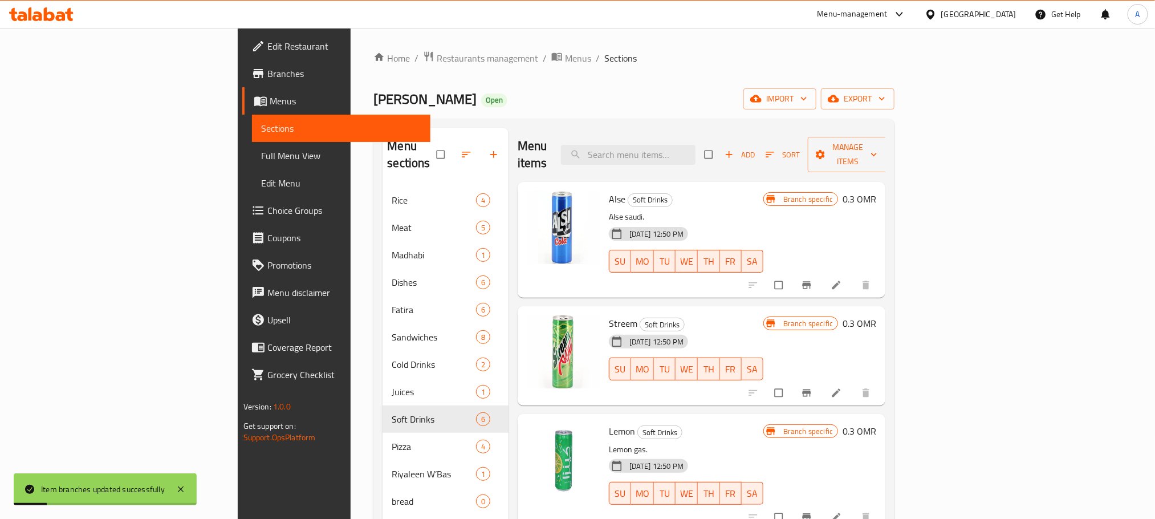
scroll to position [86, 0]
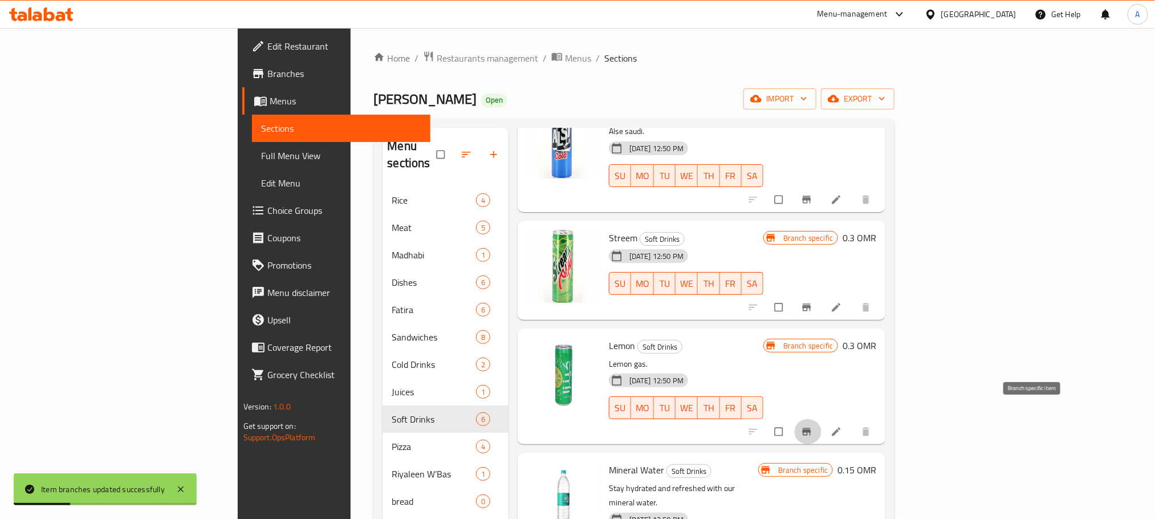
click at [811, 428] on icon "Branch-specific-item" at bounding box center [807, 431] width 9 height 7
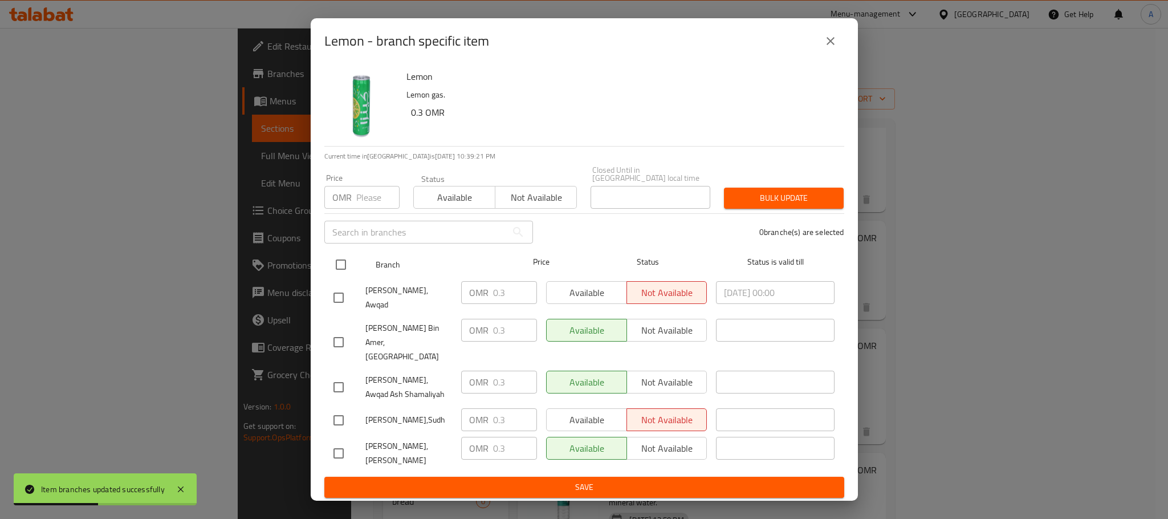
click at [336, 275] on input "checkbox" at bounding box center [341, 265] width 24 height 24
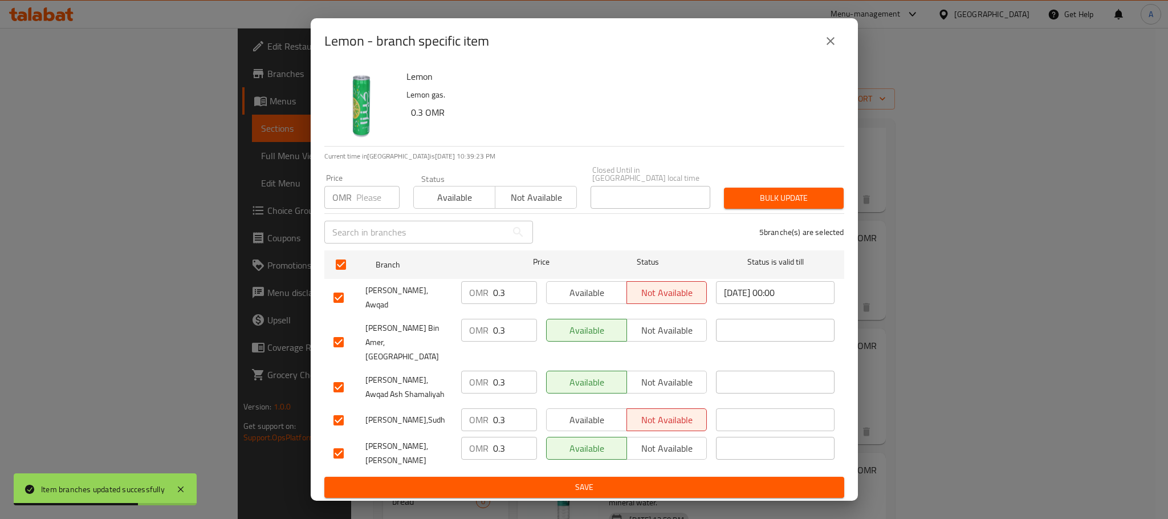
click at [835, 48] on icon "close" at bounding box center [831, 41] width 14 height 14
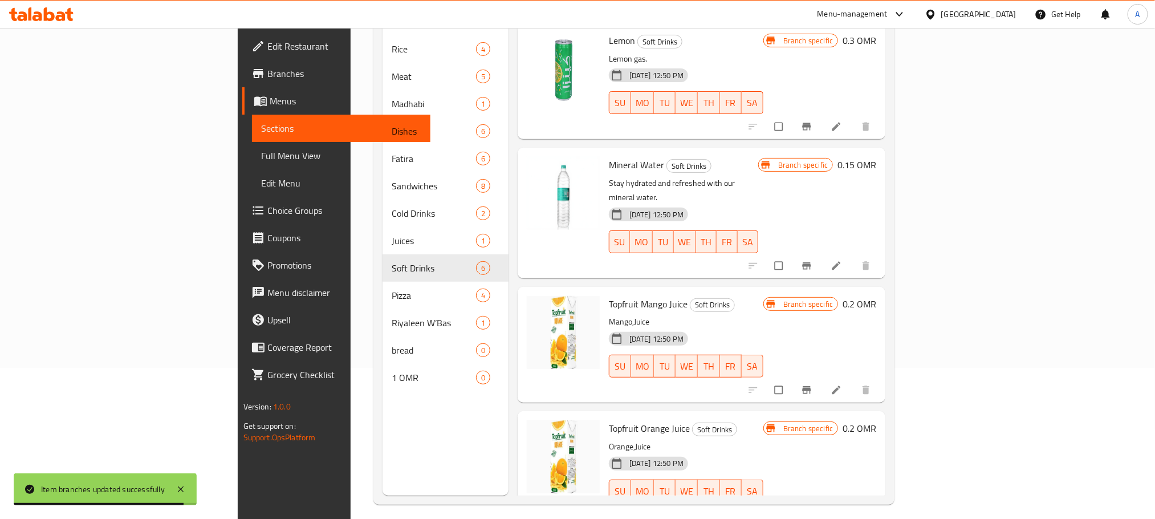
scroll to position [160, 0]
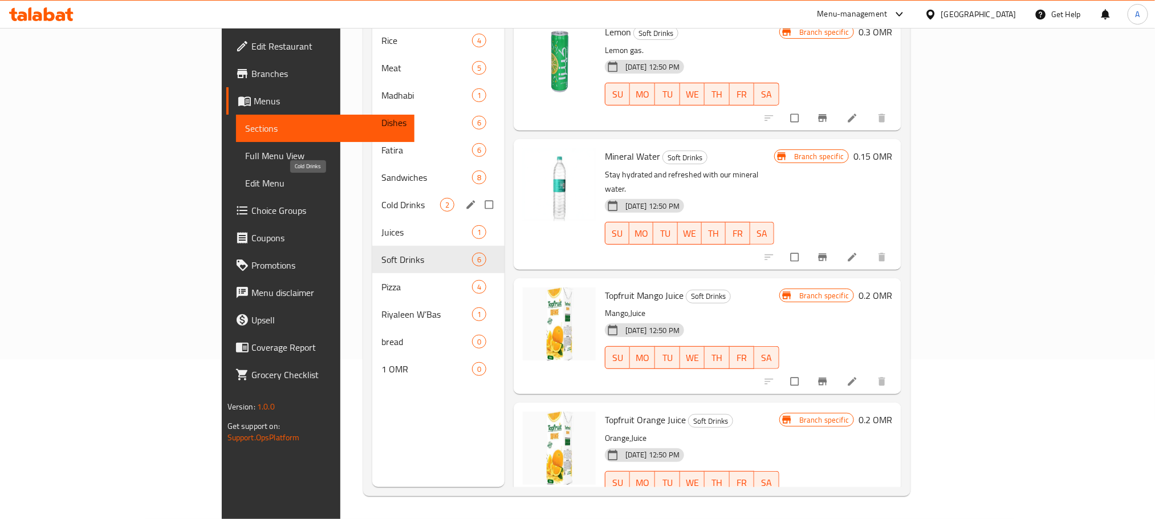
click at [381, 198] on span "Cold Drinks" at bounding box center [410, 205] width 59 height 14
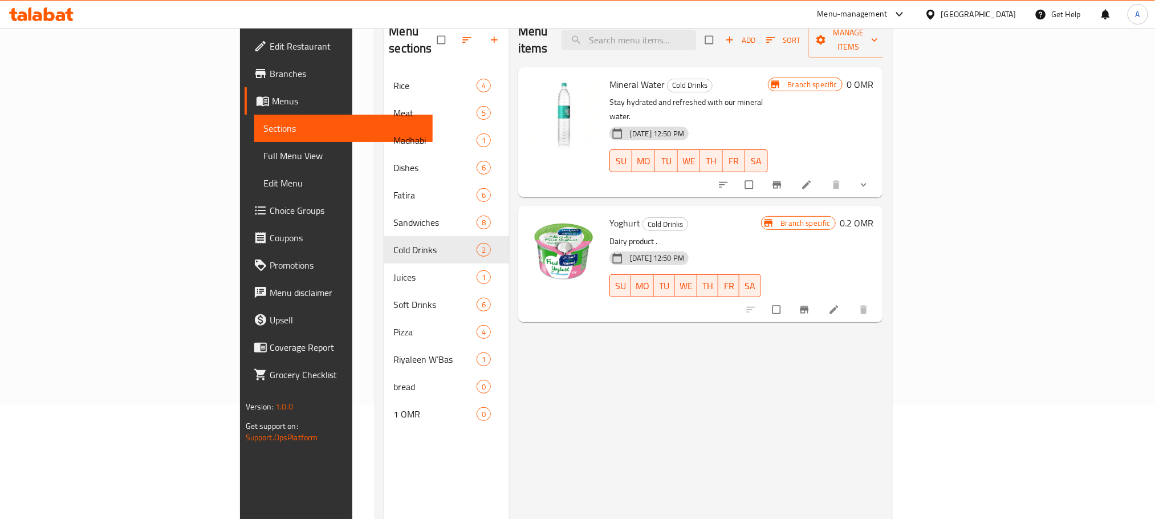
scroll to position [74, 0]
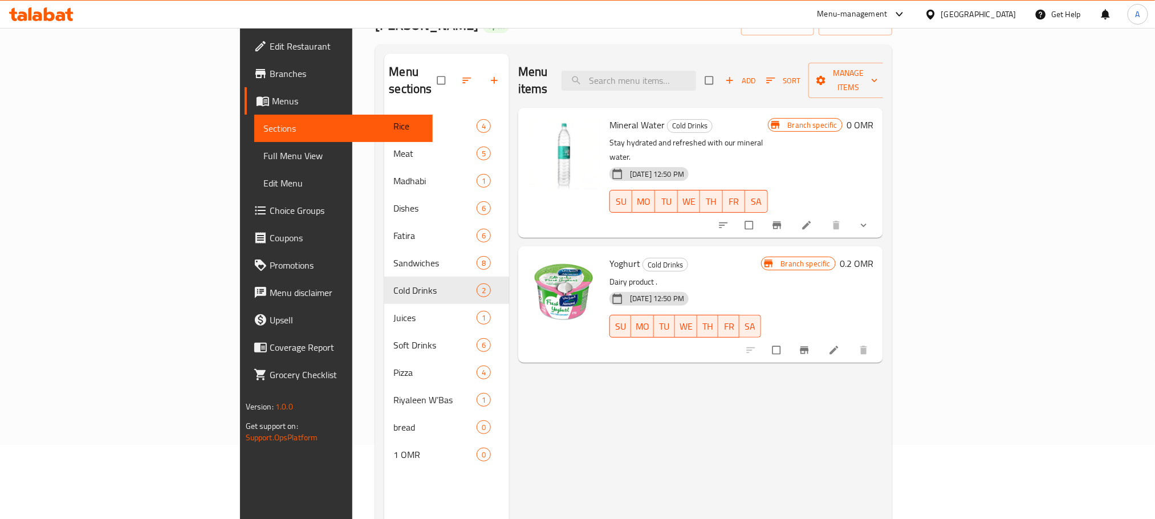
click at [878, 213] on button "show more" at bounding box center [864, 225] width 27 height 25
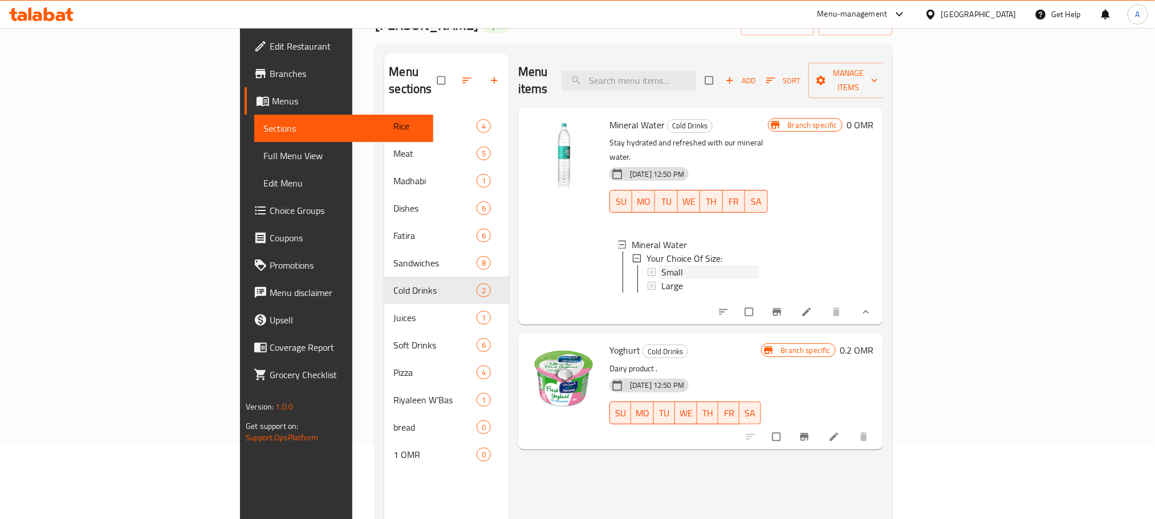
click at [661, 265] on span "Small" at bounding box center [672, 272] width 22 height 14
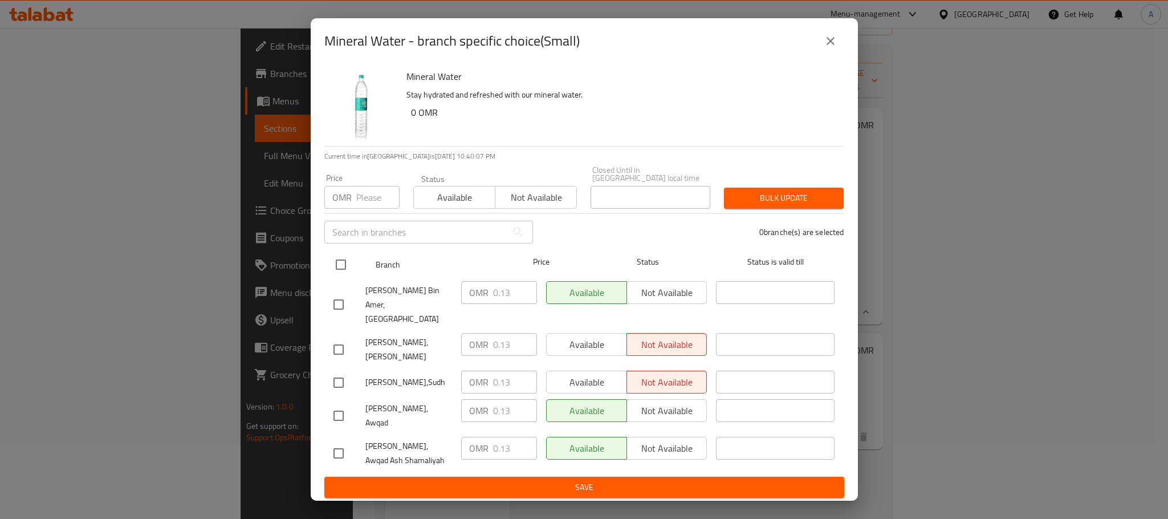
click at [343, 276] on input "checkbox" at bounding box center [341, 265] width 24 height 24
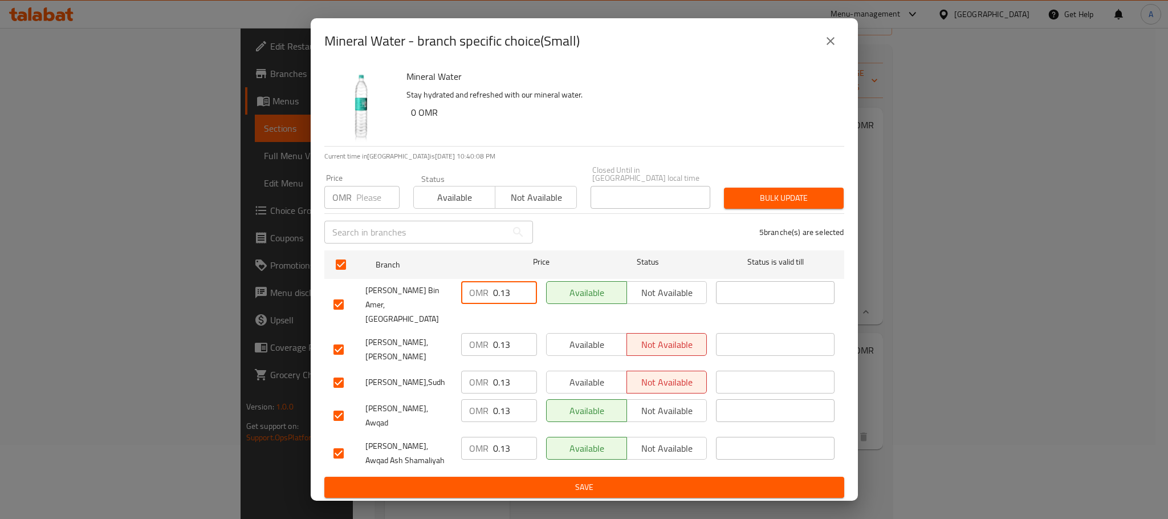
click at [511, 296] on input "0.13" at bounding box center [515, 292] width 44 height 23
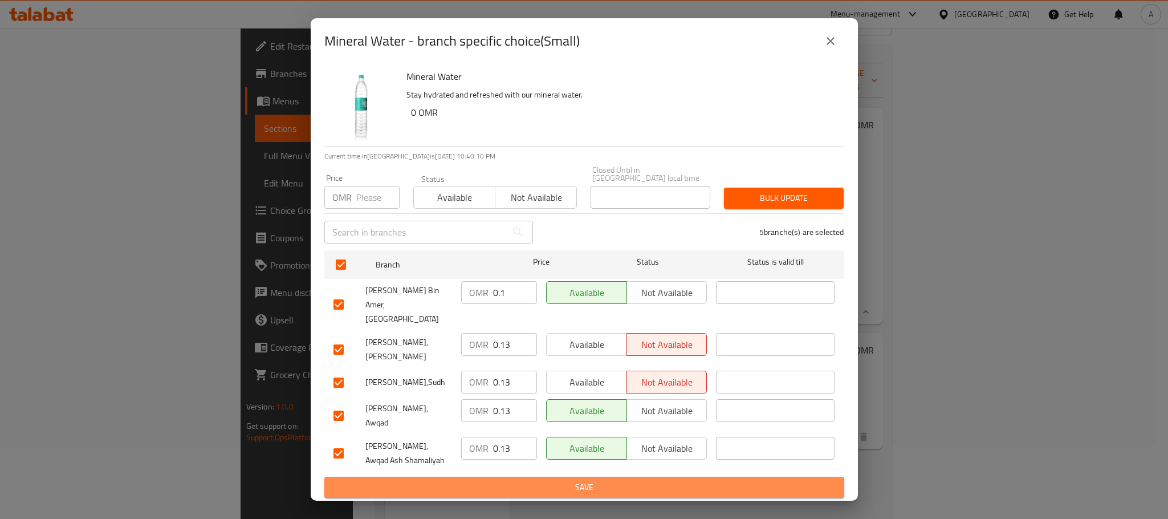
click at [543, 480] on span "Save" at bounding box center [584, 487] width 502 height 14
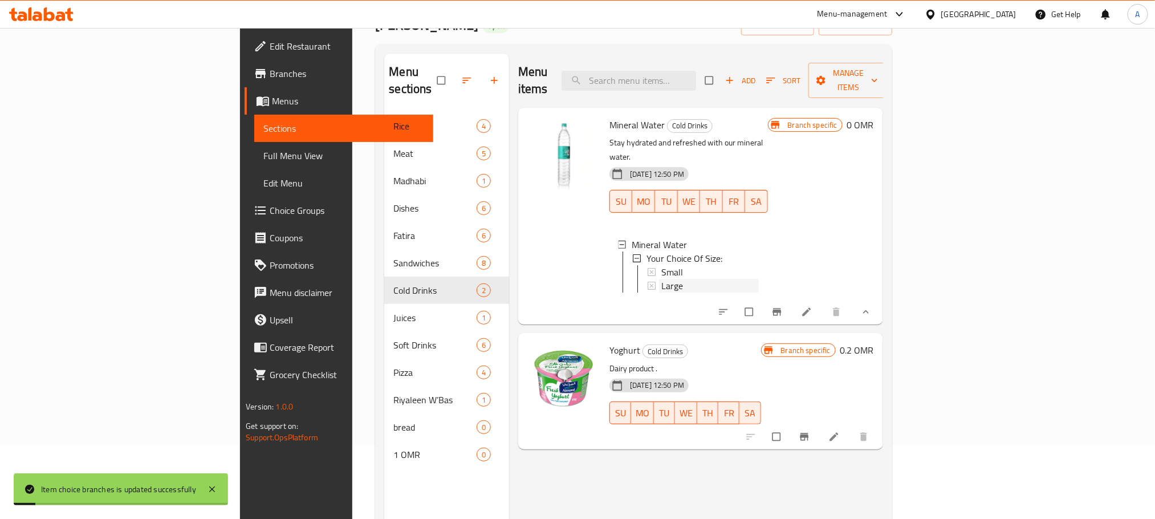
click at [661, 279] on div "Large" at bounding box center [709, 286] width 97 height 14
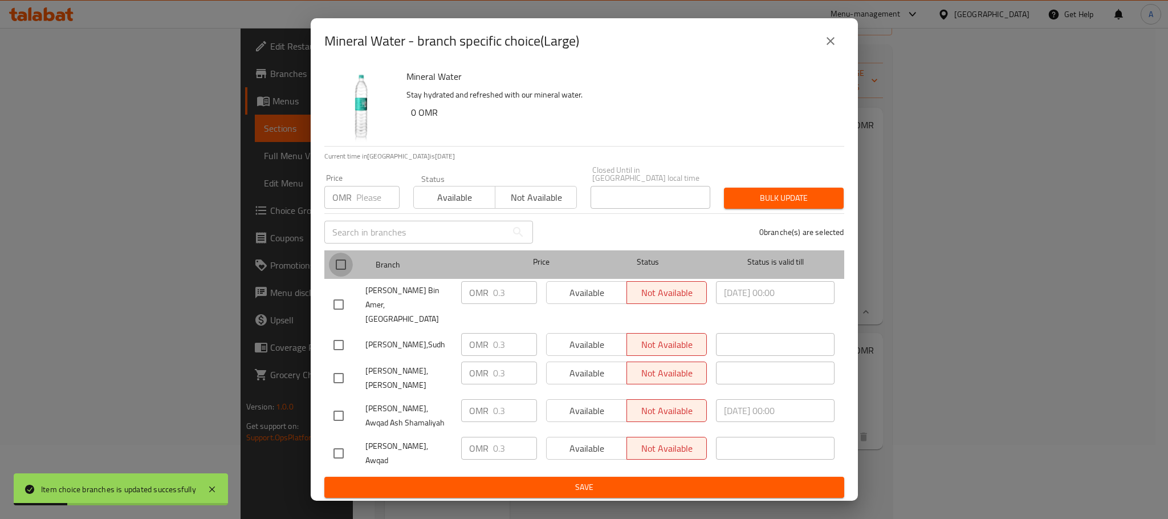
click at [345, 272] on input "checkbox" at bounding box center [341, 265] width 24 height 24
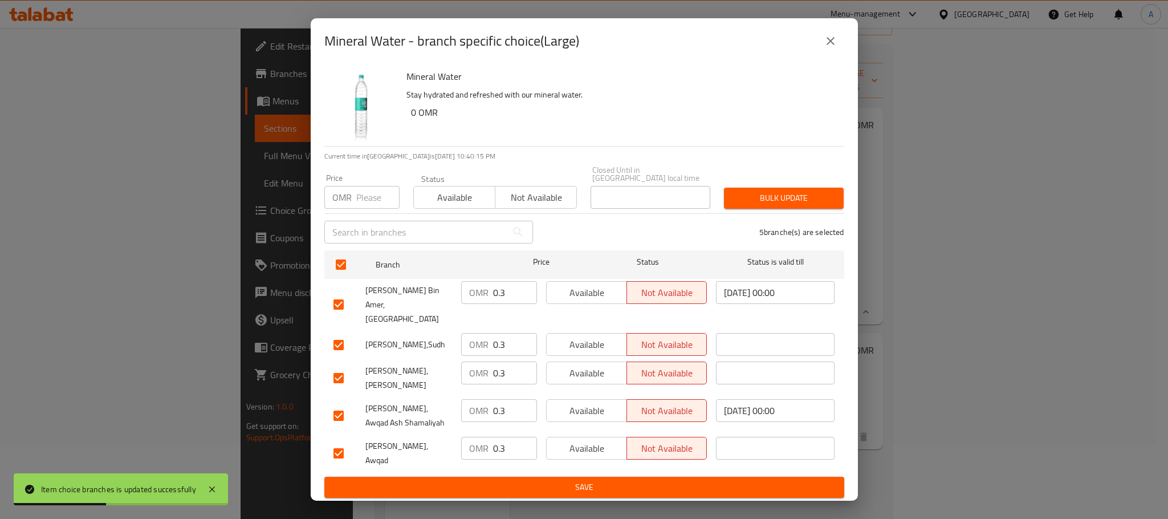
click at [504, 292] on input "0.3" at bounding box center [515, 292] width 44 height 23
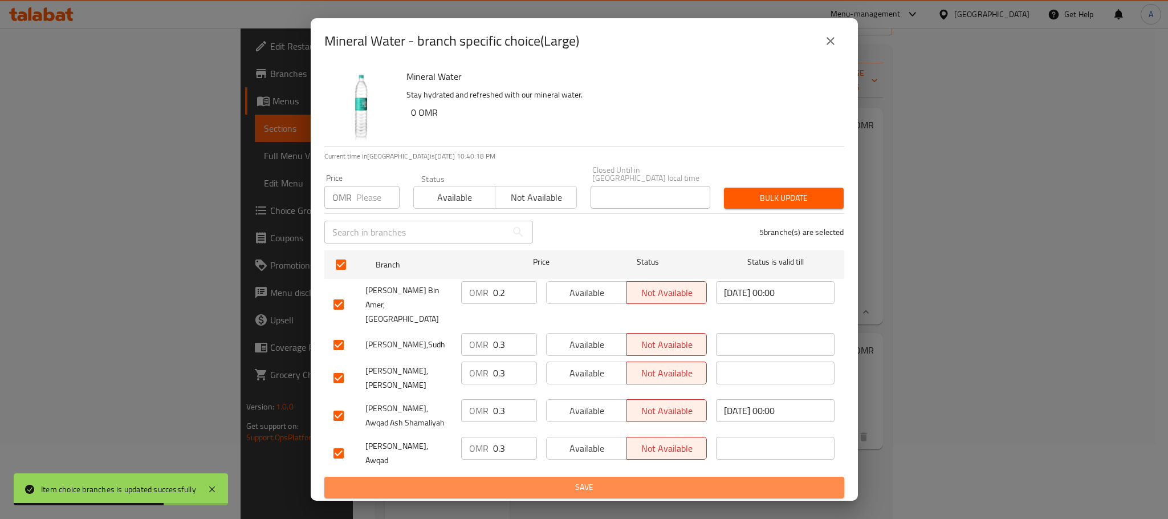
click at [513, 480] on span "Save" at bounding box center [584, 487] width 502 height 14
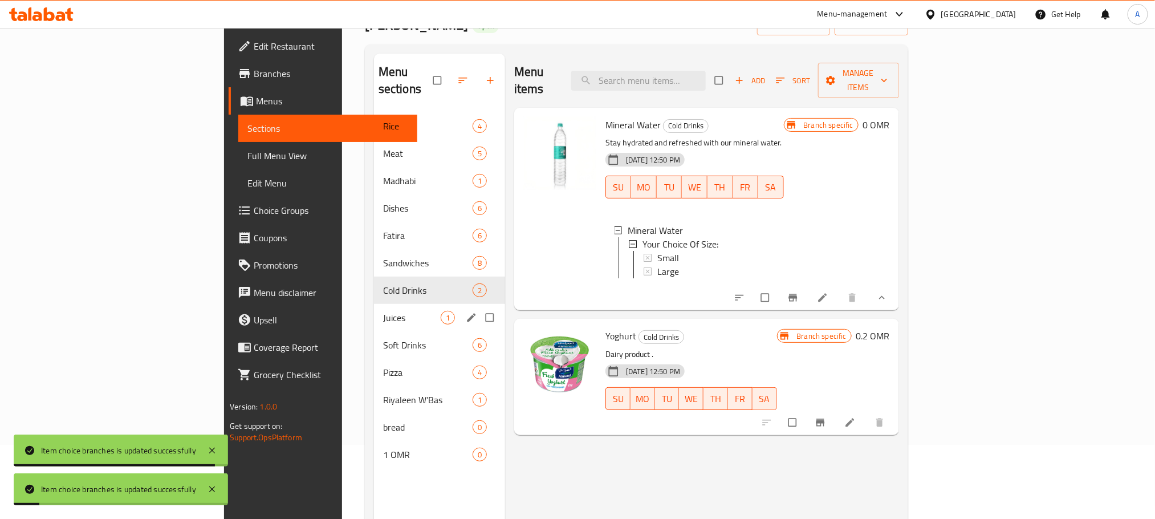
click at [374, 311] on div "Juices 1" at bounding box center [439, 317] width 131 height 27
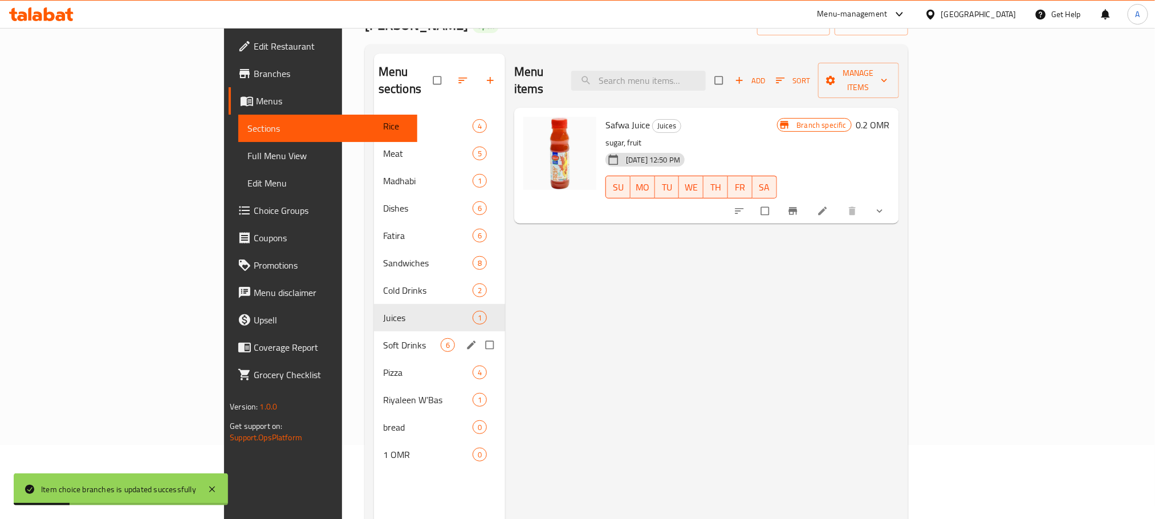
click at [383, 338] on span "Soft Drinks" at bounding box center [412, 345] width 58 height 14
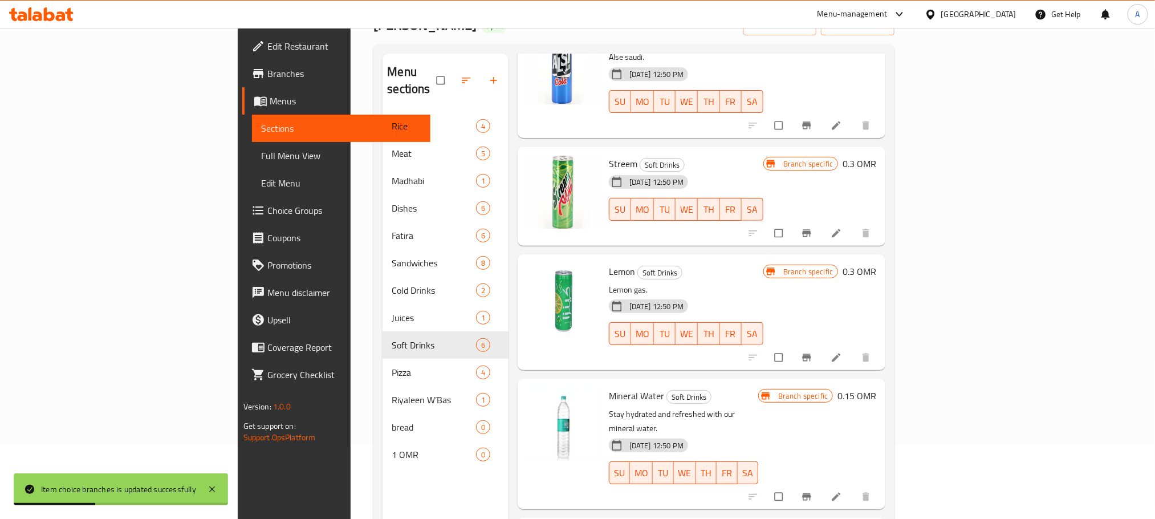
scroll to position [171, 0]
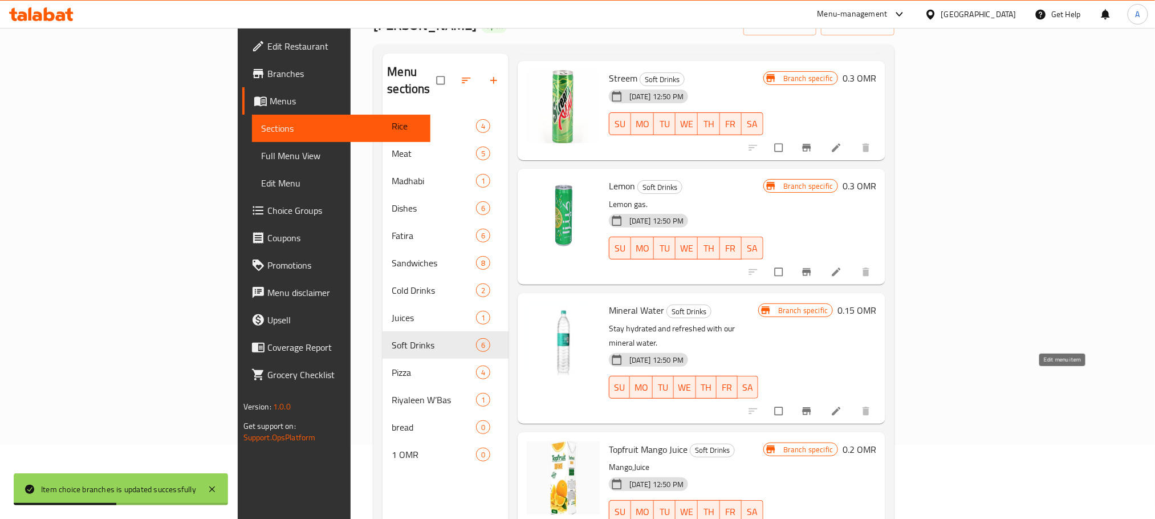
click at [842, 405] on icon at bounding box center [836, 410] width 11 height 11
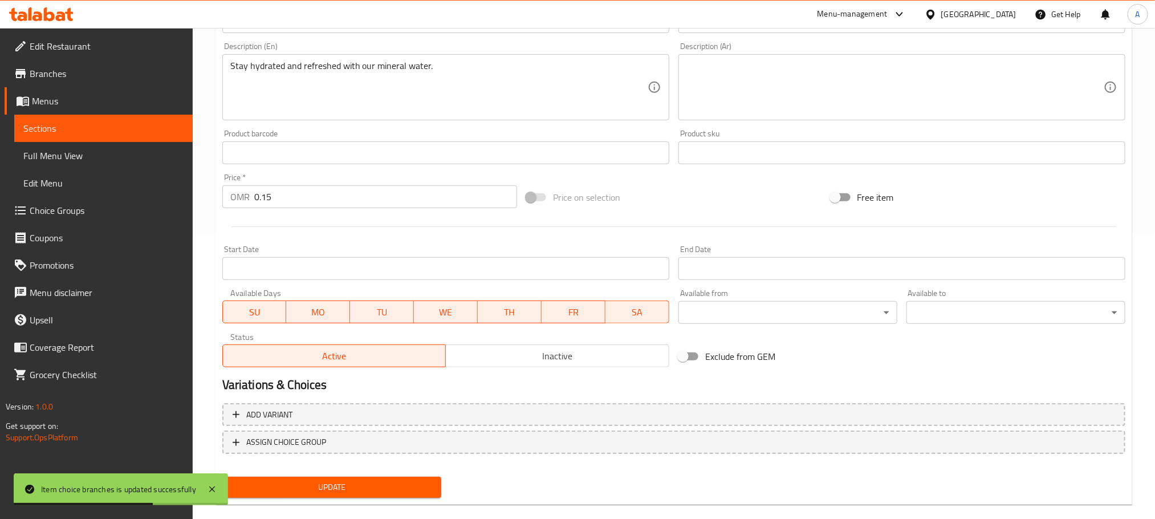
scroll to position [302, 0]
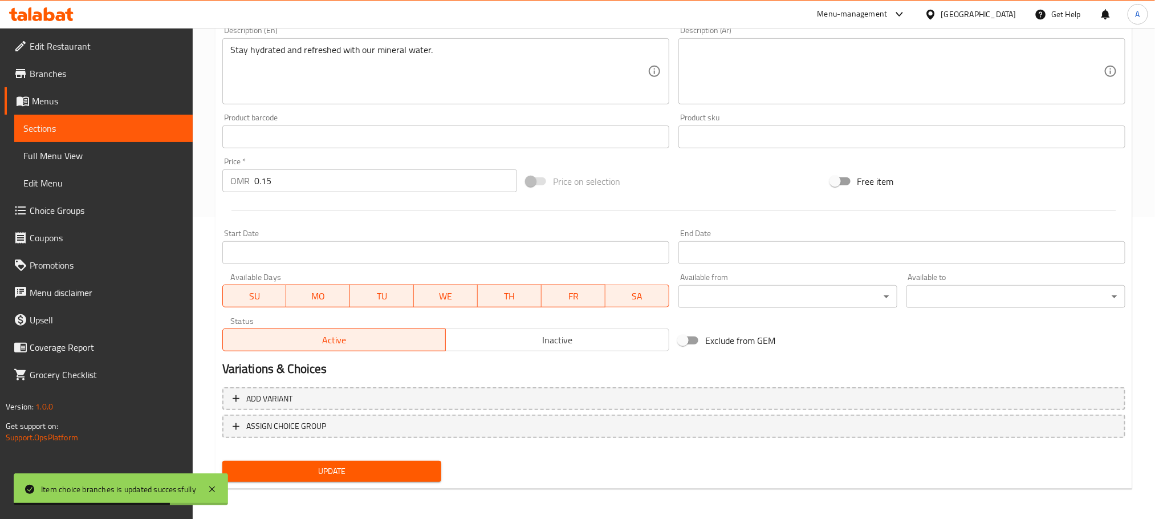
click at [488, 344] on span "Inactive" at bounding box center [557, 340] width 214 height 17
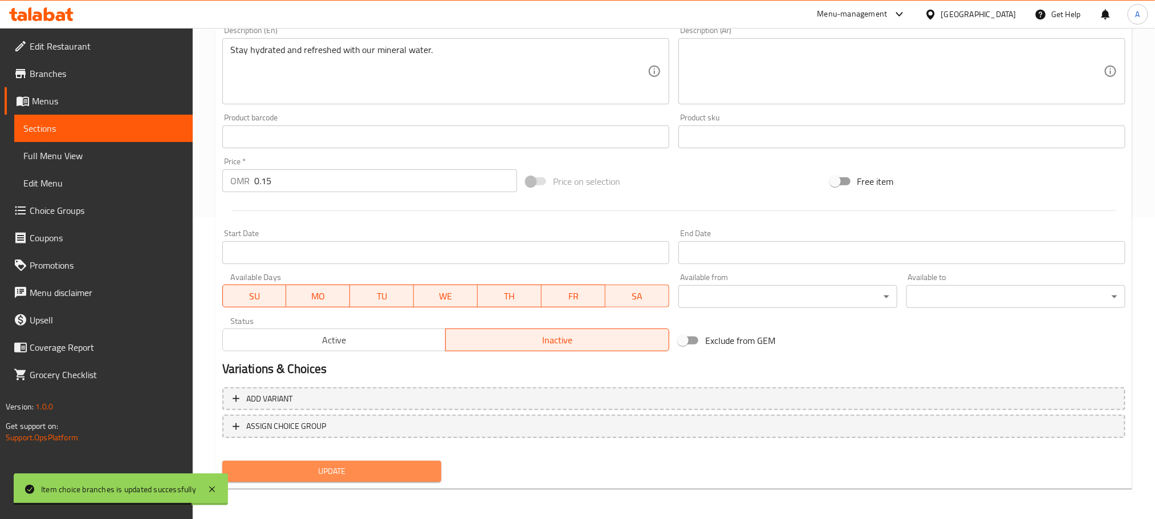
click at [413, 474] on span "Update" at bounding box center [331, 471] width 201 height 14
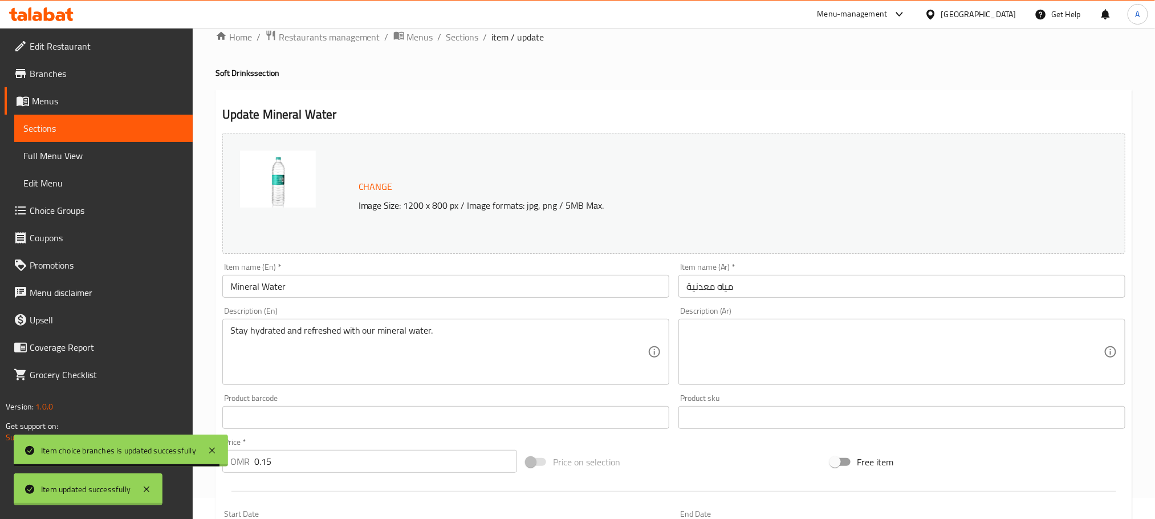
scroll to position [0, 0]
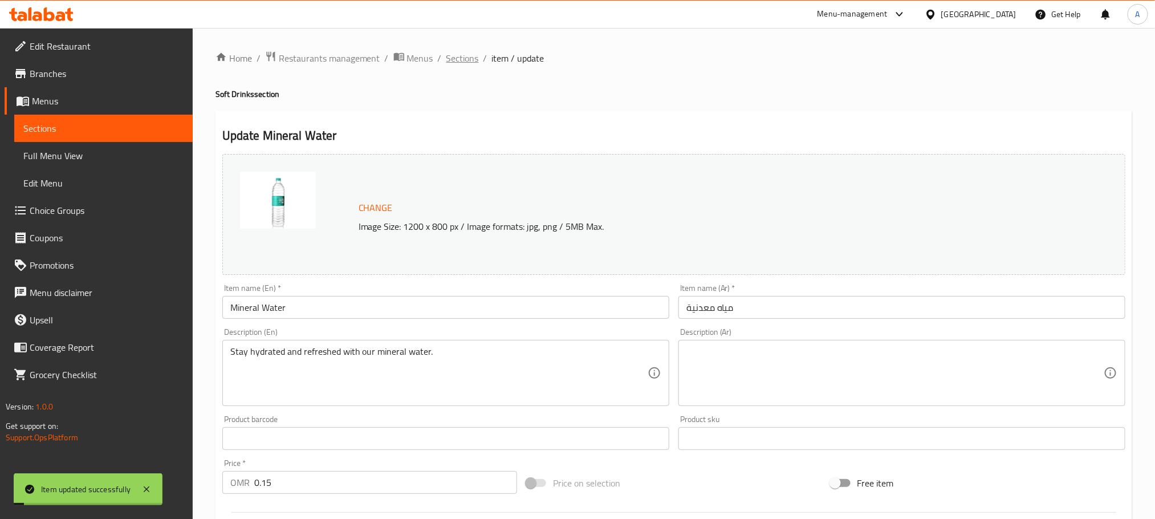
click at [462, 59] on span "Sections" at bounding box center [462, 58] width 32 height 14
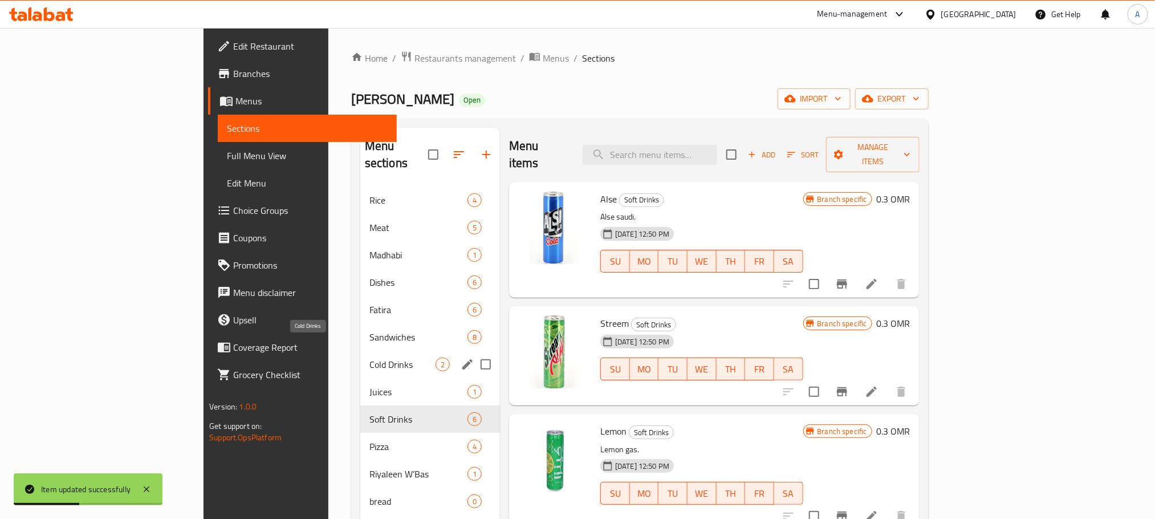
click at [369, 357] on span "Cold Drinks" at bounding box center [402, 364] width 66 height 14
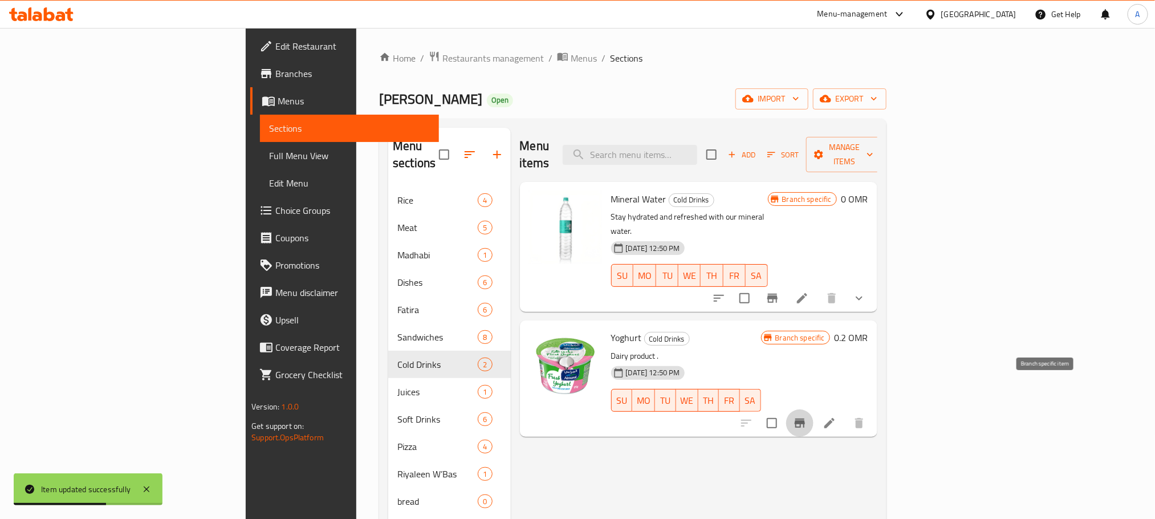
click at [807, 416] on icon "Branch-specific-item" at bounding box center [800, 423] width 14 height 14
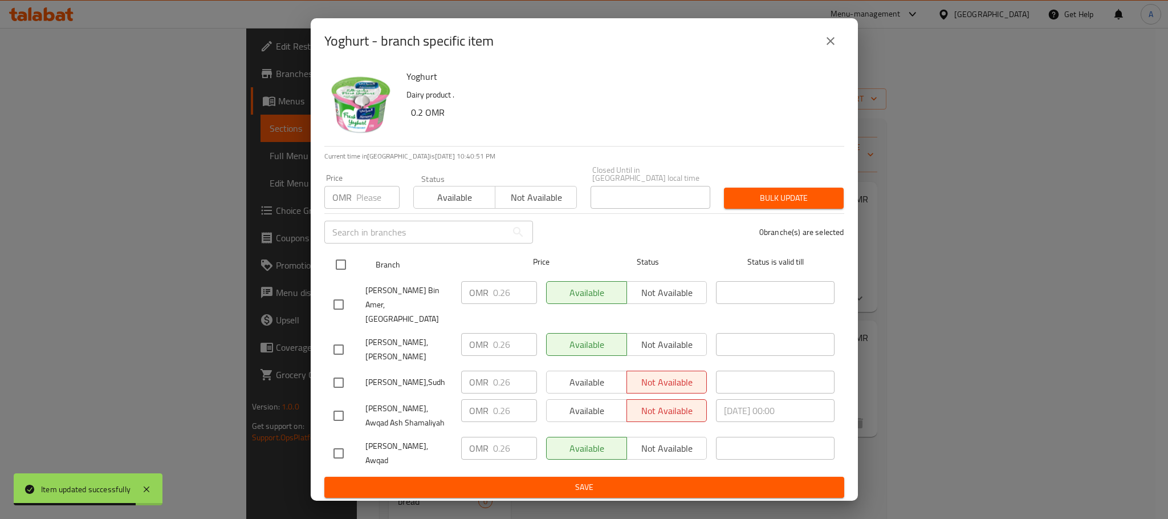
click at [341, 266] on input "checkbox" at bounding box center [341, 265] width 24 height 24
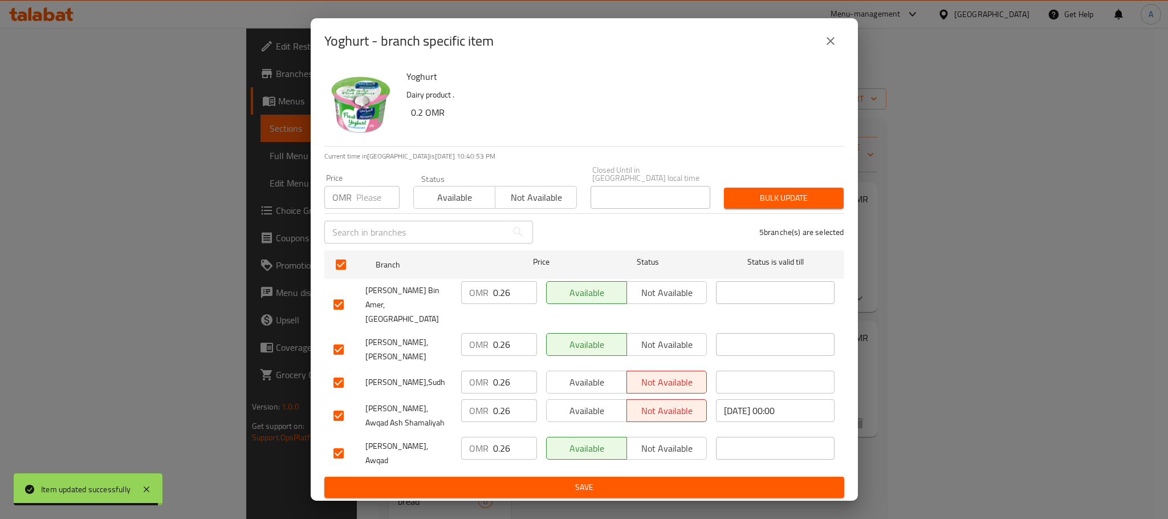
click at [512, 300] on input "0.26" at bounding box center [515, 292] width 44 height 23
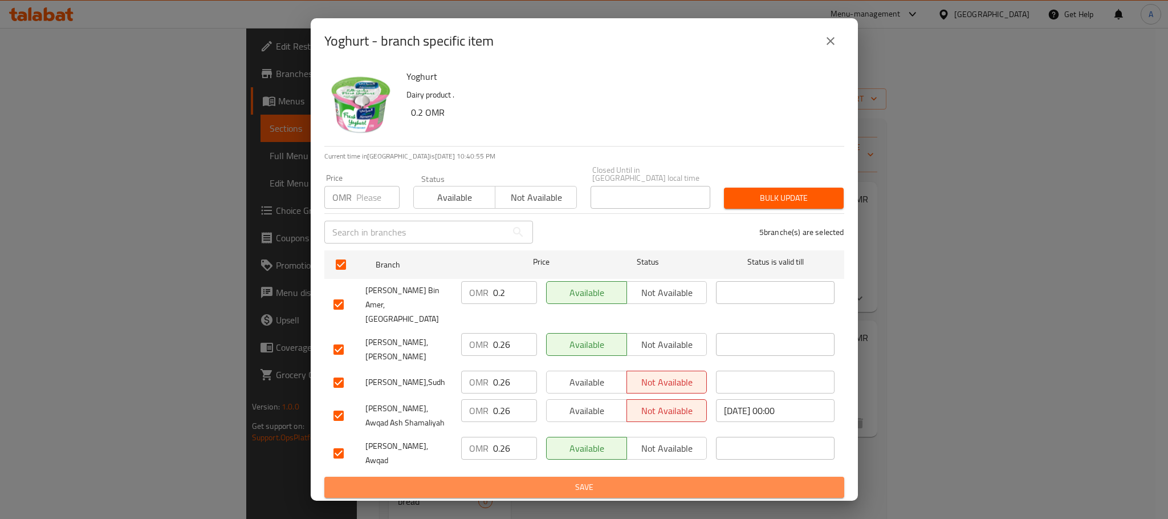
click at [540, 480] on span "Save" at bounding box center [584, 487] width 502 height 14
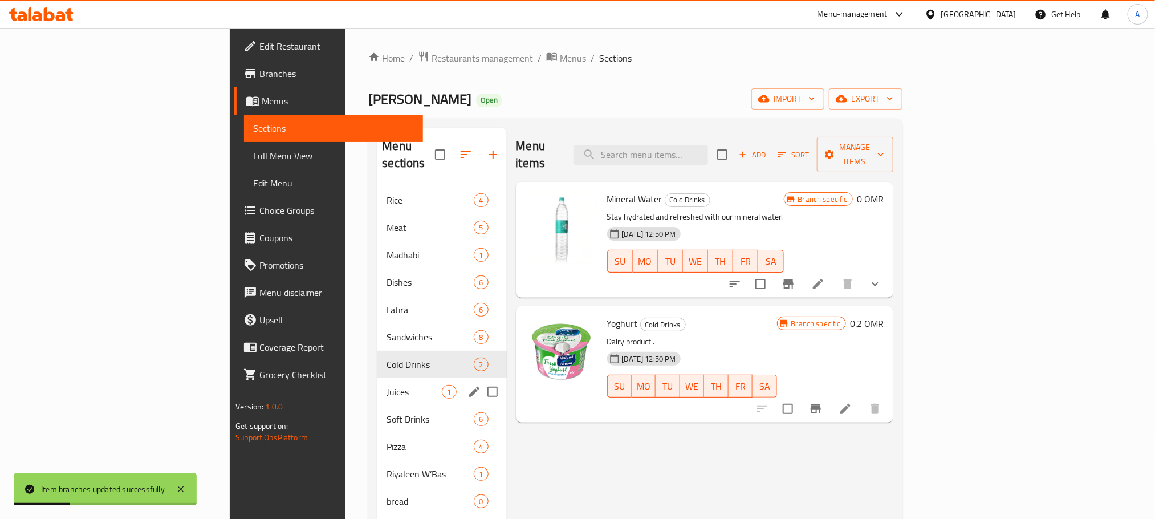
click at [386, 385] on span "Juices" at bounding box center [413, 392] width 55 height 14
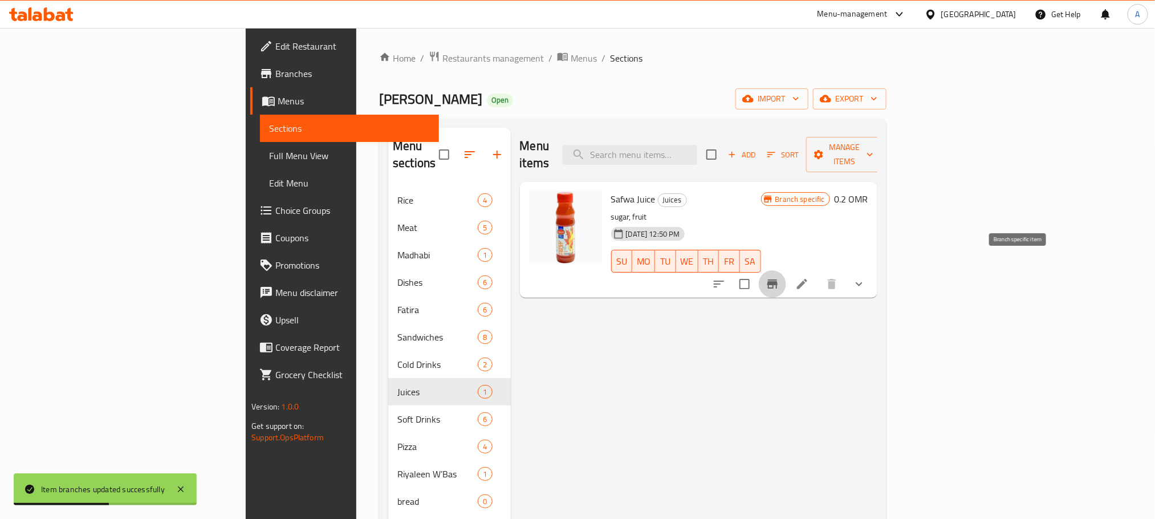
click at [786, 275] on button "Branch-specific-item" at bounding box center [772, 283] width 27 height 27
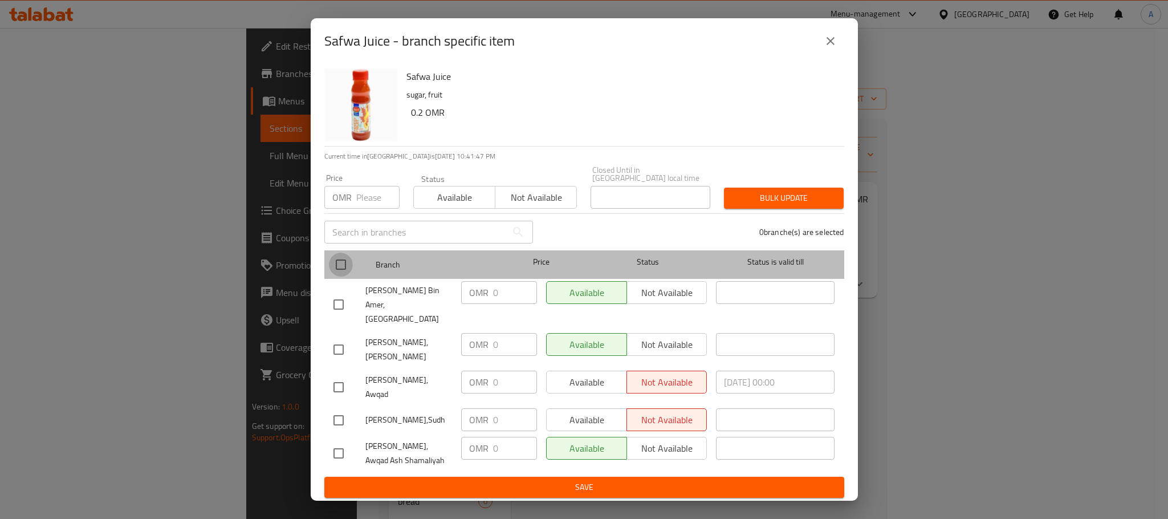
click at [340, 271] on input "checkbox" at bounding box center [341, 265] width 24 height 24
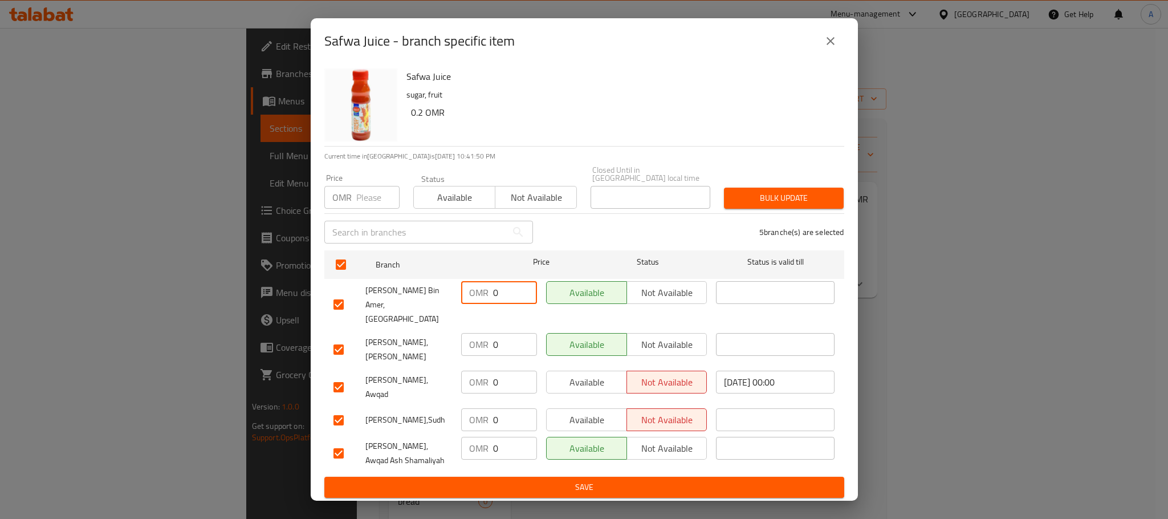
click at [503, 302] on input "0" at bounding box center [515, 292] width 44 height 23
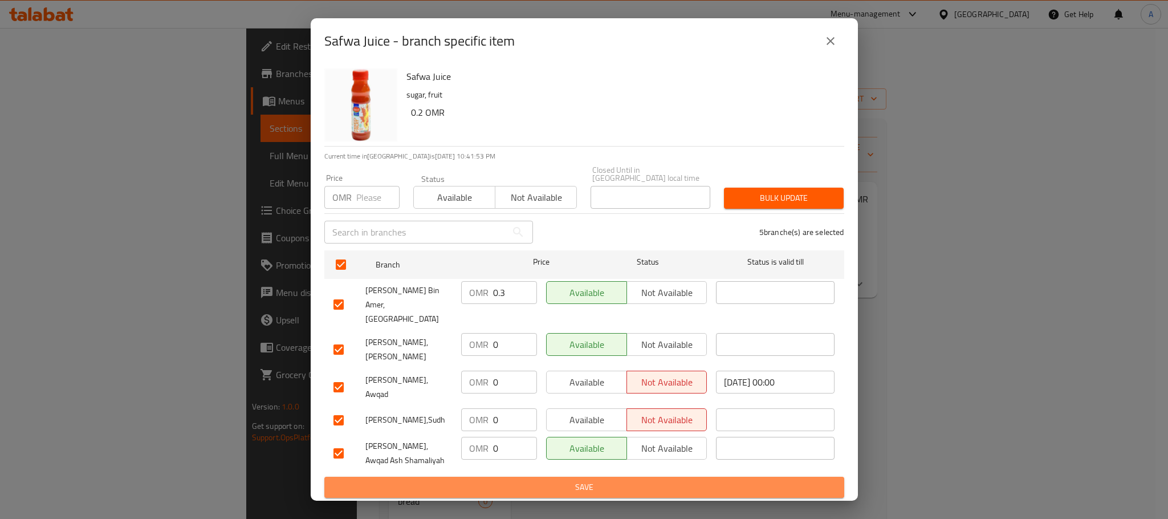
click at [546, 480] on span "Save" at bounding box center [584, 487] width 502 height 14
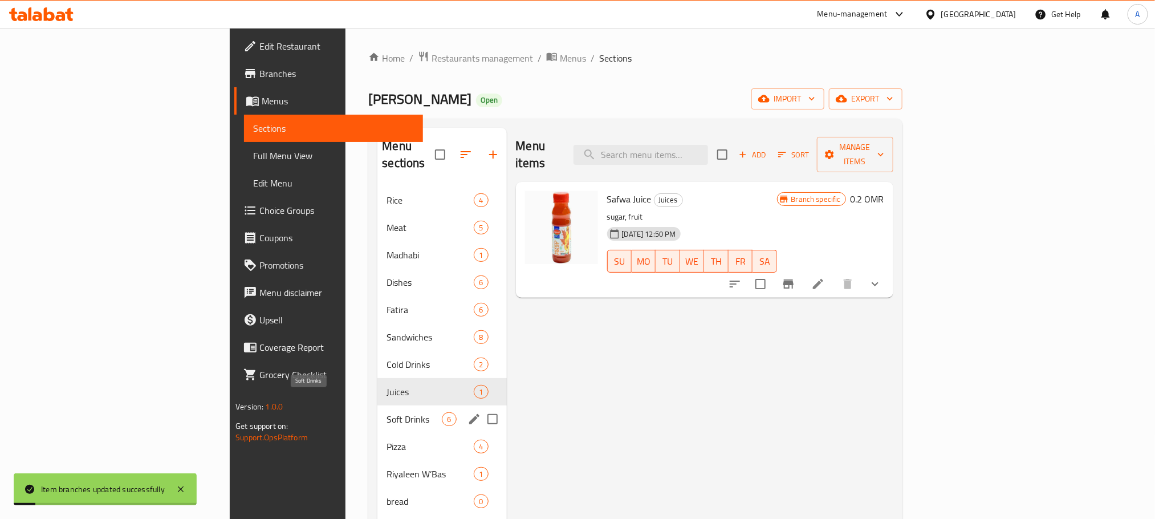
click at [386, 412] on span "Soft Drinks" at bounding box center [413, 419] width 55 height 14
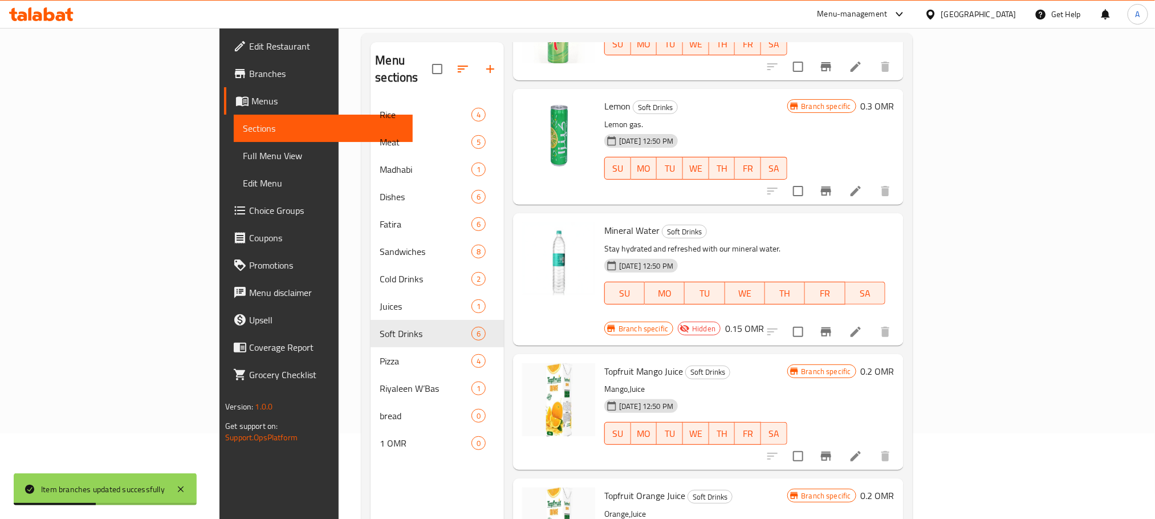
scroll to position [160, 0]
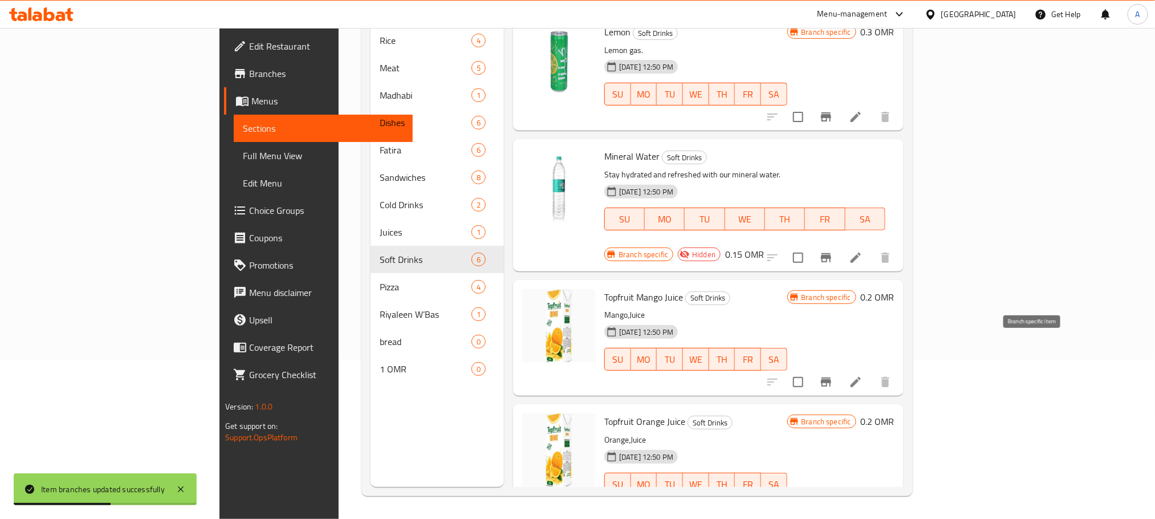
click at [833, 375] on icon "Branch-specific-item" at bounding box center [826, 382] width 14 height 14
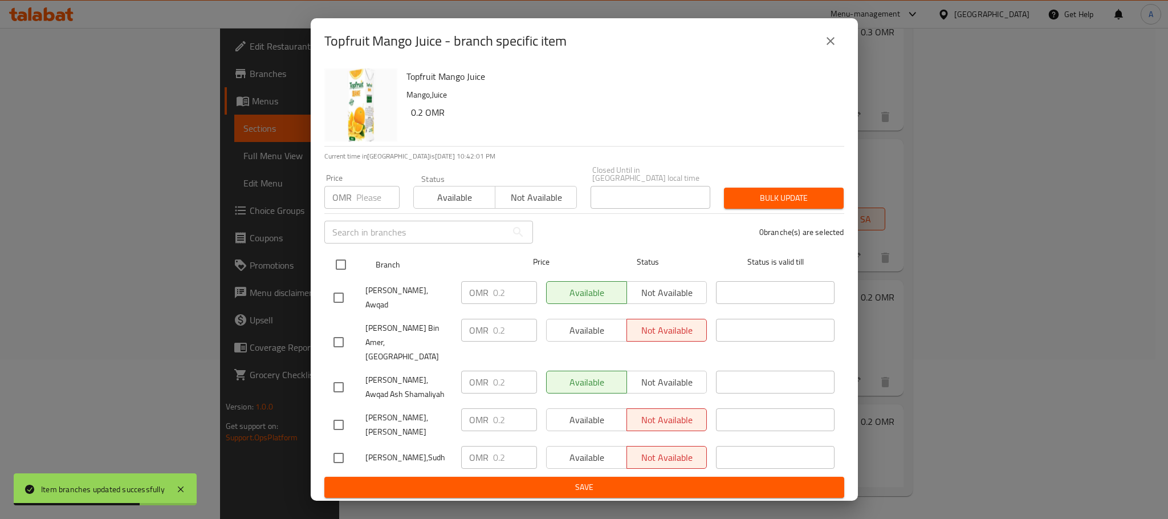
click at [346, 274] on input "checkbox" at bounding box center [341, 265] width 24 height 24
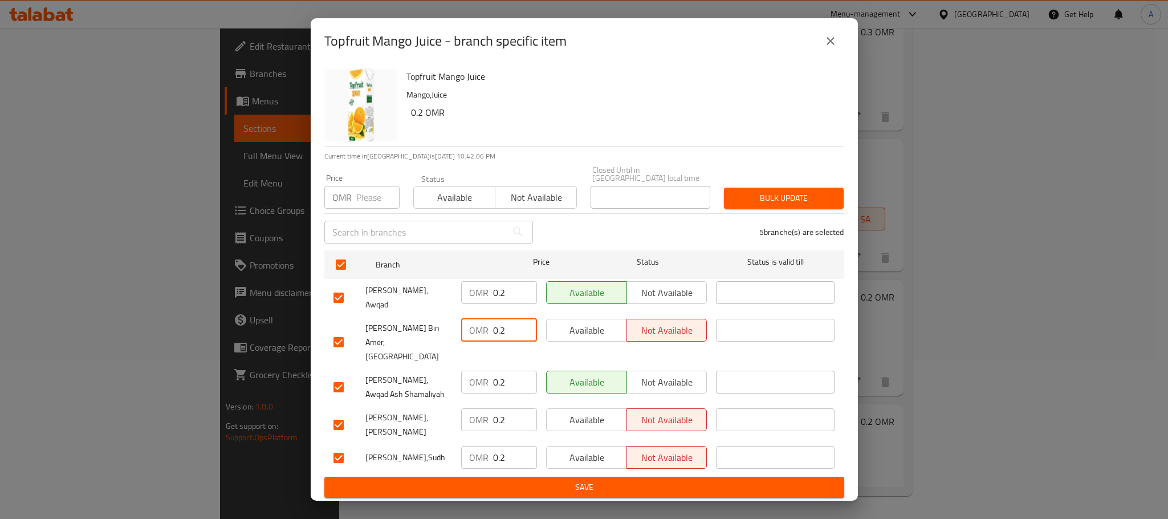
click at [514, 337] on input "0.2" at bounding box center [515, 330] width 44 height 23
click at [532, 480] on span "Save" at bounding box center [584, 487] width 502 height 14
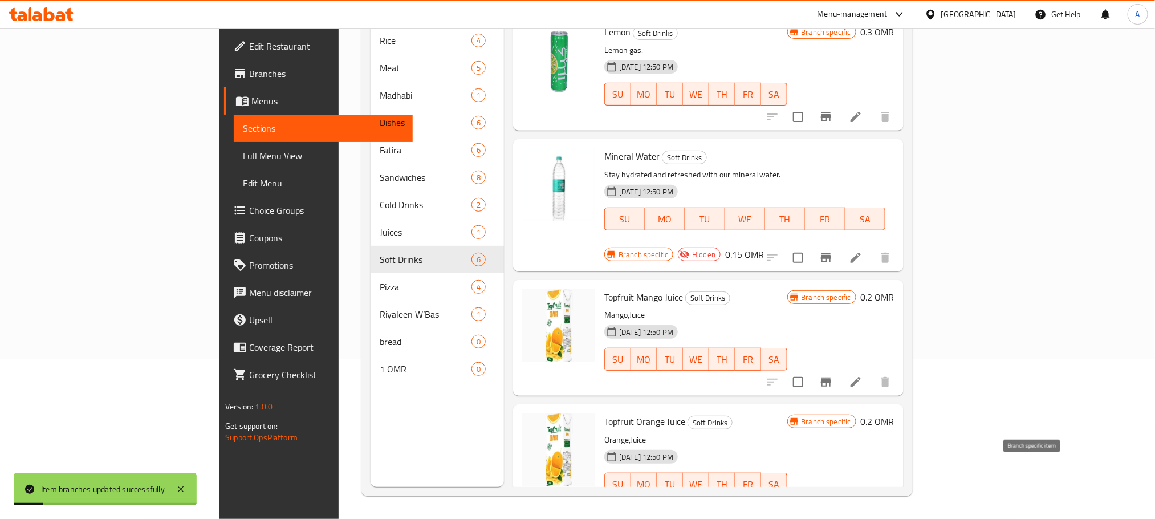
click at [831, 502] on icon "Branch-specific-item" at bounding box center [826, 506] width 10 height 9
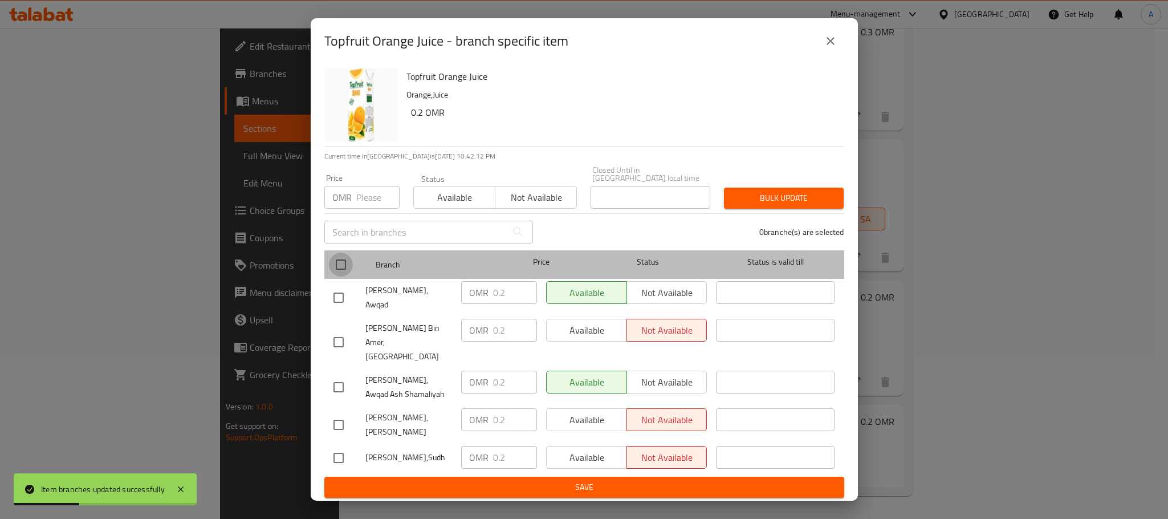
click at [341, 270] on input "checkbox" at bounding box center [341, 265] width 24 height 24
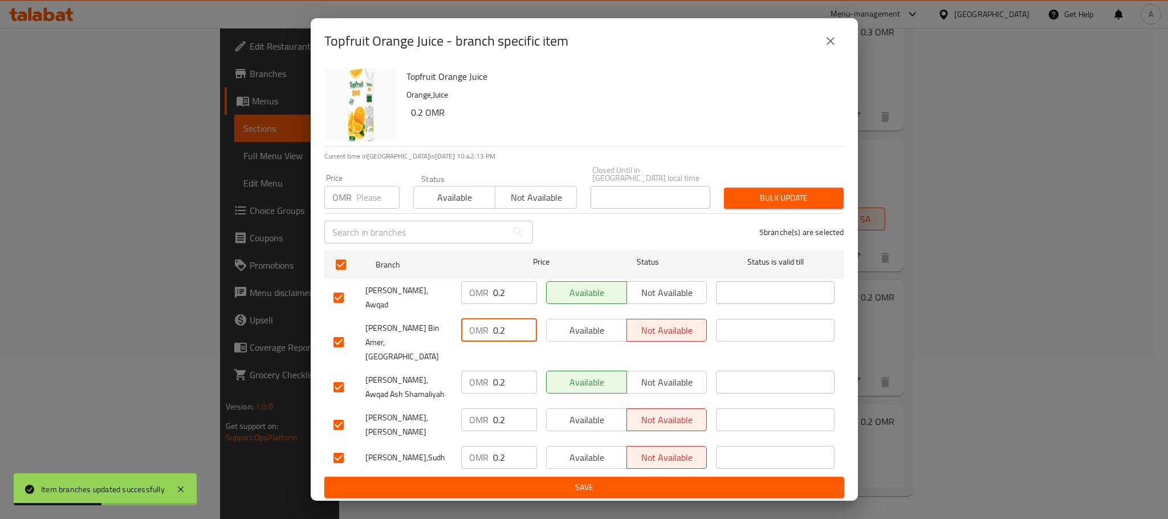
click at [506, 331] on input "0.2" at bounding box center [515, 330] width 44 height 23
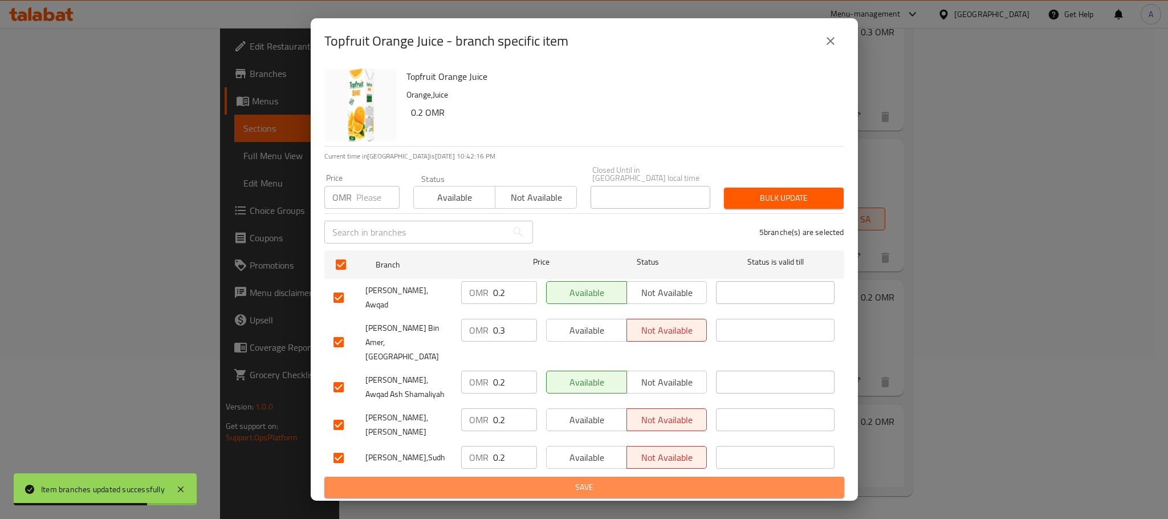
click at [534, 480] on span "Save" at bounding box center [584, 487] width 502 height 14
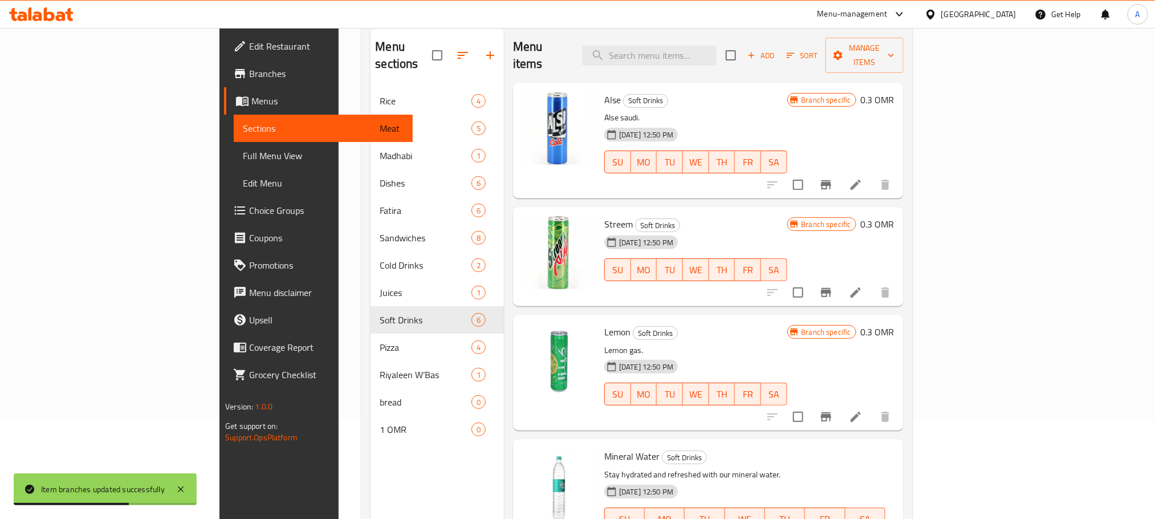
scroll to position [74, 0]
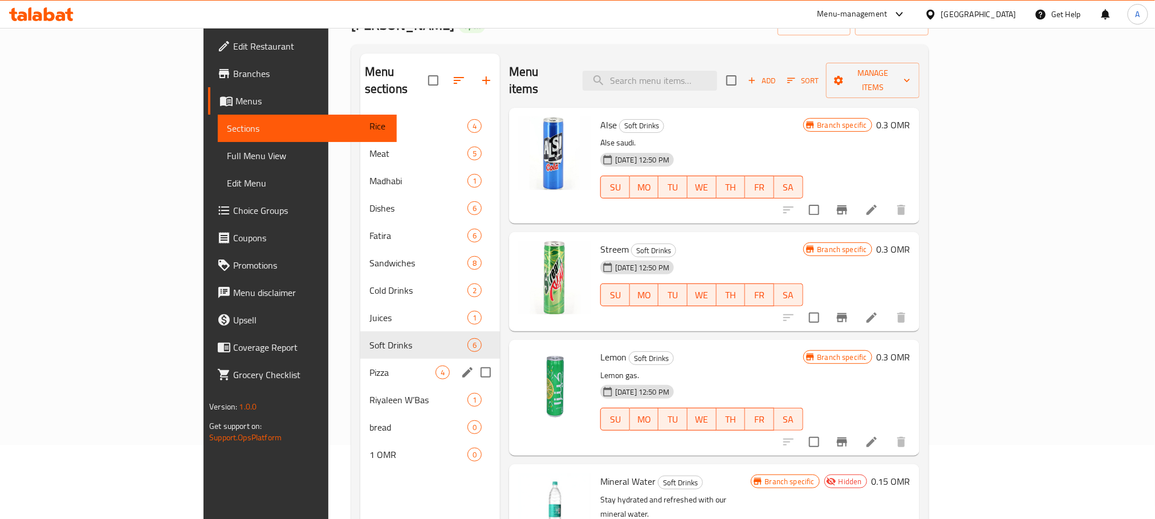
click at [369, 365] on span "Pizza" at bounding box center [402, 372] width 66 height 14
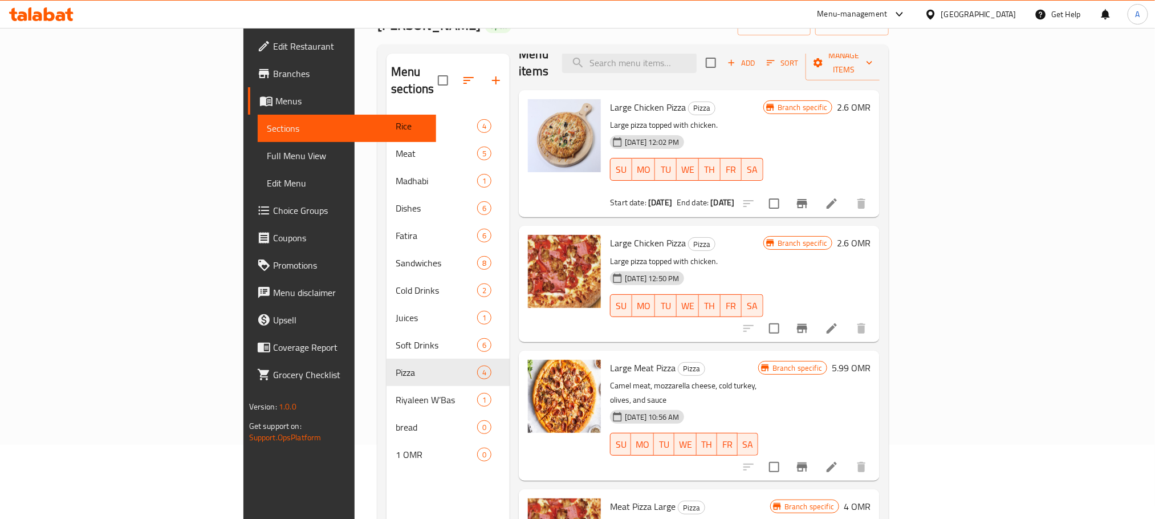
scroll to position [19, 0]
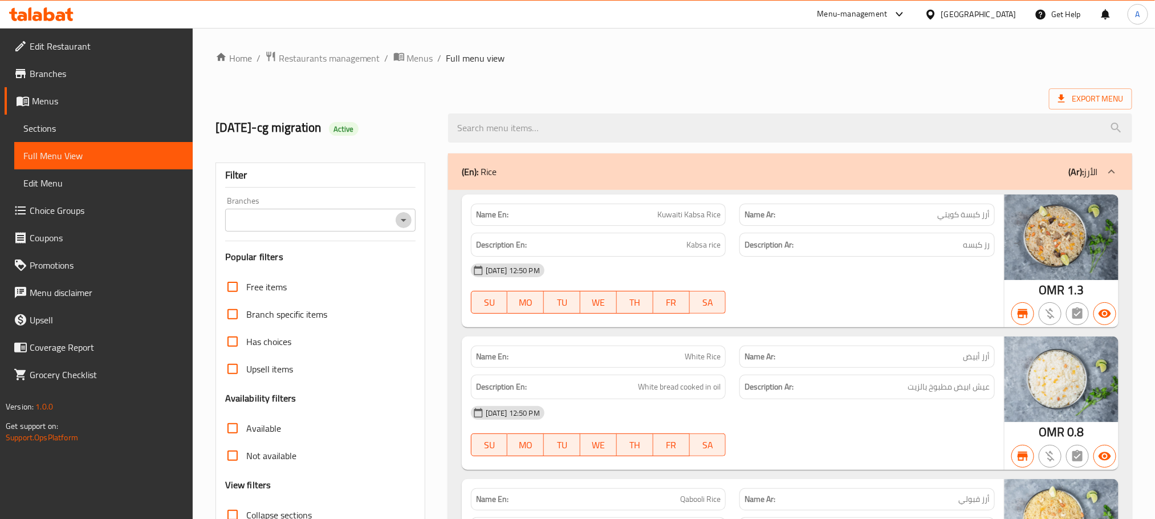
click at [402, 225] on icon "Open" at bounding box center [404, 220] width 14 height 14
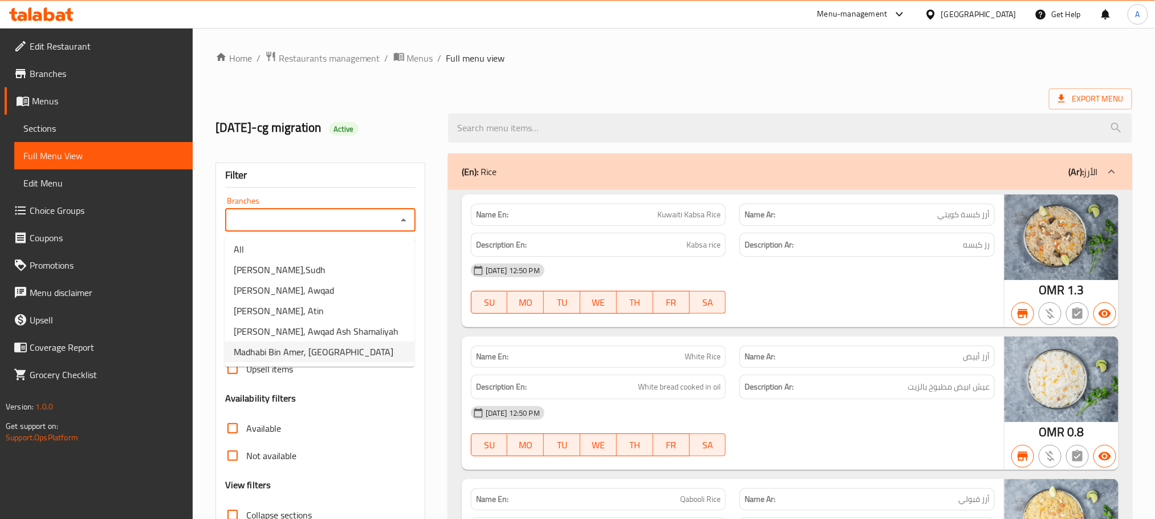
click at [332, 353] on span "Madhabi Bin Amer, [GEOGRAPHIC_DATA]" at bounding box center [314, 352] width 160 height 14
type input "Madhabi Bin Amer, [GEOGRAPHIC_DATA]"
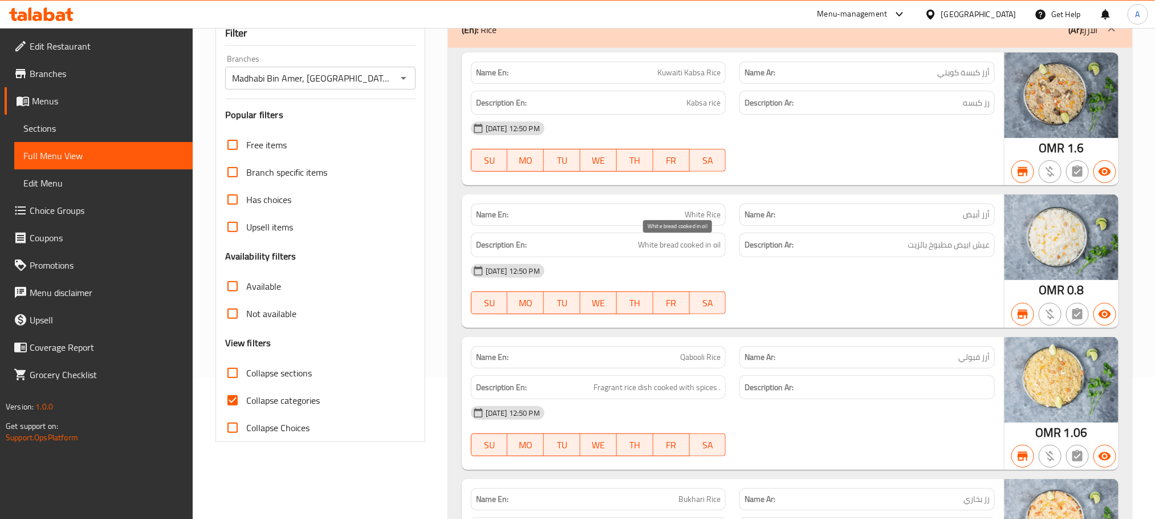
scroll to position [171, 0]
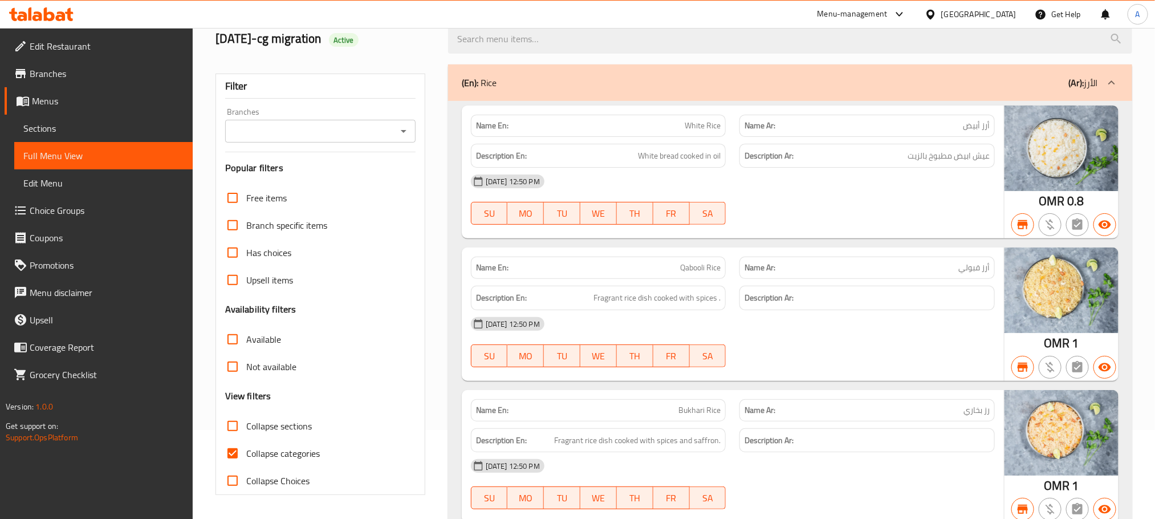
scroll to position [171, 0]
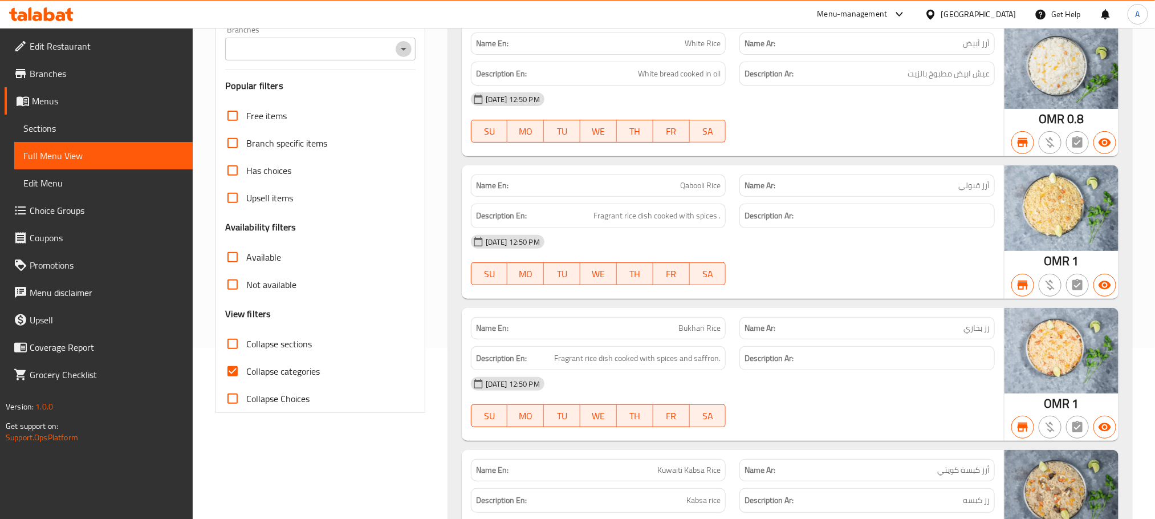
click at [401, 54] on icon "Open" at bounding box center [404, 49] width 14 height 14
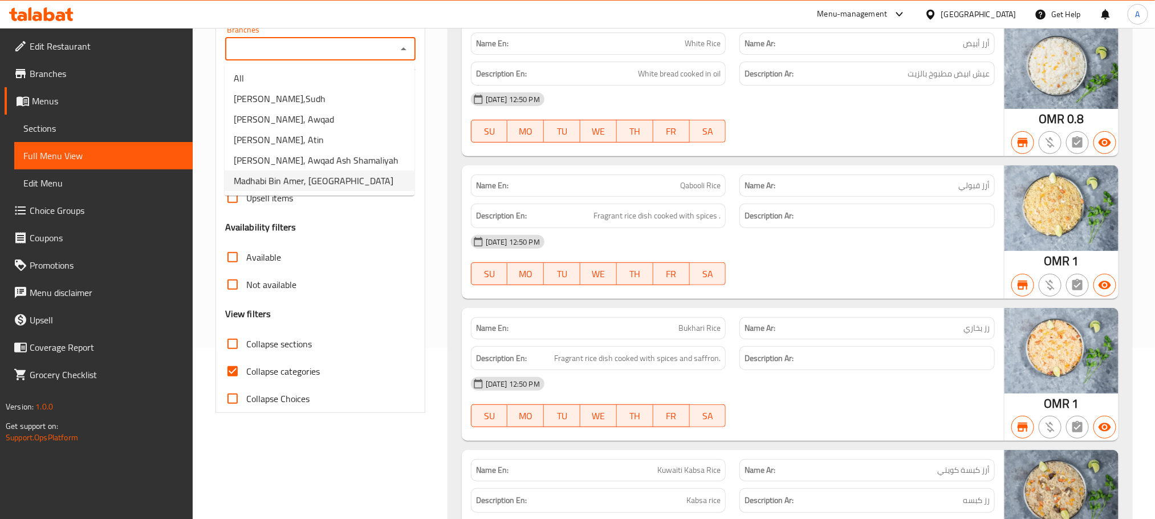
click at [349, 180] on span "Madhabi Bin Amer, [GEOGRAPHIC_DATA]" at bounding box center [314, 181] width 160 height 14
type input "Madhabi Bin Amer, [GEOGRAPHIC_DATA]"
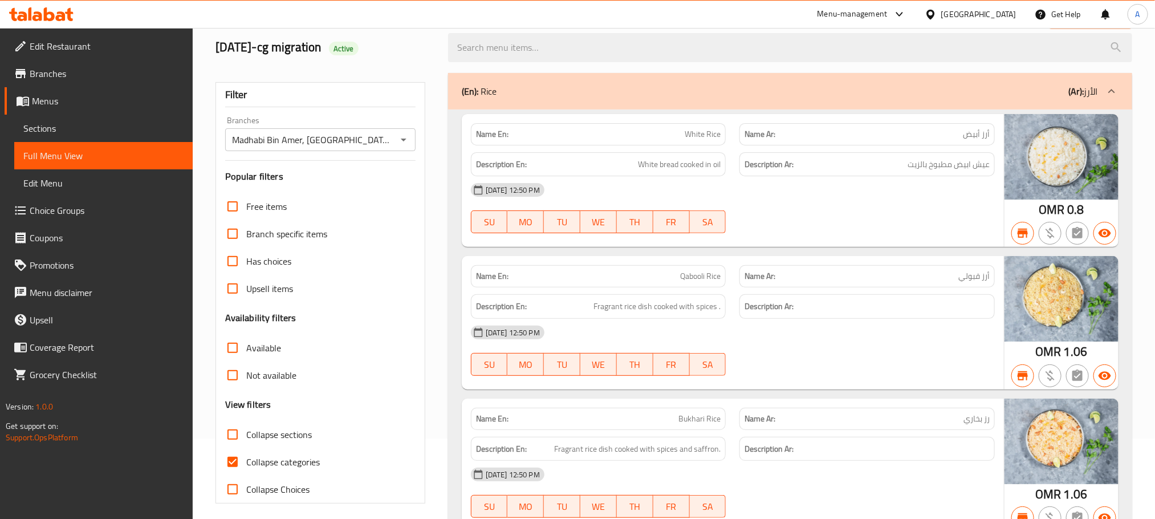
scroll to position [0, 0]
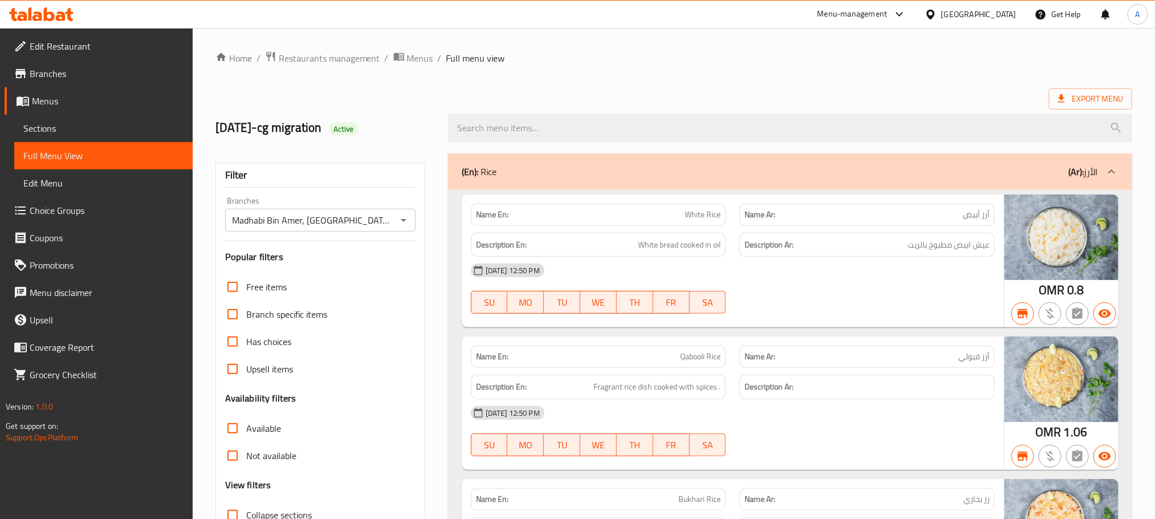
click at [709, 168] on div "(En): Rice (Ar): الأرز" at bounding box center [780, 172] width 636 height 14
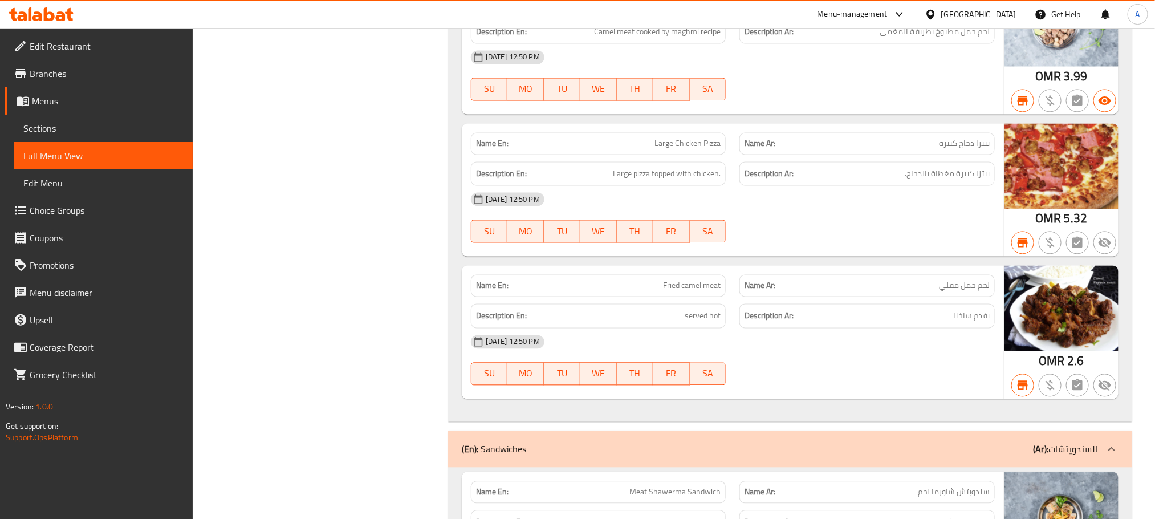
scroll to position [1112, 0]
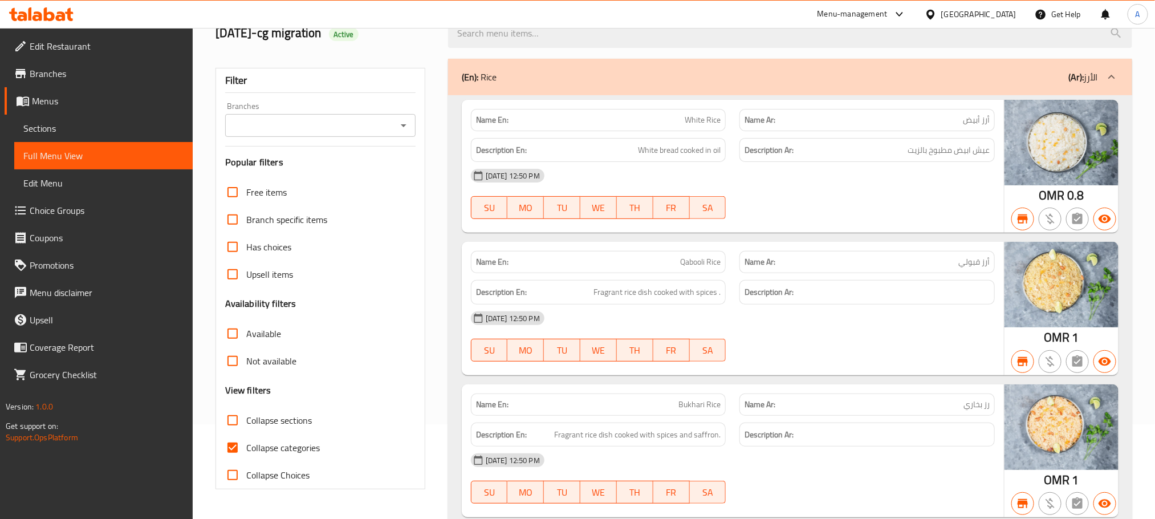
scroll to position [86, 0]
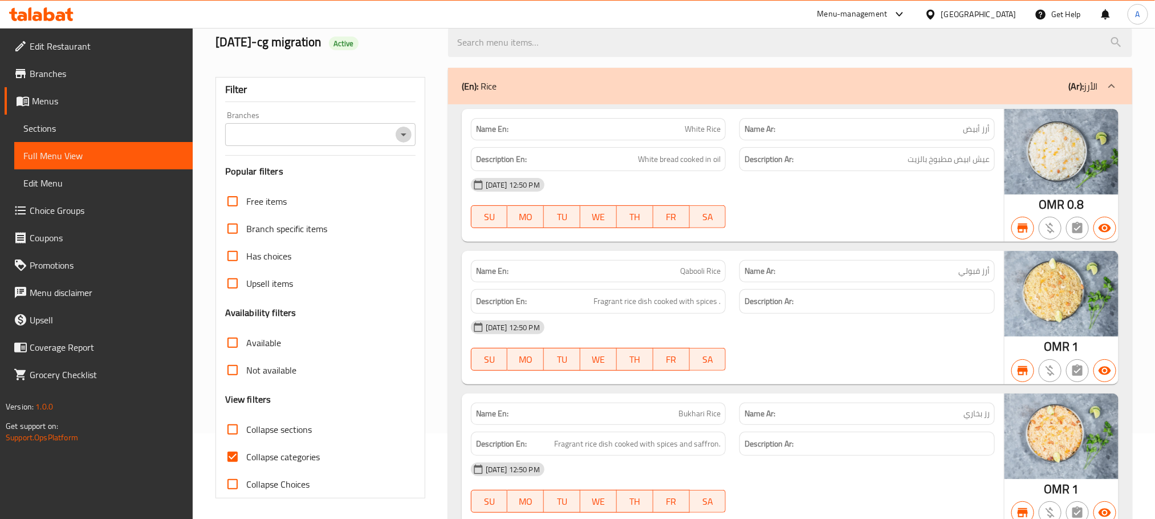
click at [401, 130] on icon "Open" at bounding box center [404, 135] width 14 height 14
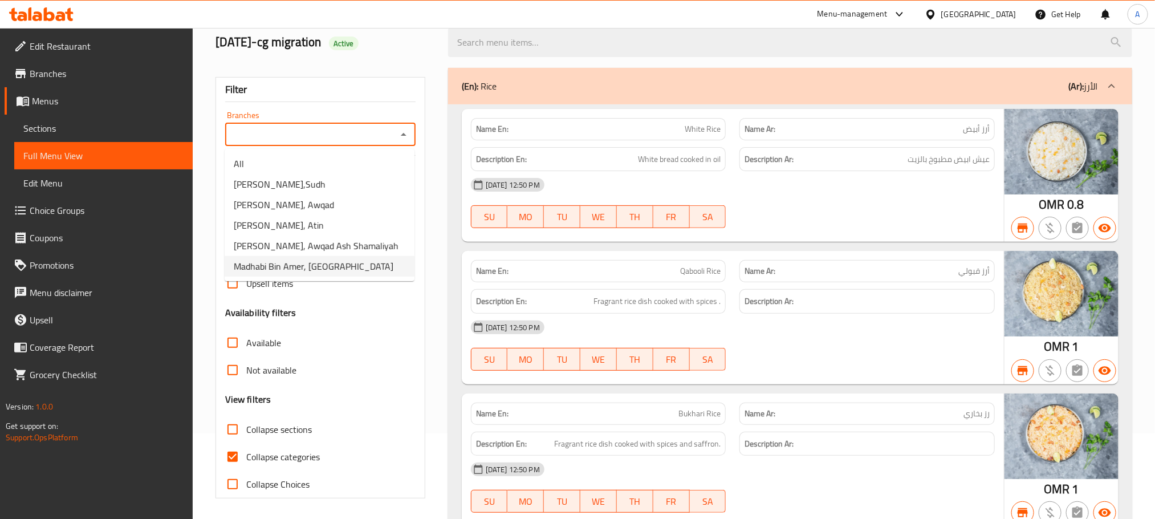
click at [344, 266] on span "Madhabi Bin Amer, [GEOGRAPHIC_DATA]" at bounding box center [314, 266] width 160 height 14
type input "Madhabi Bin Amer, [GEOGRAPHIC_DATA]"
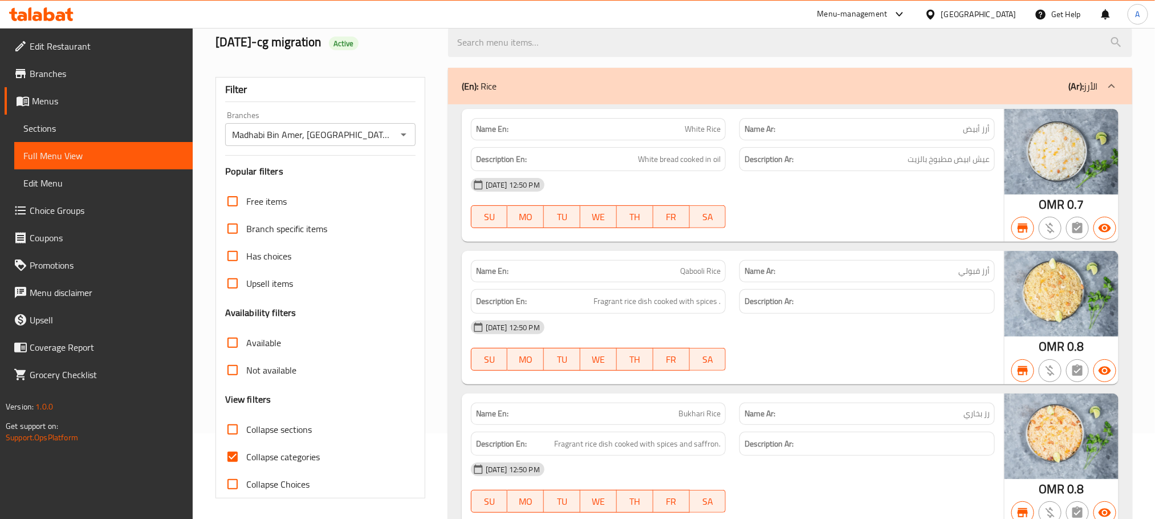
click at [782, 84] on div "(En): Rice (Ar): الأرز" at bounding box center [780, 86] width 636 height 14
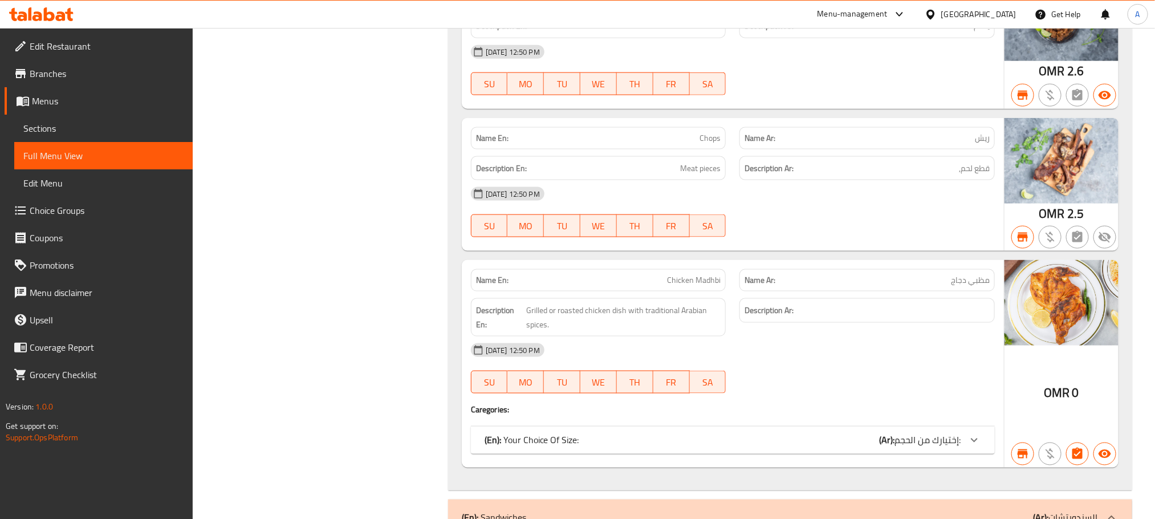
scroll to position [770, 0]
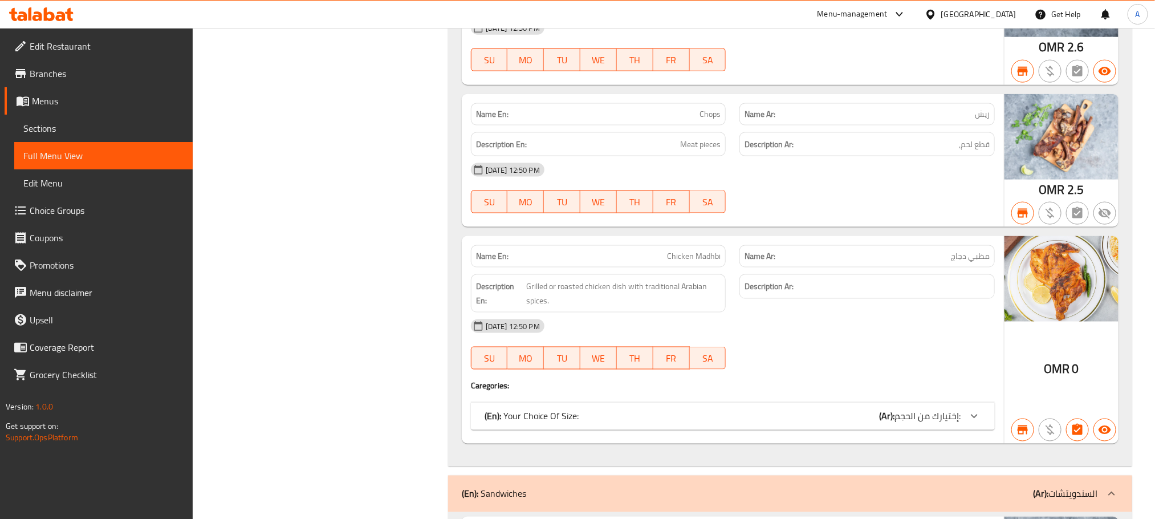
click at [890, 425] on b "(Ar):" at bounding box center [886, 416] width 15 height 17
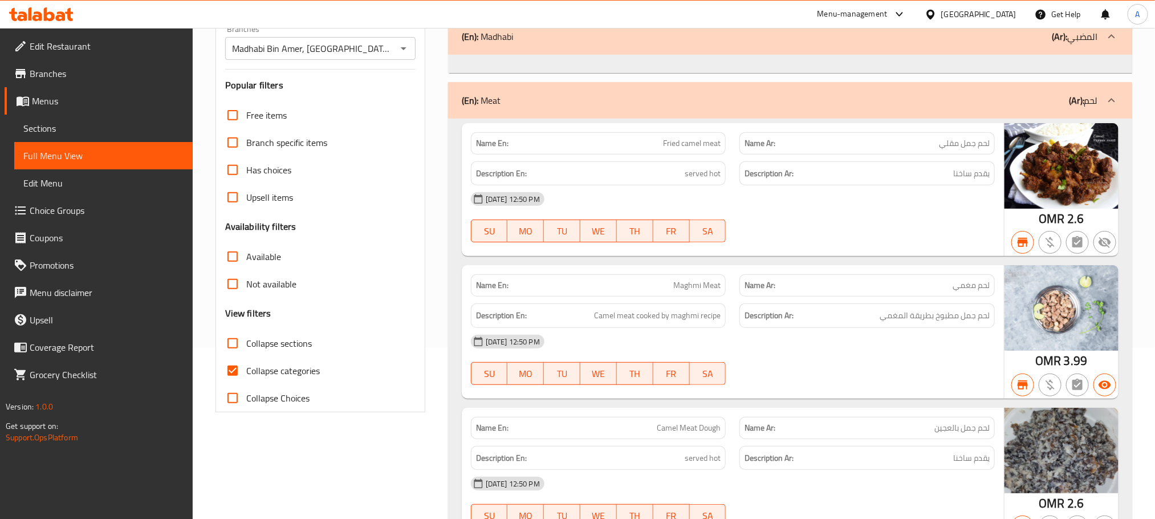
scroll to position [171, 0]
click at [859, 44] on div "(En): Meat (Ar): لحم" at bounding box center [780, 37] width 636 height 14
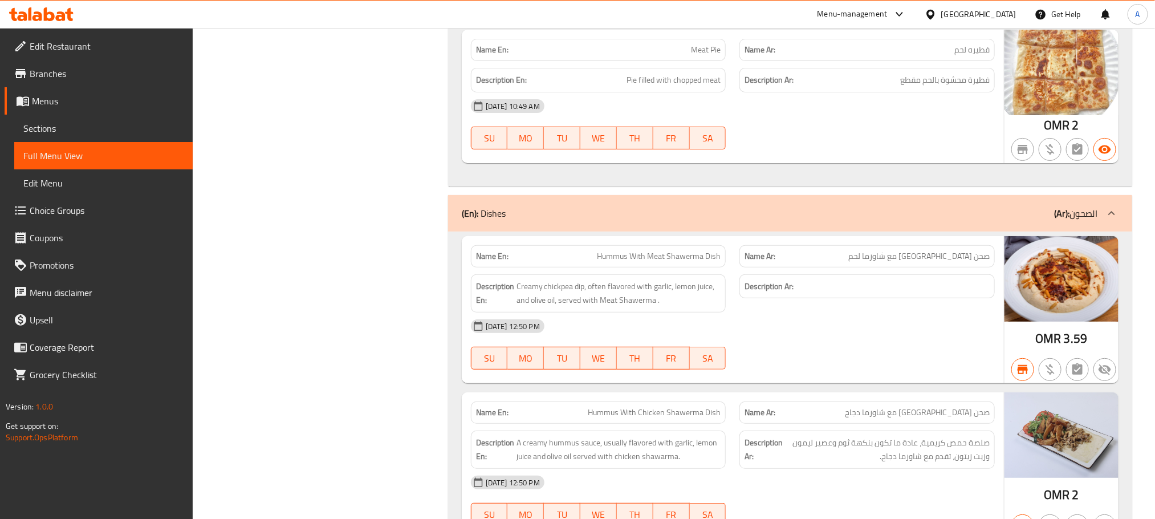
scroll to position [2394, 0]
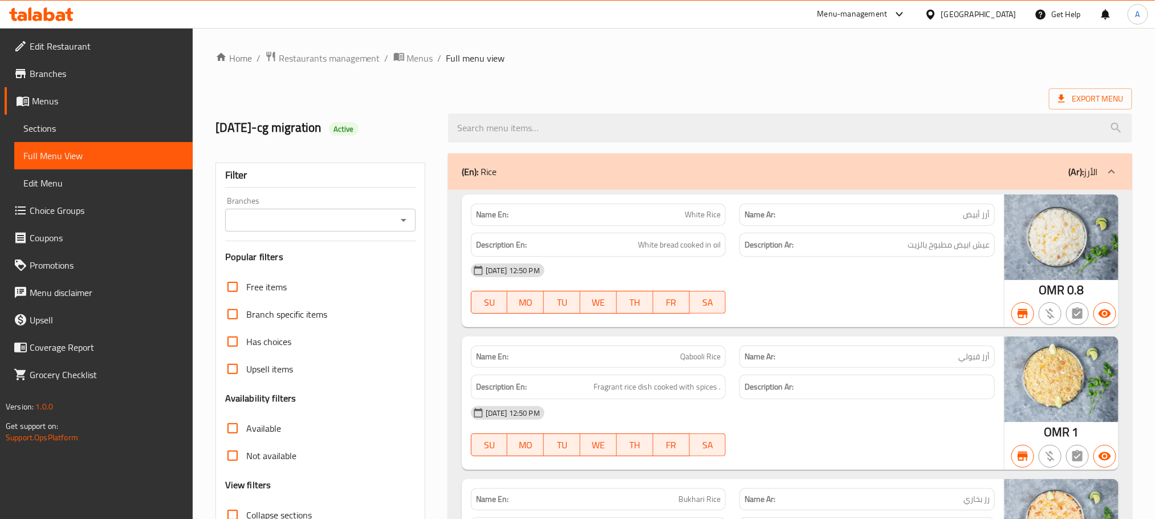
click at [399, 223] on icon "Open" at bounding box center [404, 220] width 14 height 14
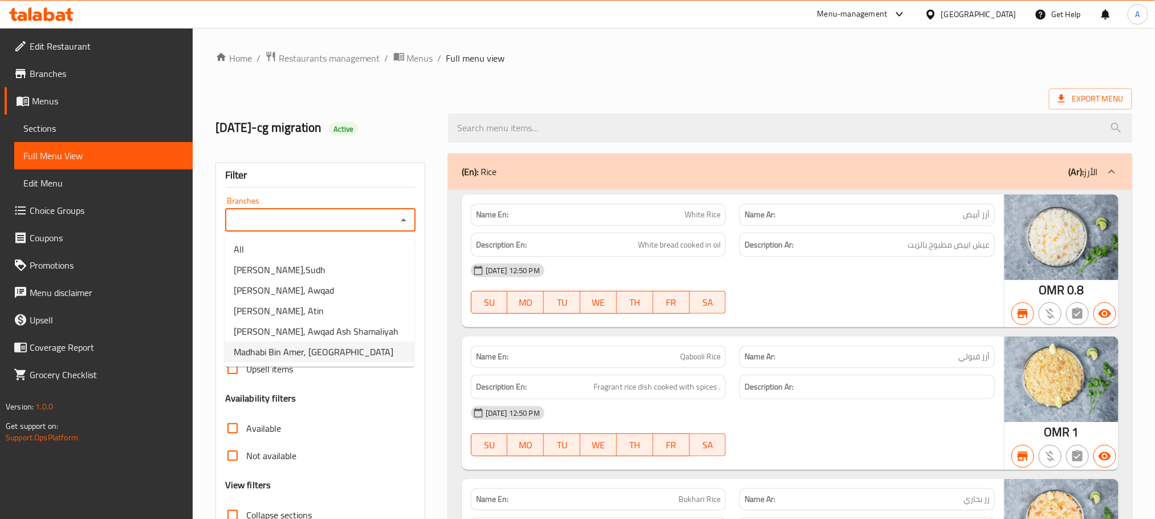
click at [345, 345] on span "Madhabi Bin Amer, [GEOGRAPHIC_DATA]" at bounding box center [314, 352] width 160 height 14
type input "Madhabi Bin Amer, [GEOGRAPHIC_DATA]"
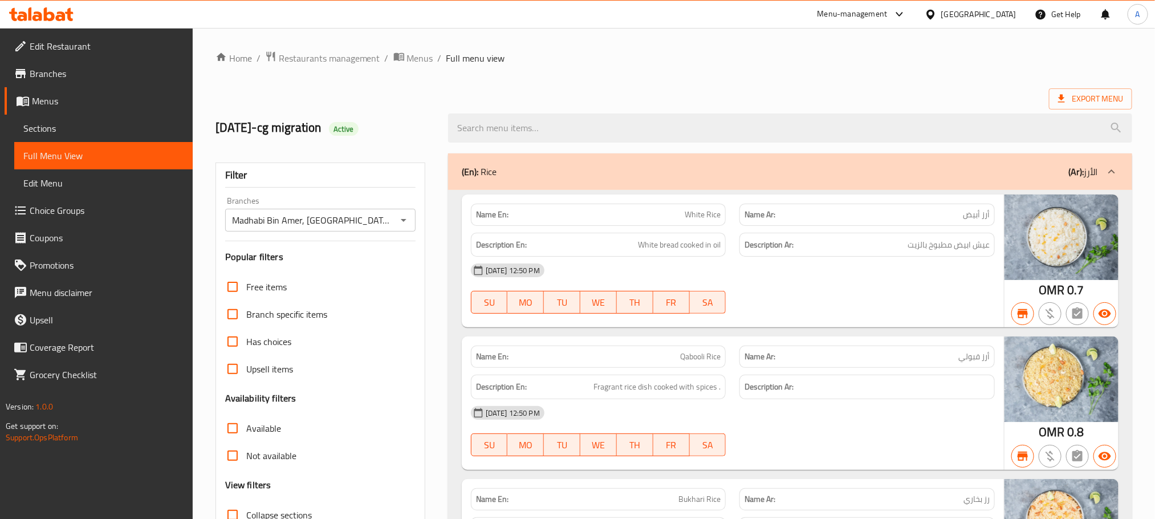
click at [659, 173] on div "(En): Rice (Ar): الأرز" at bounding box center [780, 172] width 636 height 14
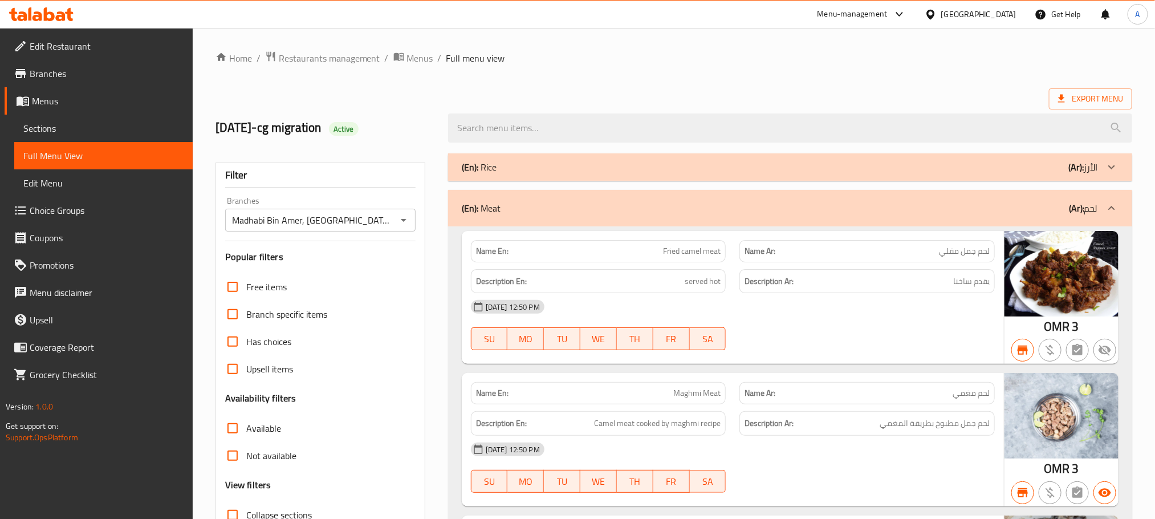
click at [645, 217] on div "(En): Meat (Ar): لحم" at bounding box center [790, 208] width 684 height 36
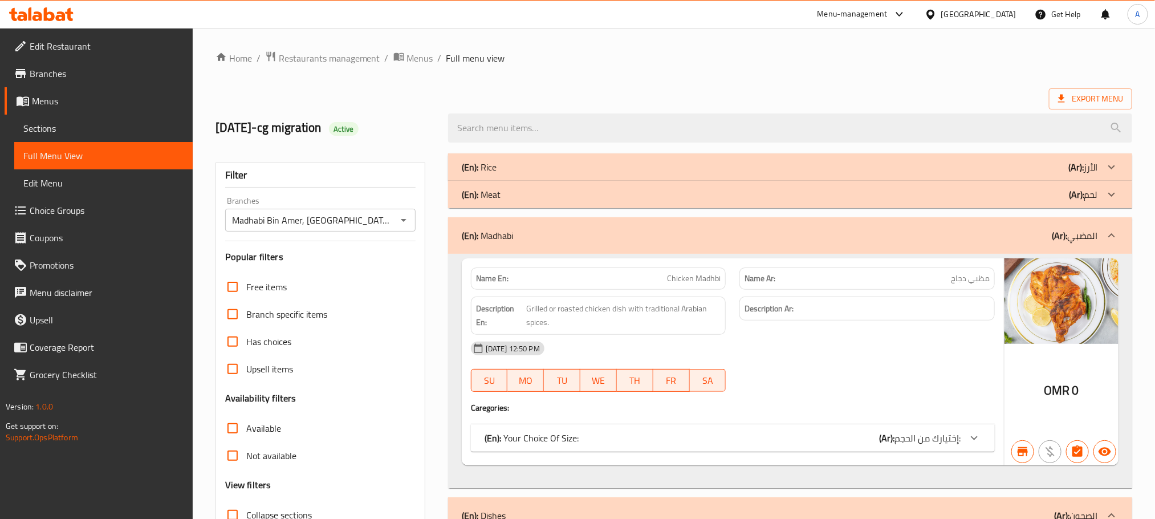
click at [626, 222] on div "(En): Madhabi (Ar): المضبي" at bounding box center [790, 235] width 684 height 36
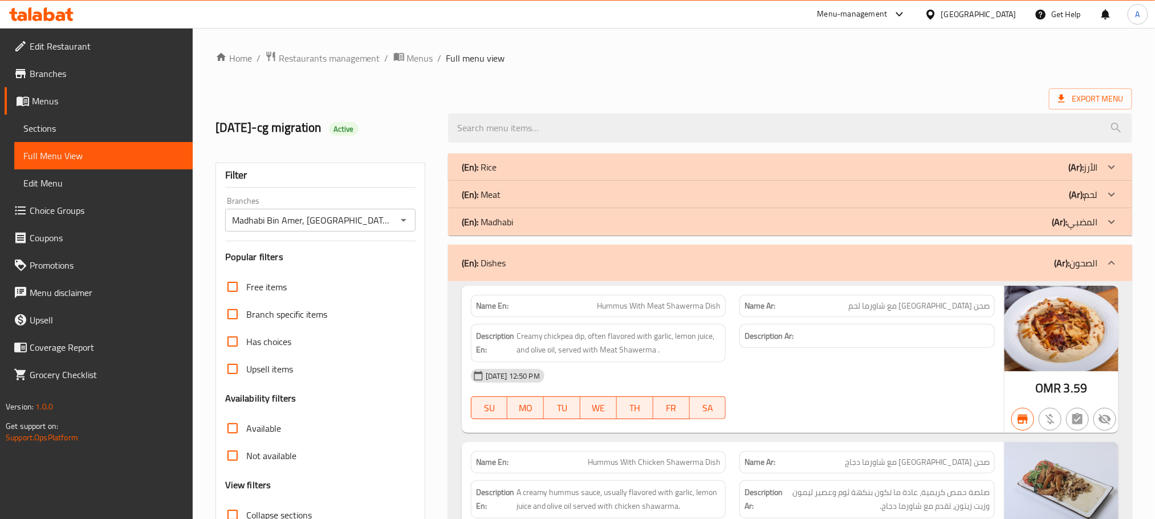
click at [611, 257] on div "(En): Dishes (Ar): الصحون" at bounding box center [780, 263] width 636 height 14
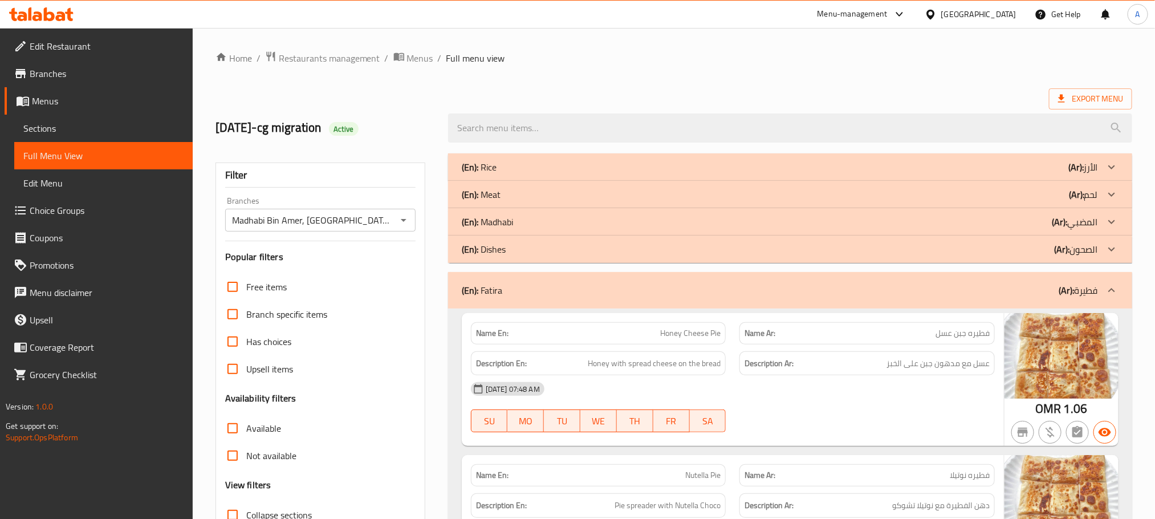
click at [611, 181] on div "(En): Dishes (Ar): الصحون" at bounding box center [790, 166] width 684 height 27
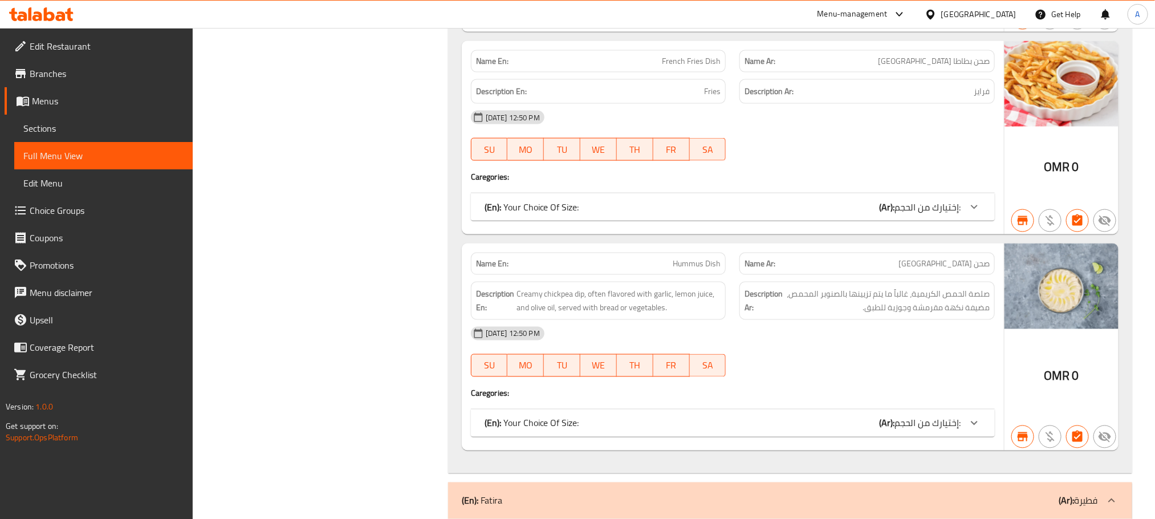
scroll to position [941, 0]
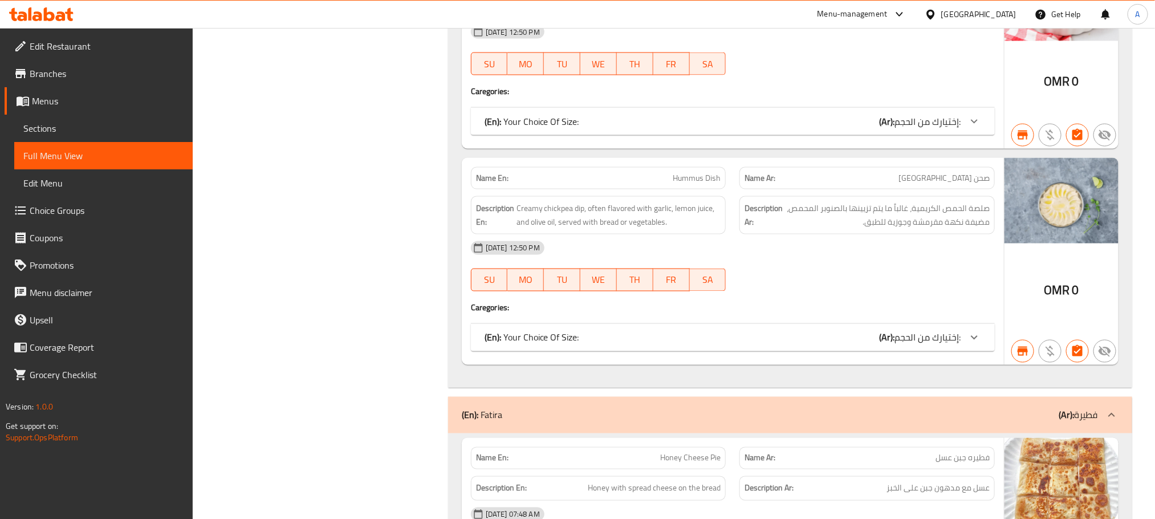
click at [935, 130] on span "إختيارك من الحجم:" at bounding box center [927, 121] width 66 height 17
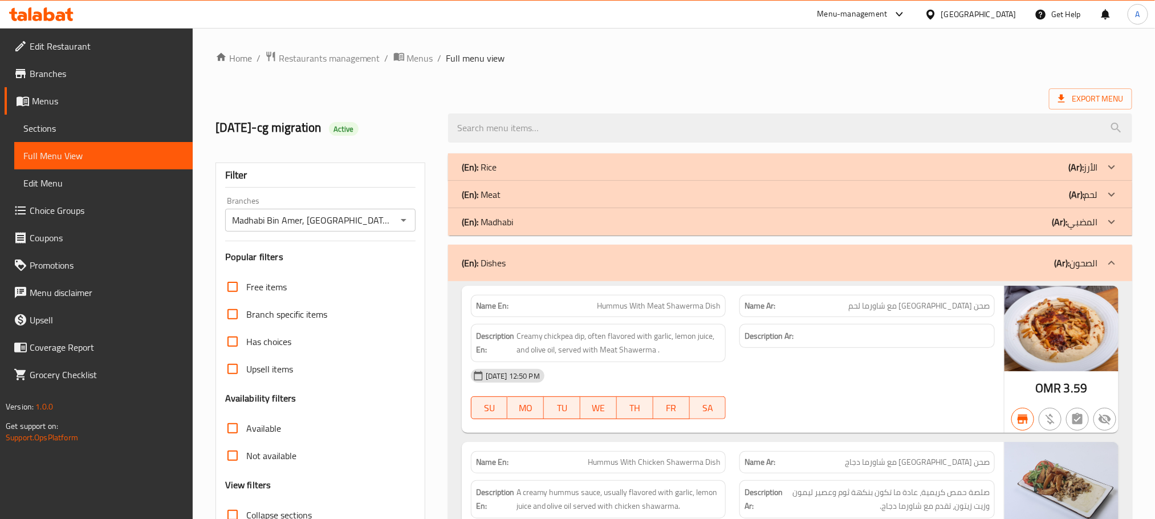
scroll to position [86, 0]
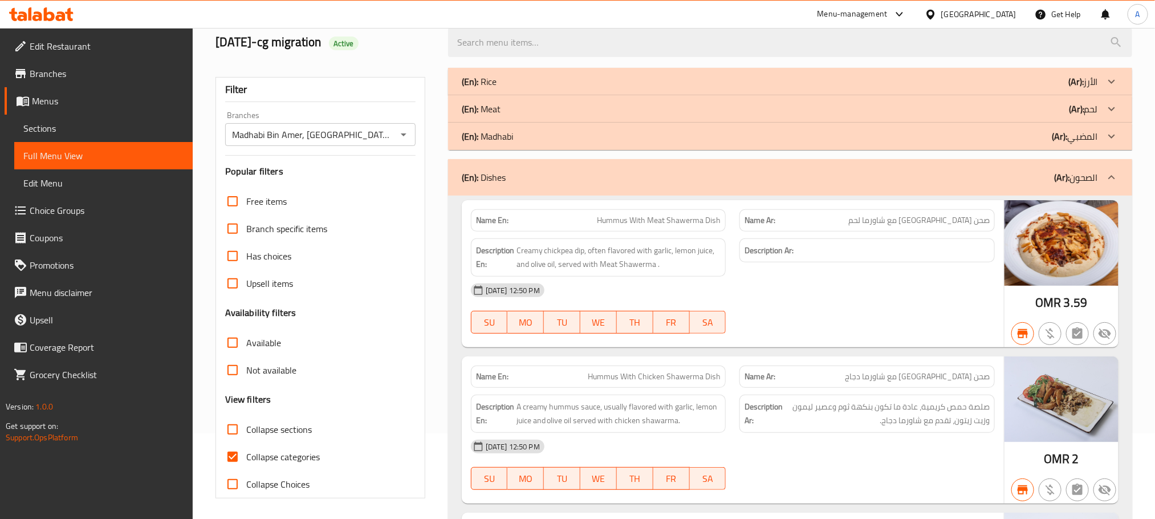
click at [791, 168] on div "(En): Dishes (Ar): الصحون" at bounding box center [790, 177] width 684 height 36
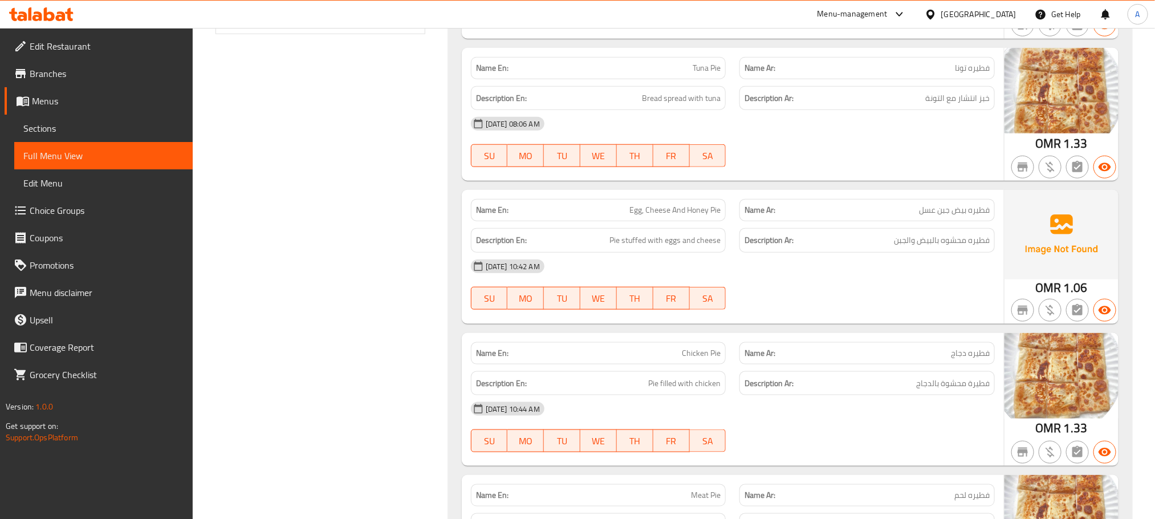
scroll to position [428, 0]
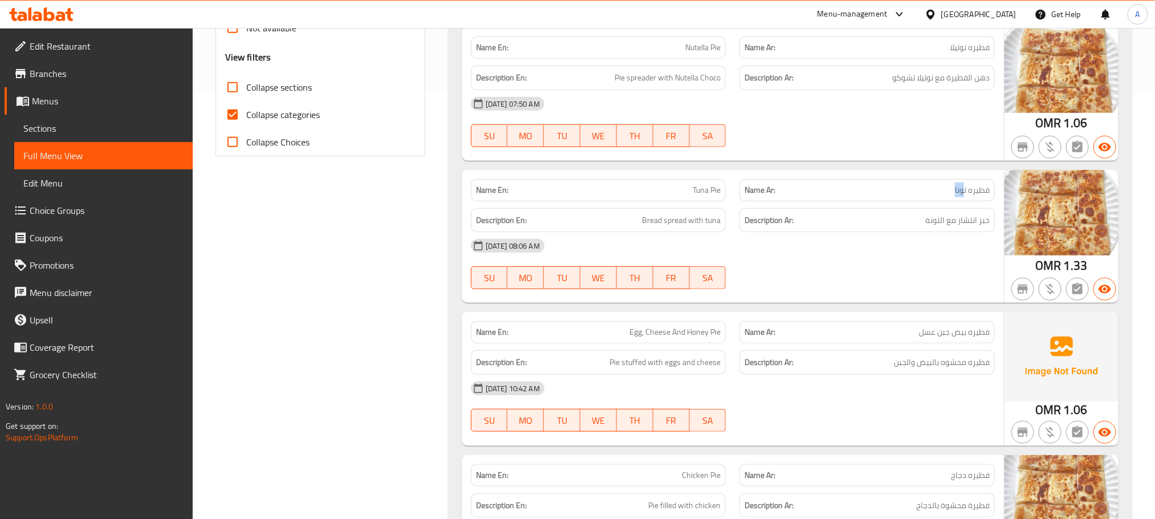
drag, startPoint x: 953, startPoint y: 193, endPoint x: 963, endPoint y: 193, distance: 10.3
click at [963, 193] on p "Name Ar: فطيره تونا" at bounding box center [866, 190] width 245 height 12
click at [967, 193] on span "فطيره تونا" at bounding box center [972, 190] width 35 height 12
drag, startPoint x: 992, startPoint y: 192, endPoint x: 956, endPoint y: 197, distance: 35.8
click at [956, 197] on div "Name Ar: فطيره تونا" at bounding box center [866, 190] width 255 height 22
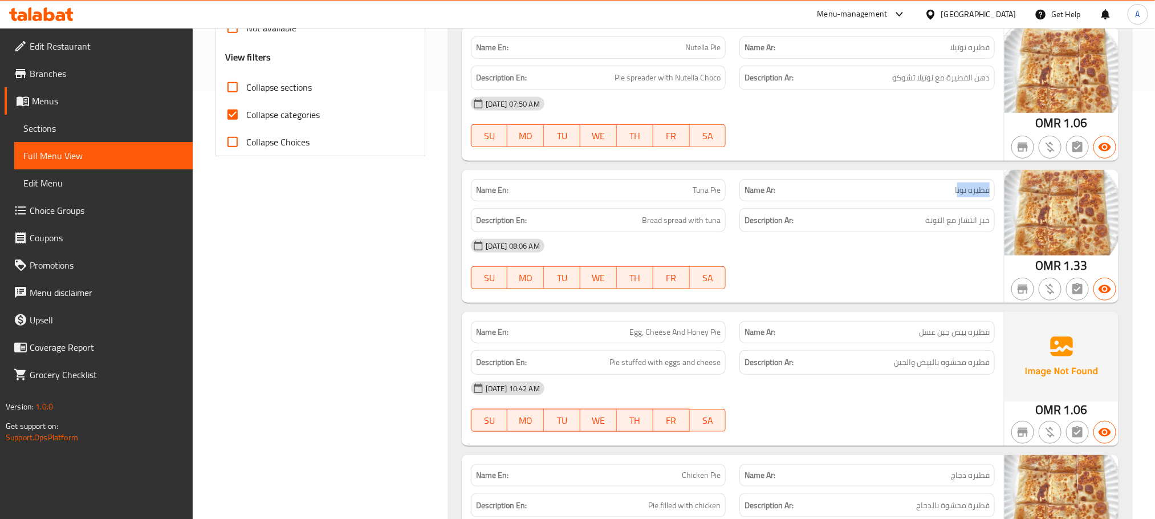
copy span "فطيره تون"
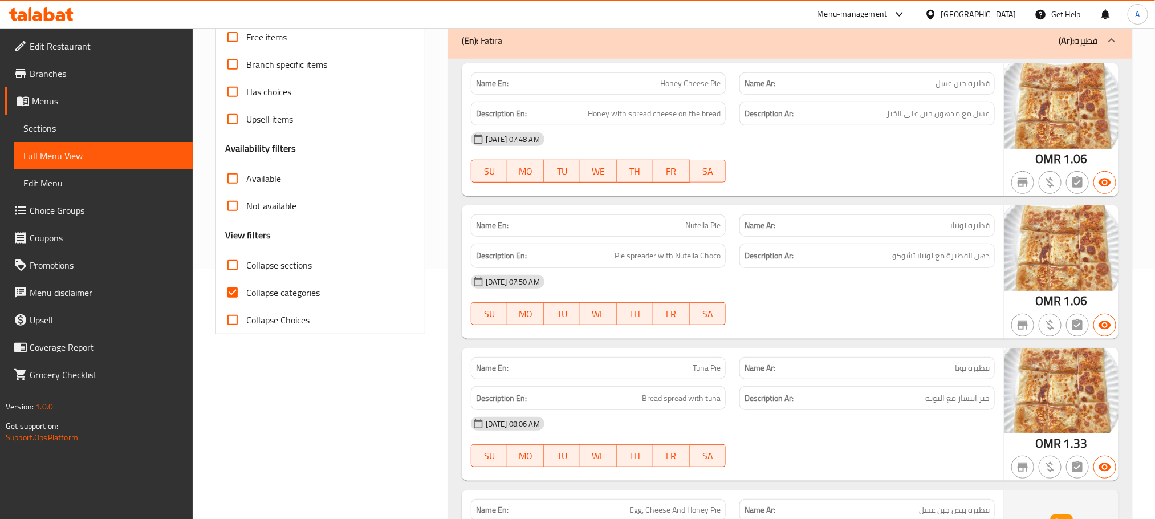
scroll to position [190, 0]
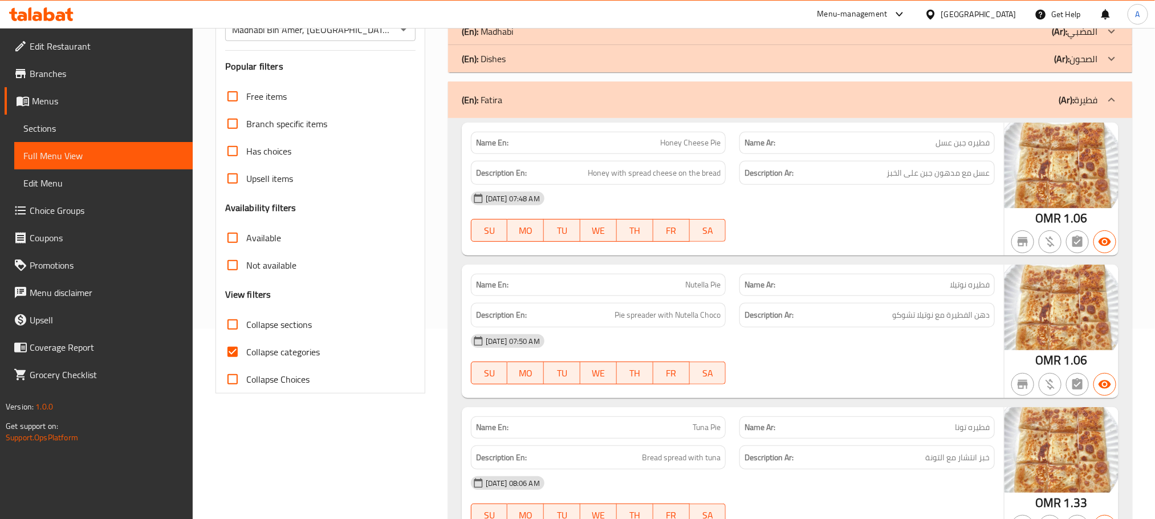
click at [778, 110] on div "(En): Fatira (Ar): فطيرة" at bounding box center [790, 100] width 684 height 36
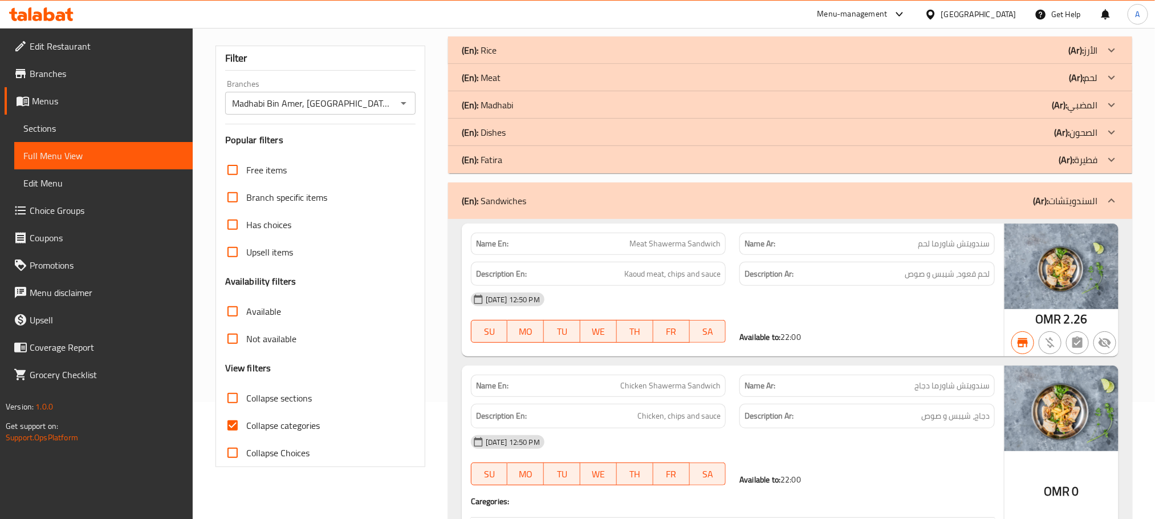
scroll to position [105, 0]
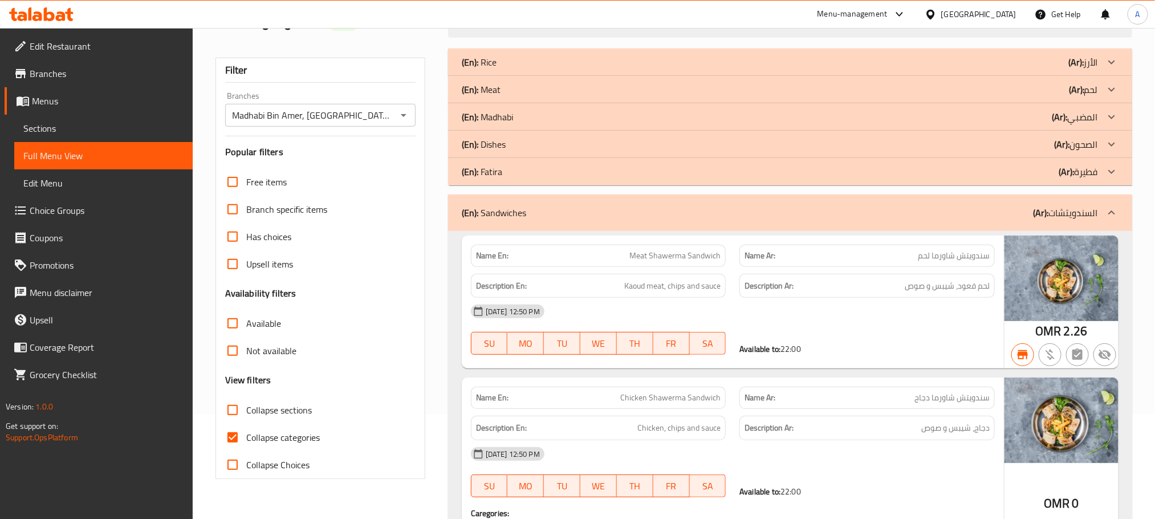
click at [791, 209] on div "(En): Sandwiches (Ar): السندويتشات" at bounding box center [780, 213] width 636 height 14
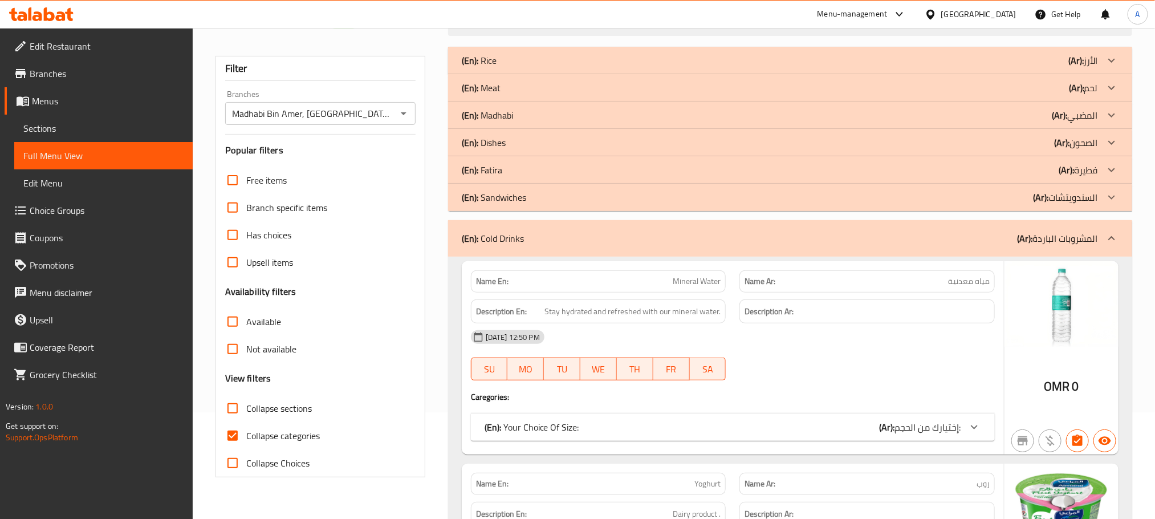
scroll to position [171, 0]
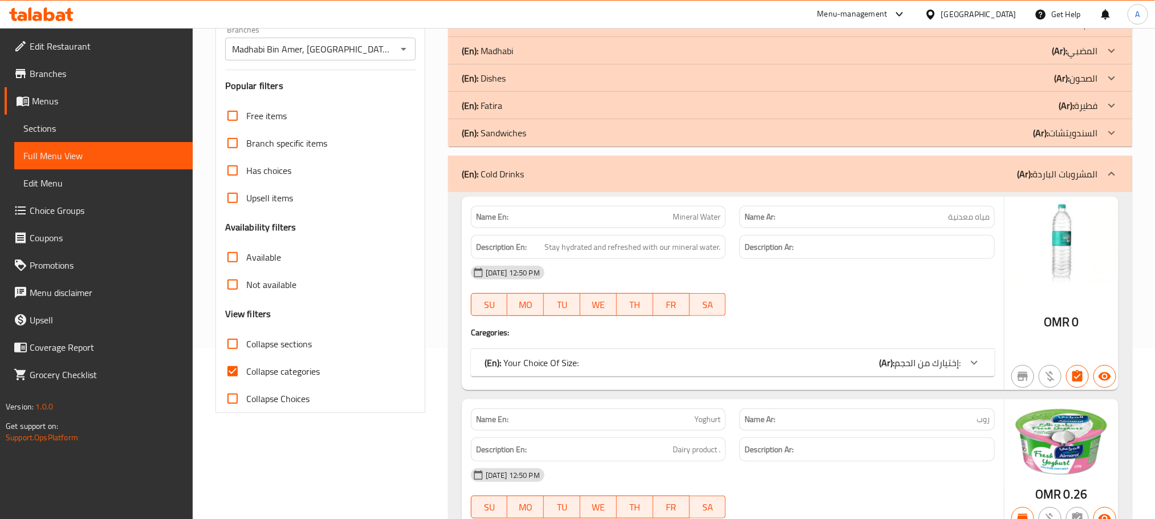
click at [734, 181] on div "(En): Cold Drinks (Ar): المشروبات الباردة" at bounding box center [790, 174] width 684 height 36
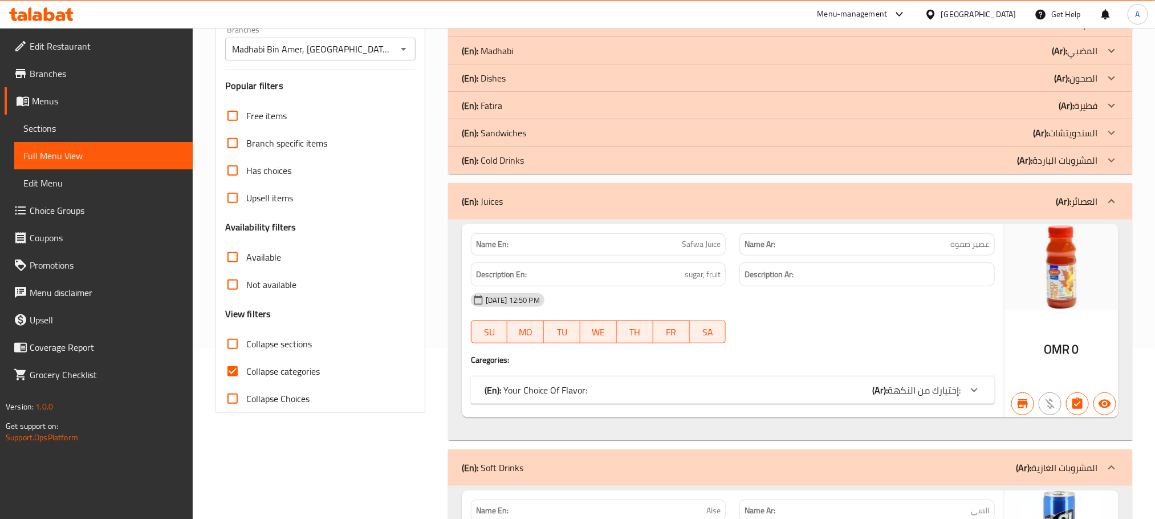
click at [797, 393] on div "(En): Your Choice Of Flavor: (Ar): إختيارك من النكهة:" at bounding box center [723, 390] width 476 height 14
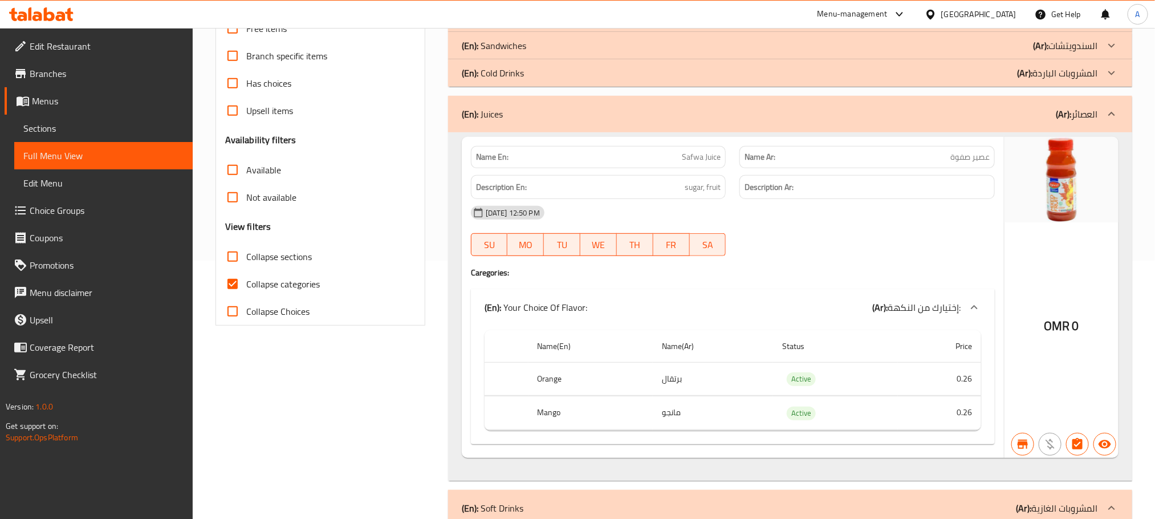
scroll to position [257, 0]
click at [816, 122] on div "(En): Juices (Ar): العصائر" at bounding box center [780, 116] width 636 height 14
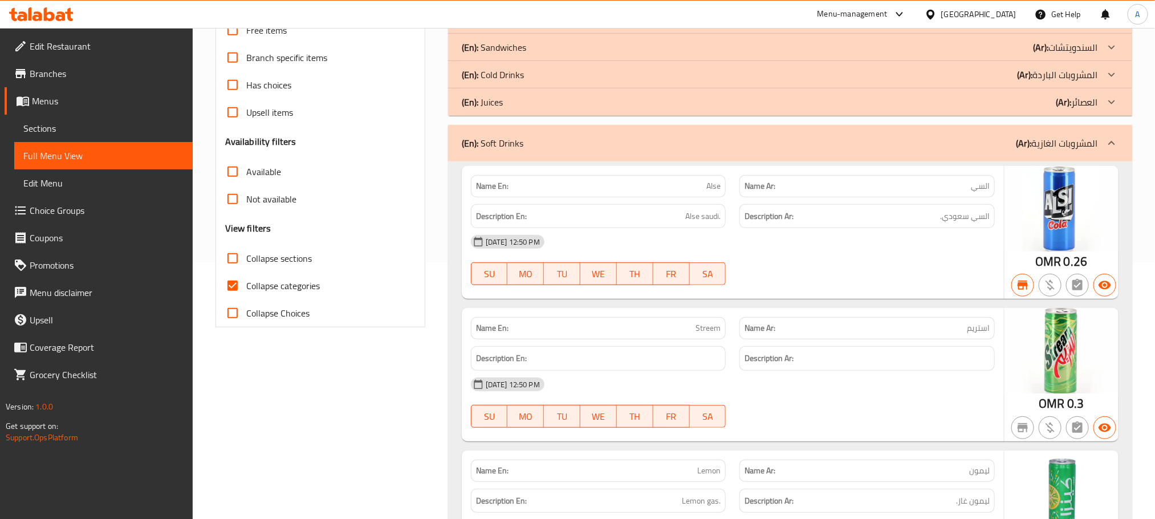
click at [818, 152] on div "(En): Soft Drinks (Ar): المشروبات الغازية" at bounding box center [790, 143] width 684 height 36
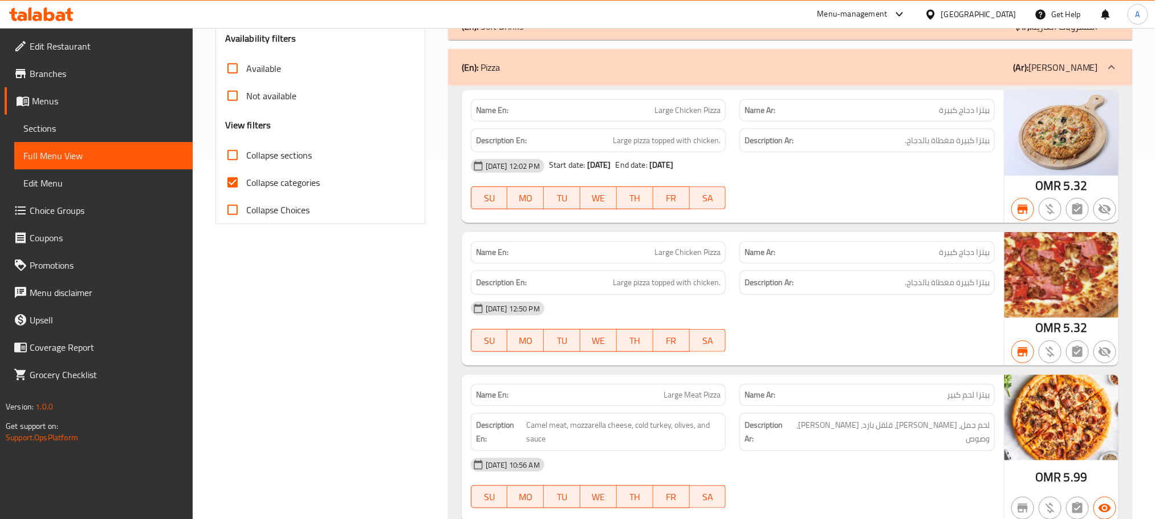
scroll to position [342, 0]
